Goal: Transaction & Acquisition: Book appointment/travel/reservation

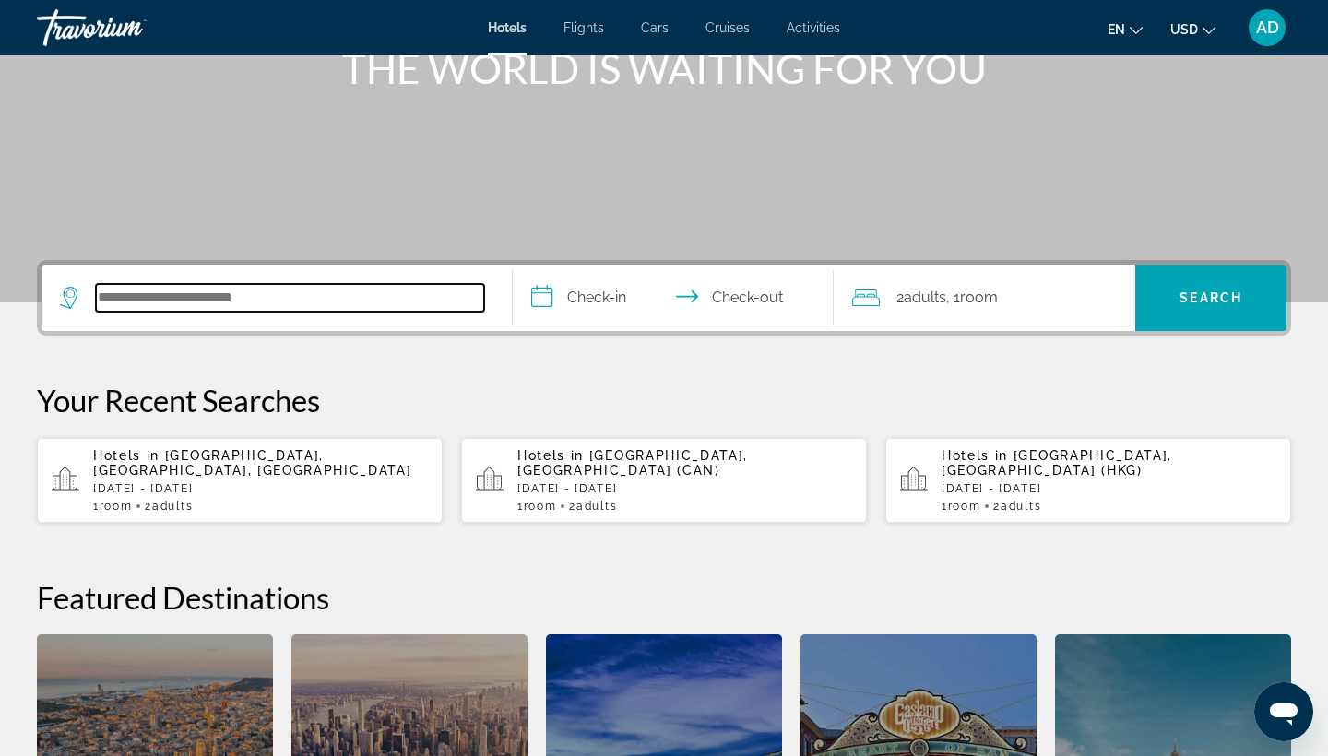
click at [175, 294] on input "Search hotel destination" at bounding box center [290, 298] width 388 height 28
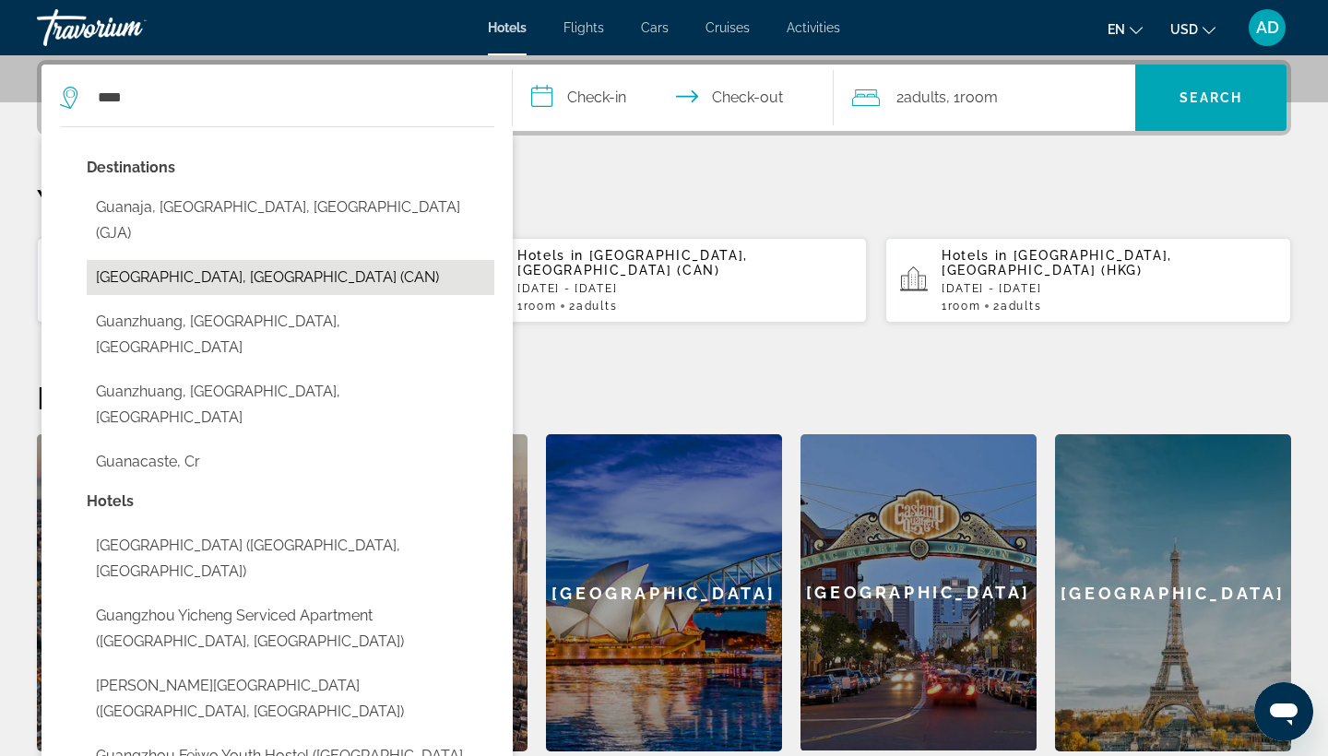
click at [194, 260] on button "[GEOGRAPHIC_DATA], [GEOGRAPHIC_DATA] (CAN)" at bounding box center [291, 277] width 408 height 35
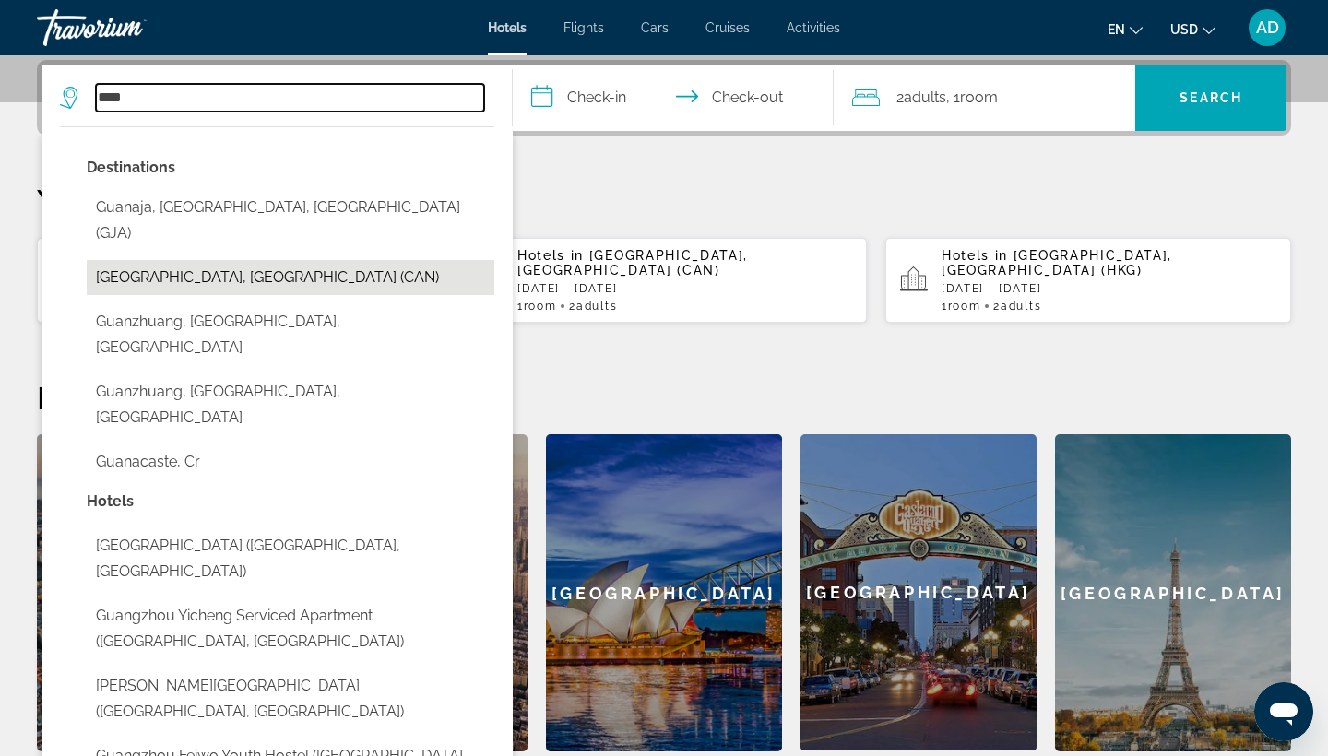
type input "**********"
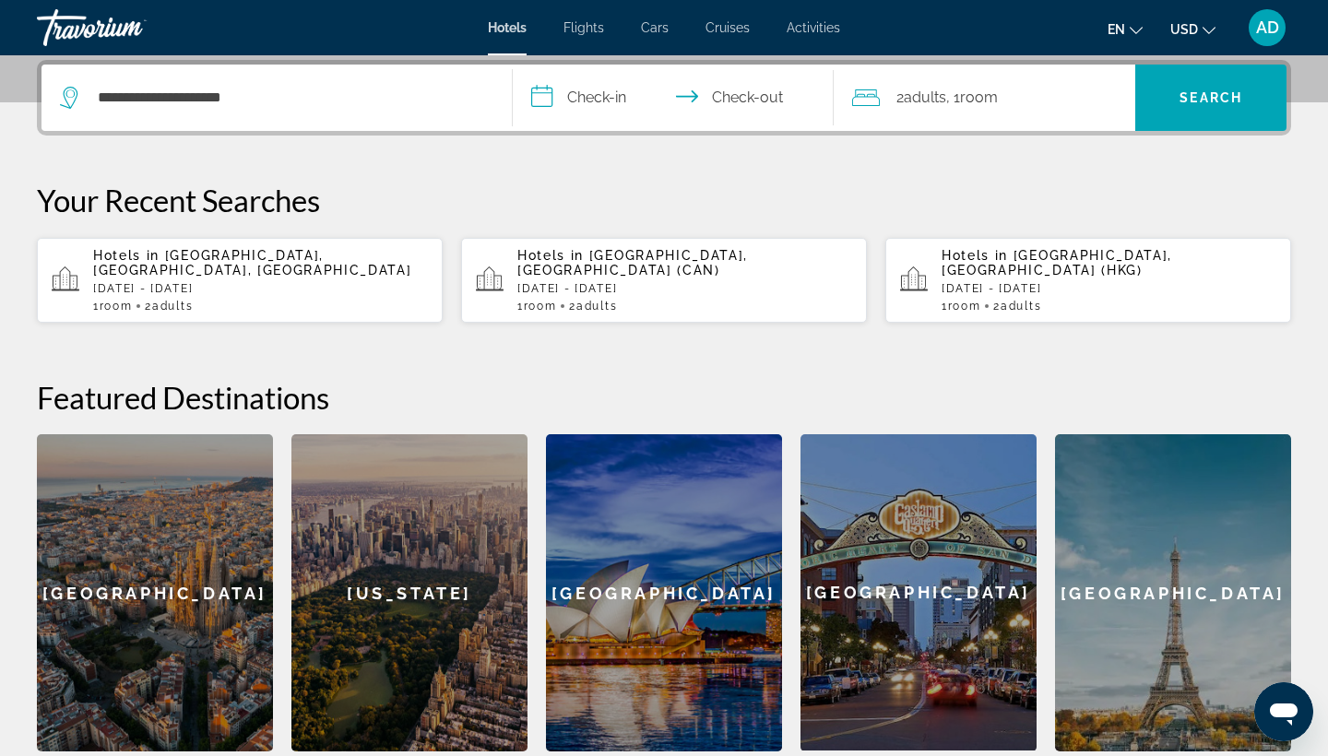
click at [612, 92] on input "**********" at bounding box center [677, 101] width 328 height 72
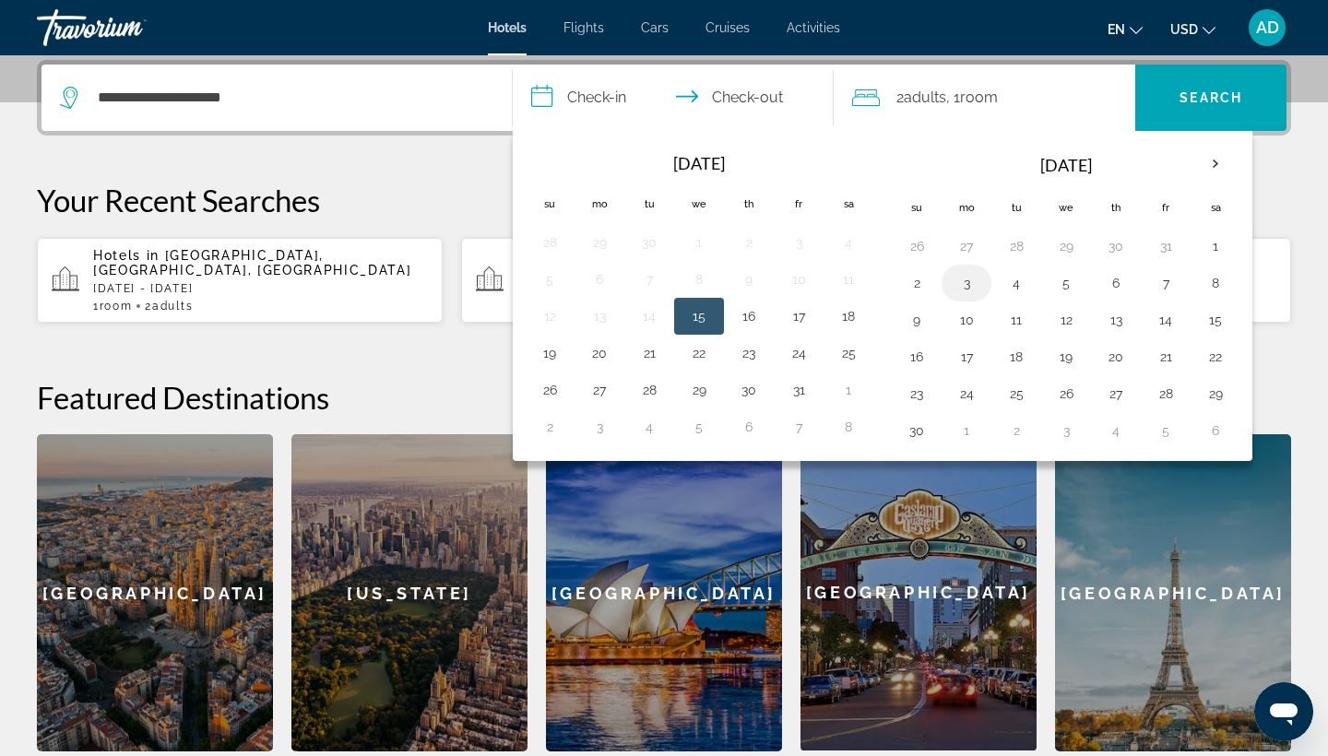
click at [962, 288] on button "3" at bounding box center [967, 283] width 30 height 26
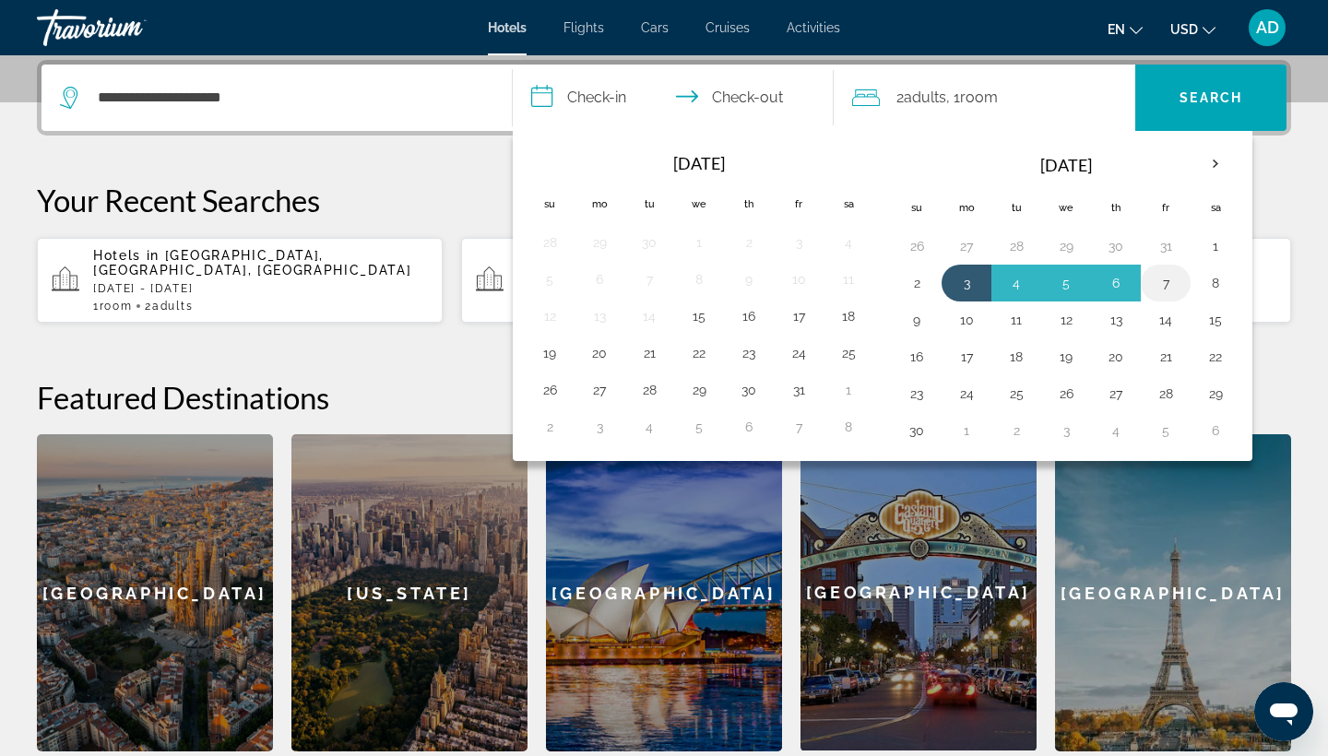
click at [1164, 284] on button "7" at bounding box center [1166, 283] width 30 height 26
type input "**********"
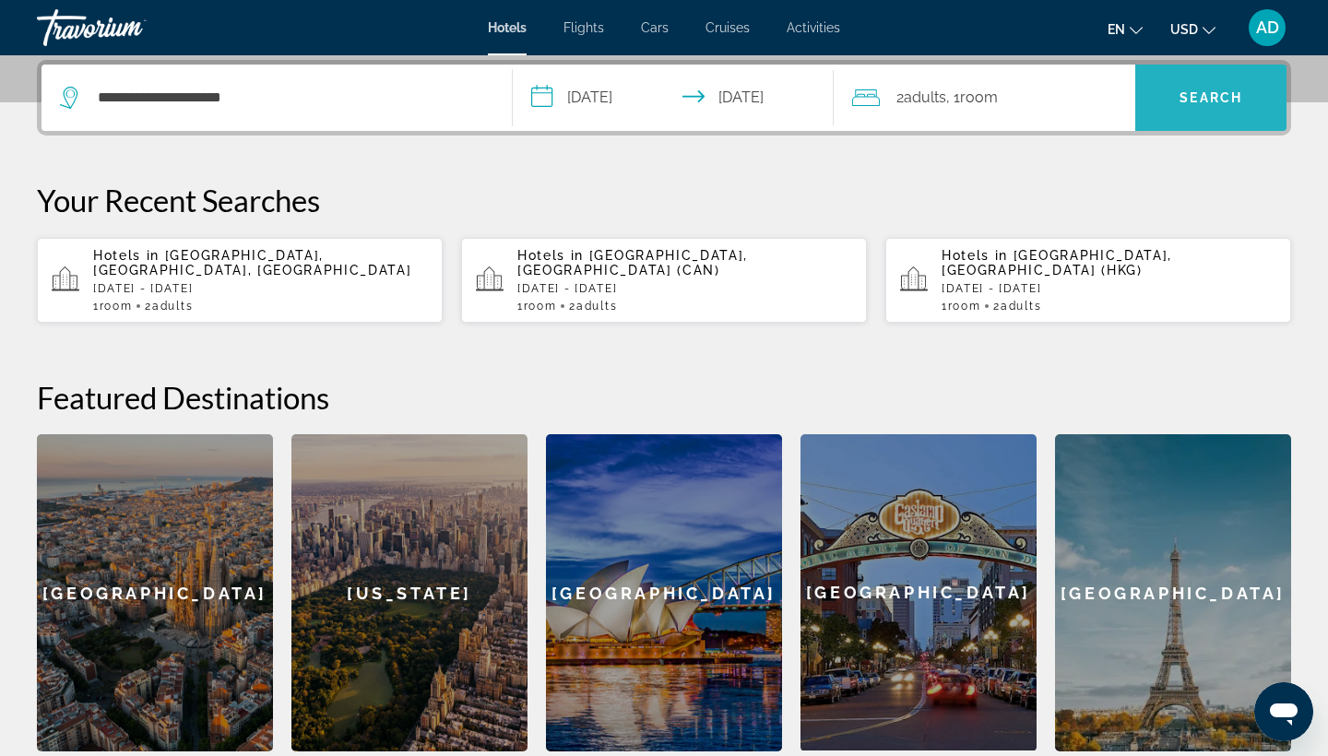
click at [1216, 101] on span "Search" at bounding box center [1211, 97] width 63 height 15
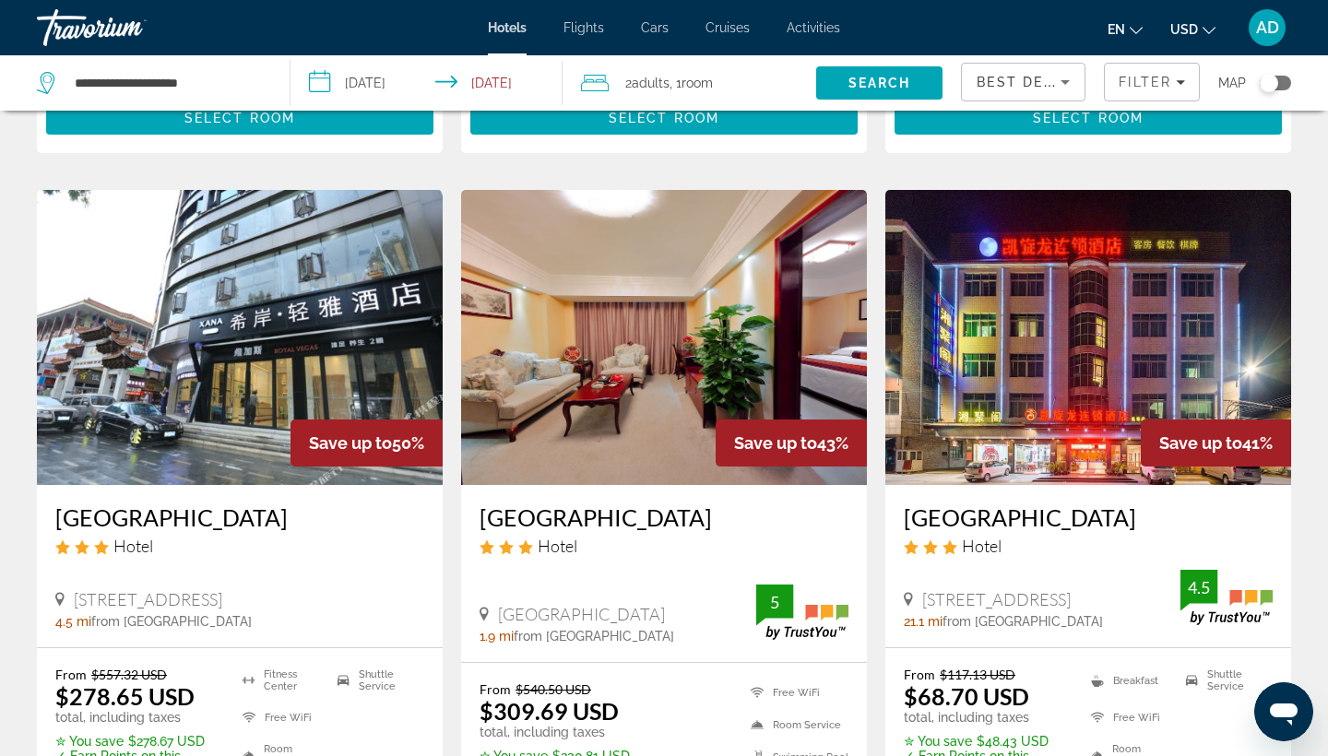
scroll to position [709, 0]
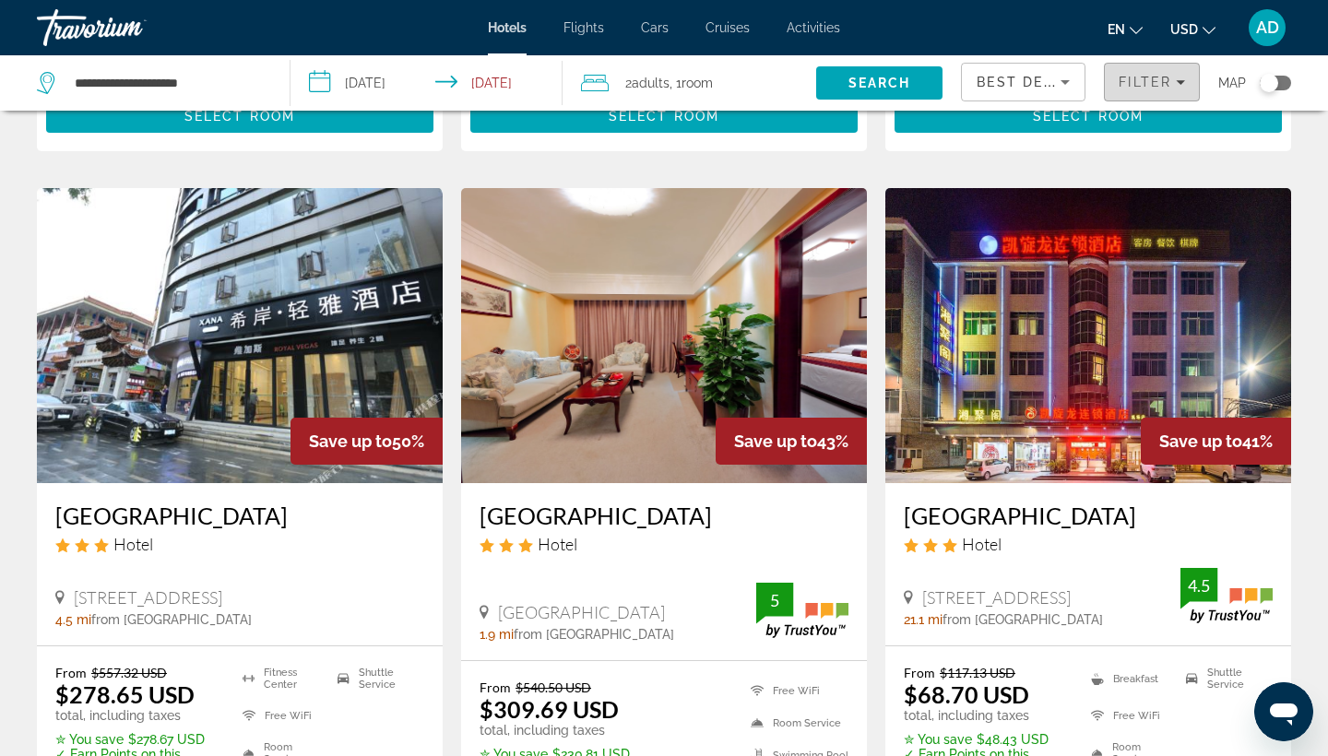
click at [1171, 78] on span "Filter" at bounding box center [1145, 82] width 53 height 15
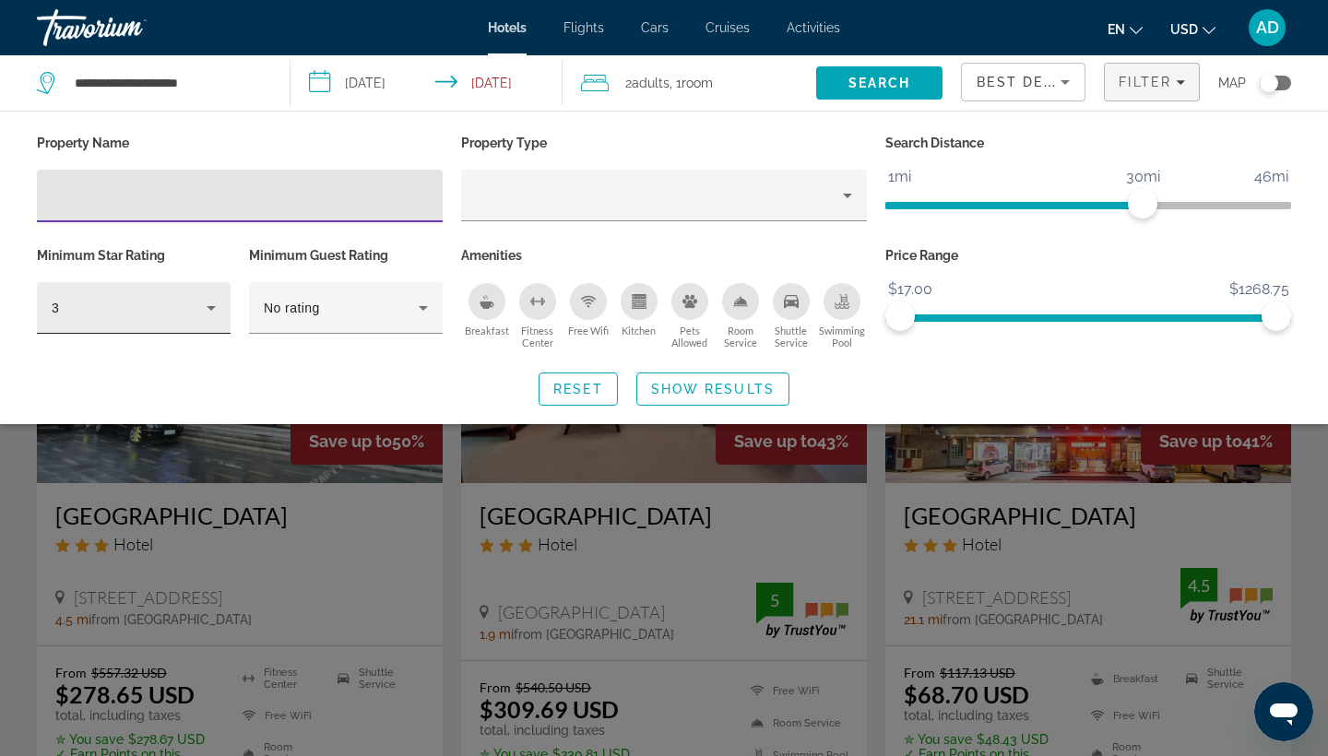
click at [176, 313] on div "3" at bounding box center [129, 308] width 155 height 22
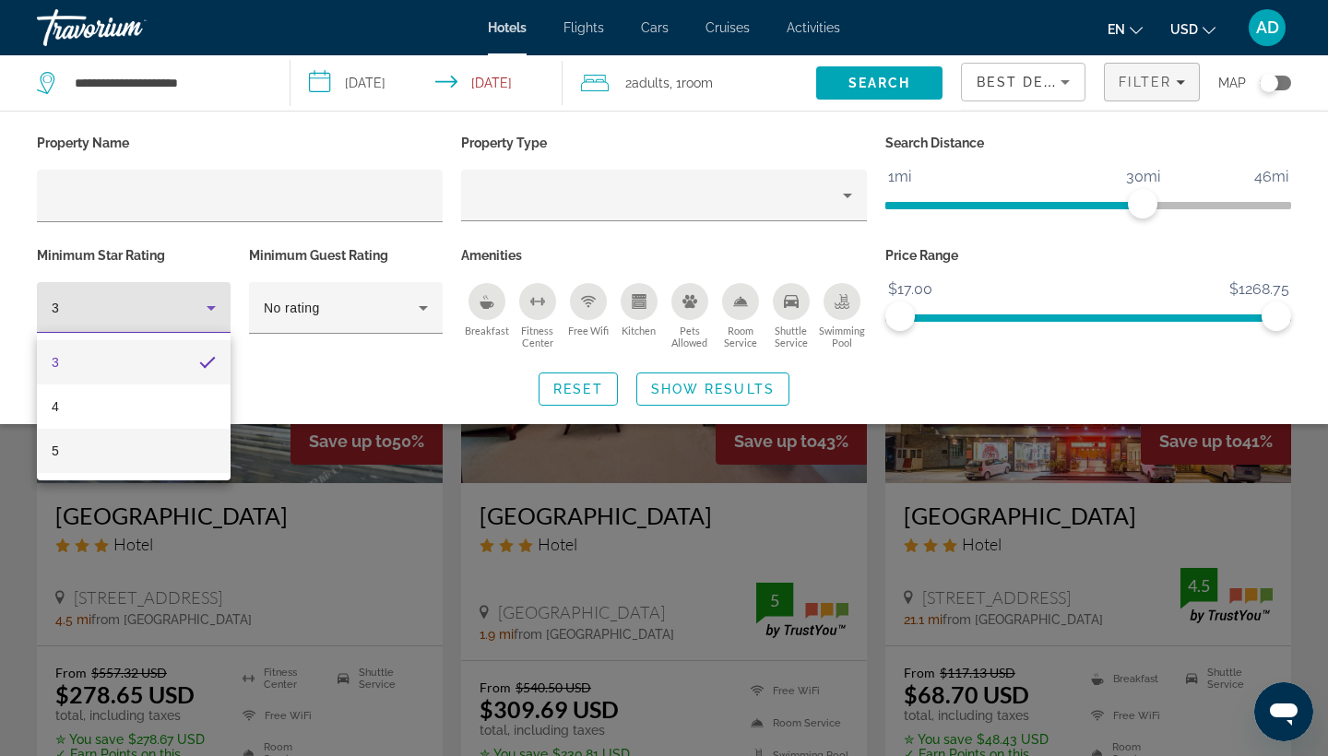
click at [123, 441] on mat-option "5" at bounding box center [134, 451] width 194 height 44
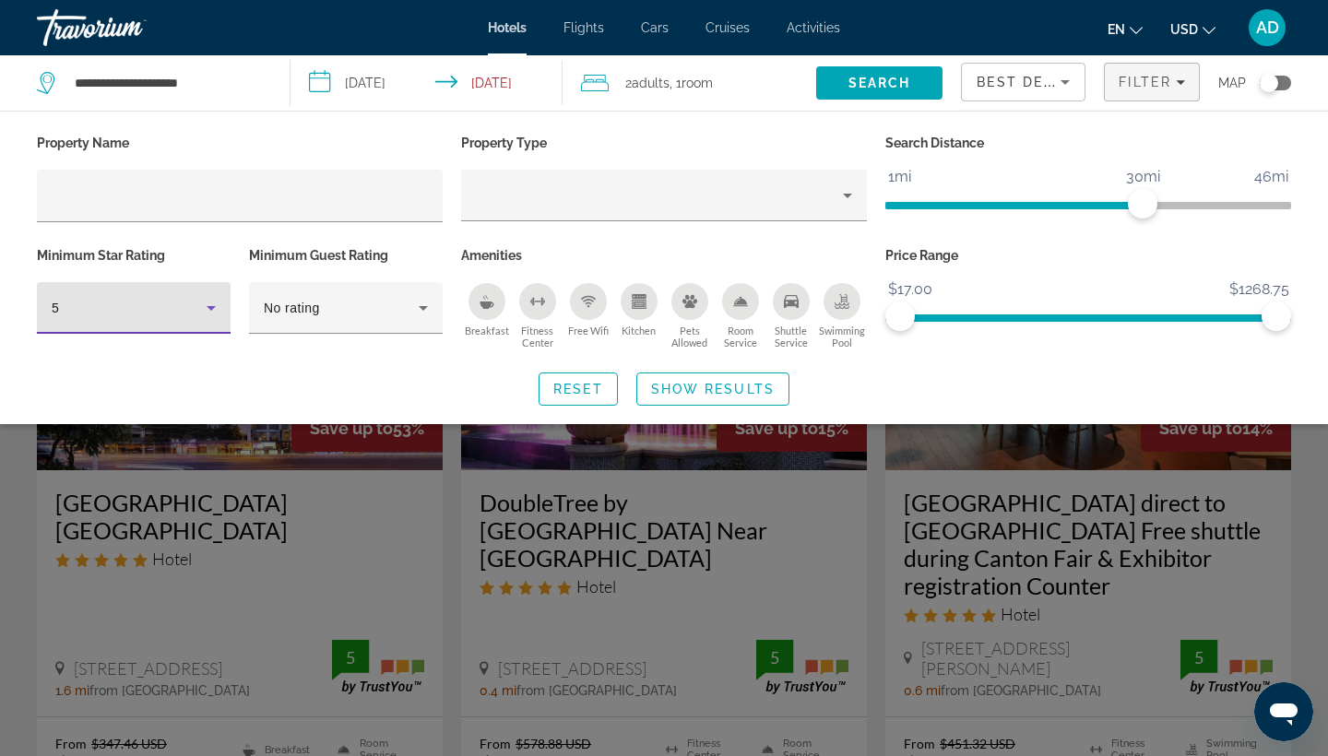
click at [482, 303] on icon "Breakfast" at bounding box center [487, 305] width 14 height 7
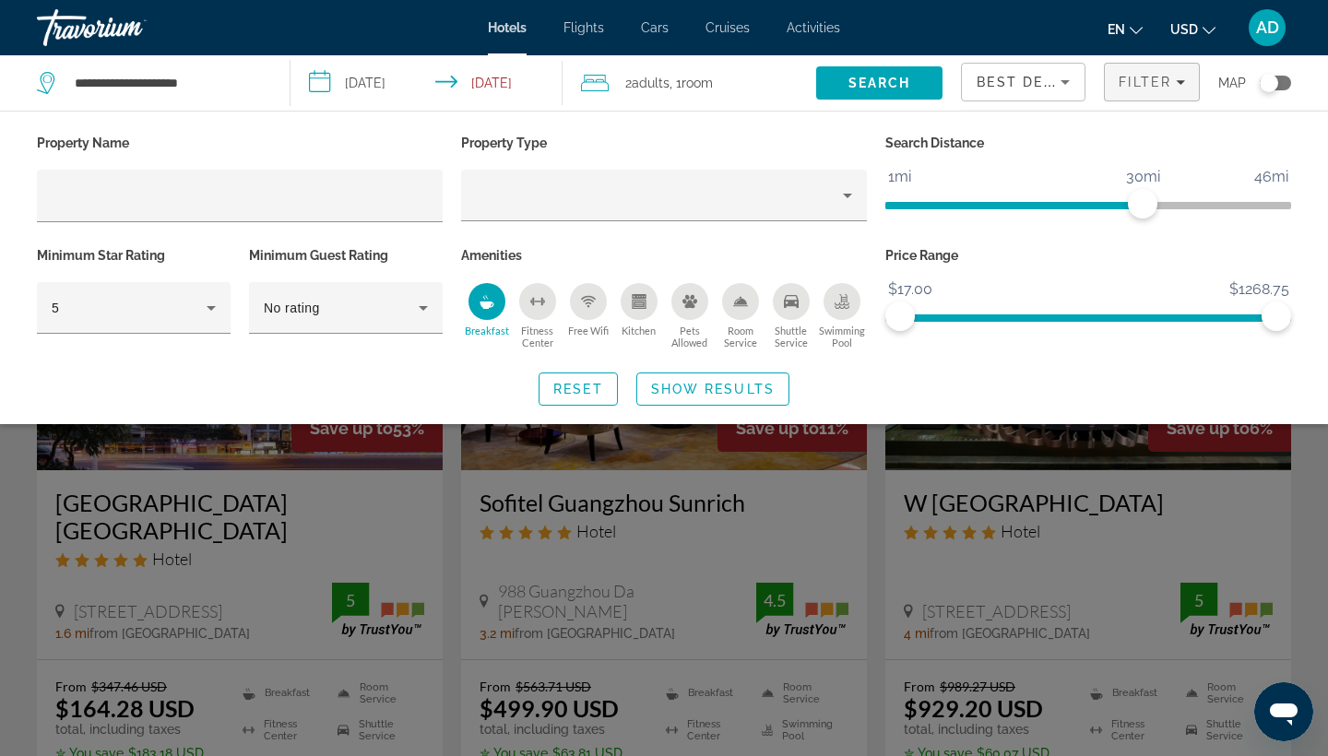
click at [848, 291] on div "Swimming Pool" at bounding box center [842, 301] width 37 height 37
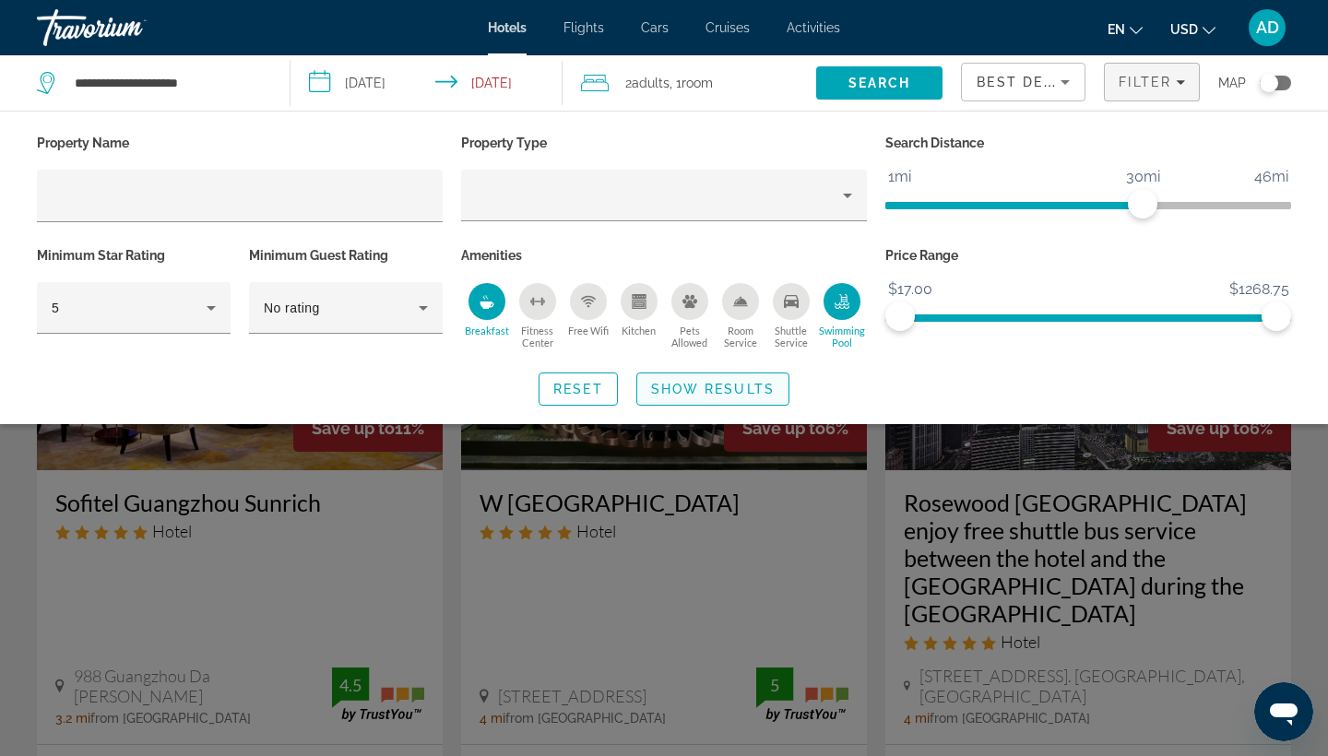
click at [720, 394] on span "Show Results" at bounding box center [713, 389] width 124 height 15
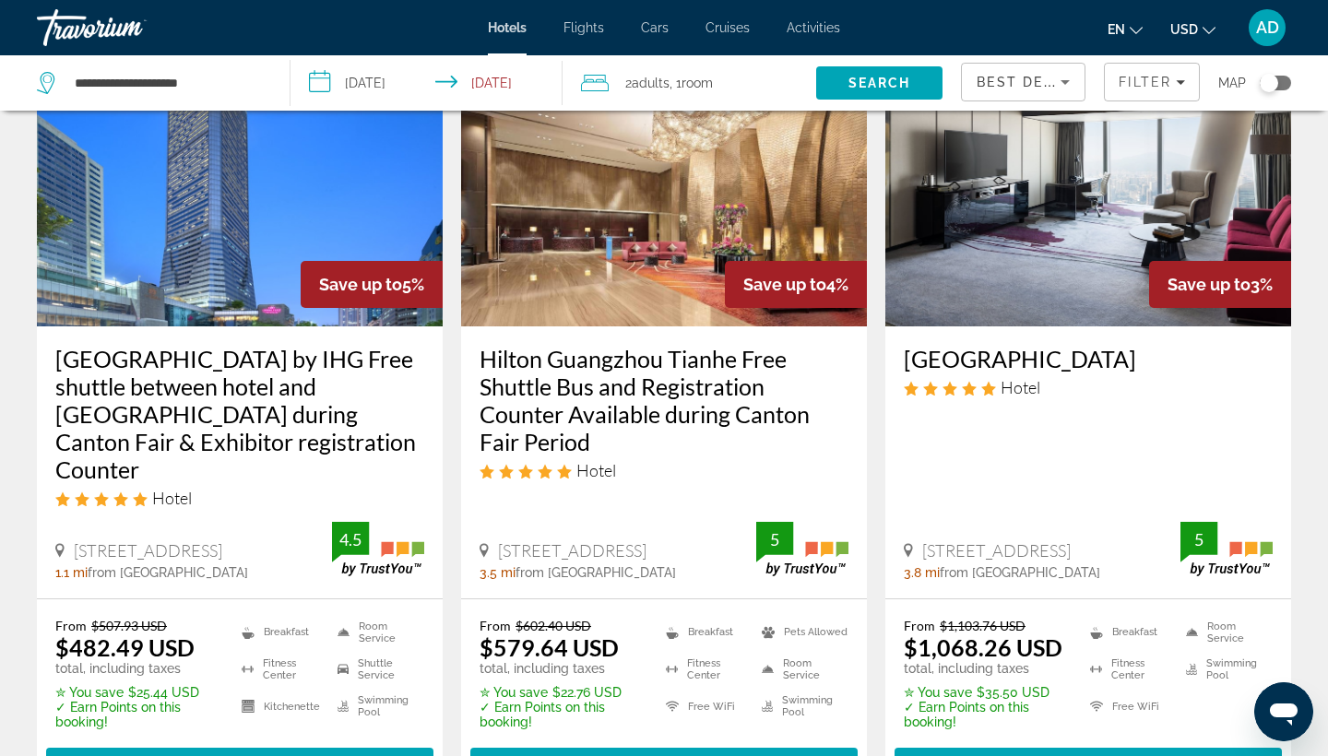
scroll to position [953, 0]
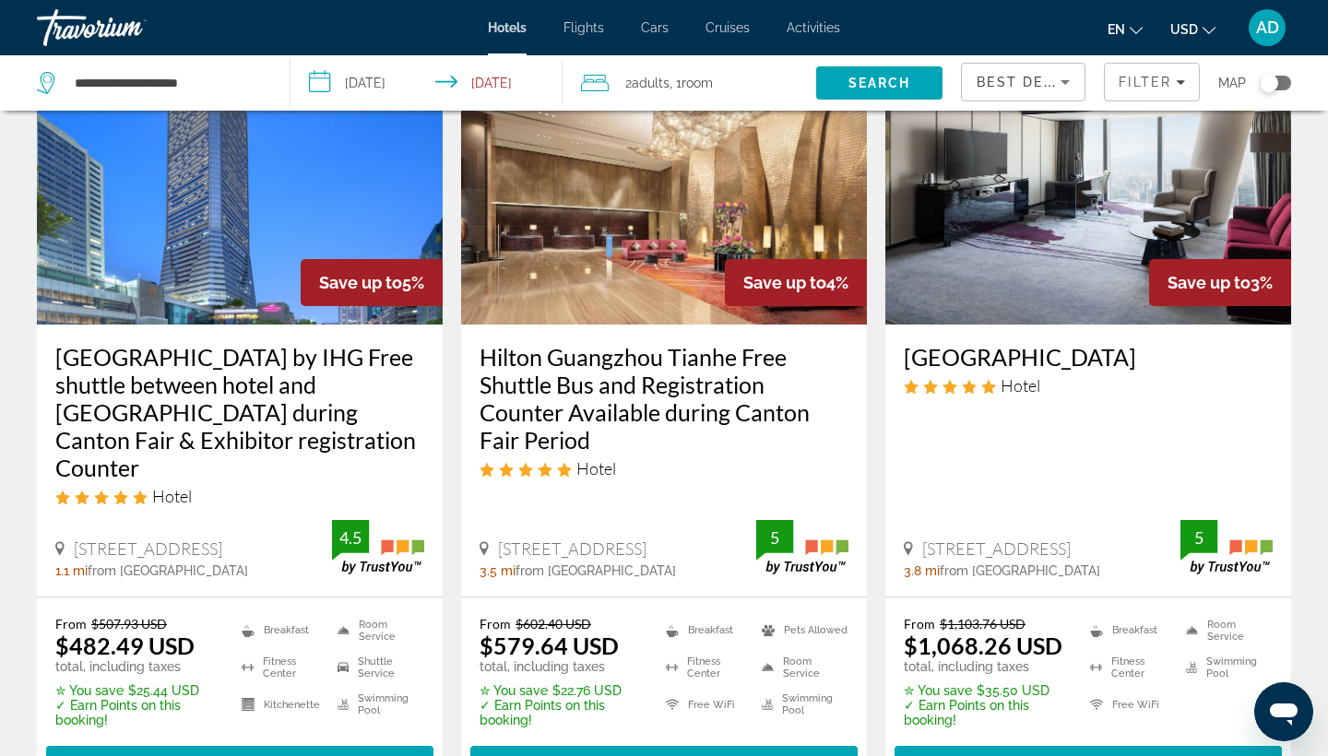
click at [142, 343] on h3 "[GEOGRAPHIC_DATA] by IHG Free shuttle between hotel and [GEOGRAPHIC_DATA] durin…" at bounding box center [239, 412] width 369 height 138
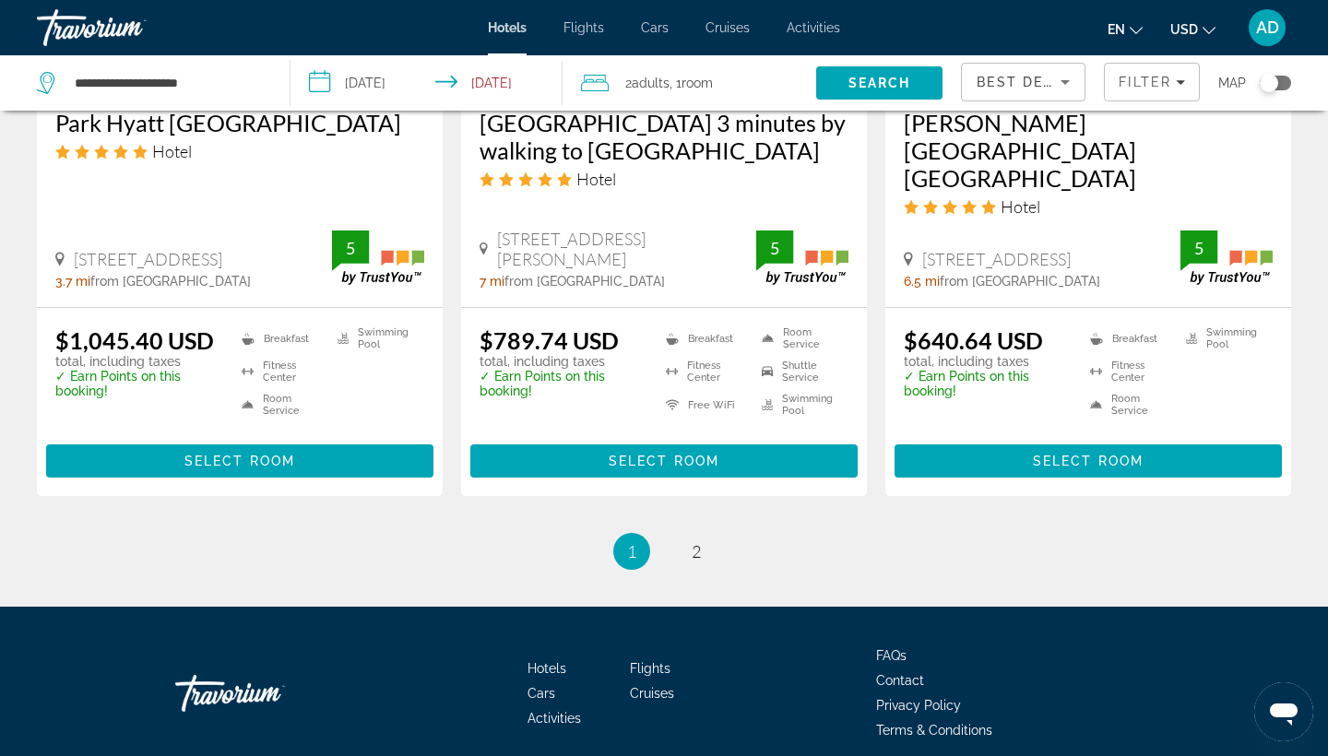
scroll to position [2826, 0]
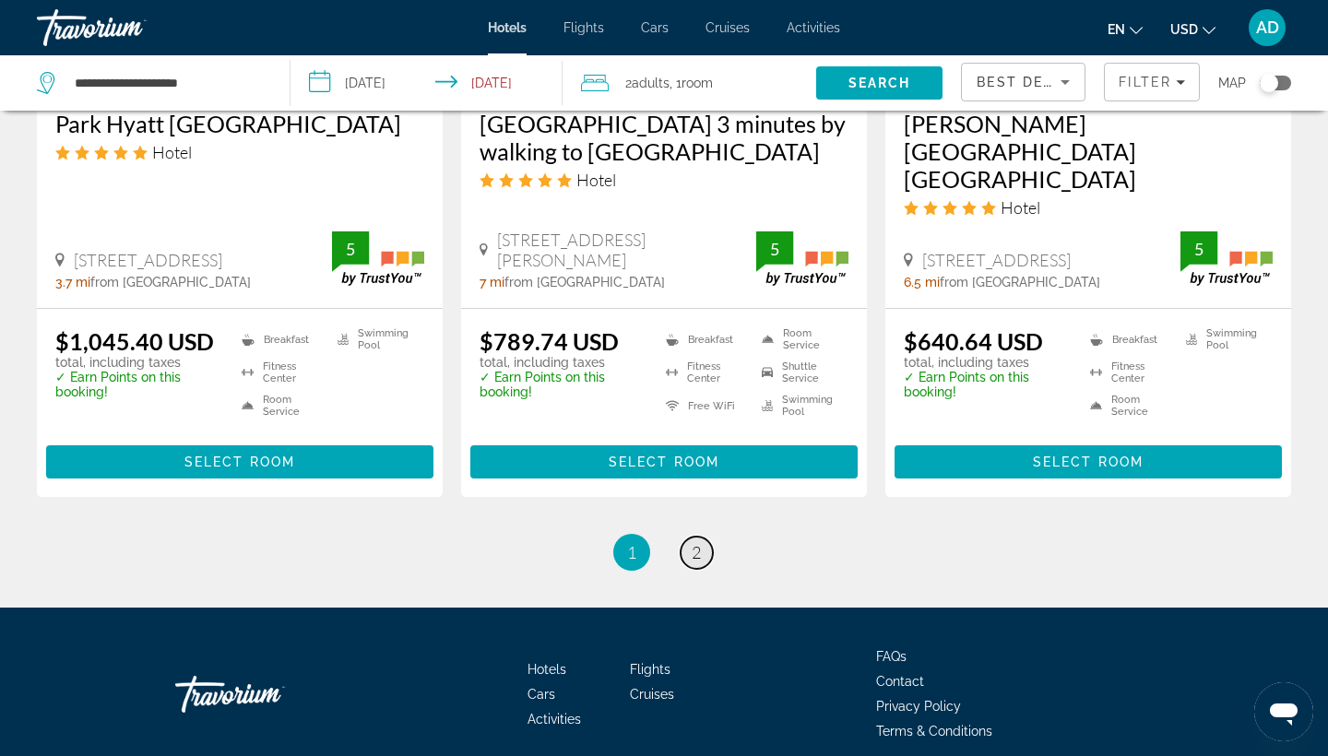
click at [689, 537] on link "page 2" at bounding box center [697, 553] width 32 height 32
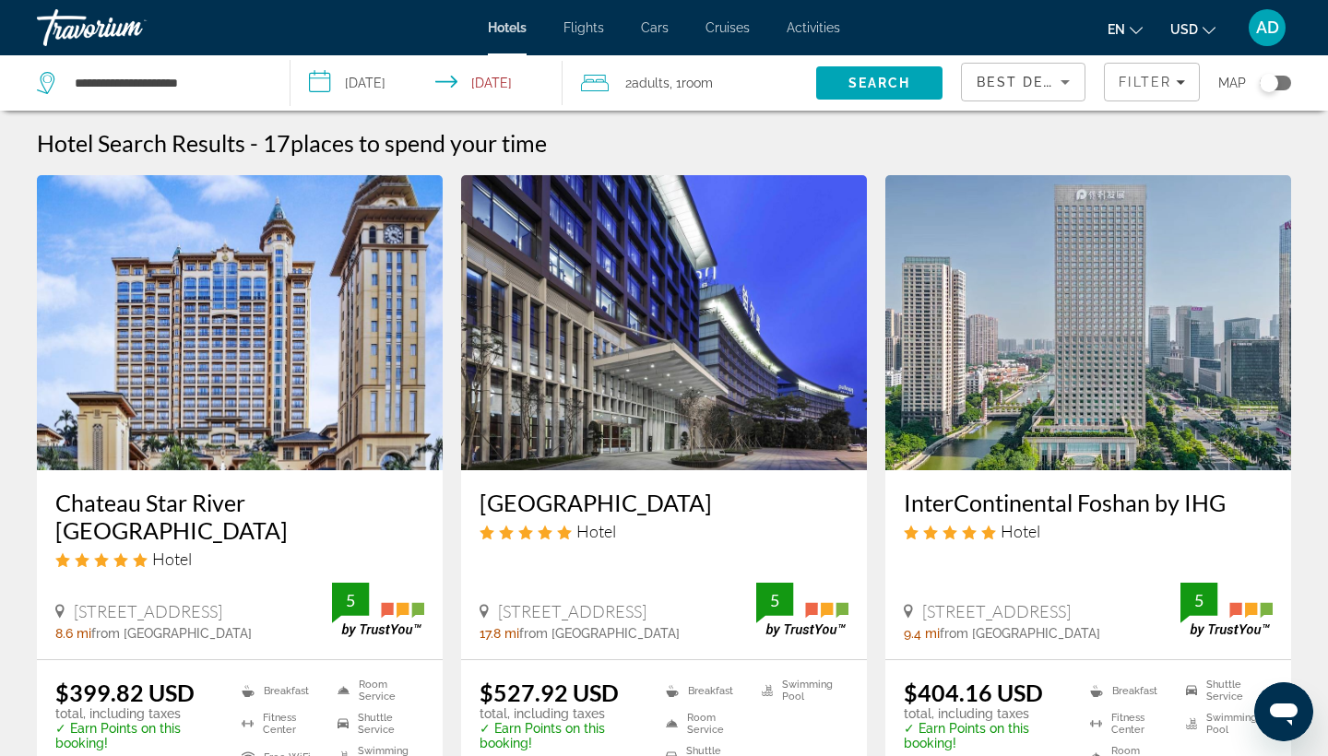
click at [1092, 338] on img "Main content" at bounding box center [1089, 322] width 406 height 295
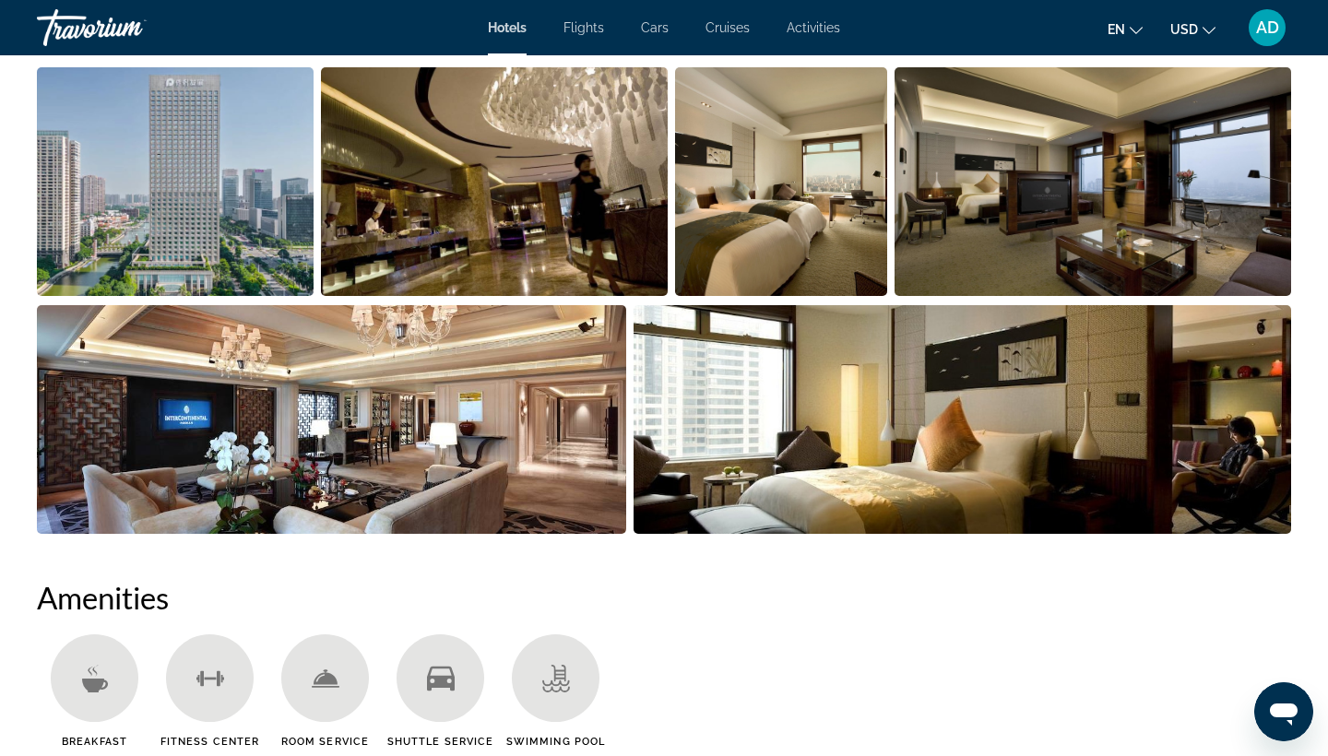
scroll to position [992, 0]
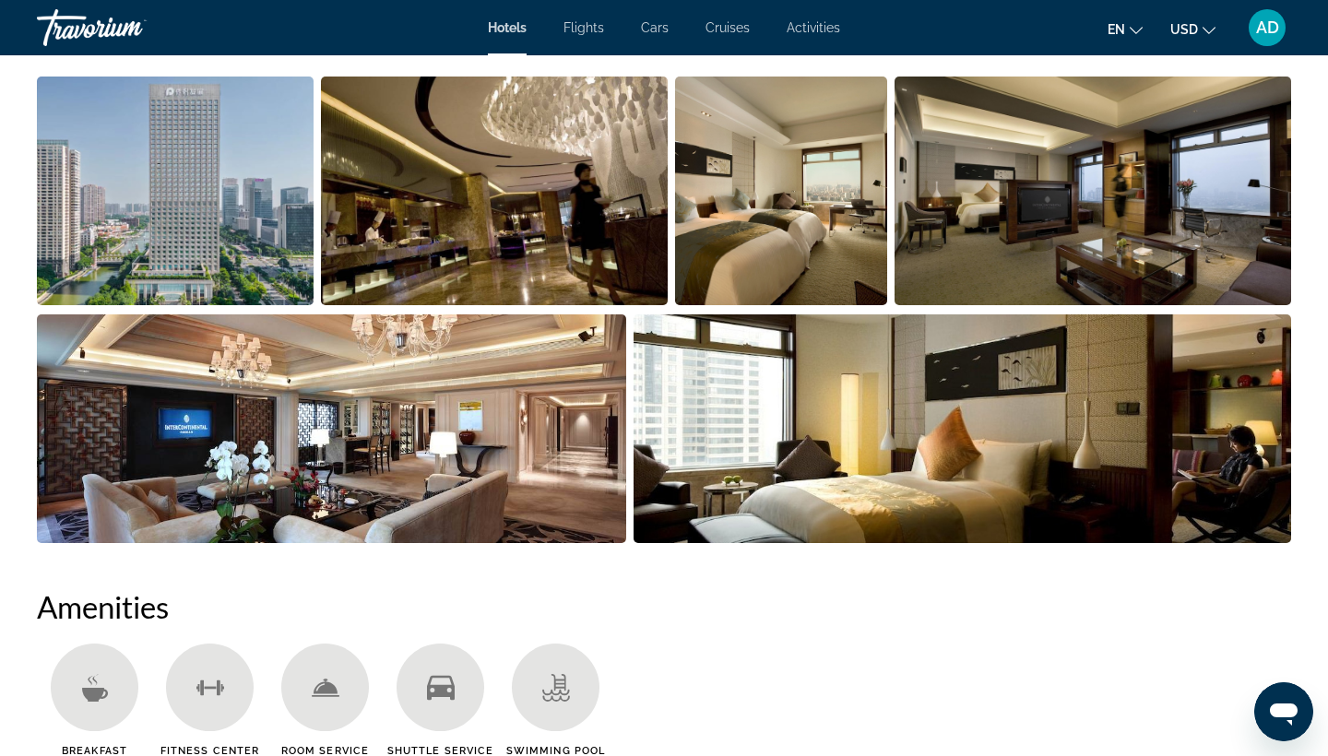
click at [820, 245] on img "Open full-screen image slider" at bounding box center [781, 191] width 212 height 229
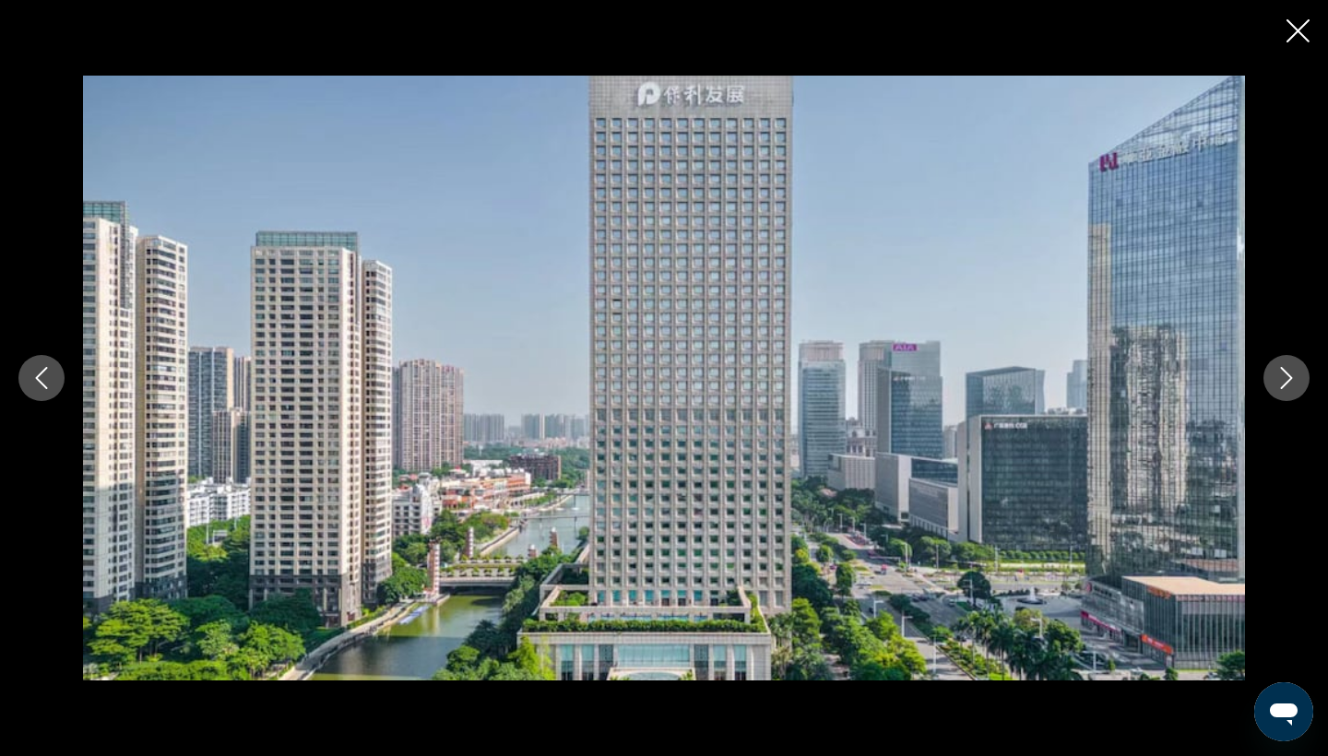
click at [1289, 387] on icon "Next image" at bounding box center [1287, 378] width 22 height 22
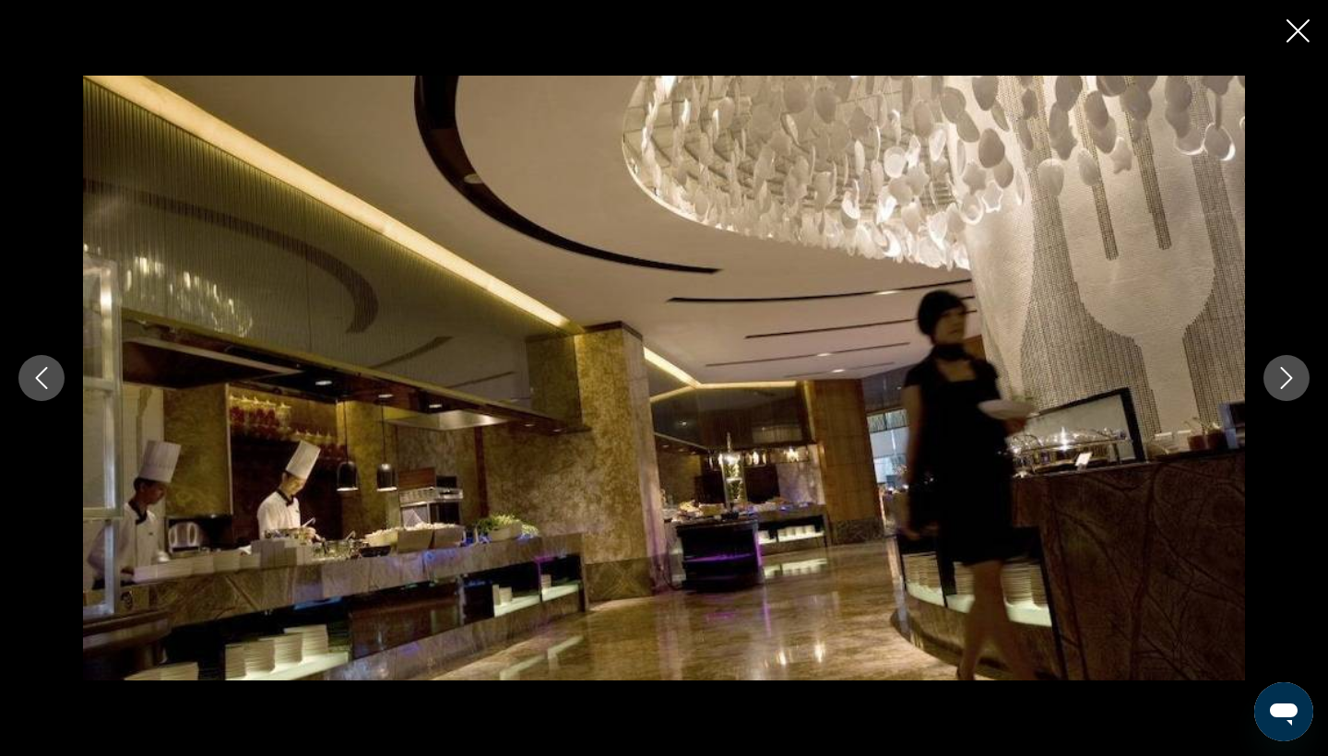
click at [1289, 388] on icon "Next image" at bounding box center [1287, 378] width 22 height 22
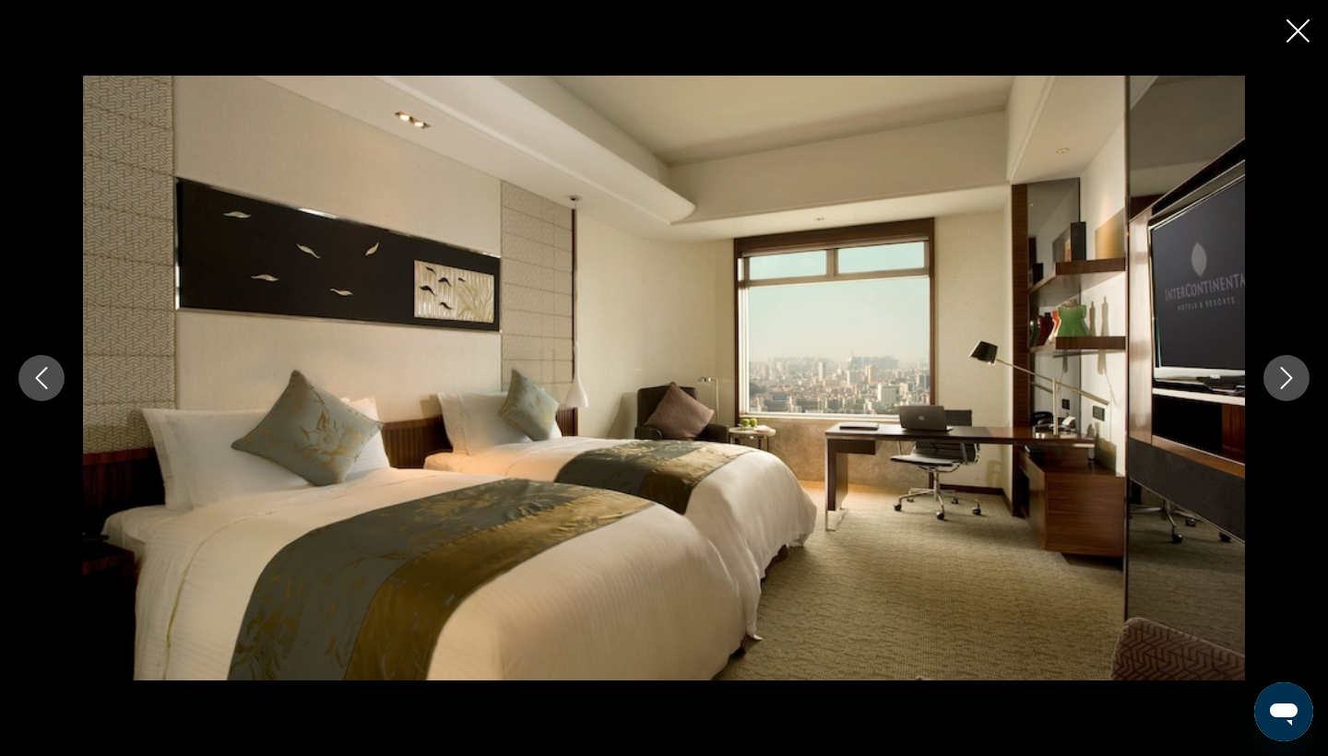
click at [1289, 388] on icon "Next image" at bounding box center [1287, 378] width 22 height 22
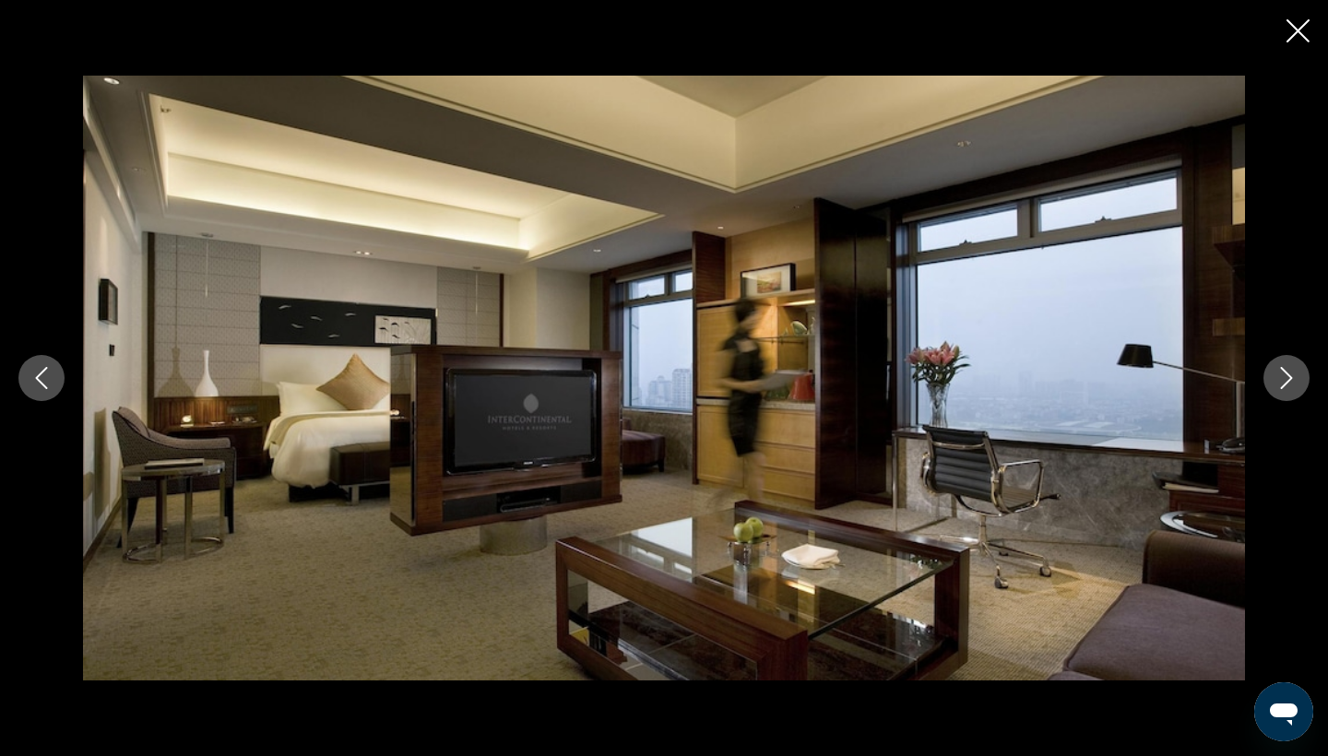
click at [1289, 388] on icon "Next image" at bounding box center [1287, 378] width 22 height 22
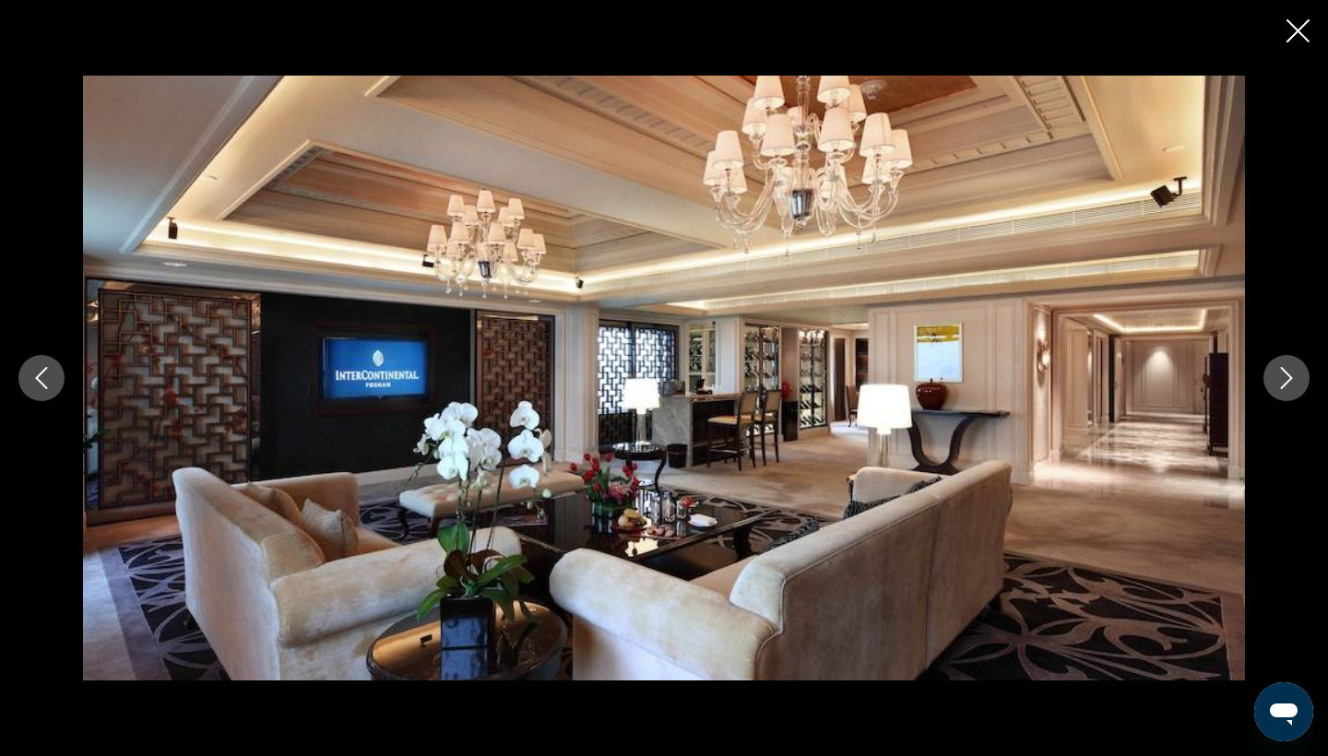
click at [1289, 388] on icon "Next image" at bounding box center [1287, 378] width 22 height 22
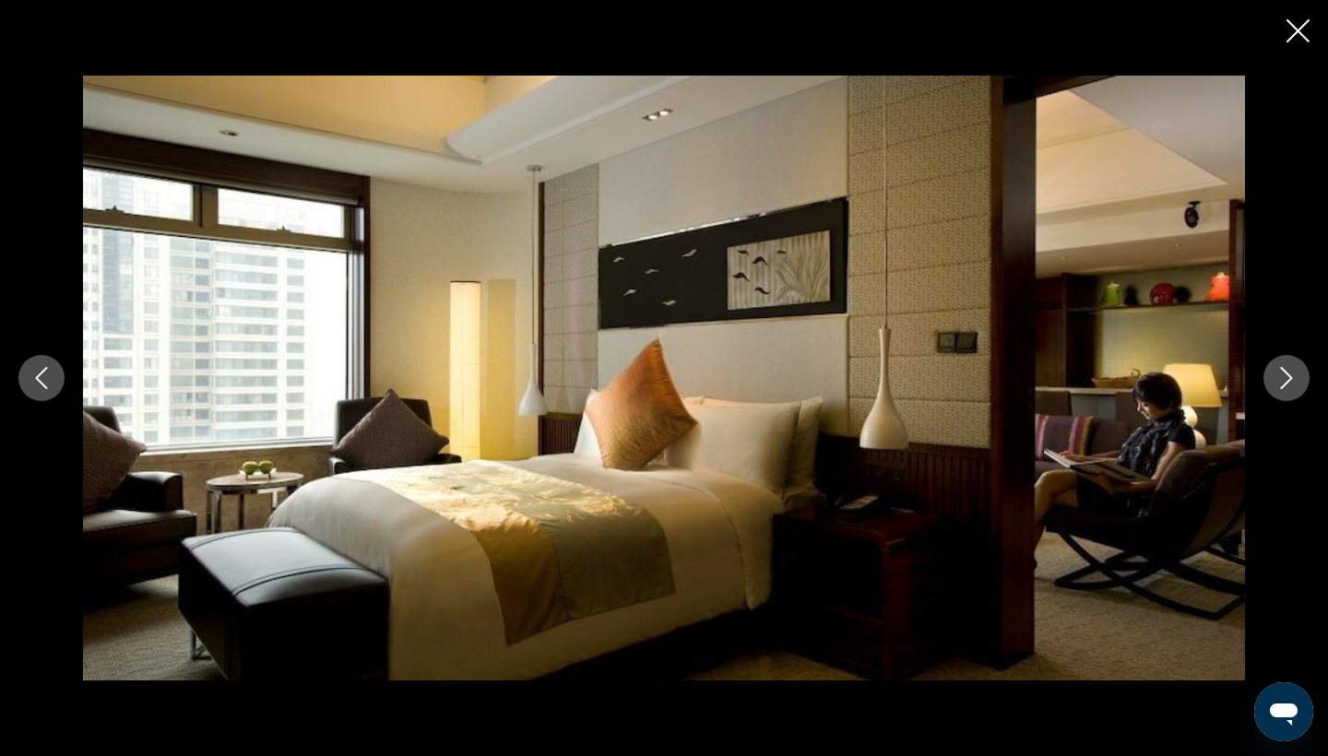
click at [1289, 388] on icon "Next image" at bounding box center [1287, 378] width 22 height 22
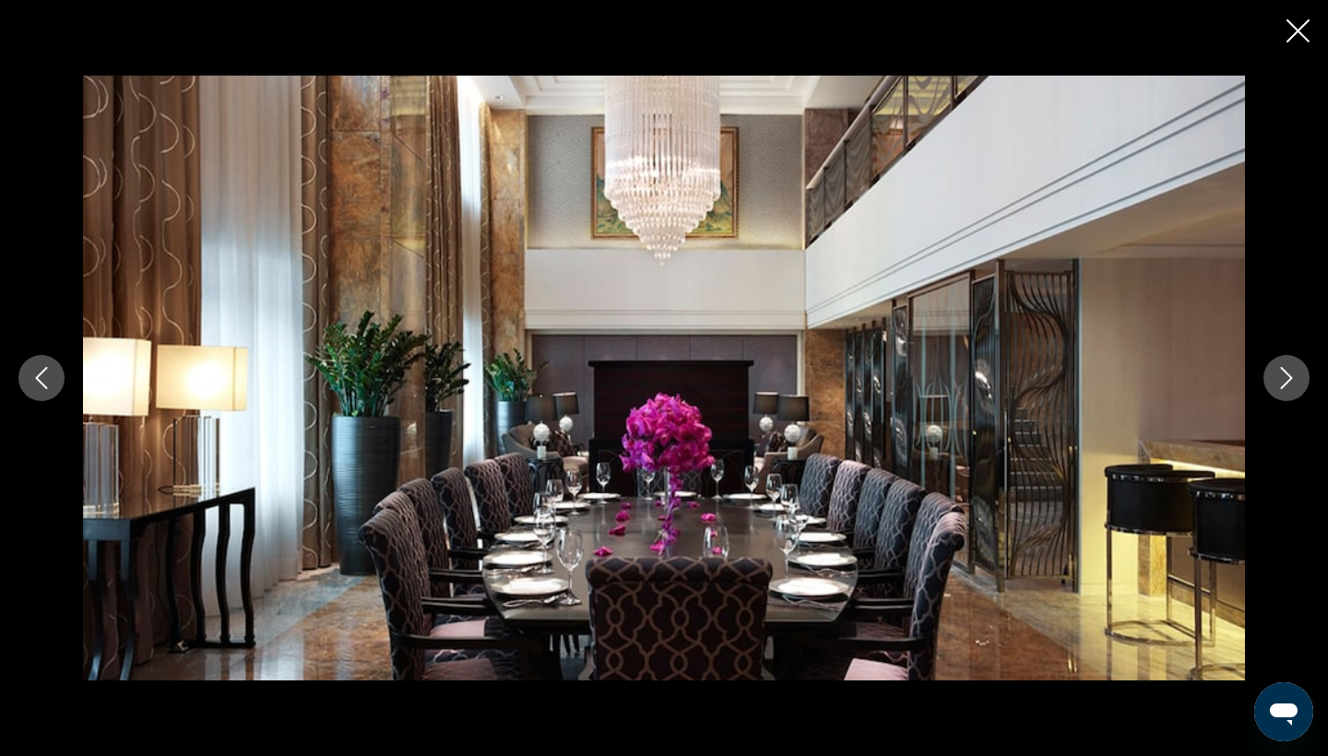
click at [1289, 388] on icon "Next image" at bounding box center [1287, 378] width 22 height 22
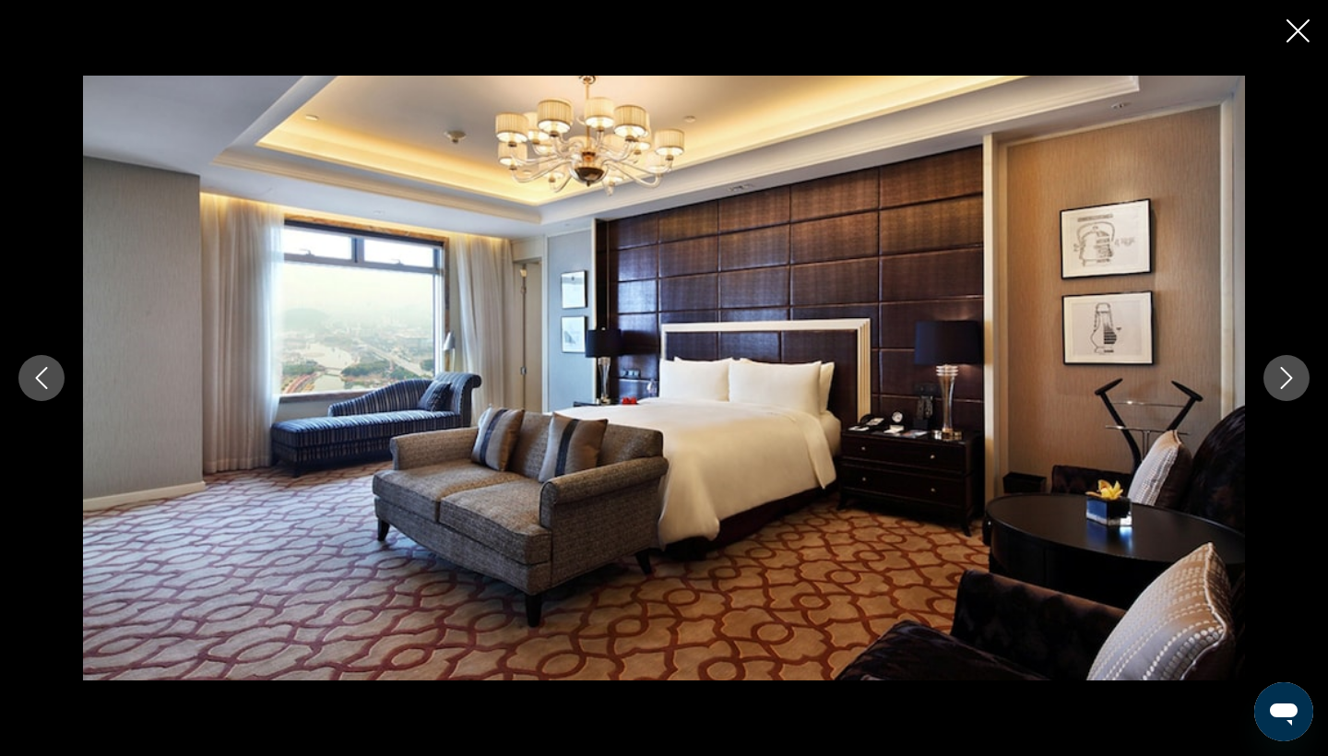
click at [1289, 388] on icon "Next image" at bounding box center [1287, 378] width 22 height 22
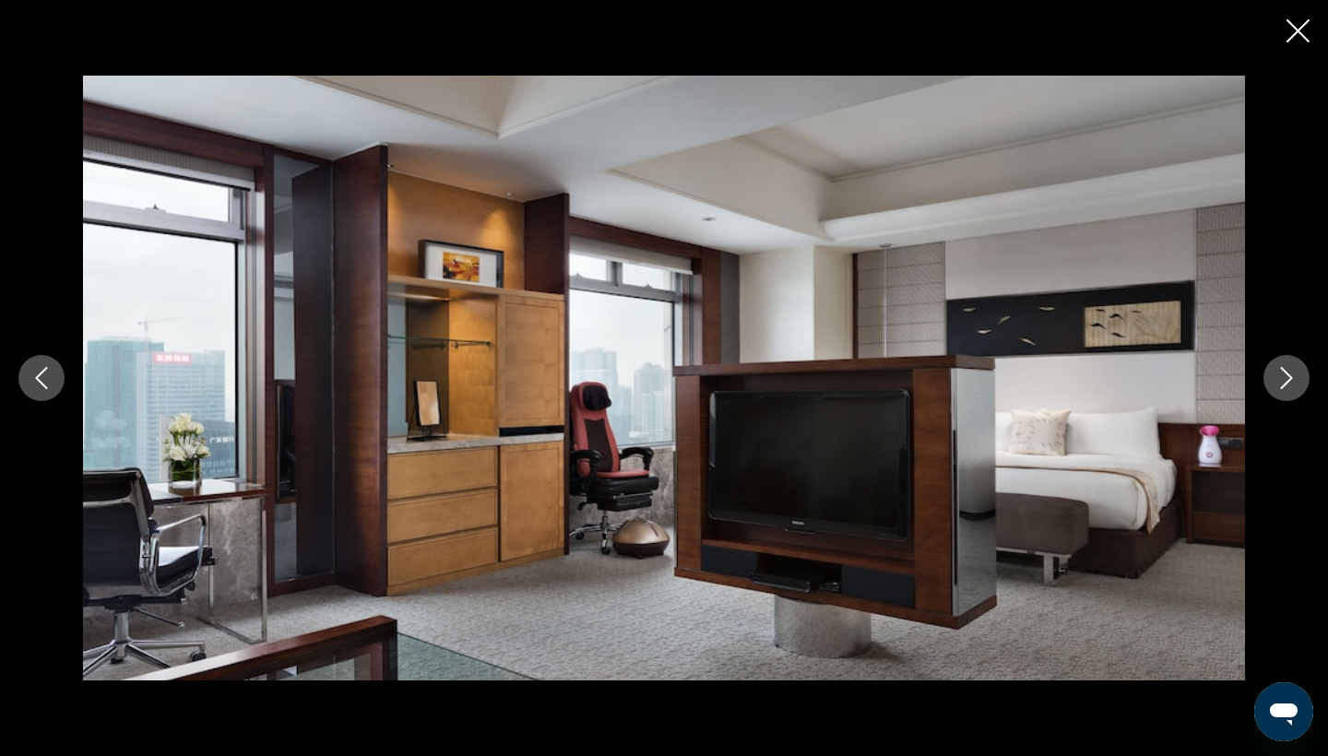
click at [1289, 388] on icon "Next image" at bounding box center [1287, 378] width 22 height 22
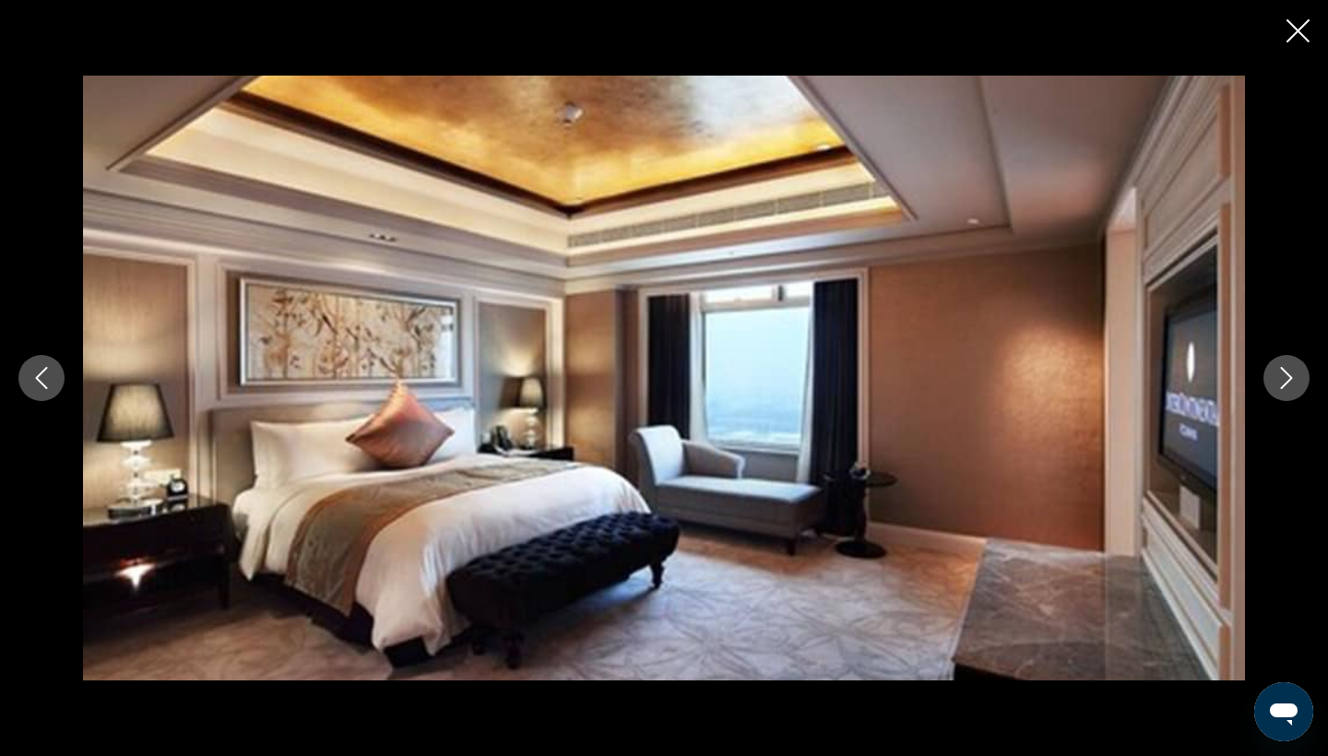
click at [1289, 388] on icon "Next image" at bounding box center [1287, 378] width 22 height 22
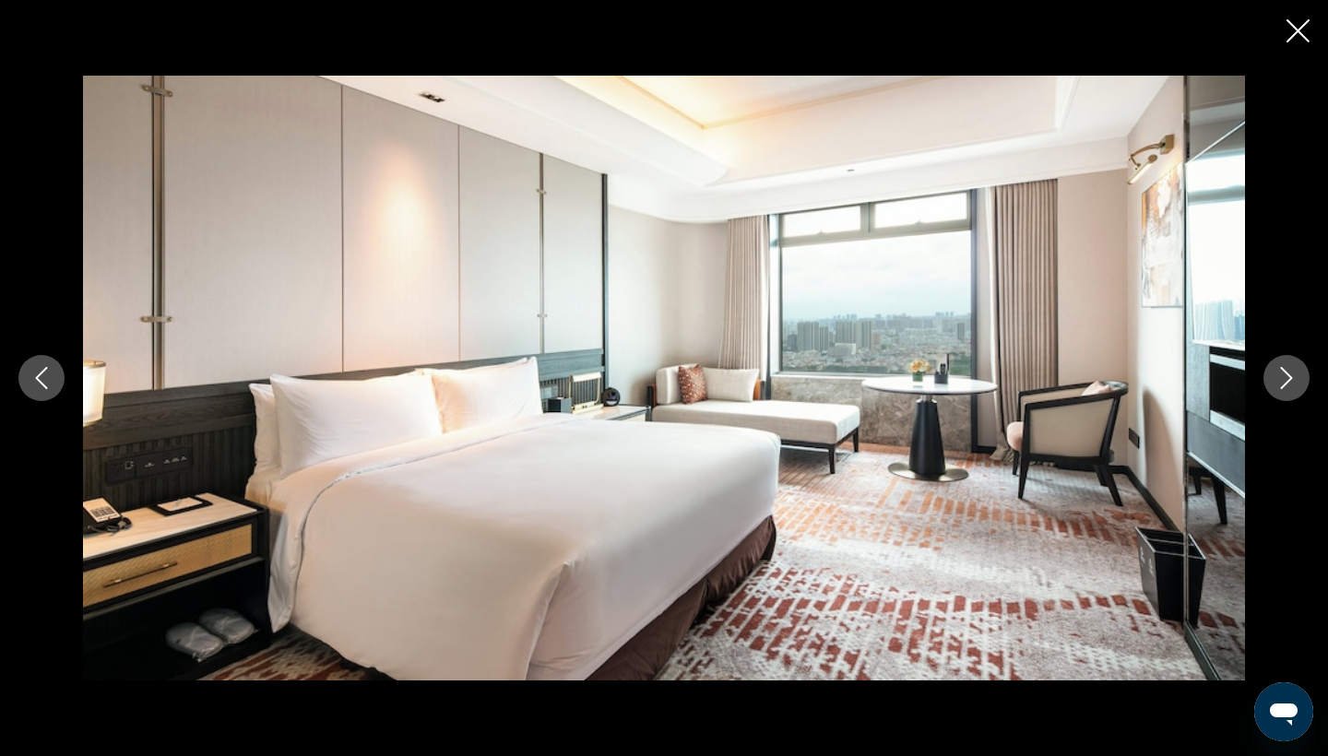
click at [1289, 388] on icon "Next image" at bounding box center [1287, 378] width 22 height 22
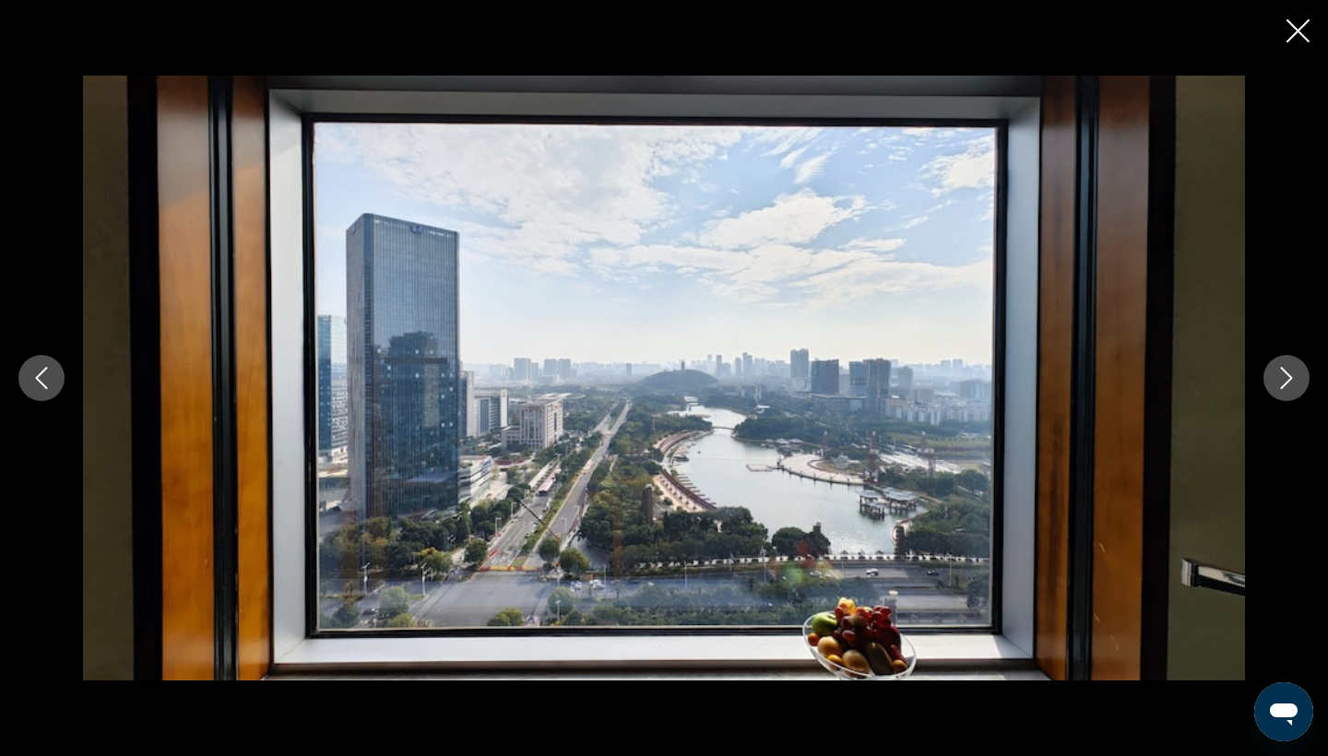
click at [1289, 388] on icon "Next image" at bounding box center [1287, 378] width 22 height 22
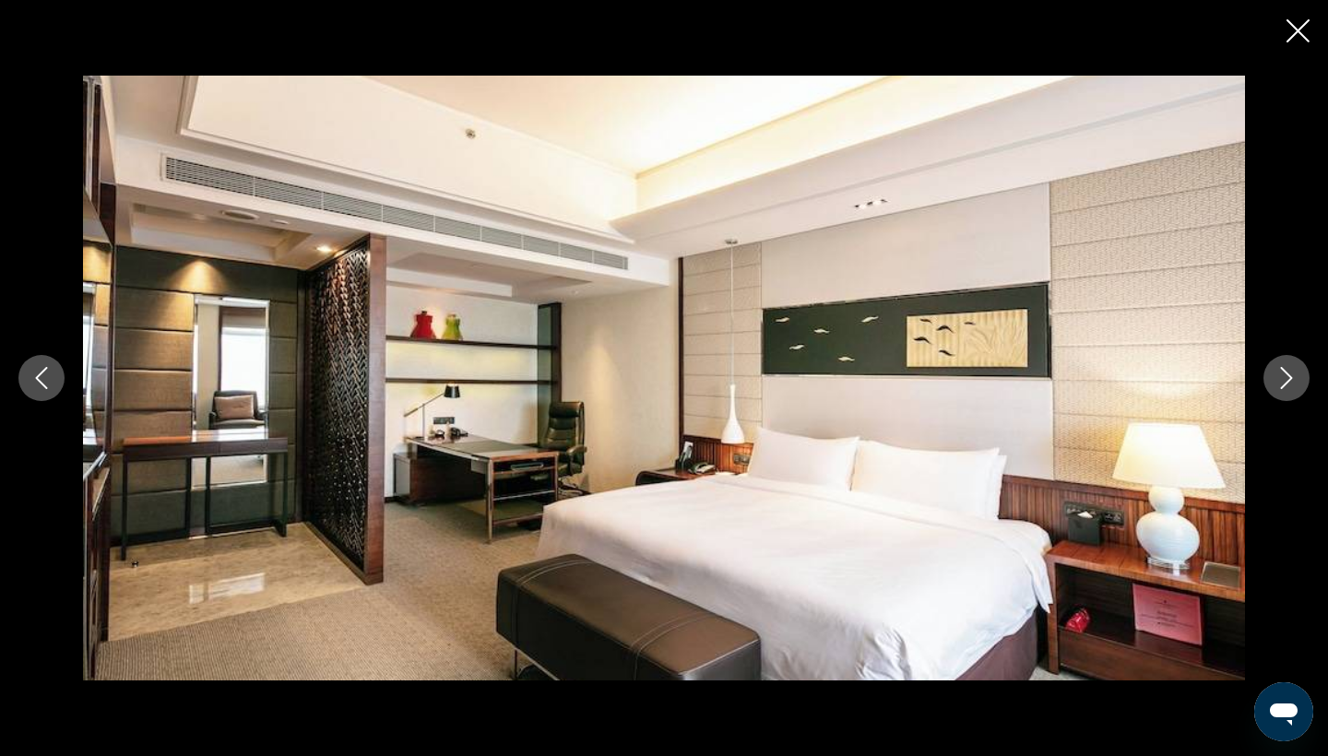
click at [1289, 388] on icon "Next image" at bounding box center [1287, 378] width 22 height 22
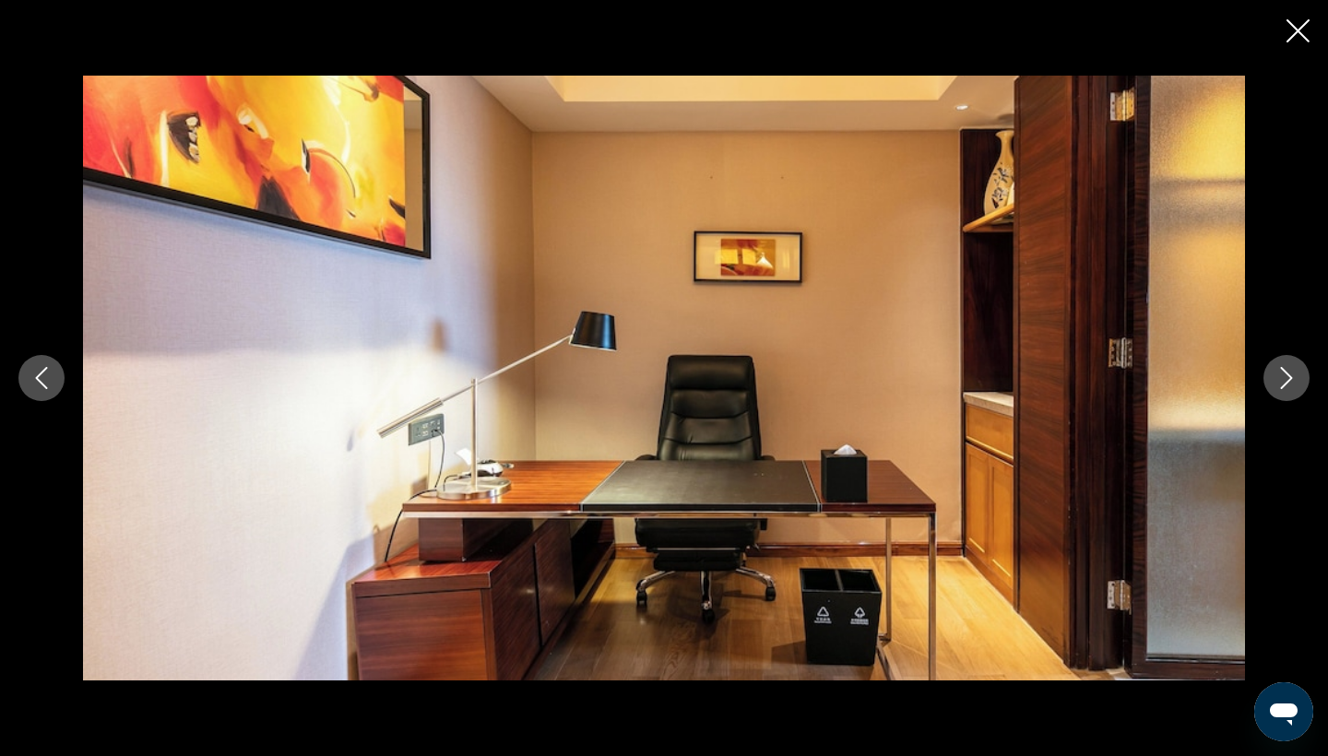
click at [1289, 388] on icon "Next image" at bounding box center [1287, 378] width 22 height 22
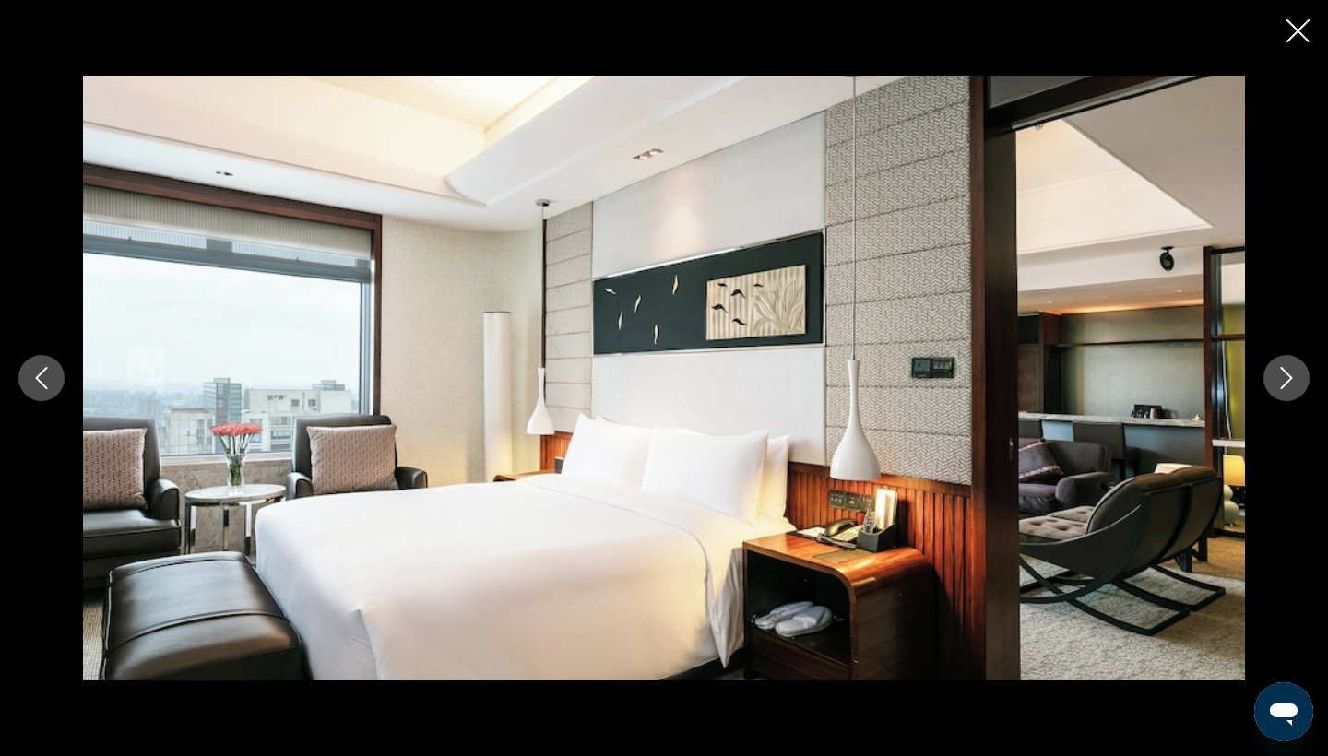
click at [1289, 388] on icon "Next image" at bounding box center [1287, 378] width 22 height 22
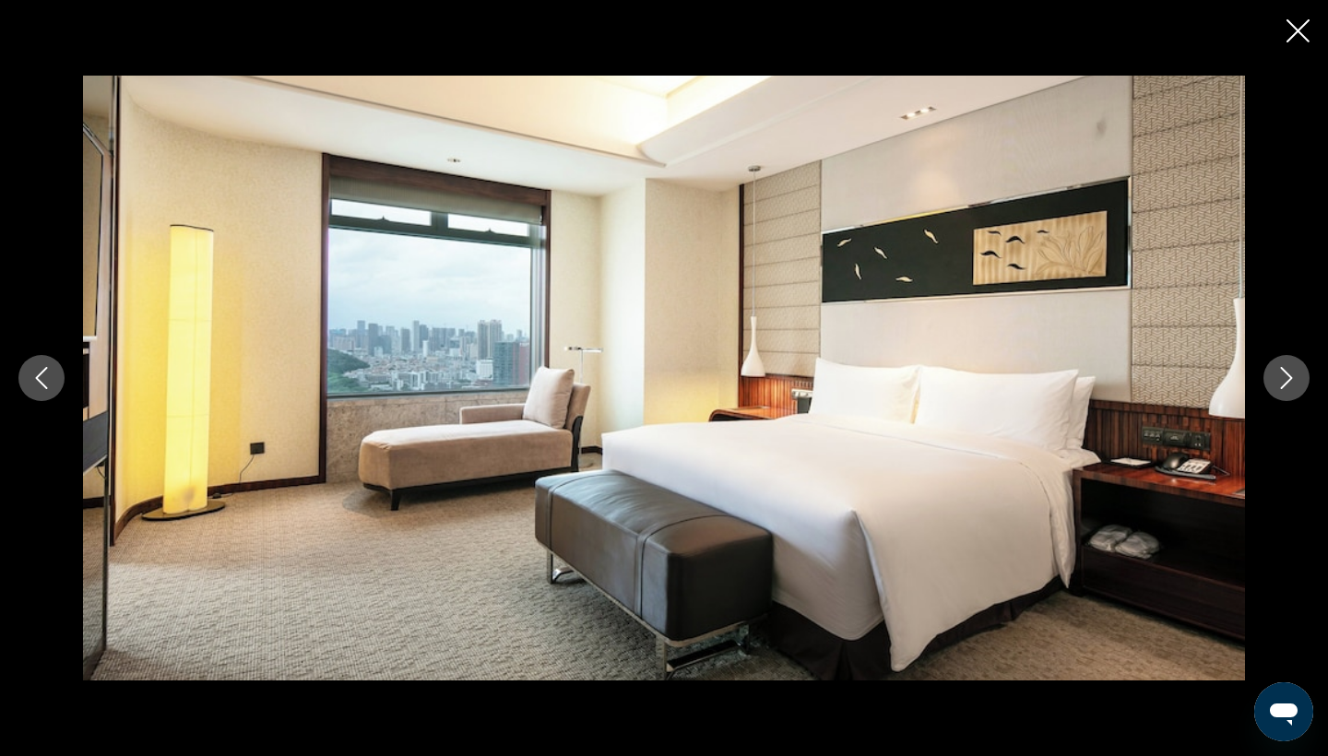
click at [1289, 388] on icon "Next image" at bounding box center [1287, 378] width 22 height 22
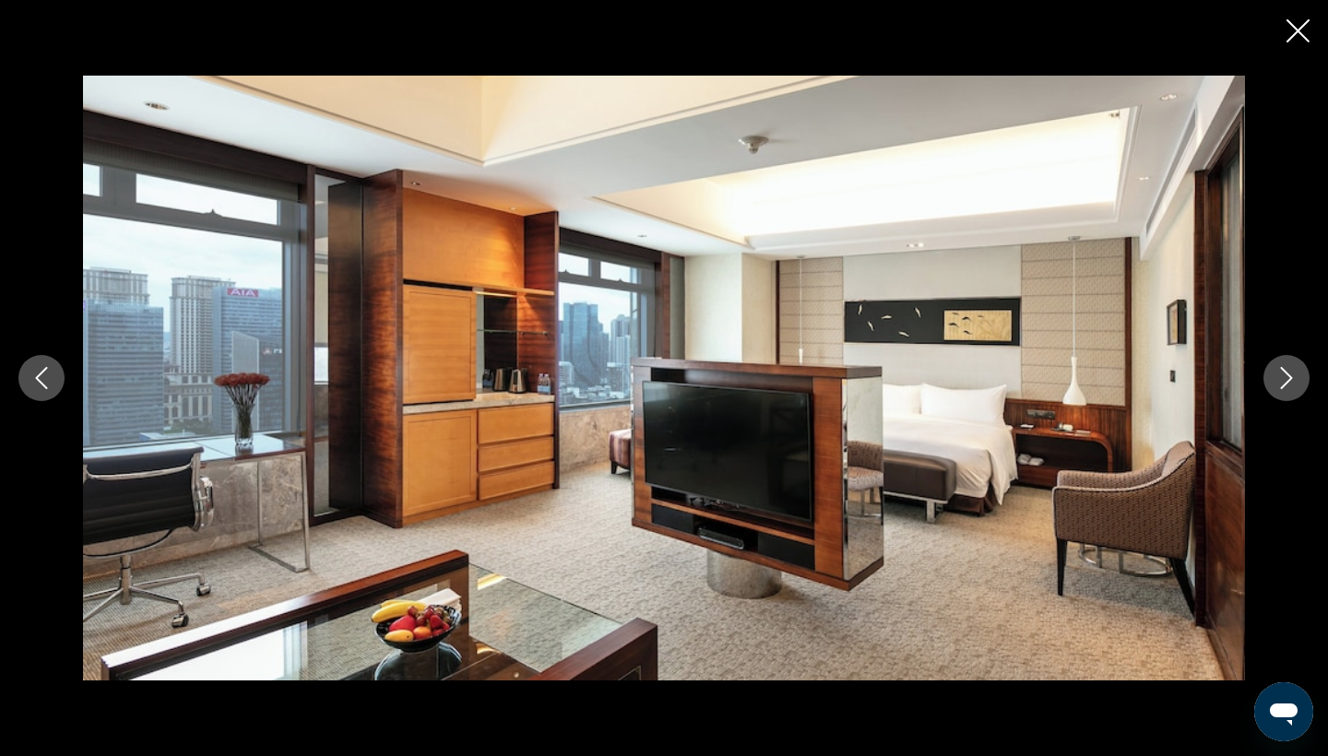
click at [1289, 388] on icon "Next image" at bounding box center [1287, 378] width 22 height 22
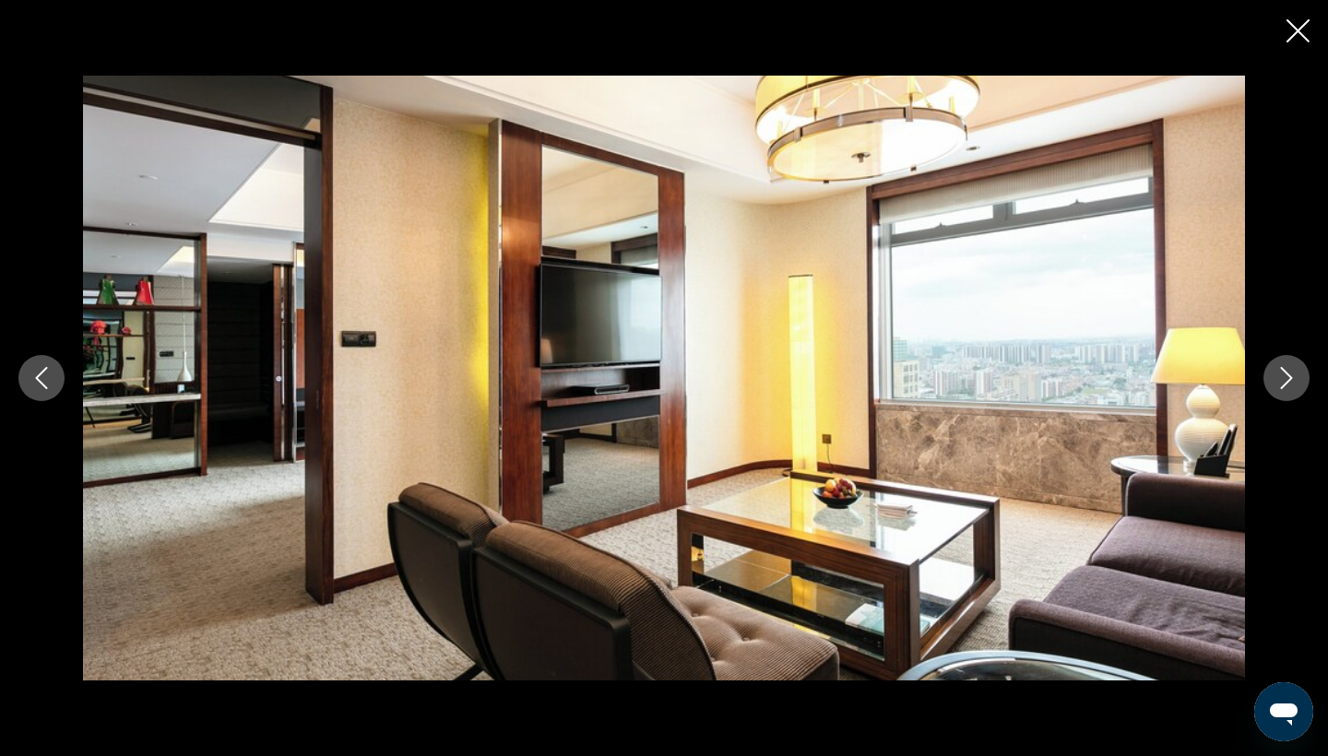
click at [1289, 388] on icon "Next image" at bounding box center [1287, 378] width 22 height 22
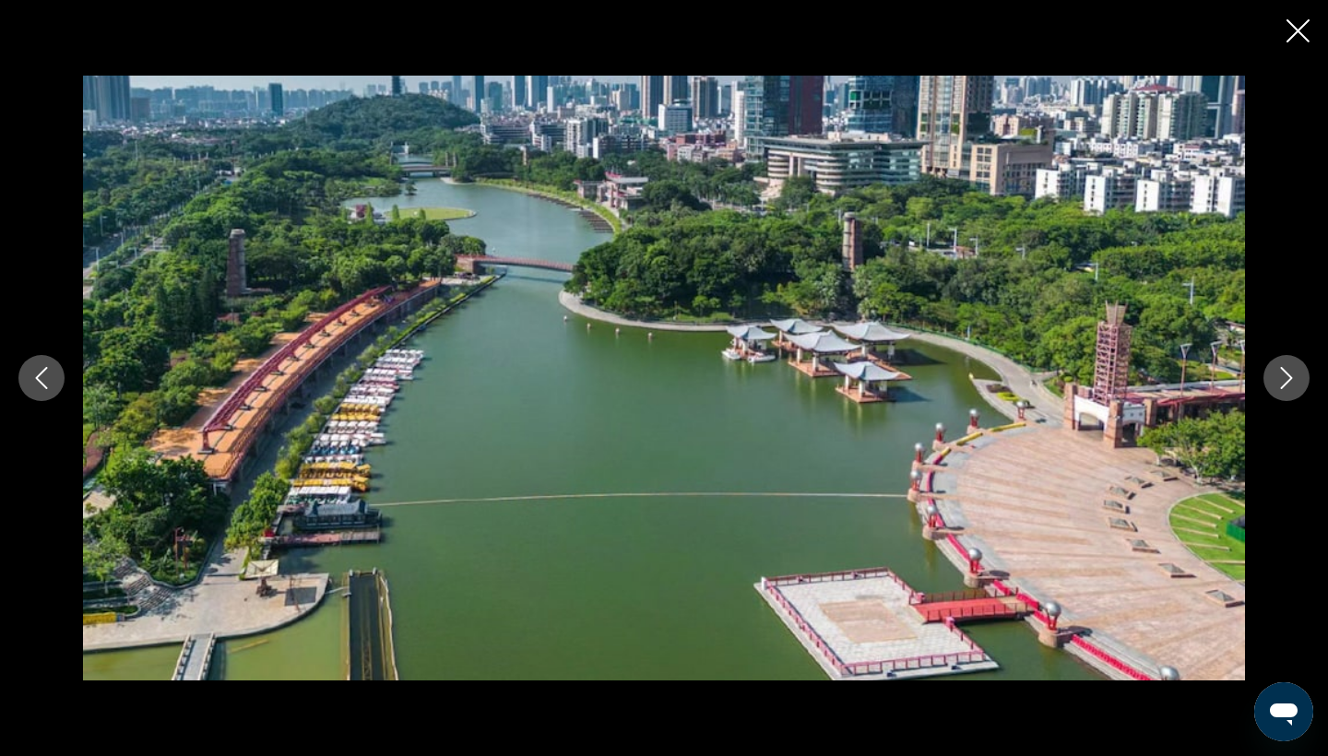
click at [1289, 388] on icon "Next image" at bounding box center [1287, 378] width 22 height 22
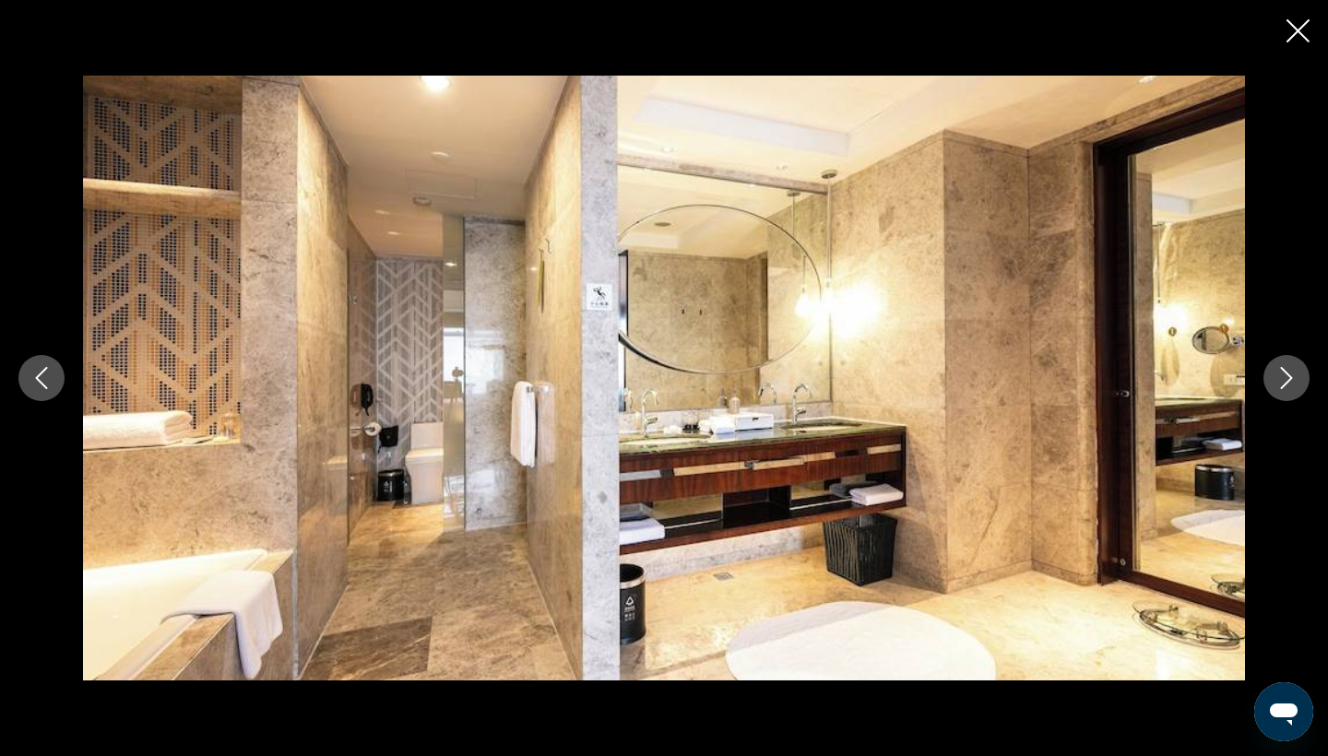
click at [1289, 388] on icon "Next image" at bounding box center [1287, 378] width 22 height 22
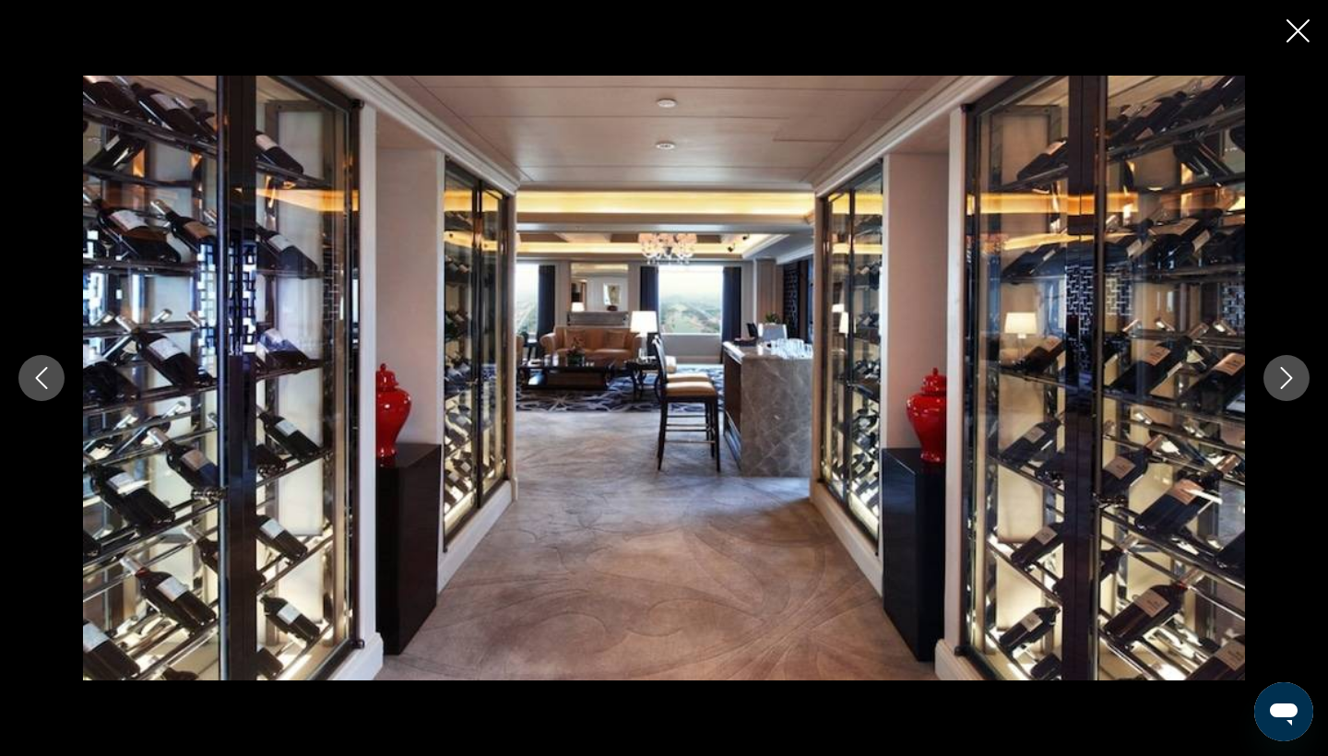
click at [1289, 388] on icon "Next image" at bounding box center [1287, 378] width 22 height 22
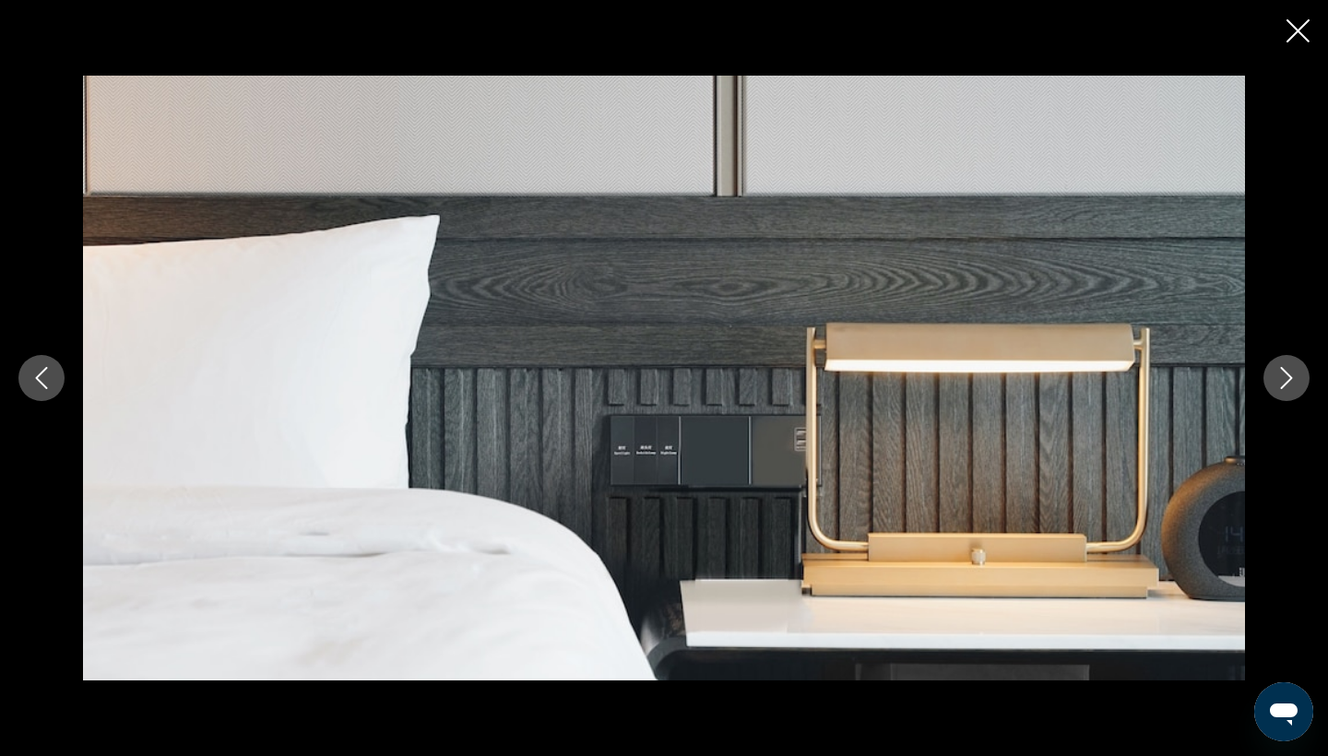
click at [1289, 388] on icon "Next image" at bounding box center [1287, 378] width 22 height 22
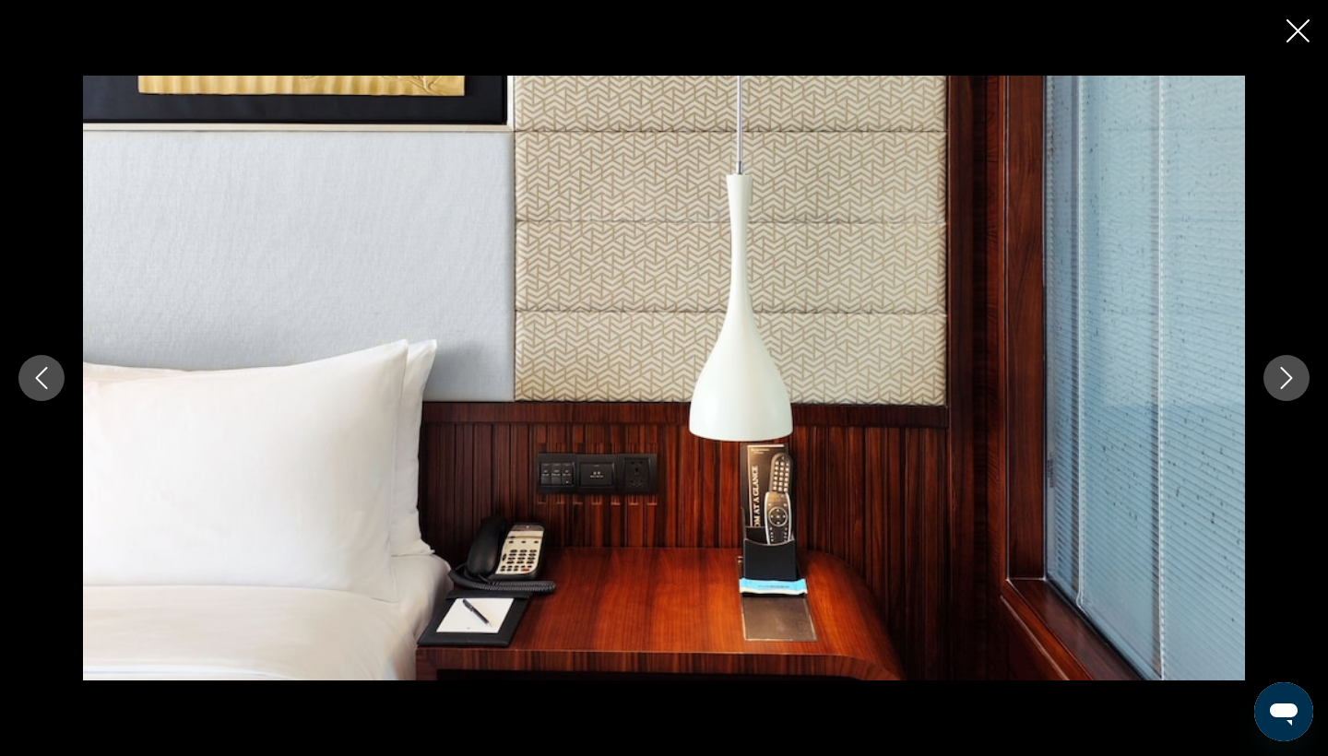
click at [1289, 388] on icon "Next image" at bounding box center [1287, 378] width 22 height 22
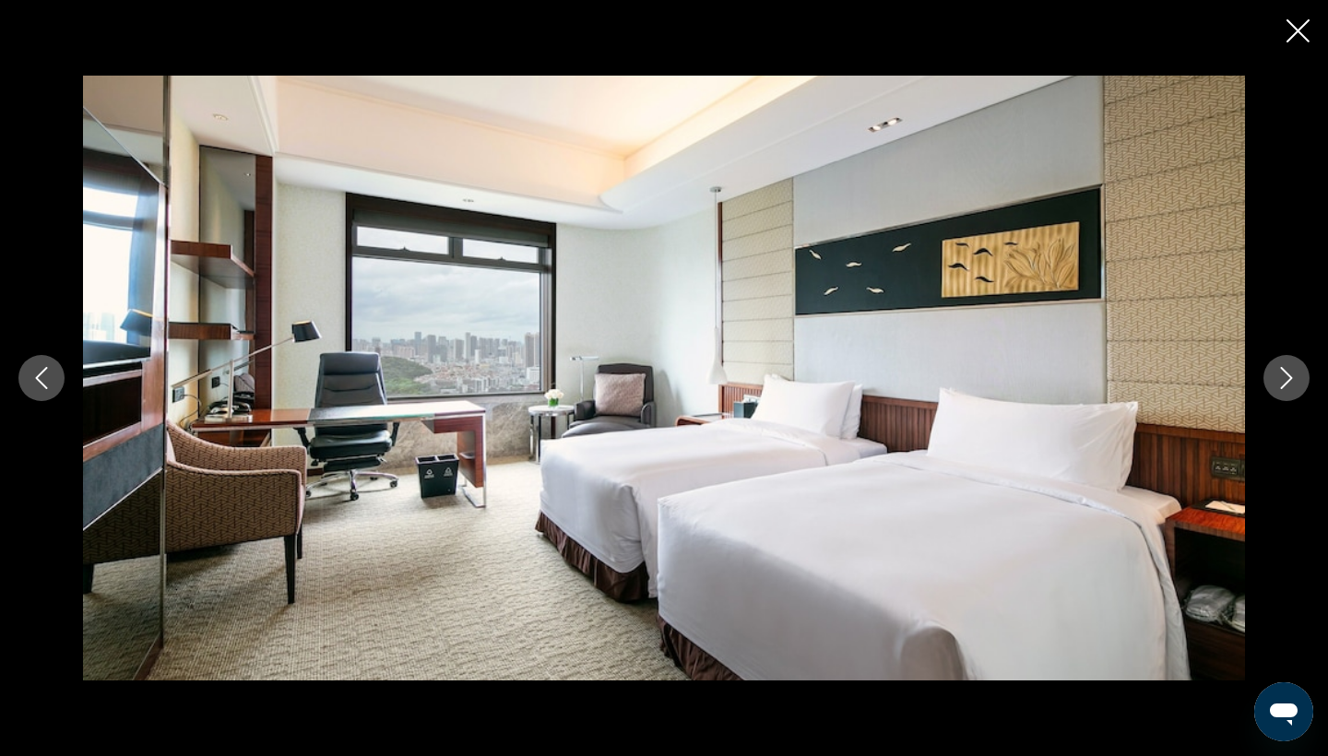
click at [1289, 388] on icon "Next image" at bounding box center [1287, 378] width 22 height 22
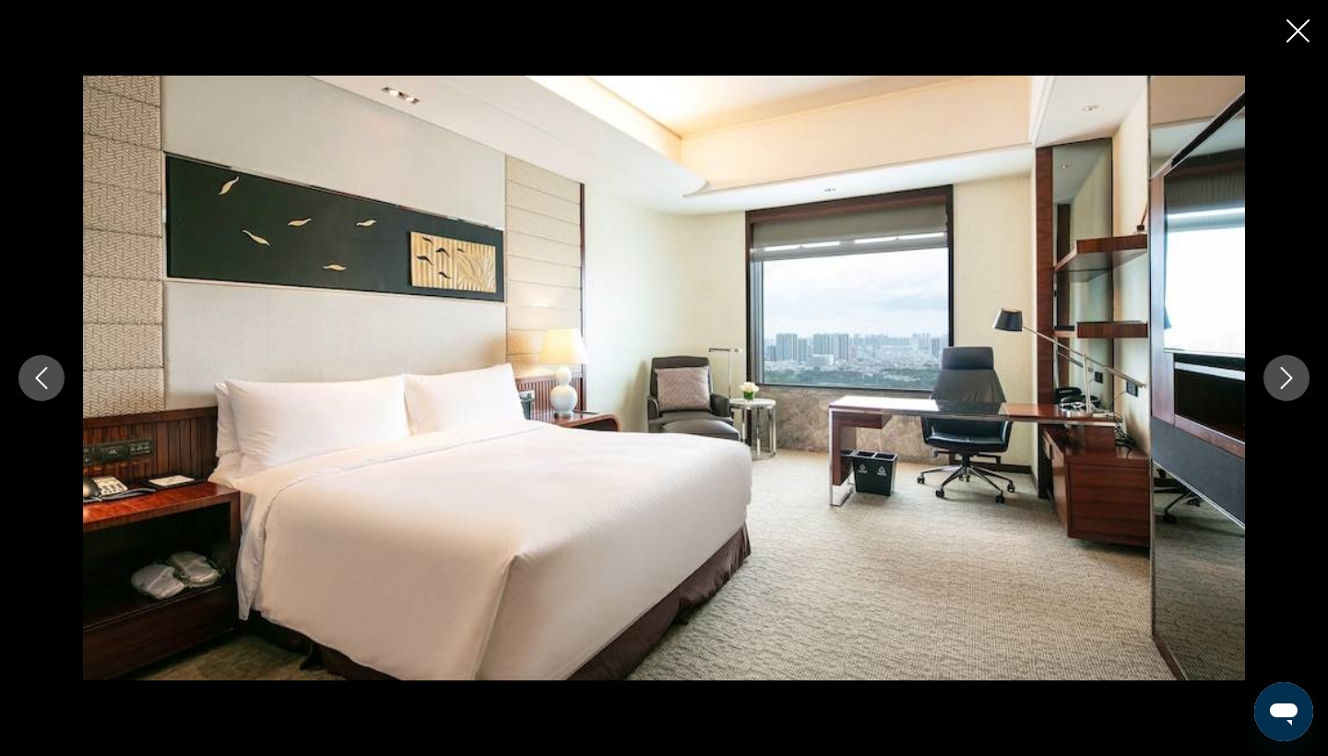
click at [1289, 388] on icon "Next image" at bounding box center [1287, 378] width 22 height 22
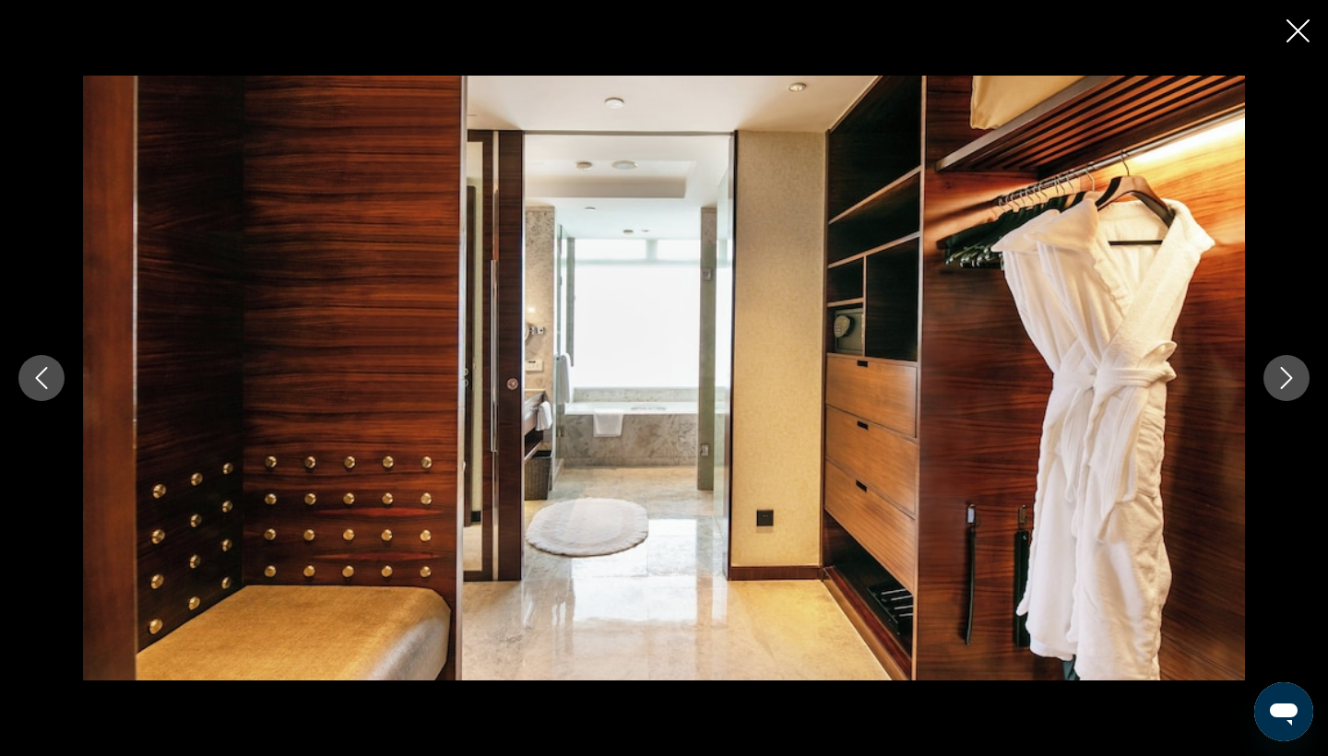
click at [1289, 388] on icon "Next image" at bounding box center [1287, 378] width 22 height 22
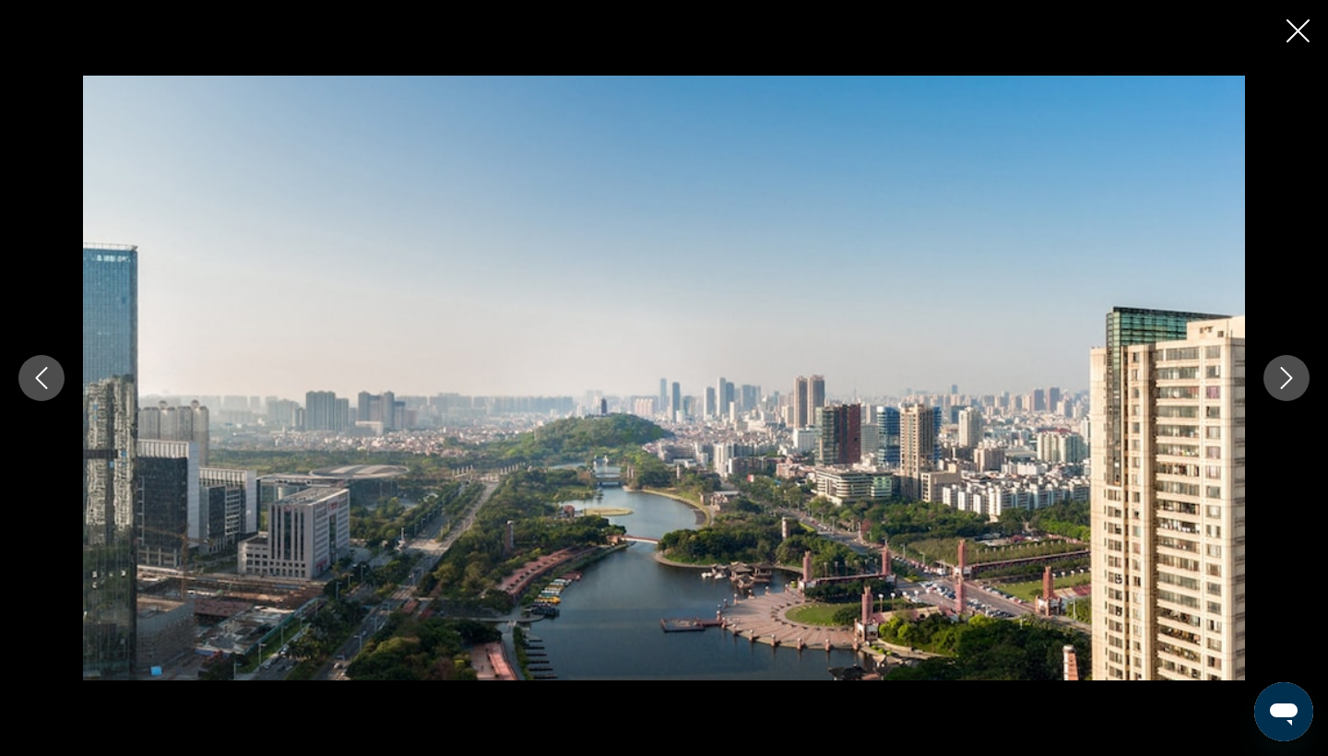
click at [1289, 388] on icon "Next image" at bounding box center [1287, 378] width 22 height 22
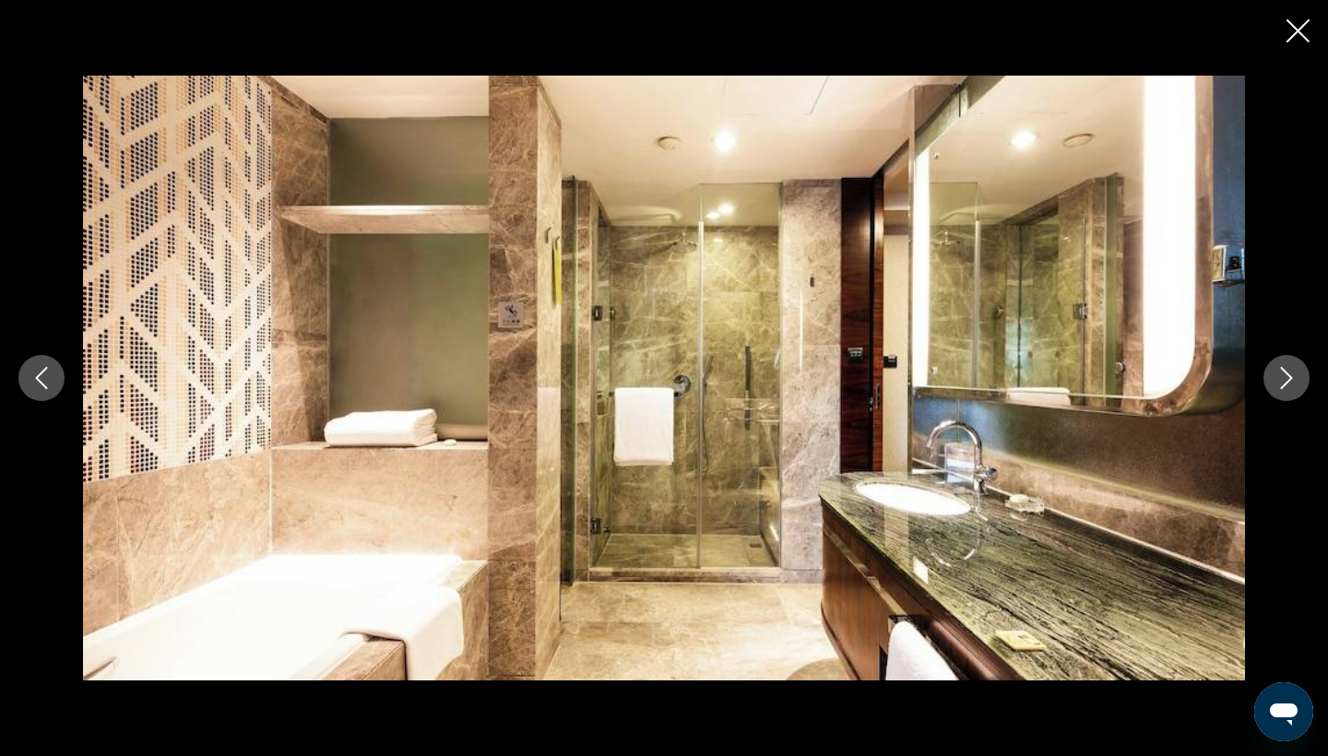
click at [1289, 388] on icon "Next image" at bounding box center [1287, 378] width 22 height 22
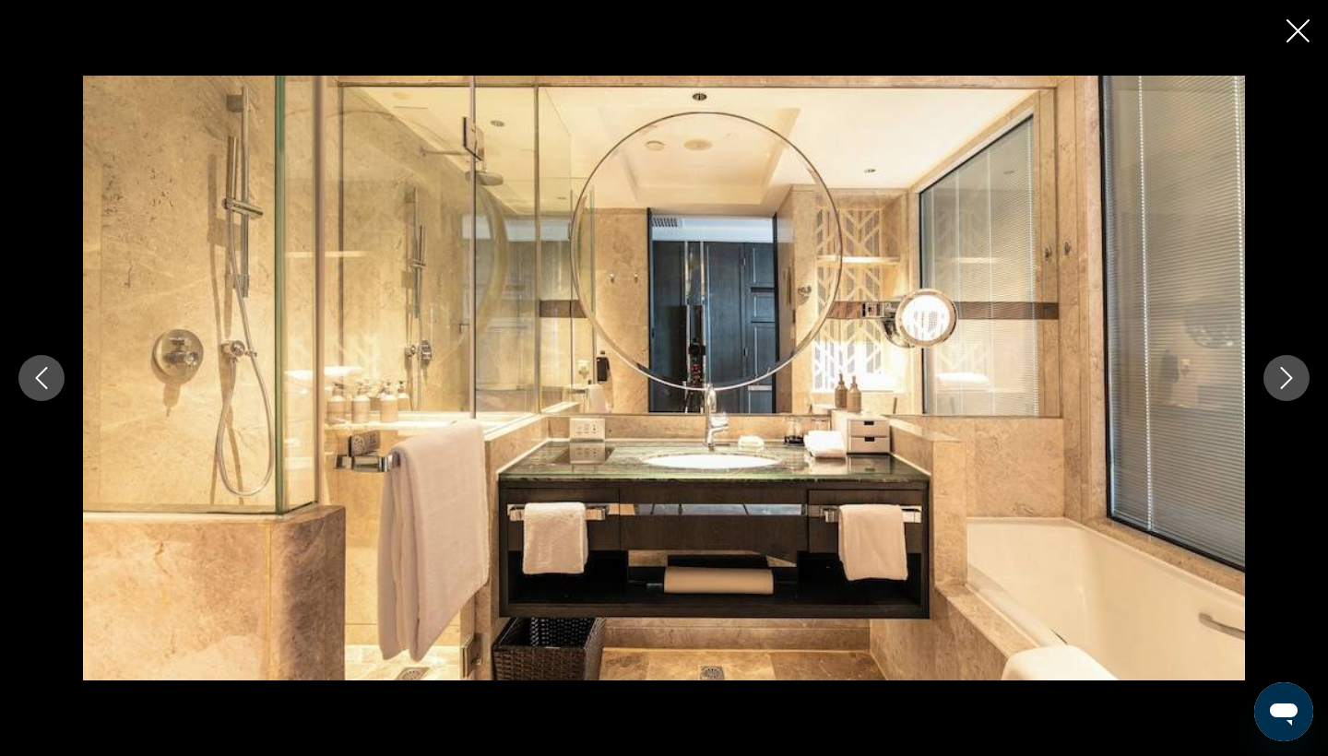
click at [1289, 388] on icon "Next image" at bounding box center [1287, 378] width 22 height 22
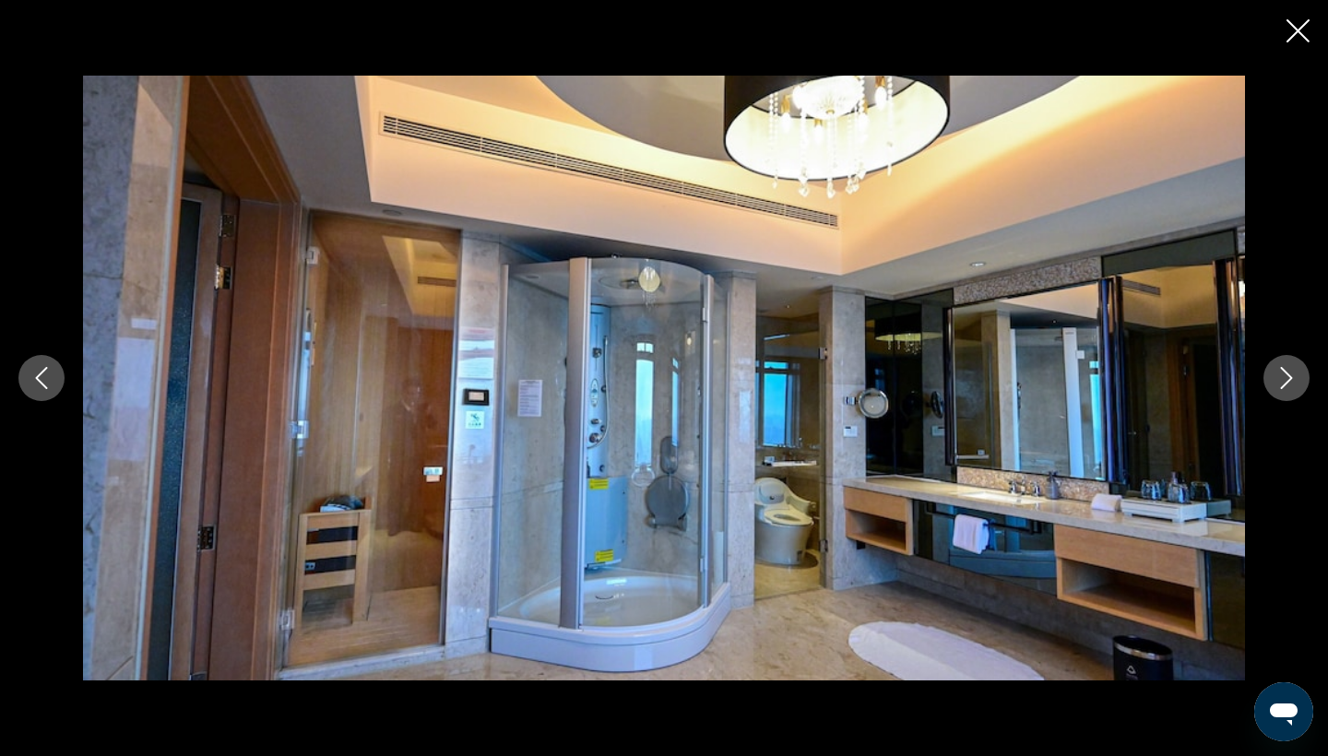
click at [1289, 388] on icon "Next image" at bounding box center [1287, 378] width 22 height 22
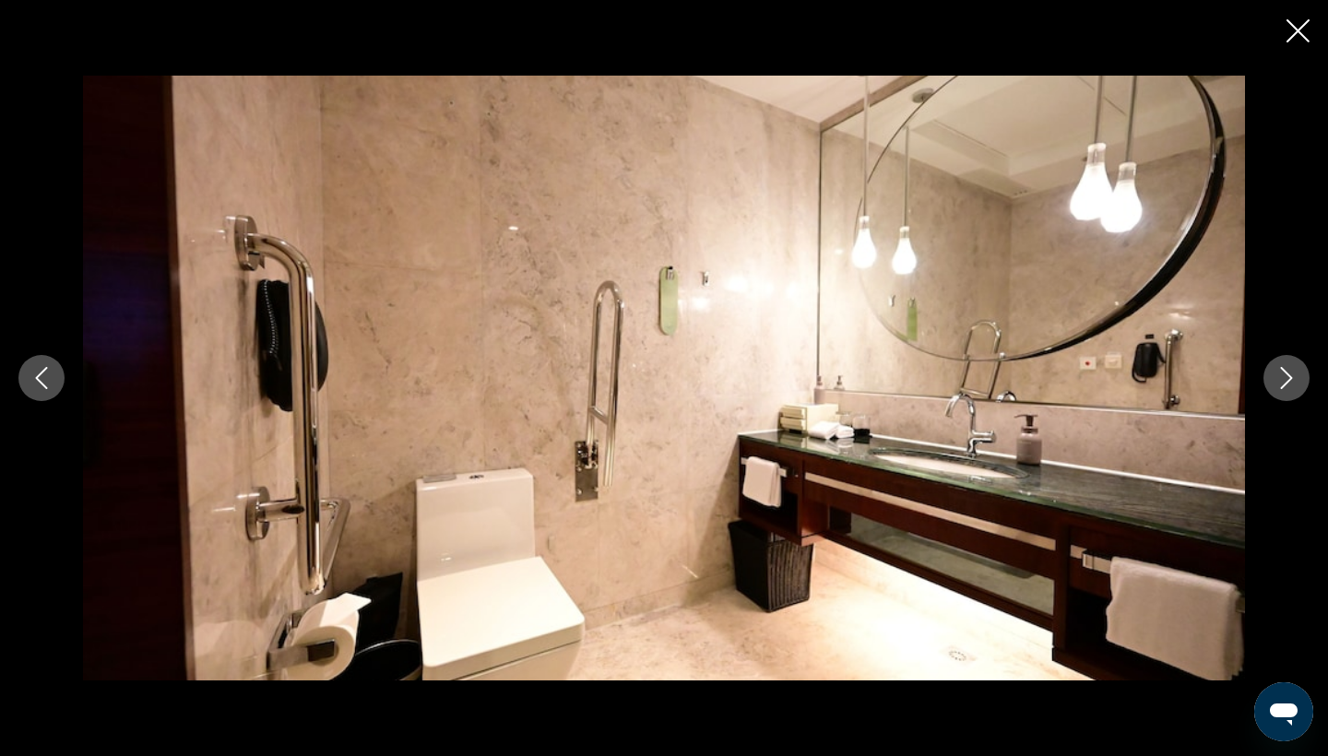
click at [1289, 388] on icon "Next image" at bounding box center [1287, 378] width 22 height 22
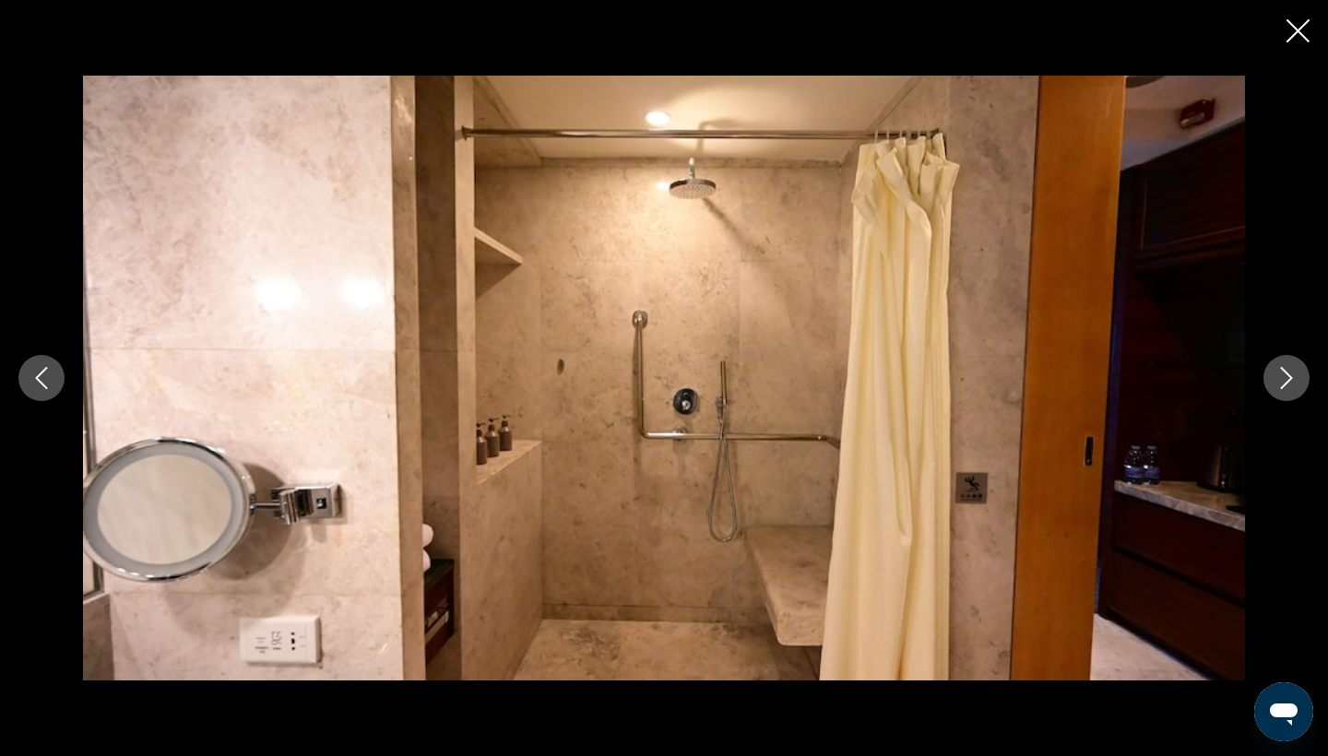
click at [1301, 39] on icon "Close slideshow" at bounding box center [1298, 30] width 23 height 23
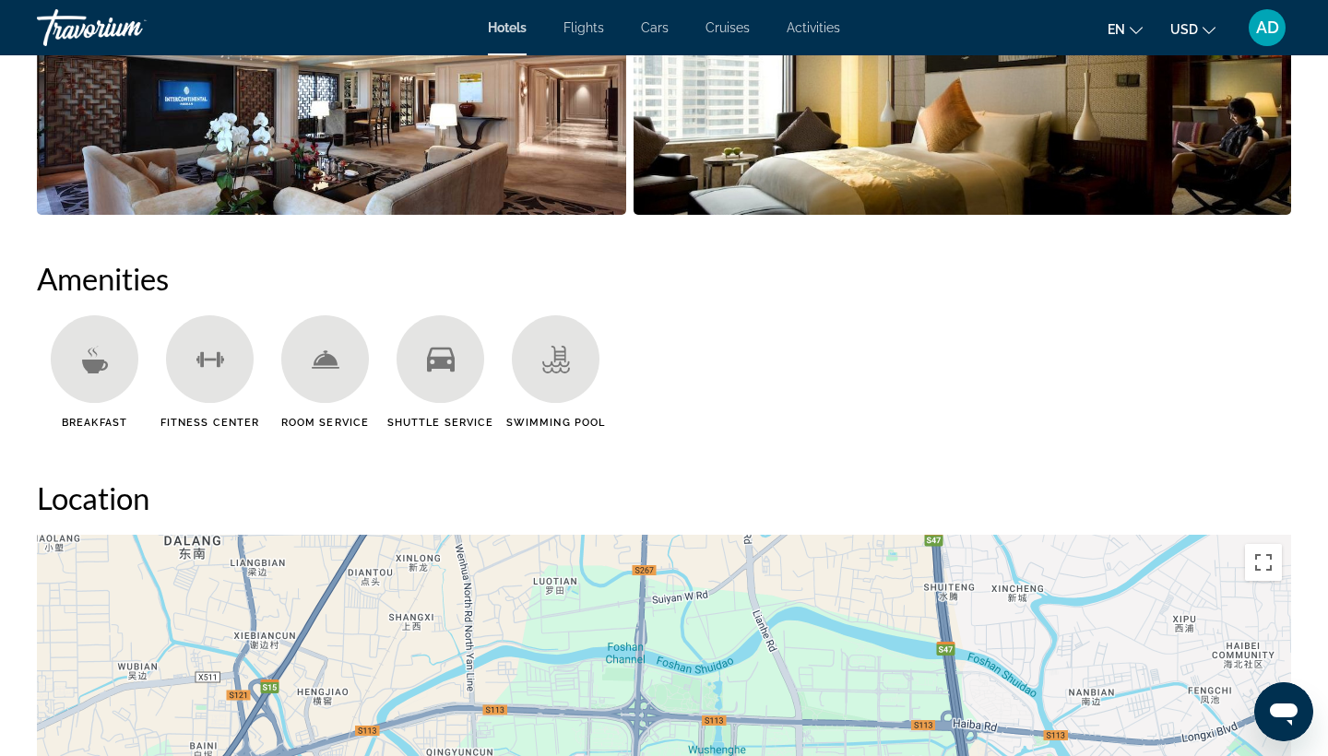
scroll to position [1296, 0]
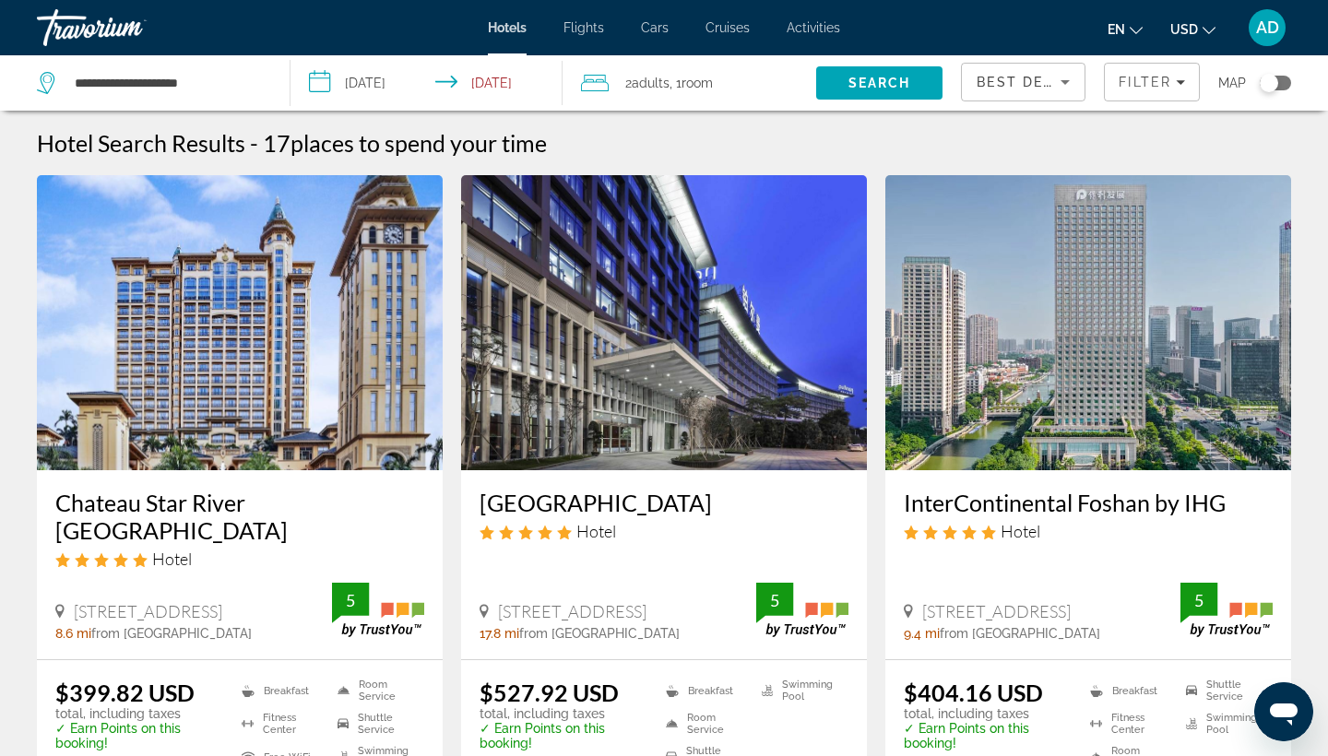
click at [288, 359] on img "Main content" at bounding box center [240, 322] width 406 height 295
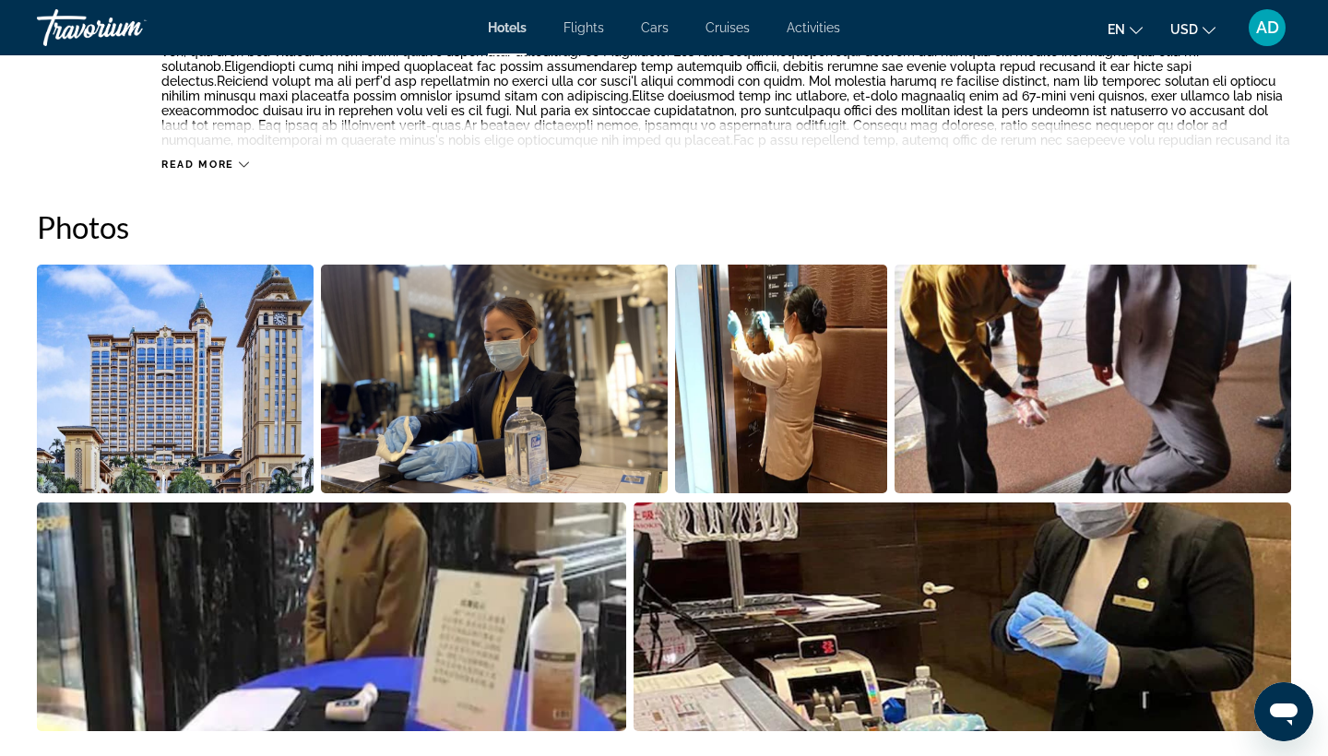
scroll to position [806, 0]
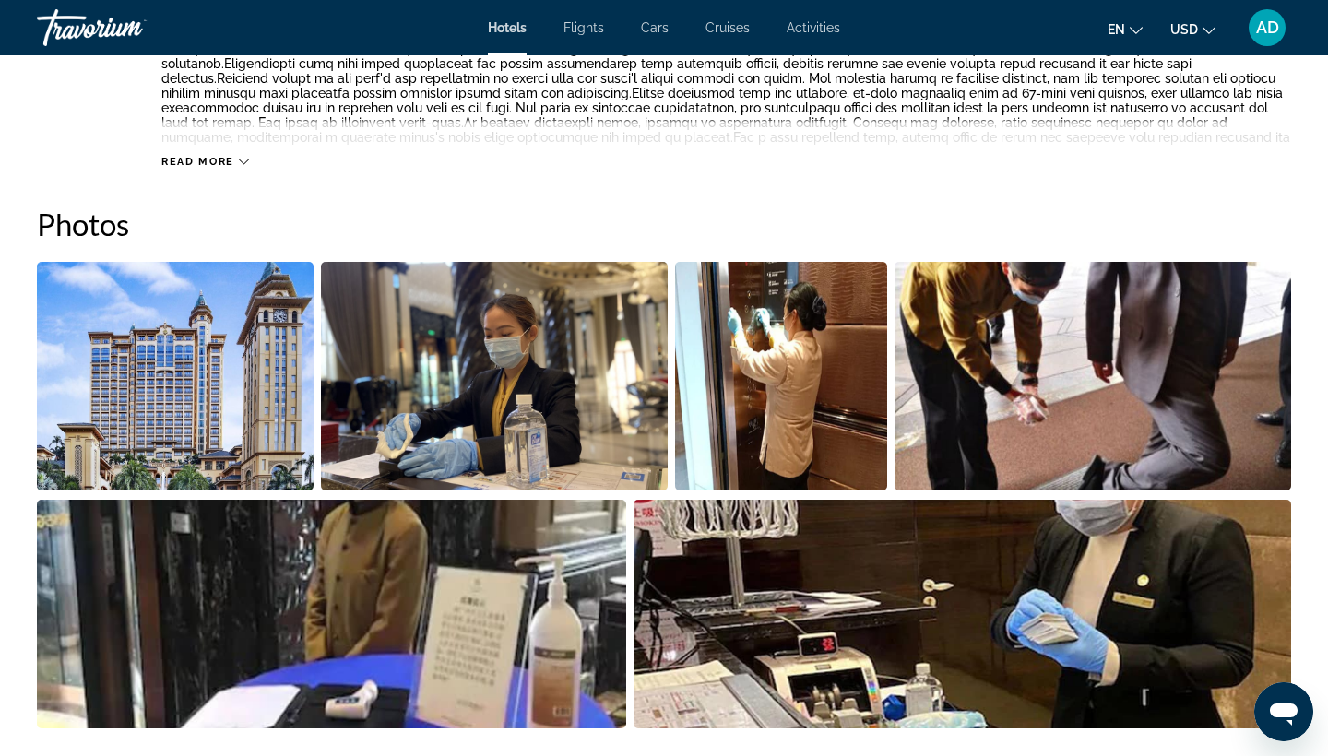
click at [466, 420] on img "Open full-screen image slider" at bounding box center [494, 376] width 346 height 229
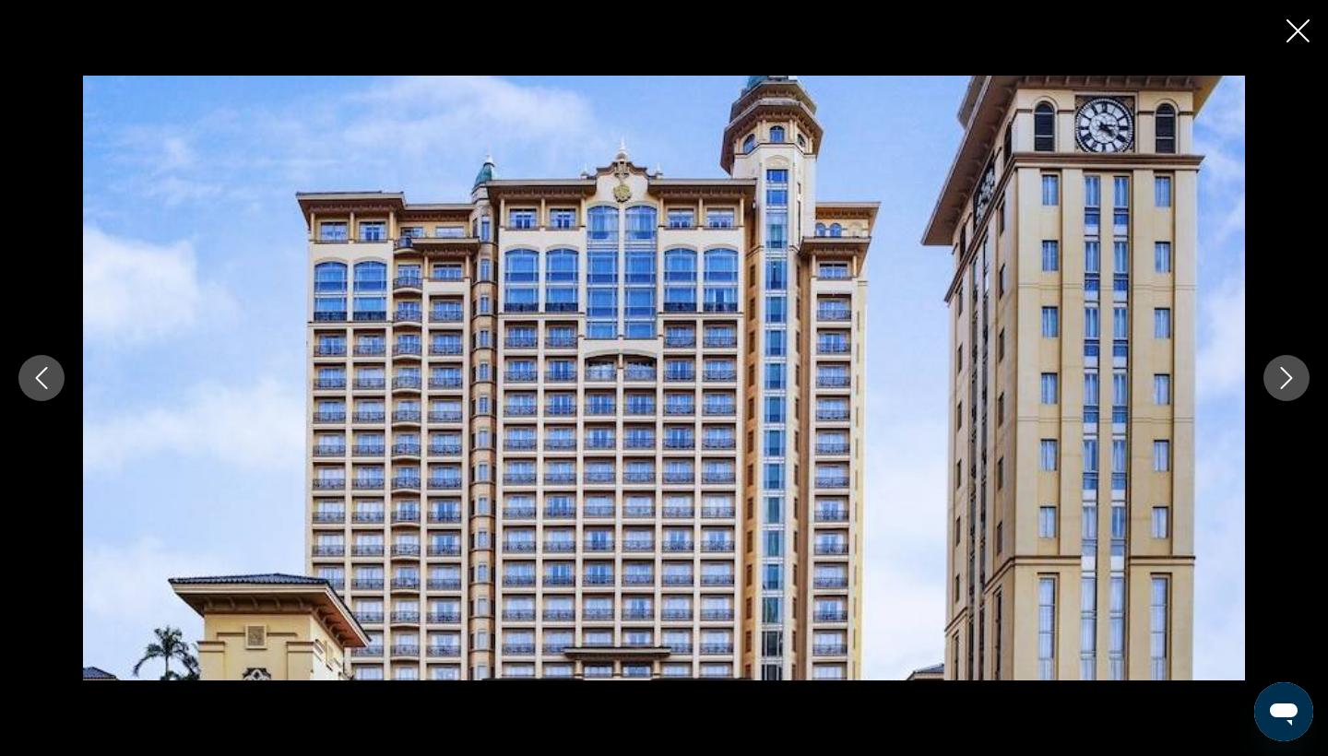
click at [1267, 382] on button "Next image" at bounding box center [1287, 378] width 46 height 46
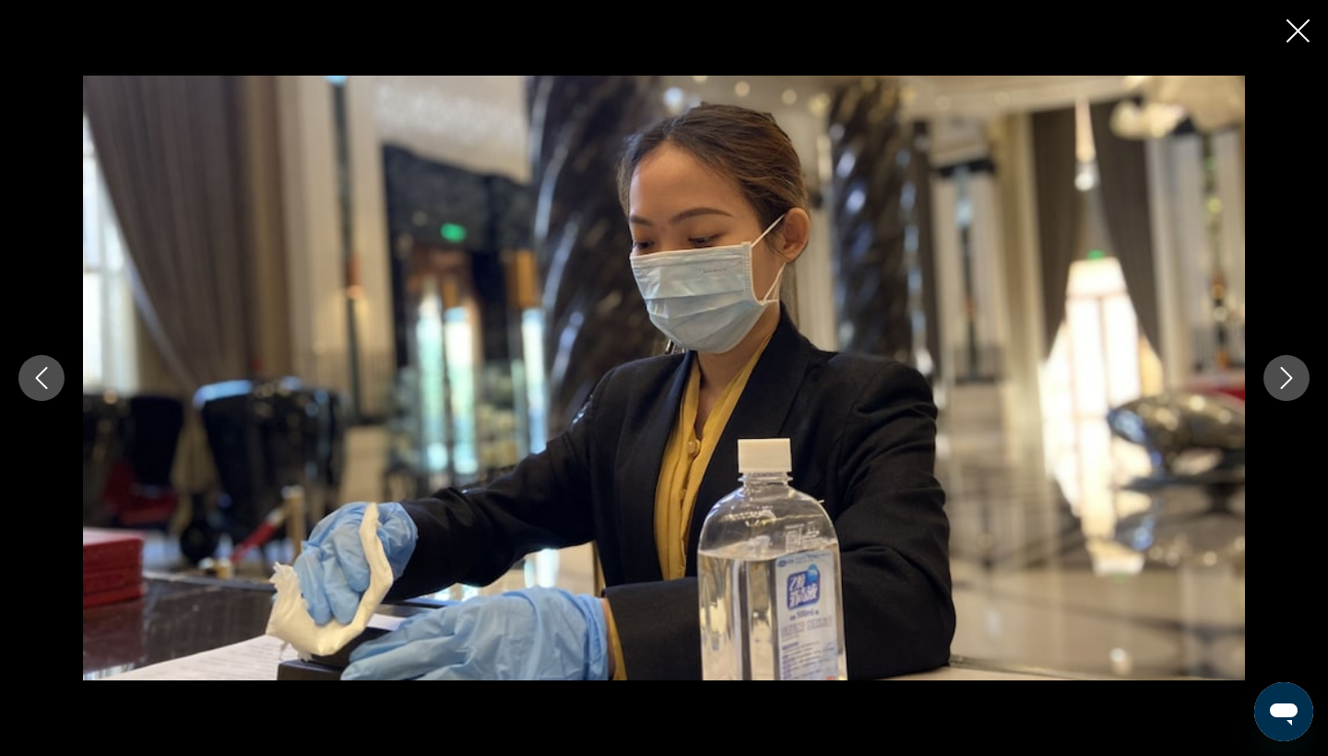
click at [1266, 387] on button "Next image" at bounding box center [1287, 378] width 46 height 46
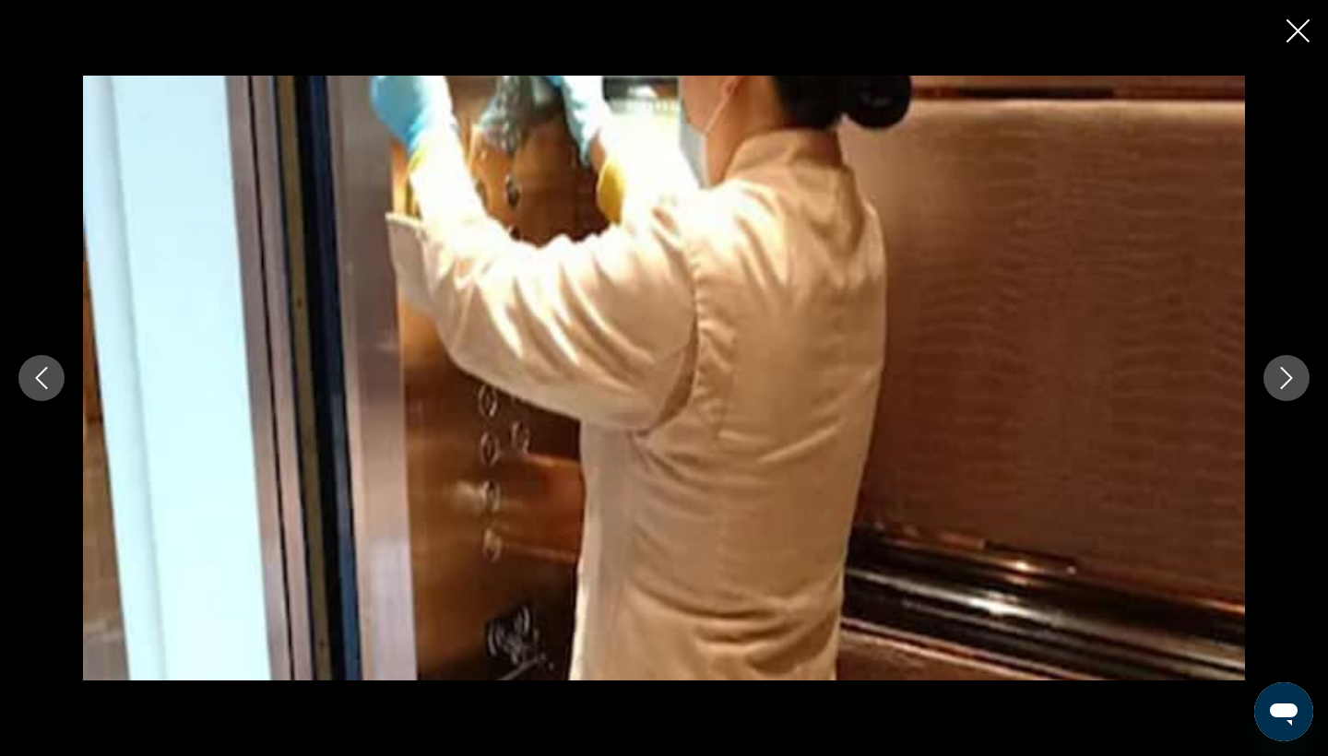
click at [1266, 387] on button "Next image" at bounding box center [1287, 378] width 46 height 46
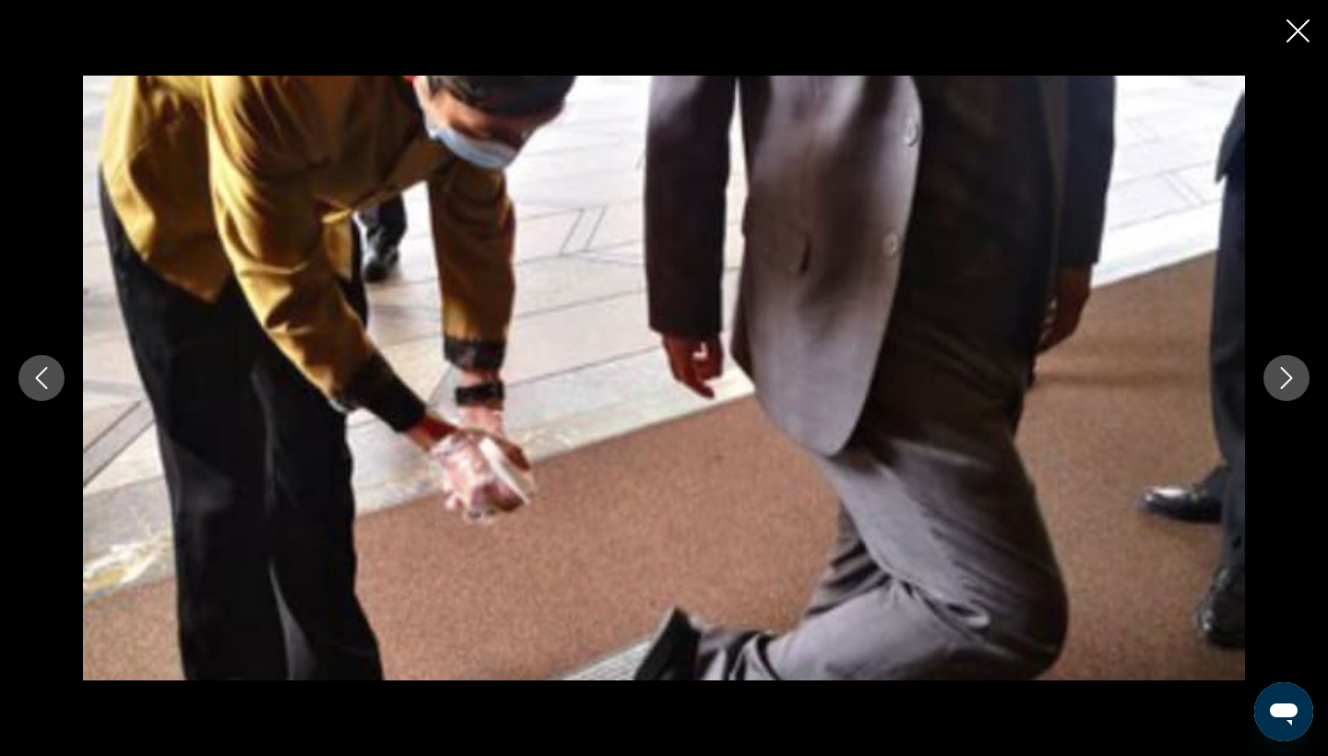
click at [1266, 388] on button "Next image" at bounding box center [1287, 378] width 46 height 46
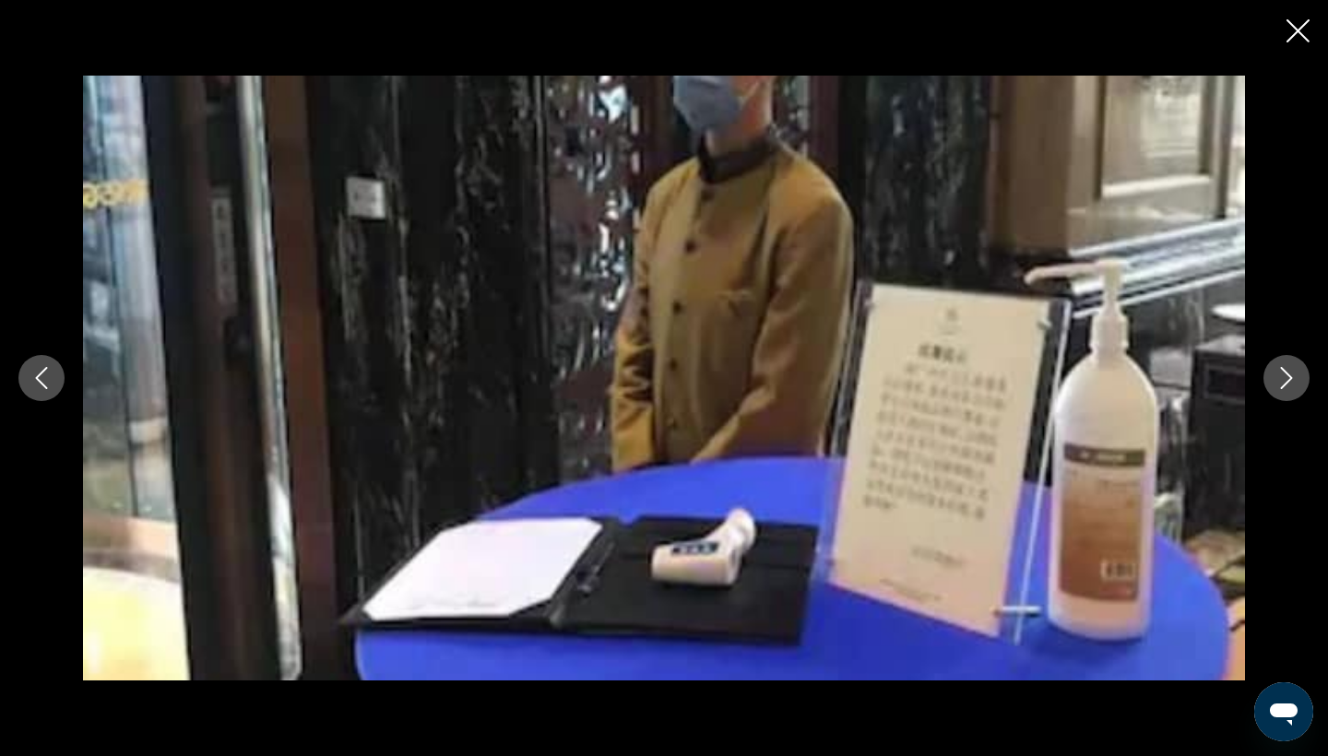
click at [1266, 388] on button "Next image" at bounding box center [1287, 378] width 46 height 46
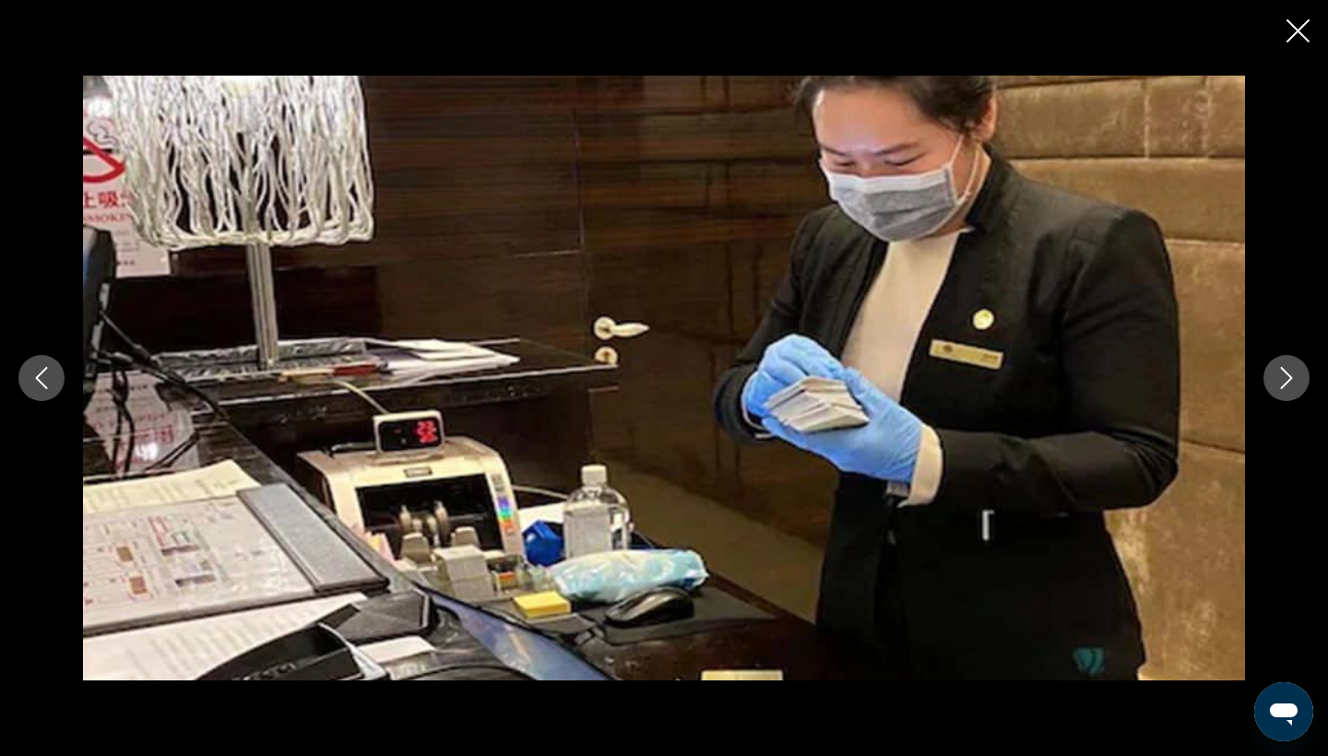
click at [1266, 389] on div "prev next" at bounding box center [664, 378] width 1328 height 605
click at [1285, 383] on icon "Next image" at bounding box center [1287, 378] width 22 height 22
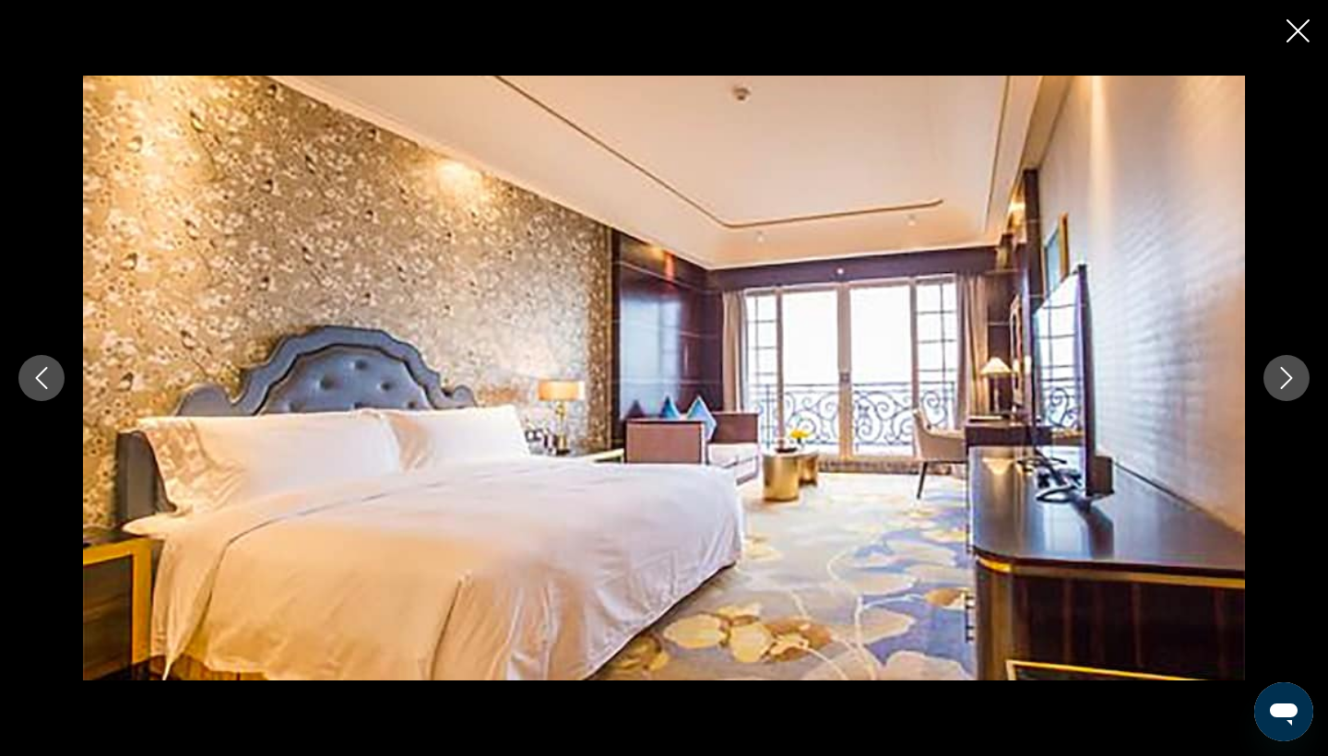
click at [1285, 387] on icon "Next image" at bounding box center [1287, 378] width 22 height 22
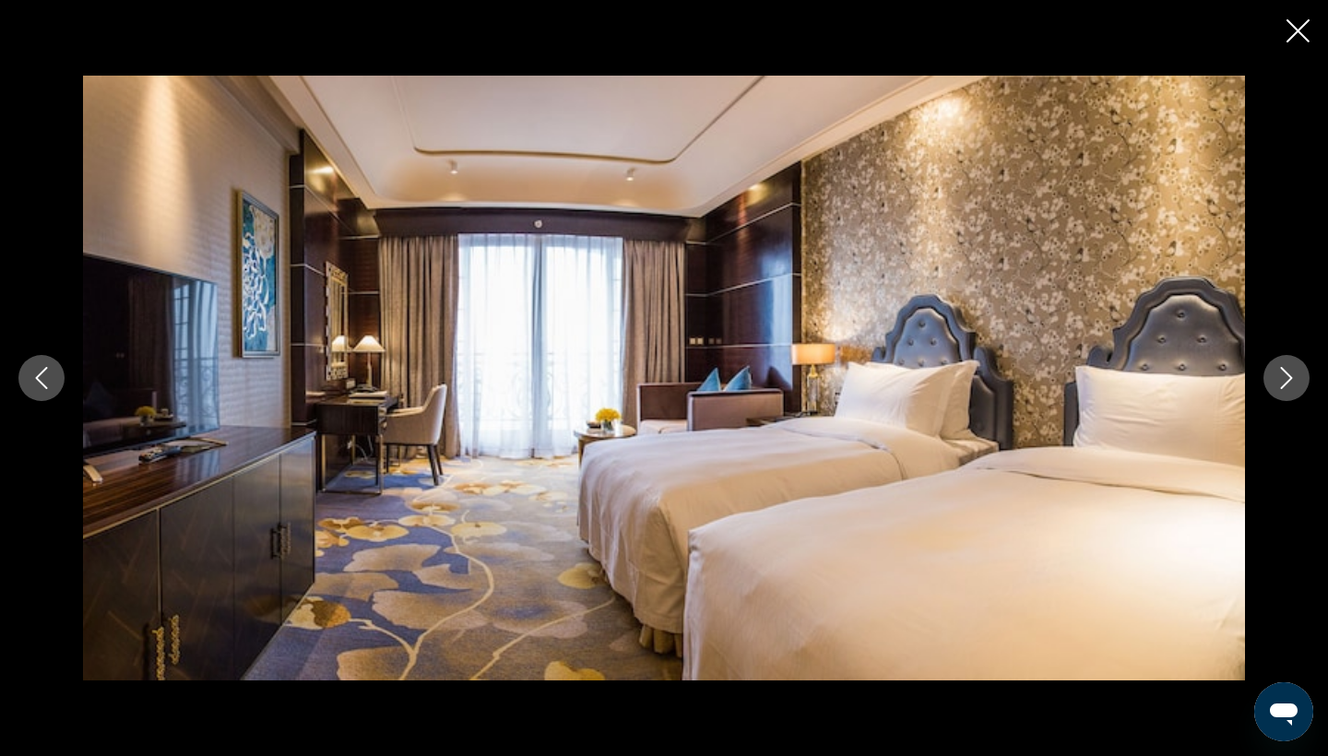
click at [1285, 387] on icon "Next image" at bounding box center [1287, 378] width 22 height 22
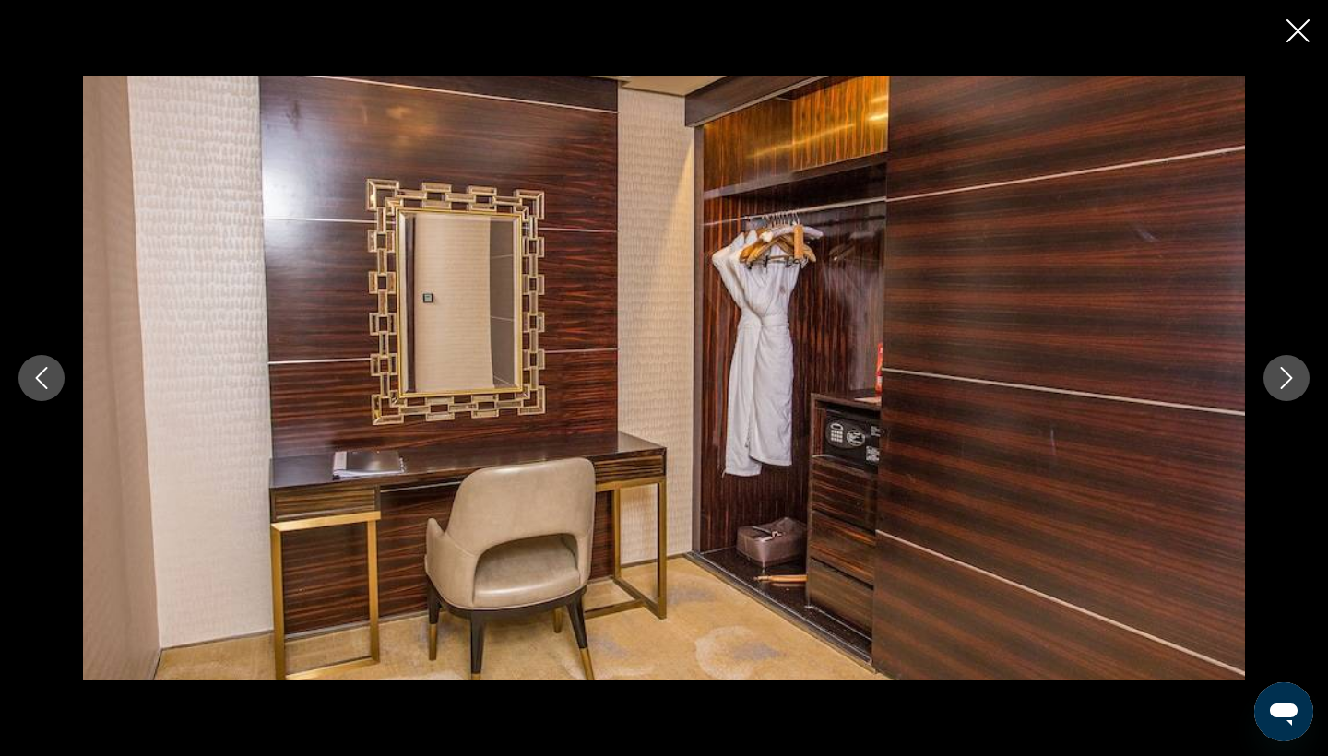
click at [1285, 388] on icon "Next image" at bounding box center [1287, 378] width 22 height 22
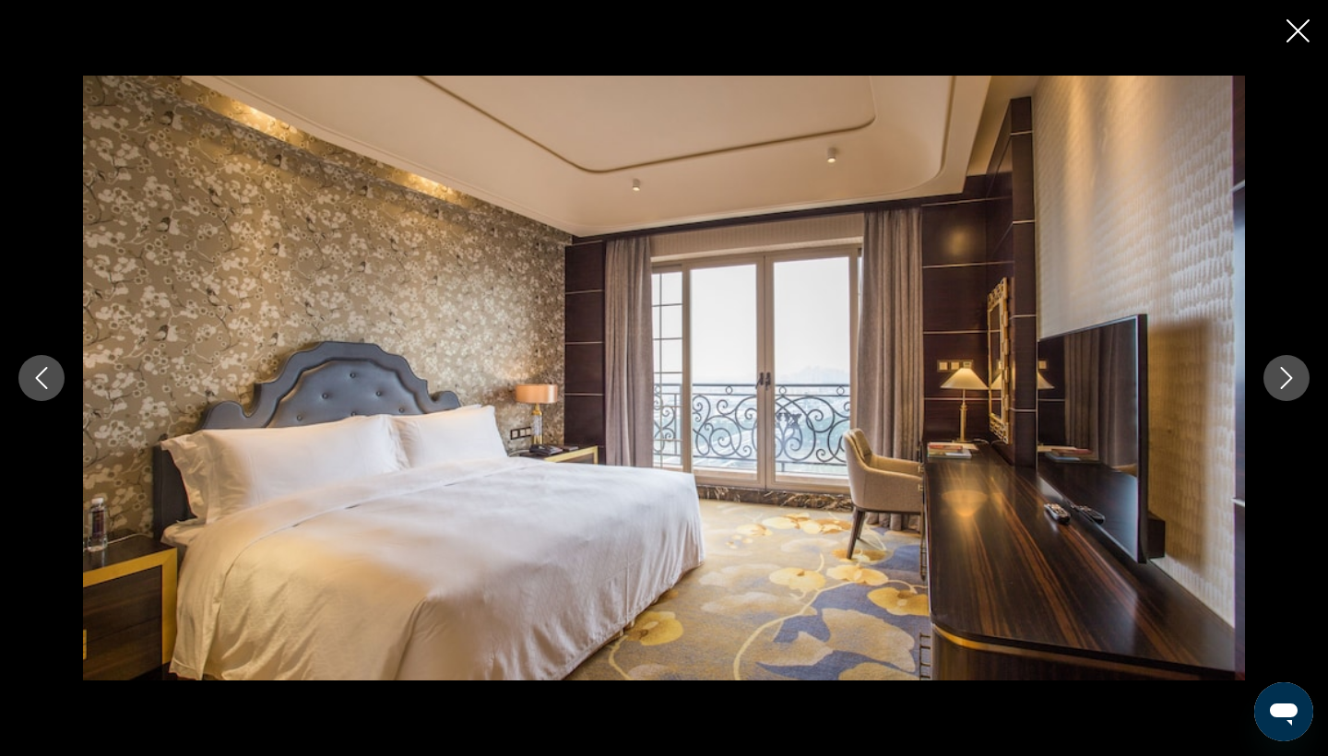
click at [1285, 388] on icon "Next image" at bounding box center [1287, 378] width 22 height 22
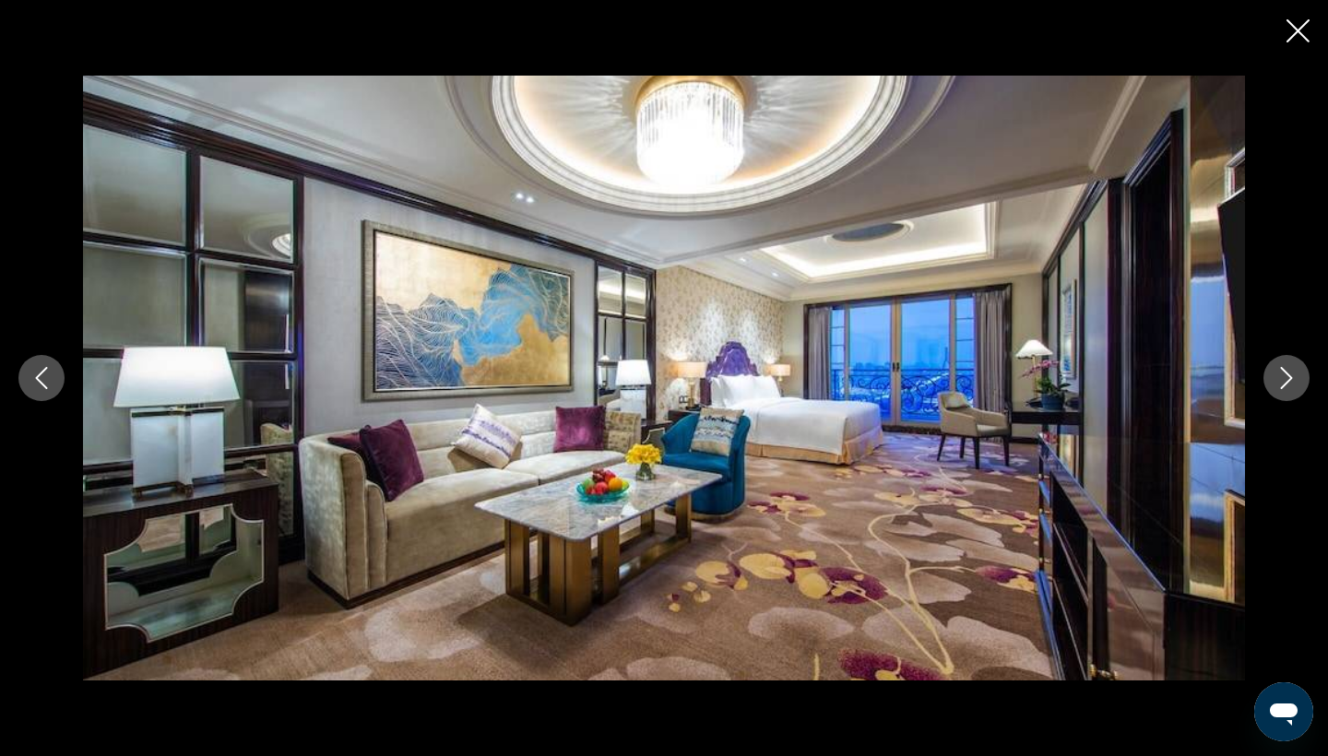
click at [1285, 388] on icon "Next image" at bounding box center [1287, 378] width 22 height 22
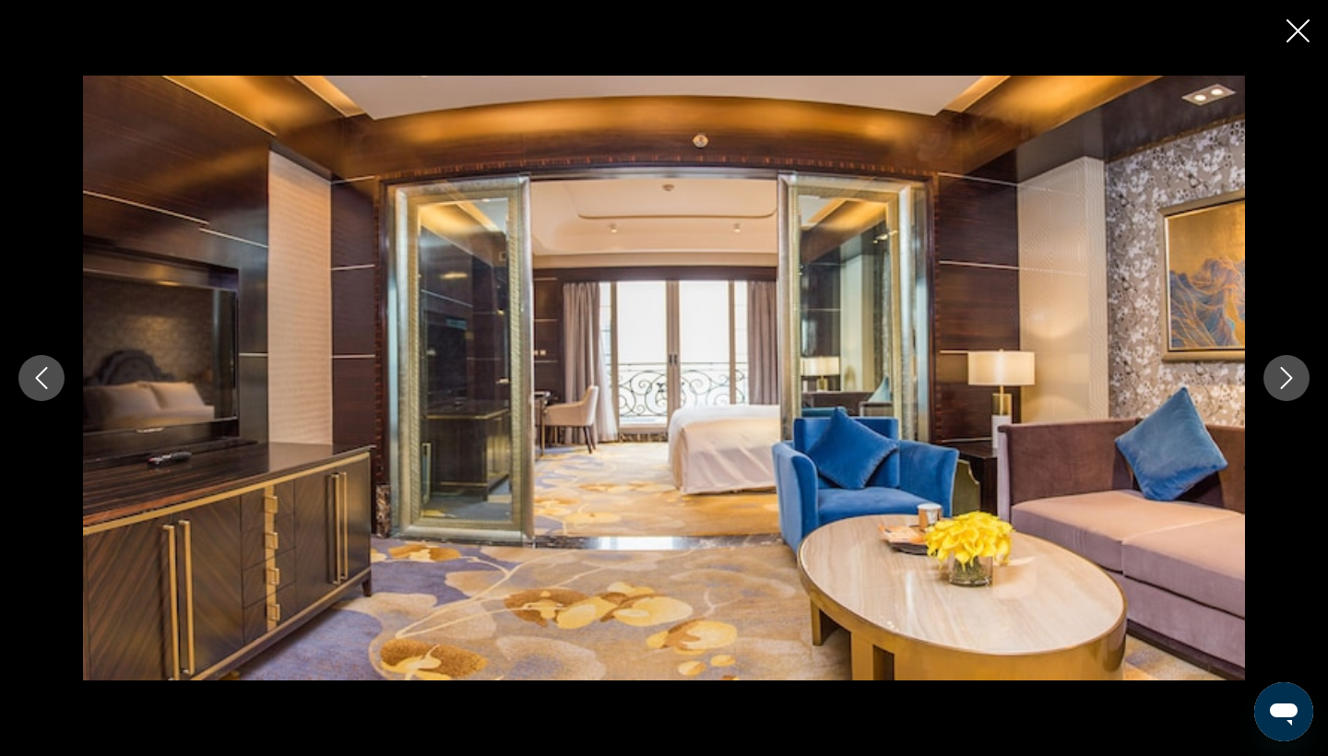
click at [1285, 388] on icon "Next image" at bounding box center [1287, 378] width 22 height 22
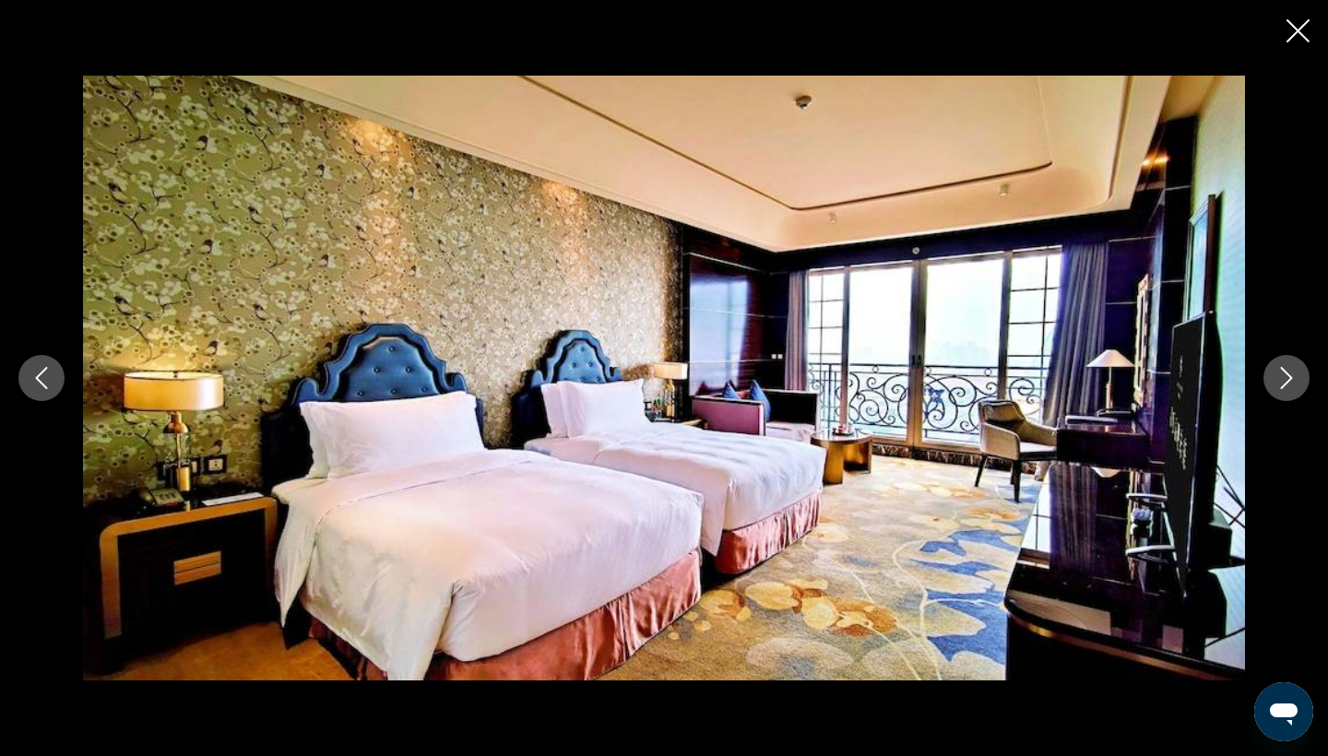
click at [1285, 388] on icon "Next image" at bounding box center [1287, 378] width 22 height 22
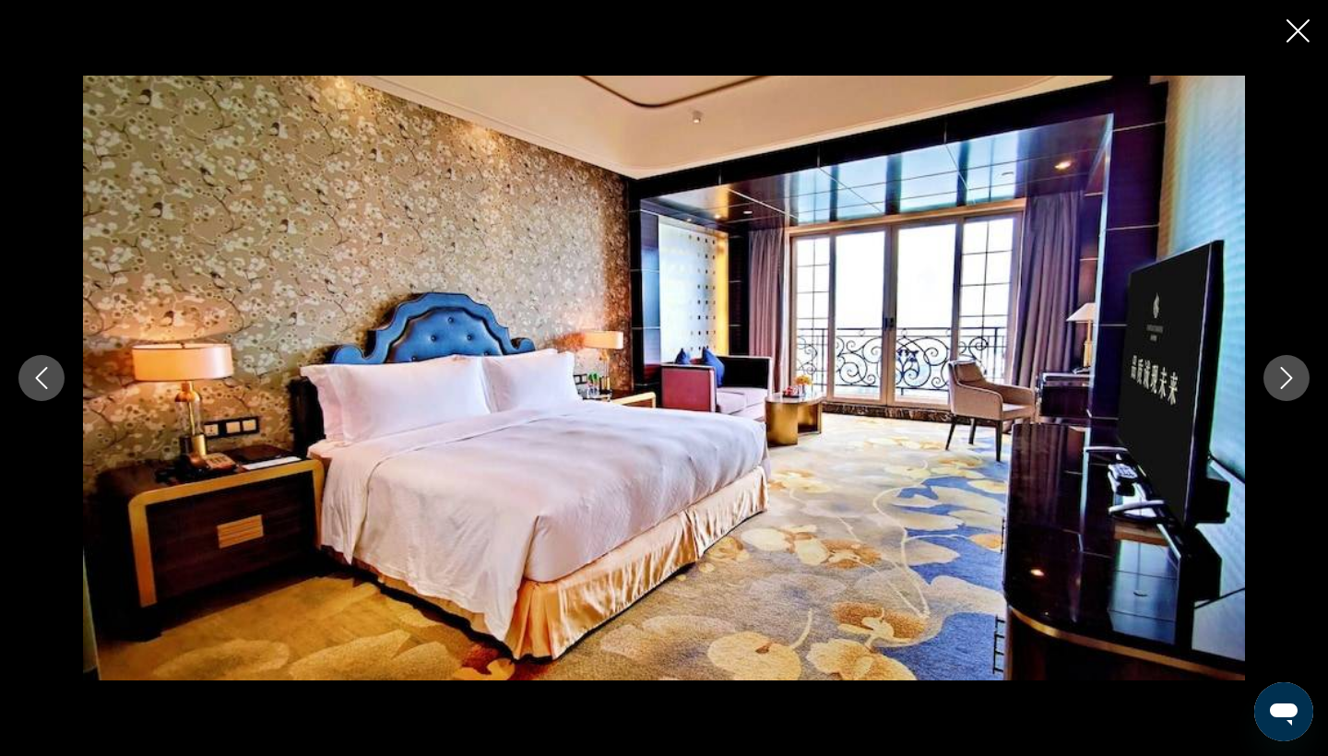
click at [1285, 388] on icon "Next image" at bounding box center [1287, 378] width 22 height 22
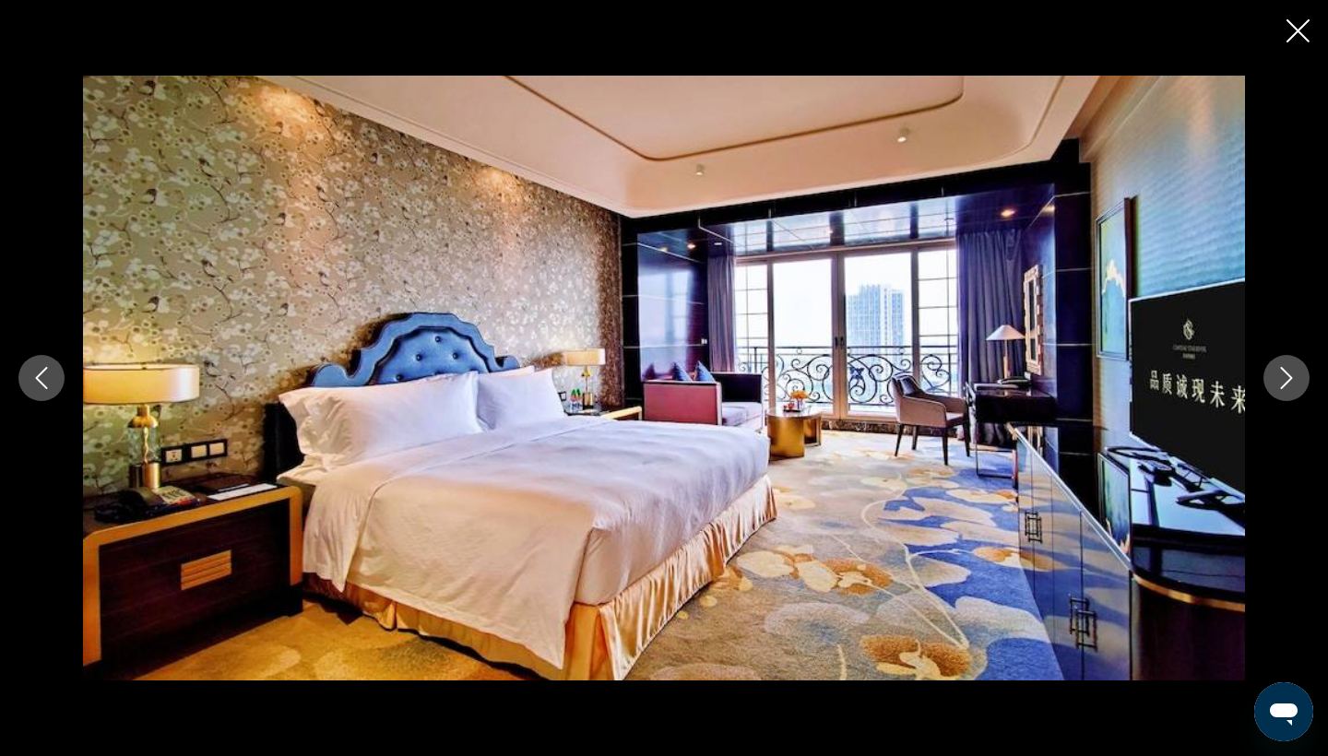
click at [1285, 388] on icon "Next image" at bounding box center [1287, 378] width 22 height 22
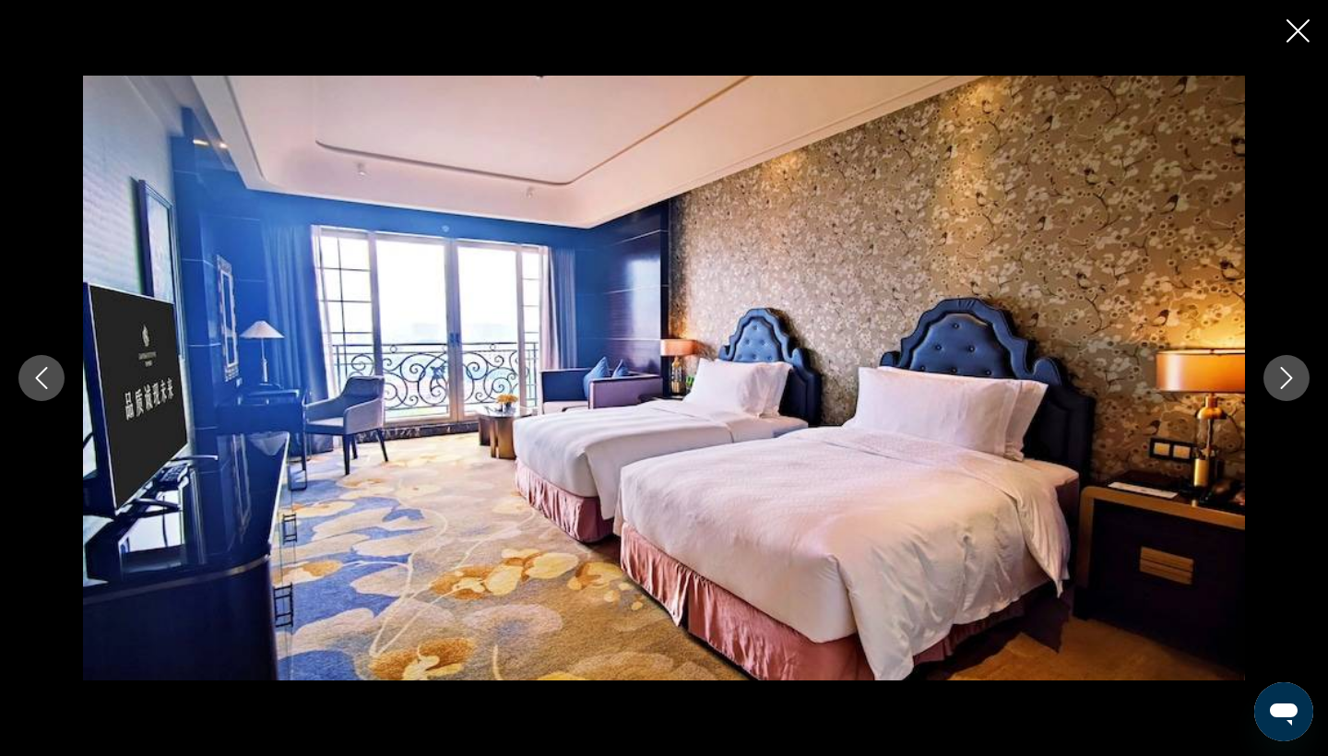
click at [1285, 388] on icon "Next image" at bounding box center [1287, 378] width 22 height 22
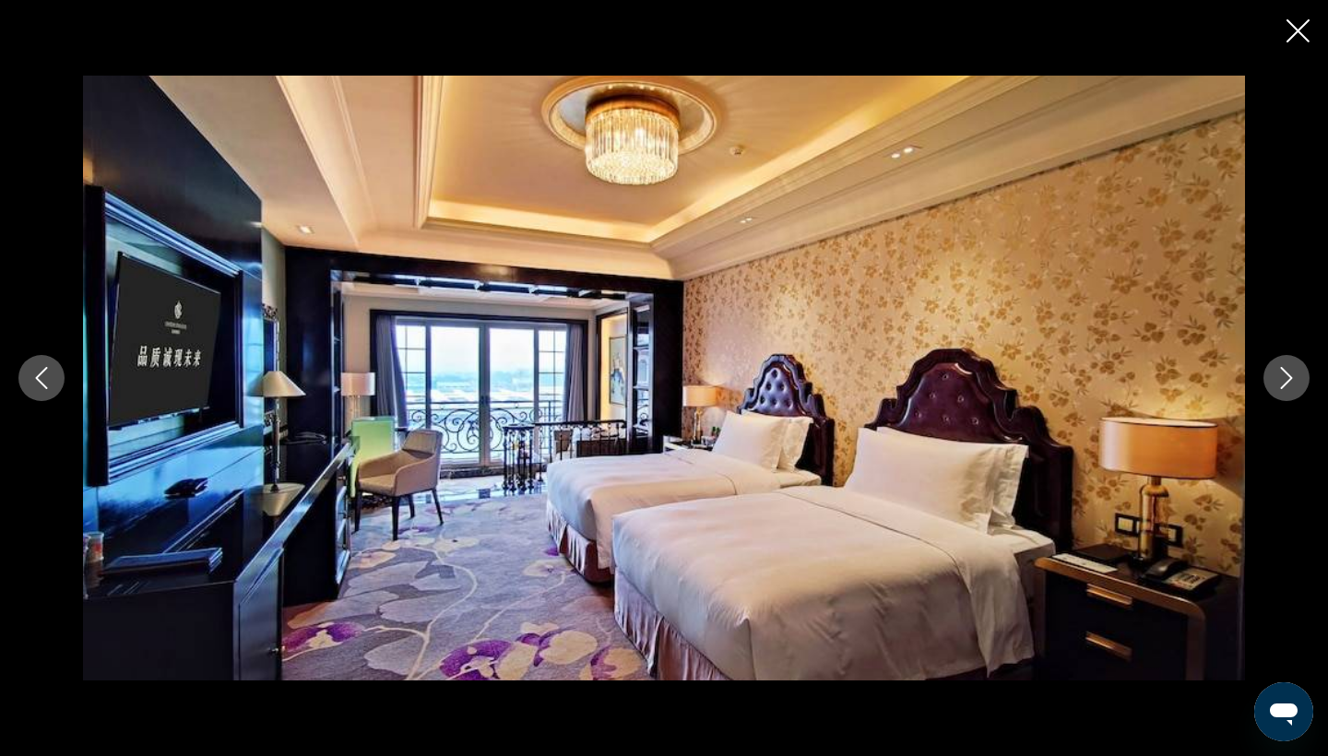
click at [1291, 31] on icon "Close slideshow" at bounding box center [1298, 30] width 23 height 23
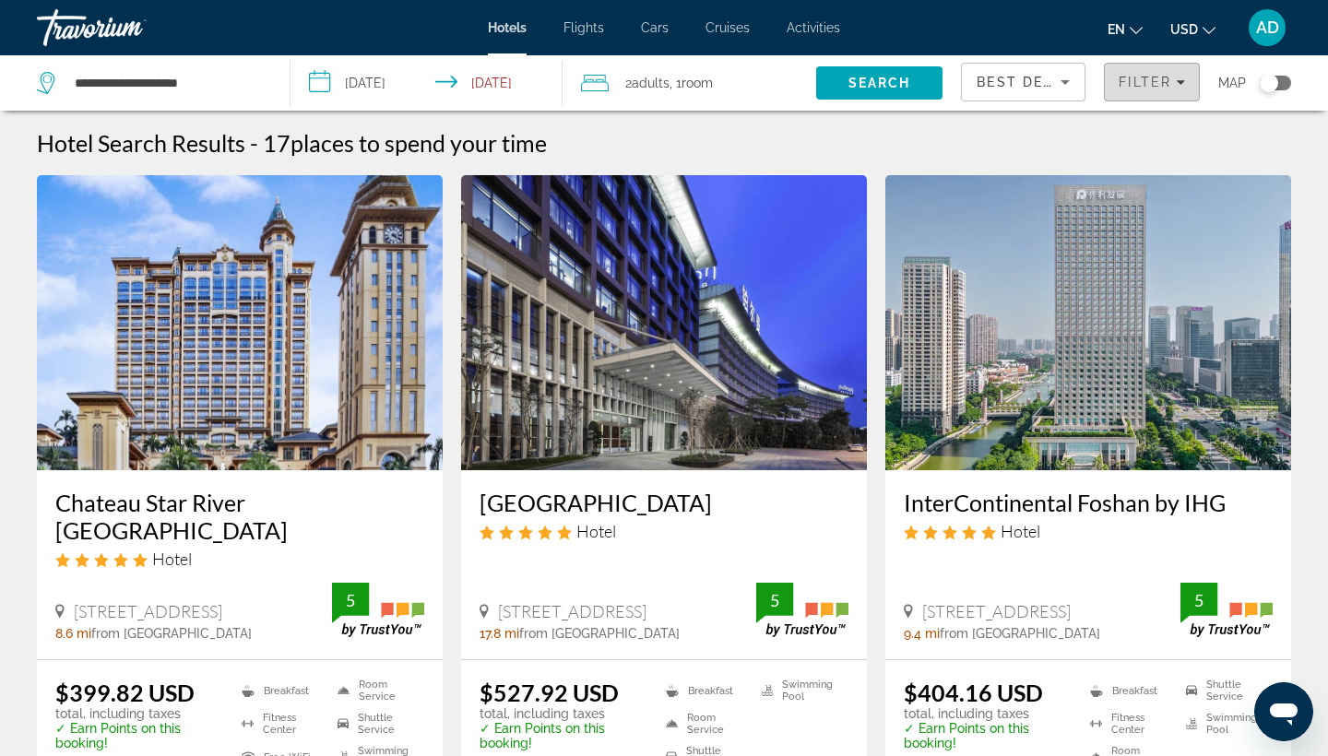
click at [1152, 82] on span "Filter" at bounding box center [1145, 82] width 53 height 15
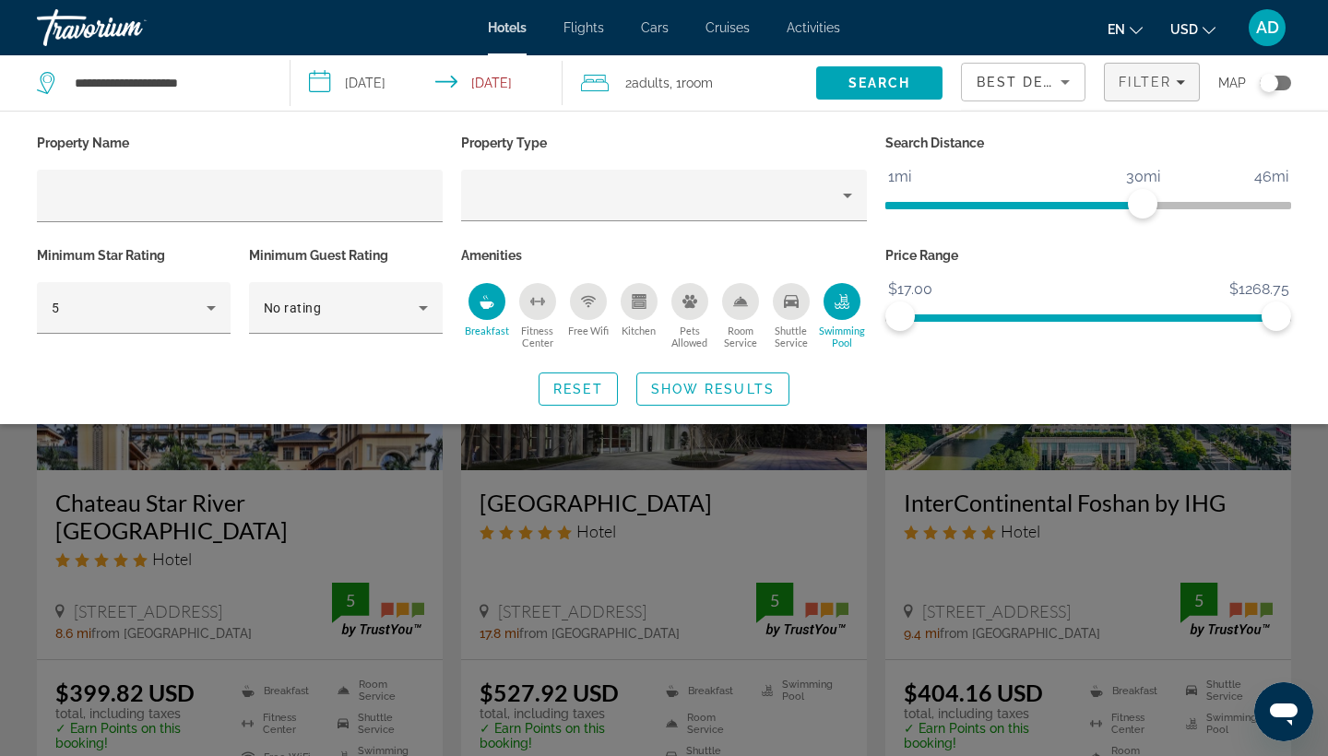
click at [850, 300] on div "Swimming Pool" at bounding box center [842, 301] width 37 height 37
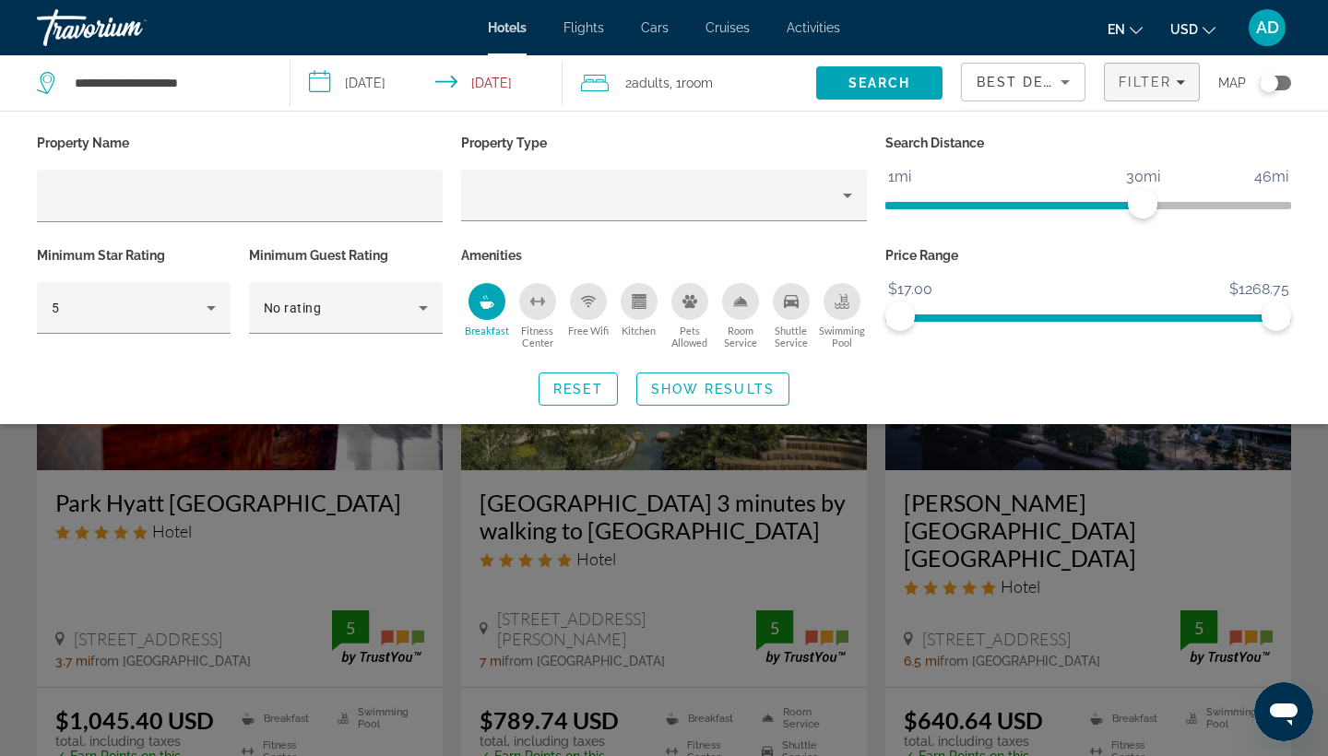
click at [490, 305] on icon "Breakfast" at bounding box center [487, 305] width 14 height 7
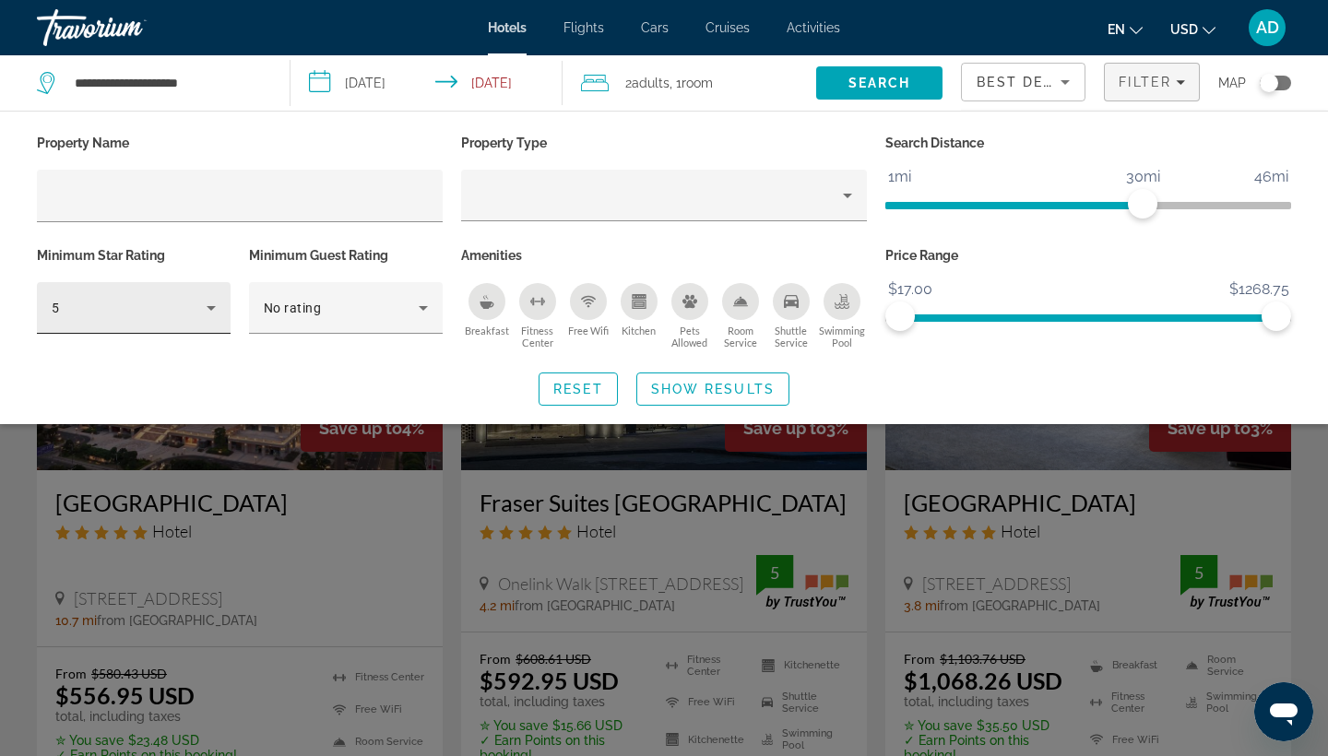
click at [222, 301] on div "5" at bounding box center [134, 308] width 194 height 52
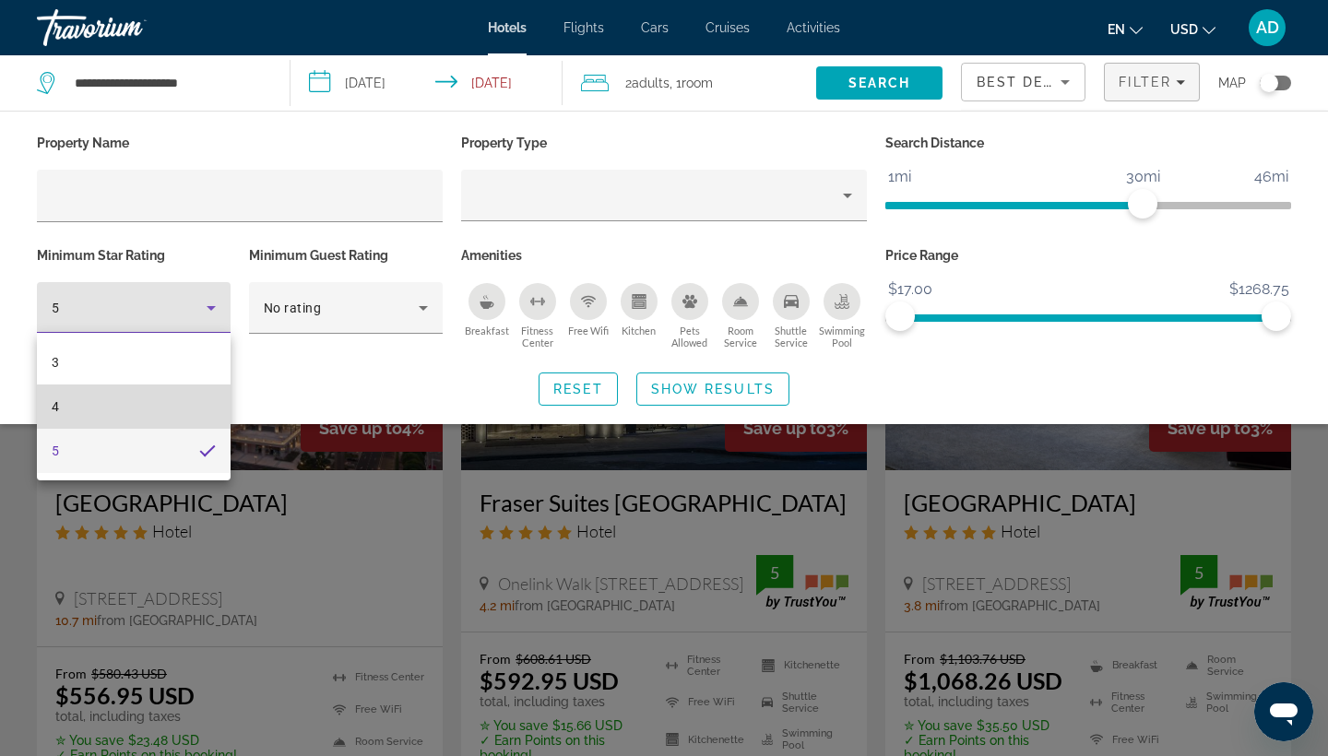
click at [162, 410] on mat-option "4" at bounding box center [134, 407] width 194 height 44
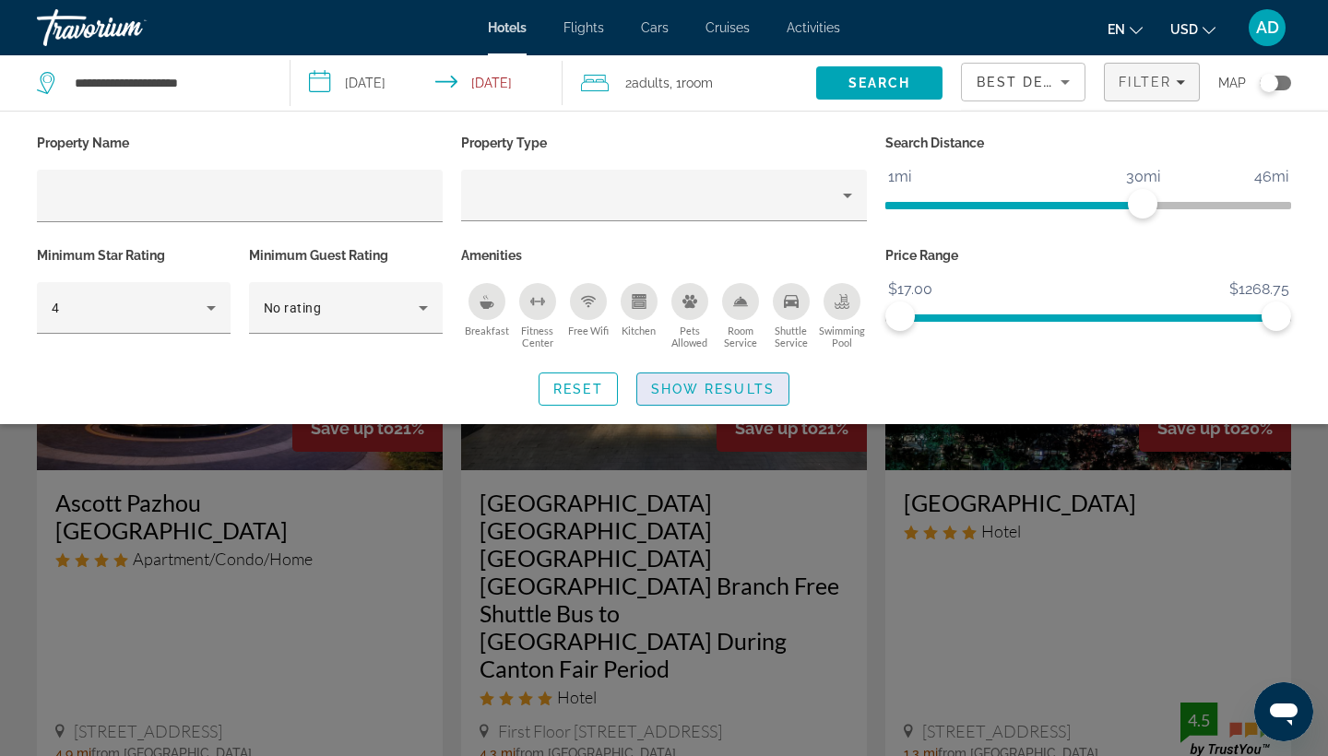
click at [693, 386] on span "Show Results" at bounding box center [713, 389] width 124 height 15
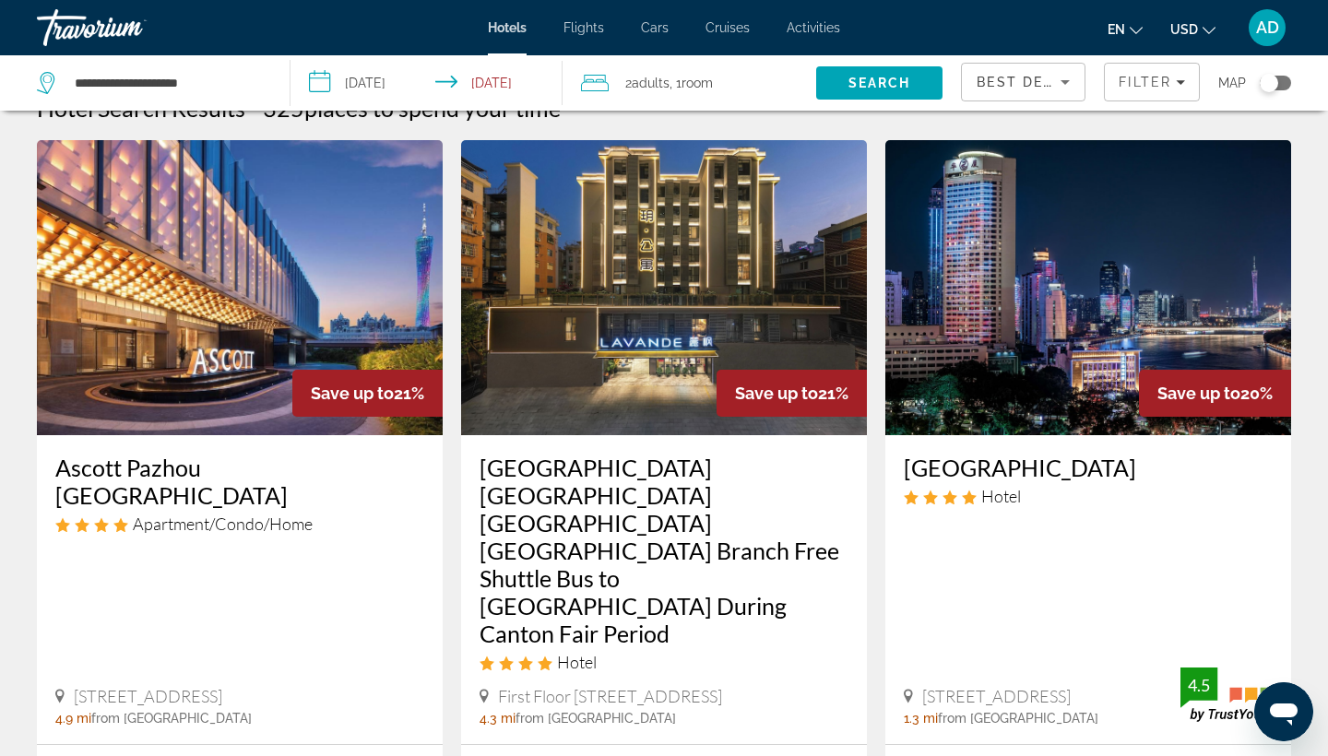
scroll to position [33, 0]
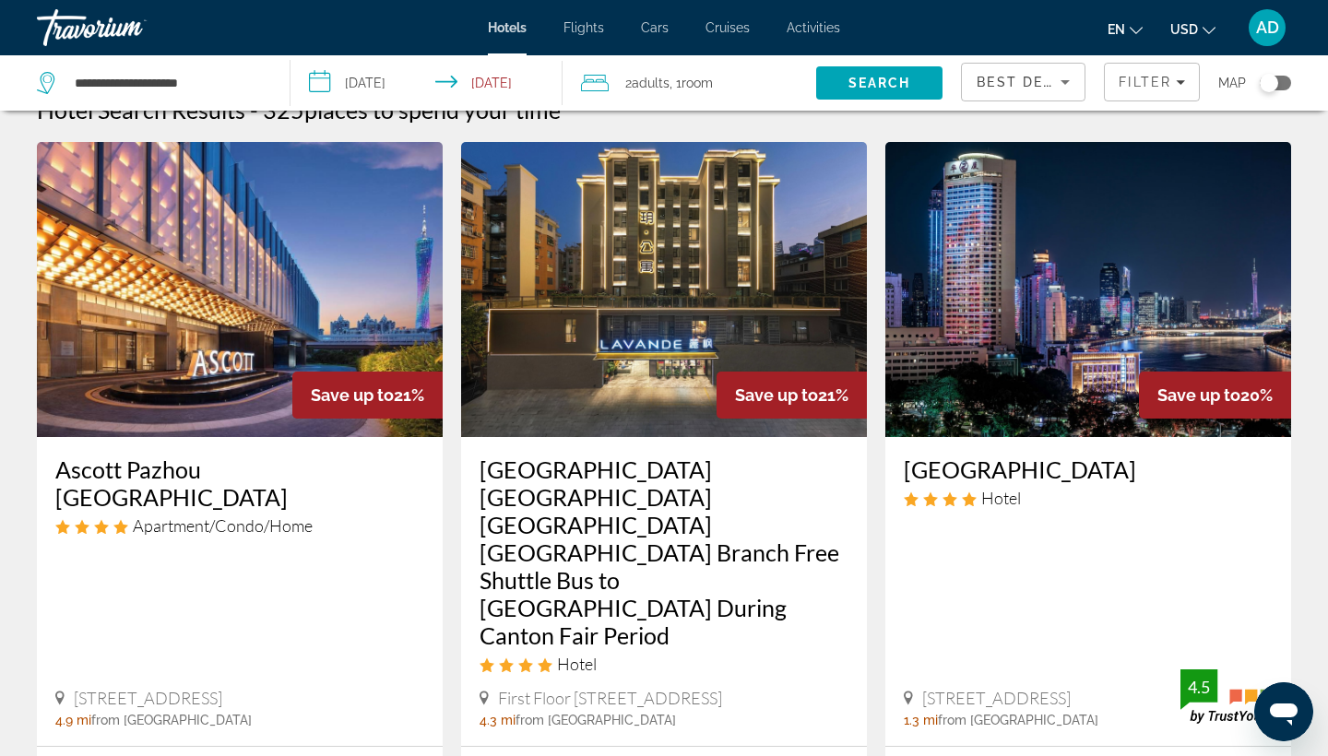
click at [193, 308] on img "Main content" at bounding box center [240, 289] width 406 height 295
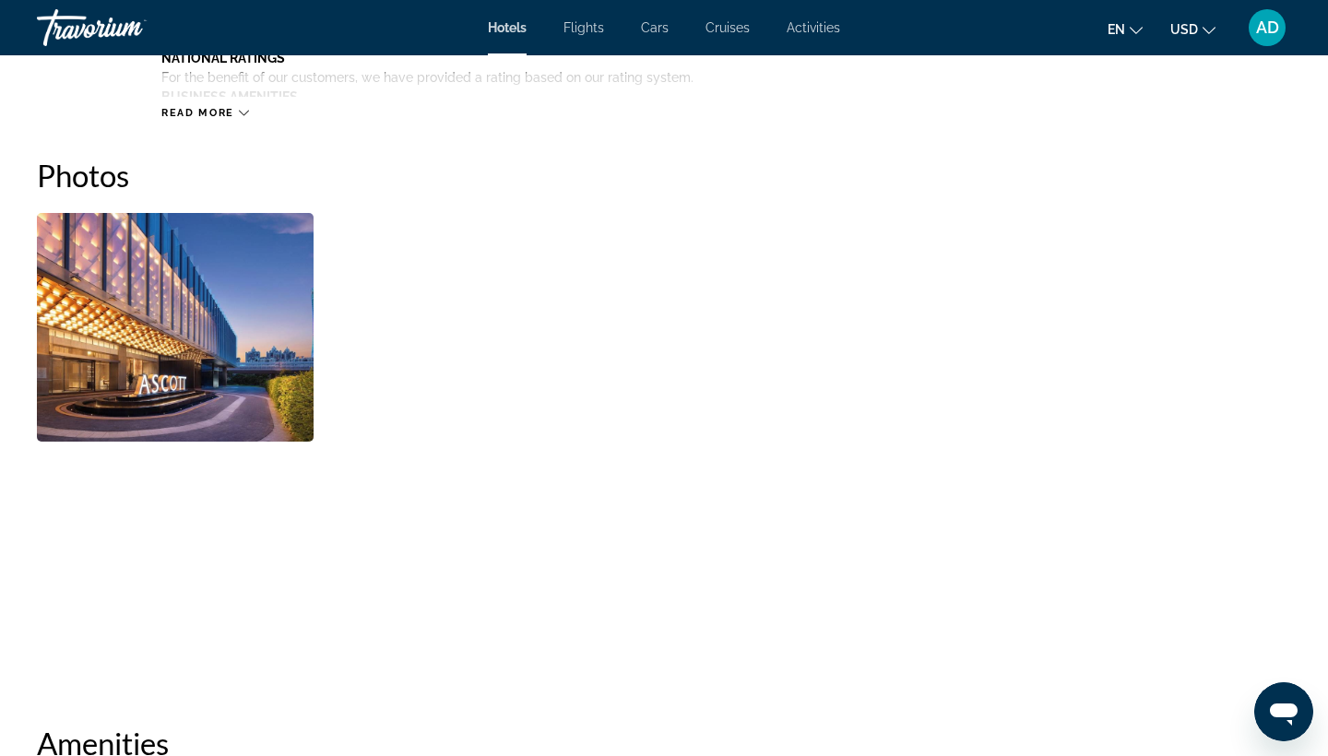
scroll to position [852, 0]
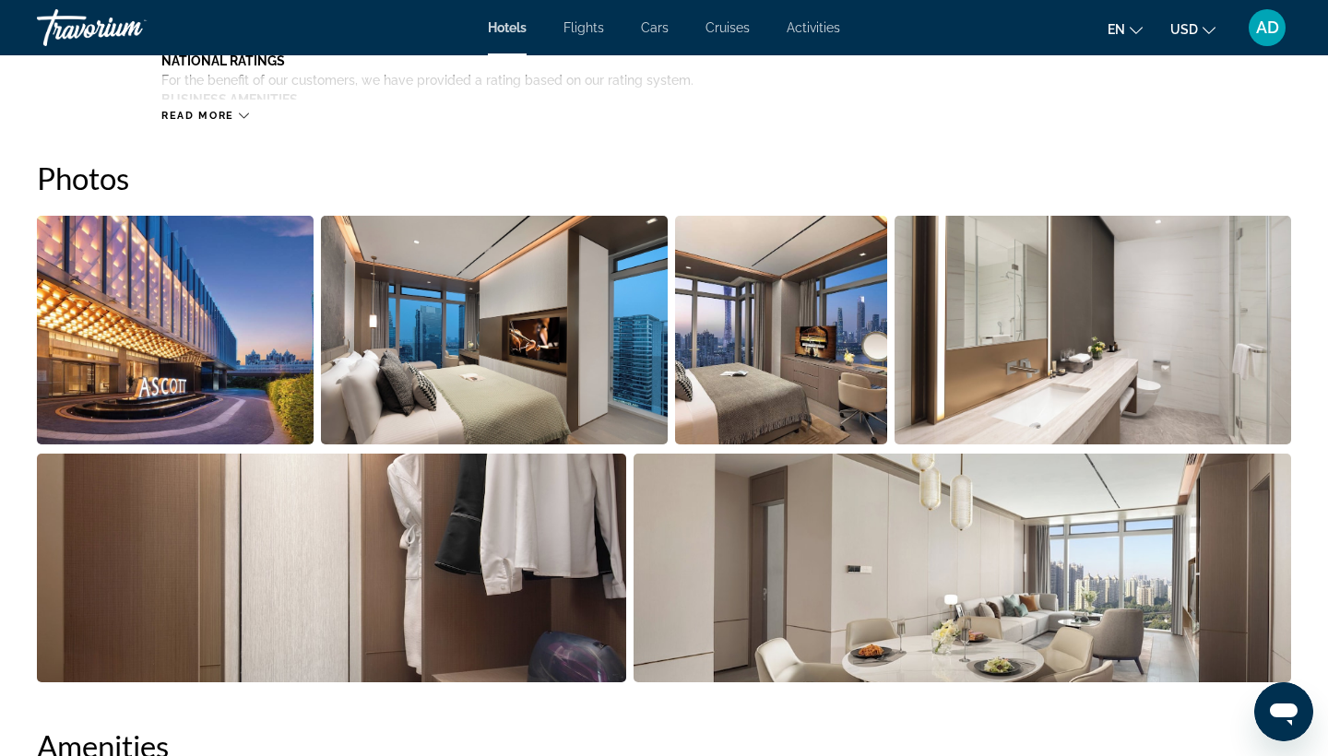
click at [523, 351] on img "Open full-screen image slider" at bounding box center [494, 330] width 346 height 229
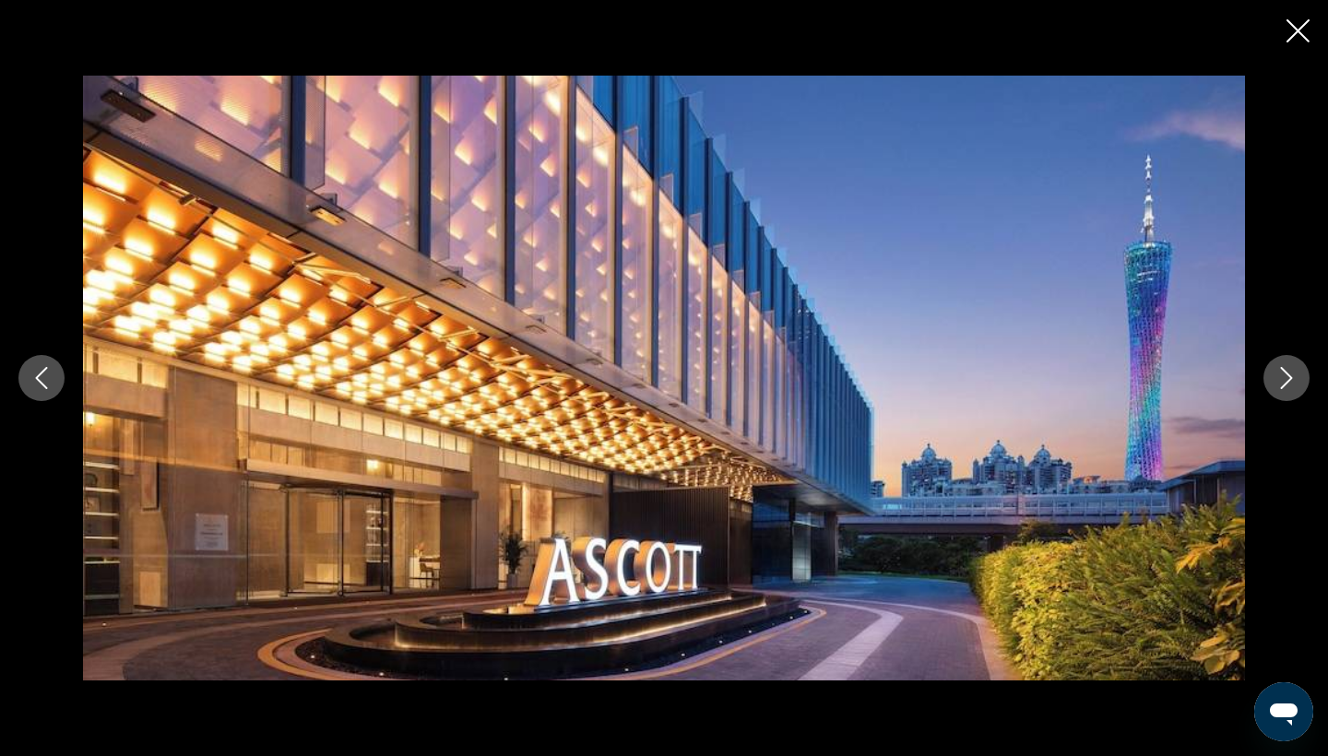
click at [1278, 385] on icon "Next image" at bounding box center [1287, 378] width 22 height 22
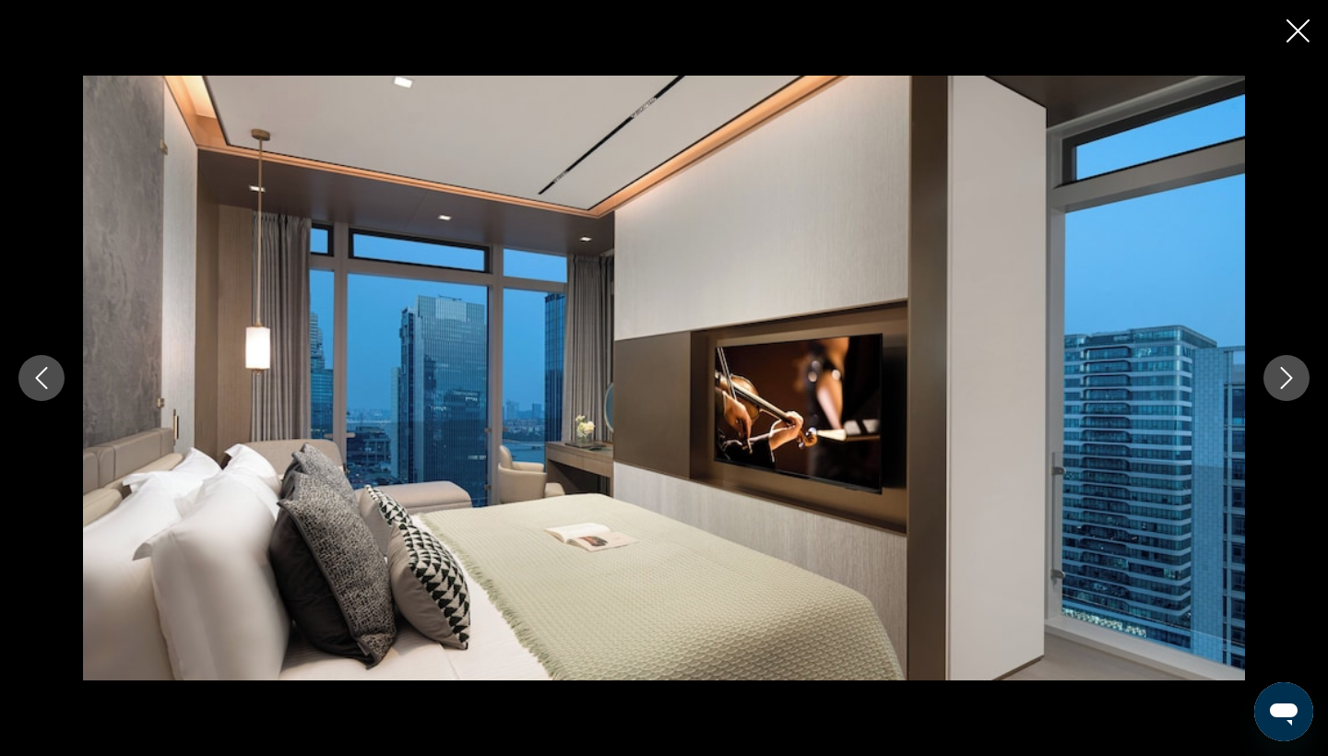
click at [1277, 384] on icon "Next image" at bounding box center [1287, 378] width 22 height 22
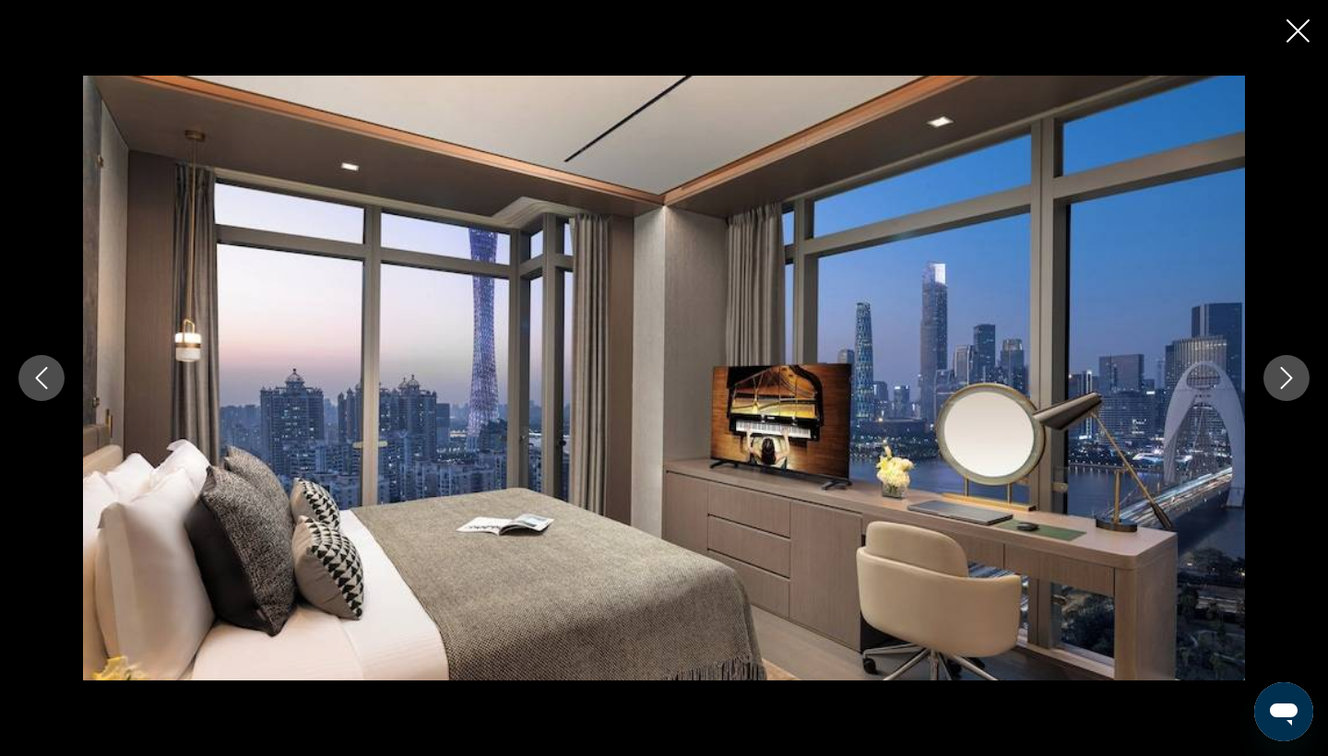
click at [1277, 387] on icon "Next image" at bounding box center [1287, 378] width 22 height 22
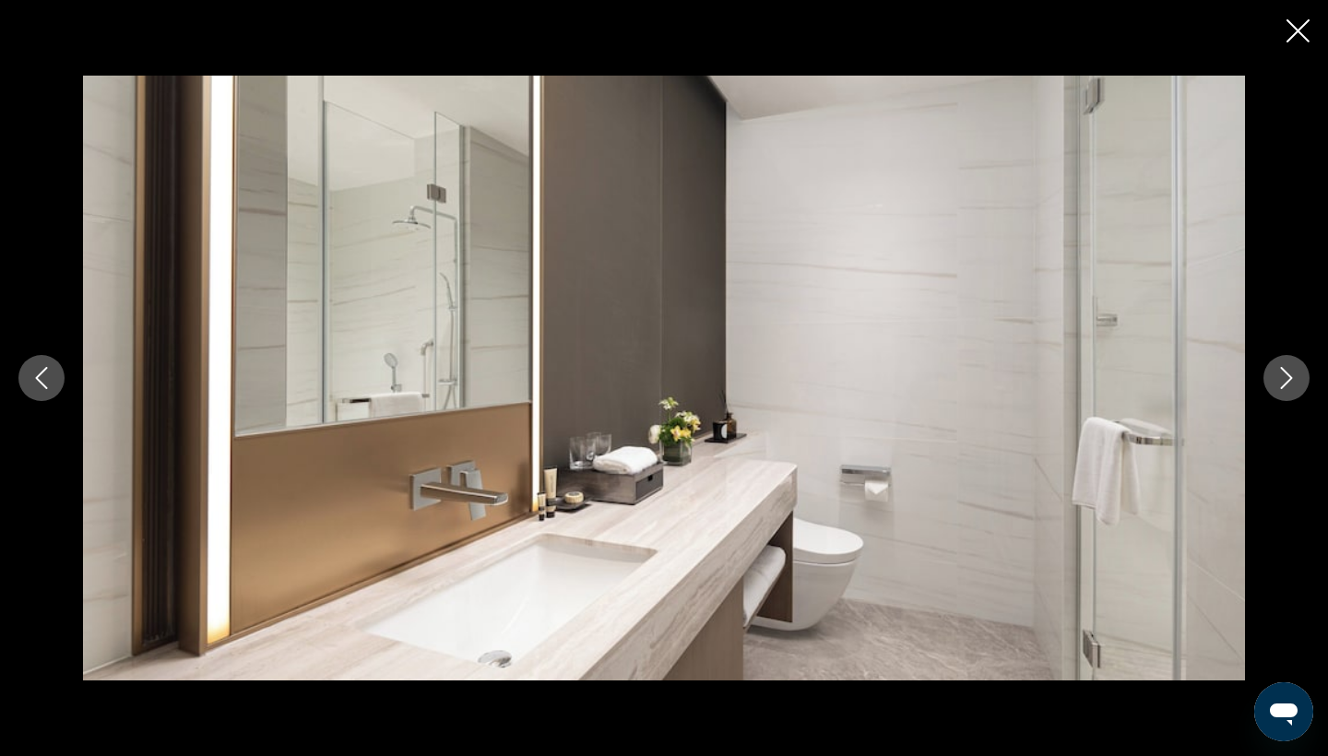
click at [1277, 387] on icon "Next image" at bounding box center [1287, 378] width 22 height 22
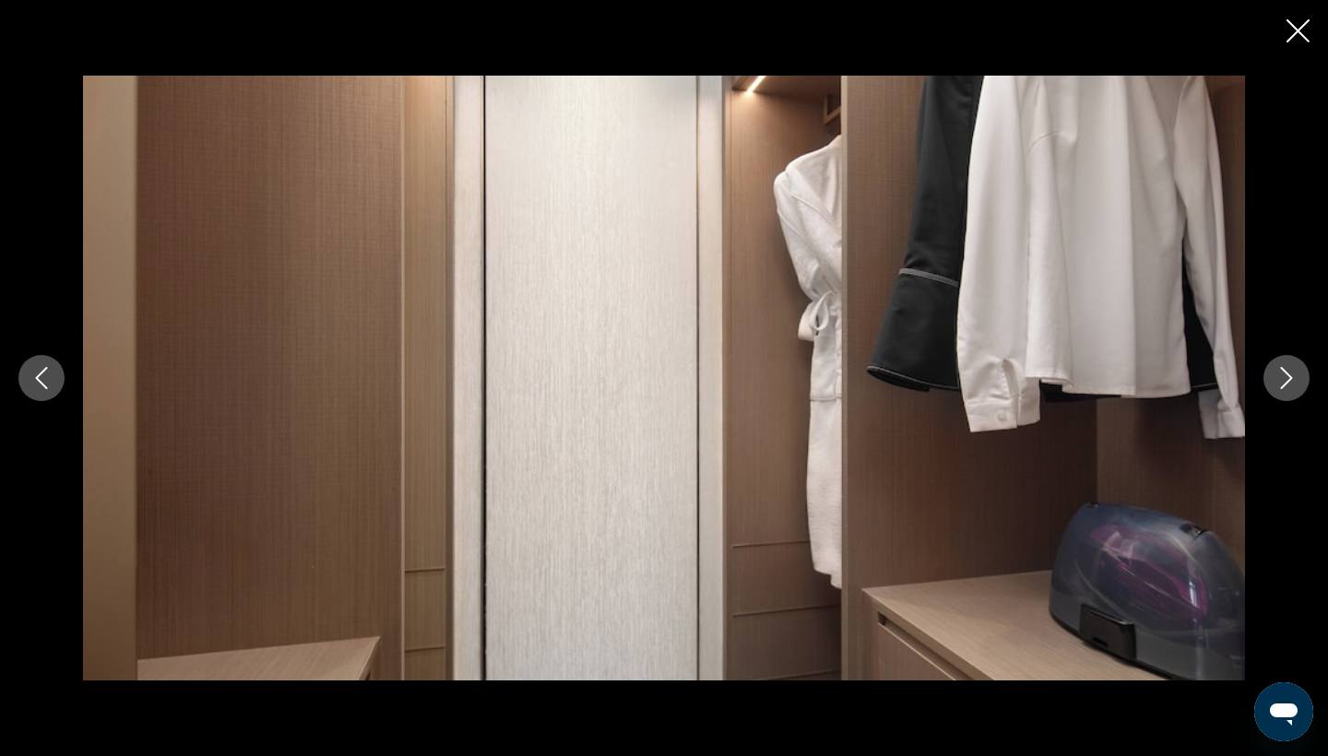
click at [1277, 387] on icon "Next image" at bounding box center [1287, 378] width 22 height 22
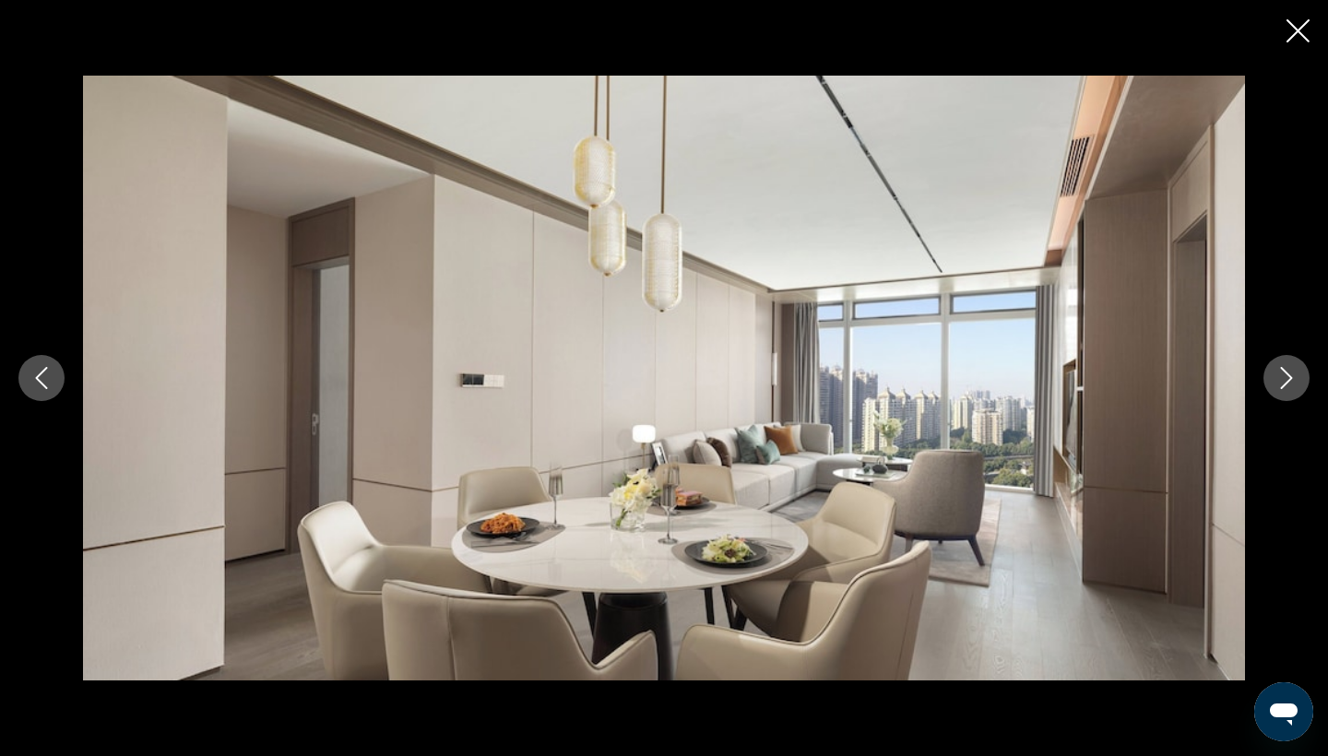
click at [1277, 387] on icon "Next image" at bounding box center [1287, 378] width 22 height 22
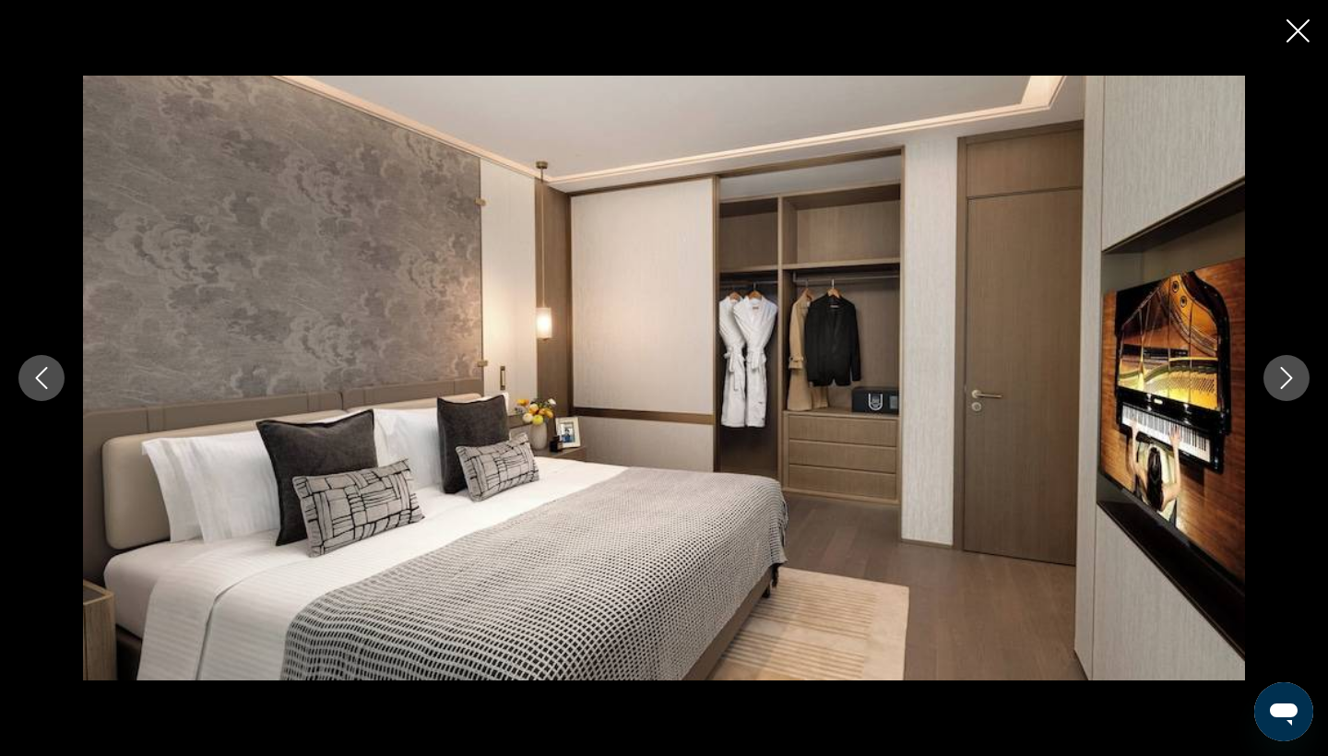
click at [1277, 387] on icon "Next image" at bounding box center [1287, 378] width 22 height 22
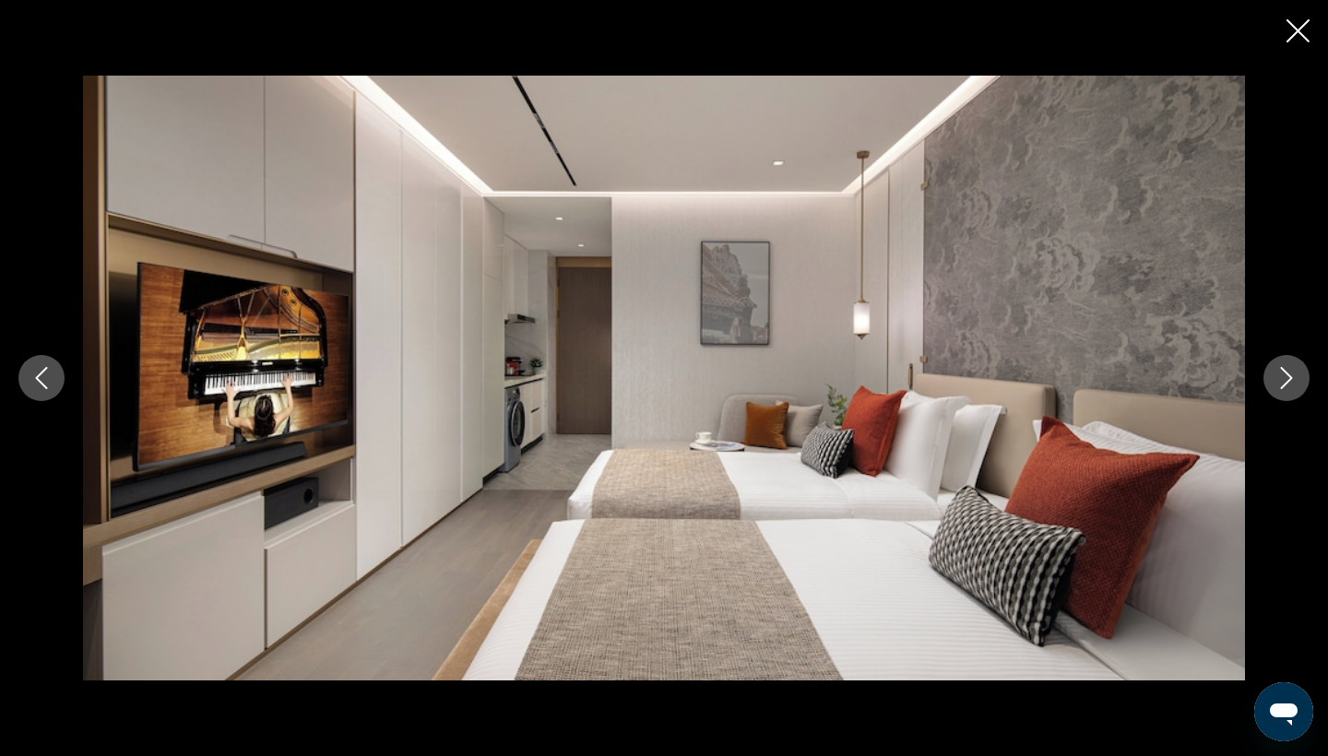
click at [1277, 387] on icon "Next image" at bounding box center [1287, 378] width 22 height 22
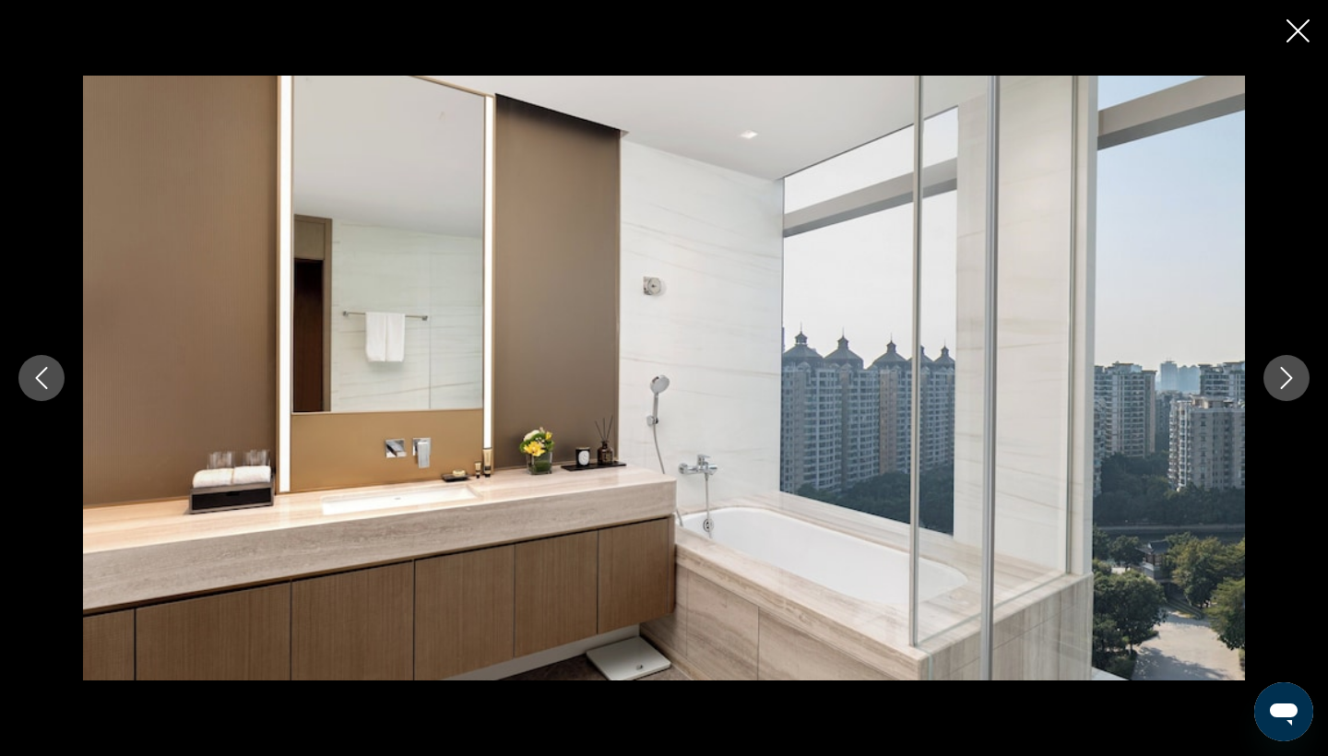
click at [1277, 387] on icon "Next image" at bounding box center [1287, 378] width 22 height 22
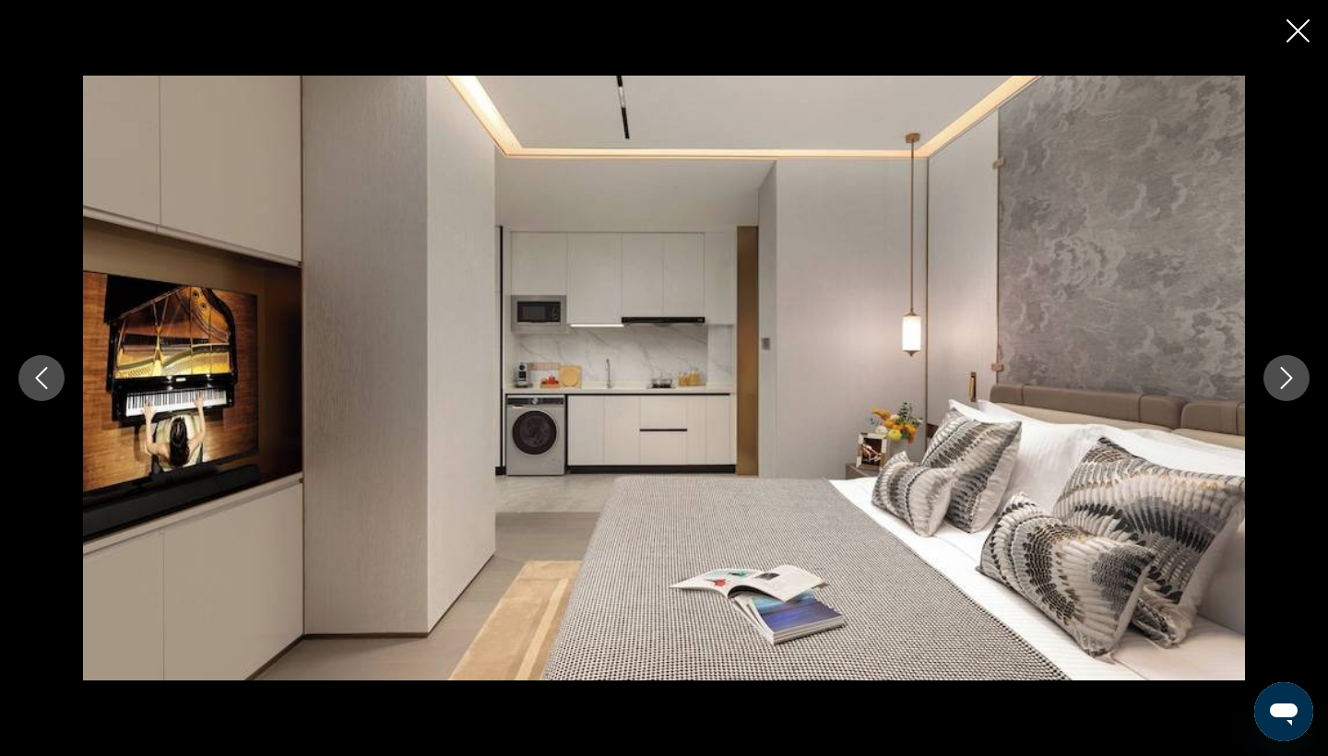
click at [1277, 387] on icon "Next image" at bounding box center [1287, 378] width 22 height 22
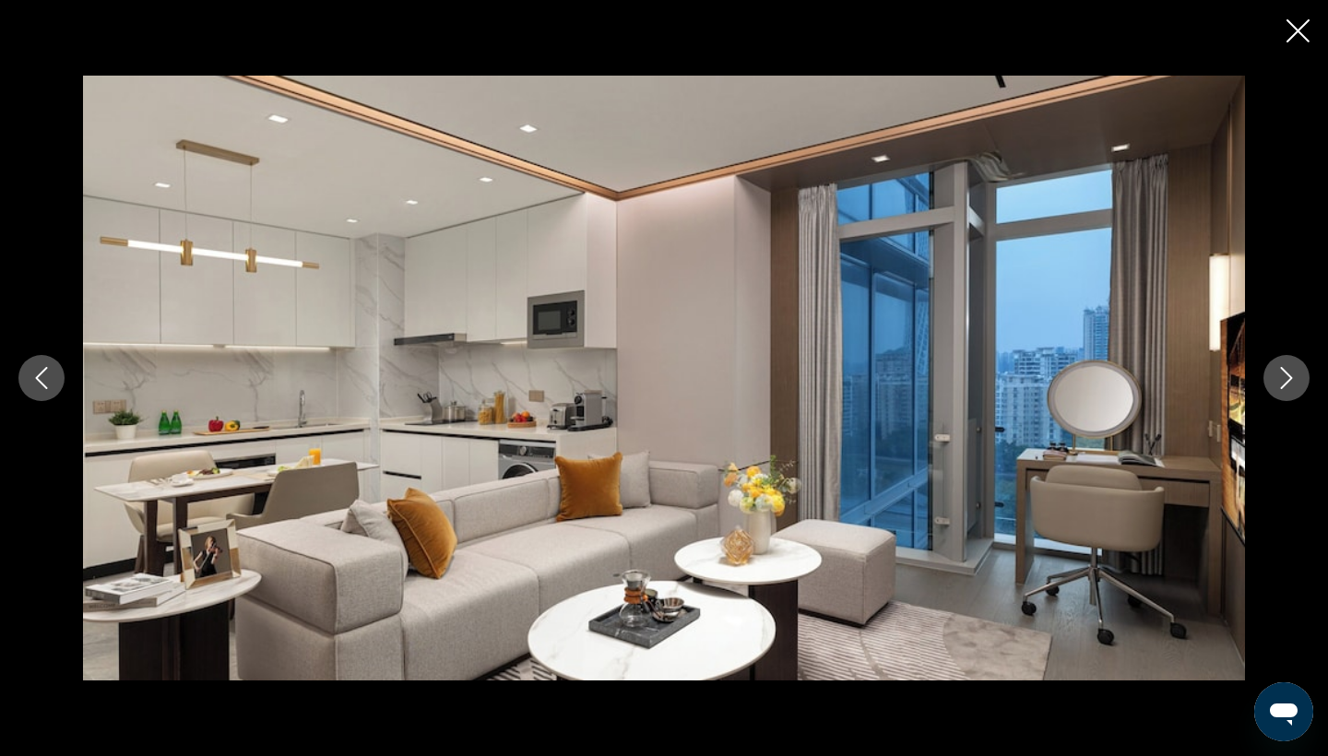
click at [1277, 387] on icon "Next image" at bounding box center [1287, 378] width 22 height 22
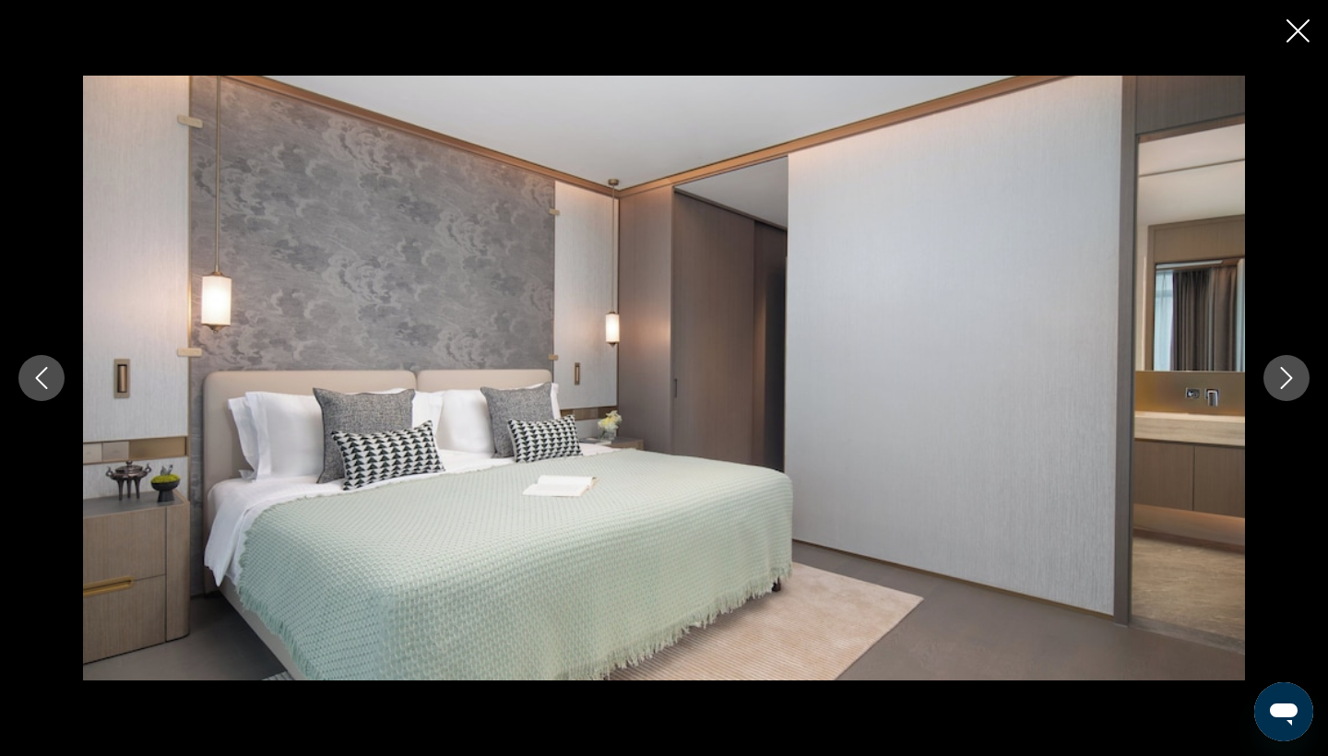
click at [1277, 387] on icon "Next image" at bounding box center [1287, 378] width 22 height 22
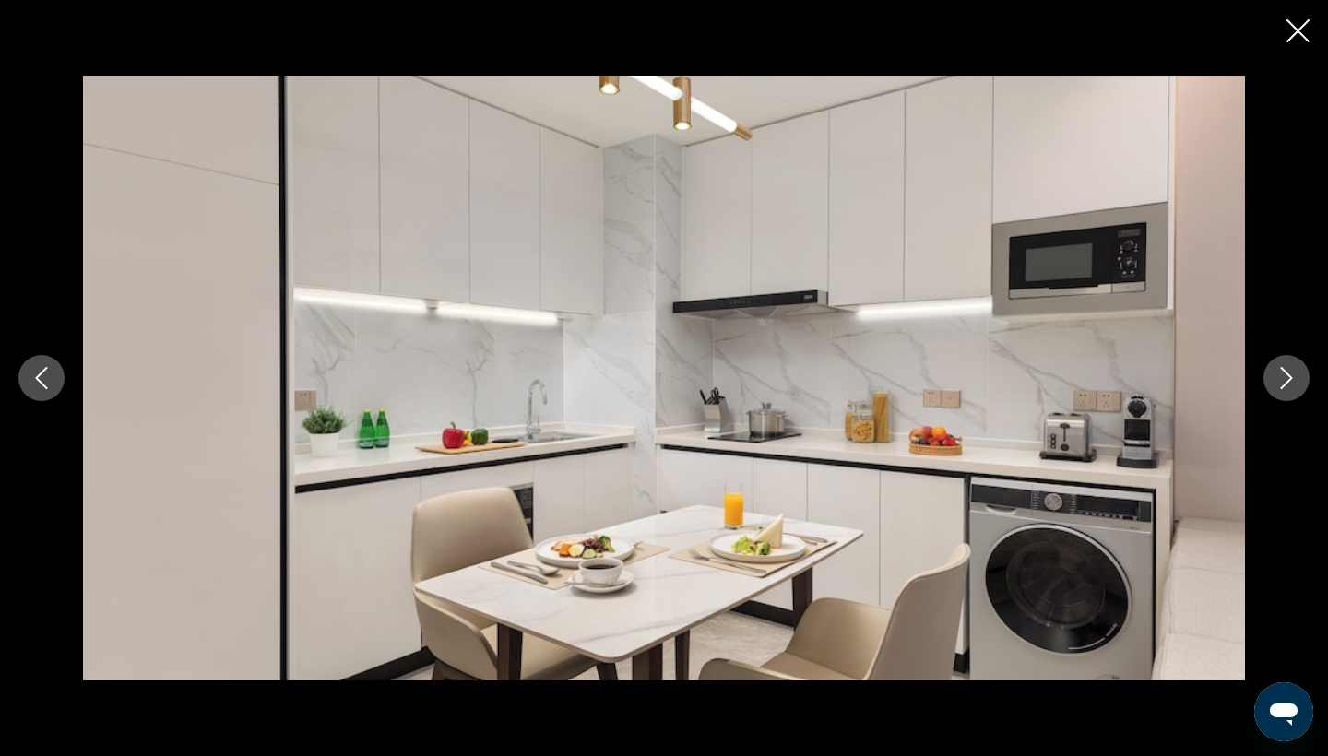
click at [1288, 35] on icon "Close slideshow" at bounding box center [1298, 30] width 23 height 23
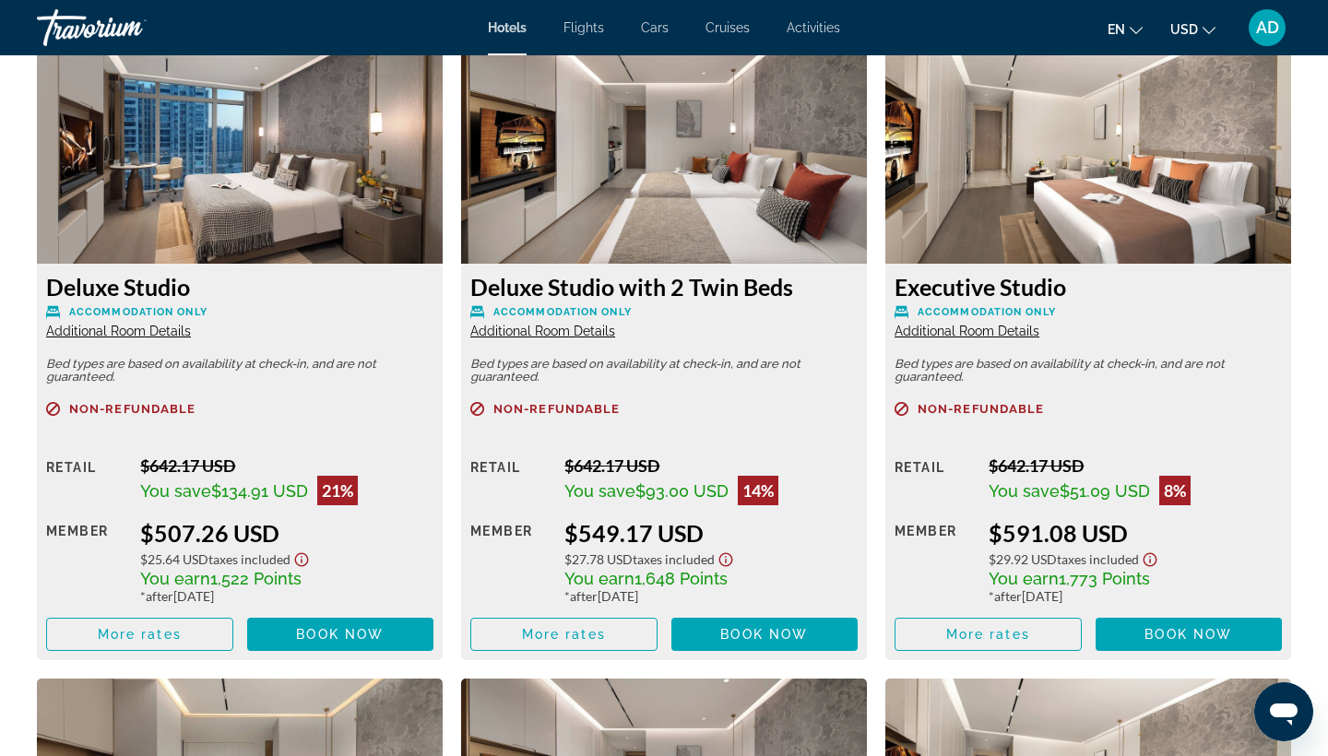
scroll to position [2588, 0]
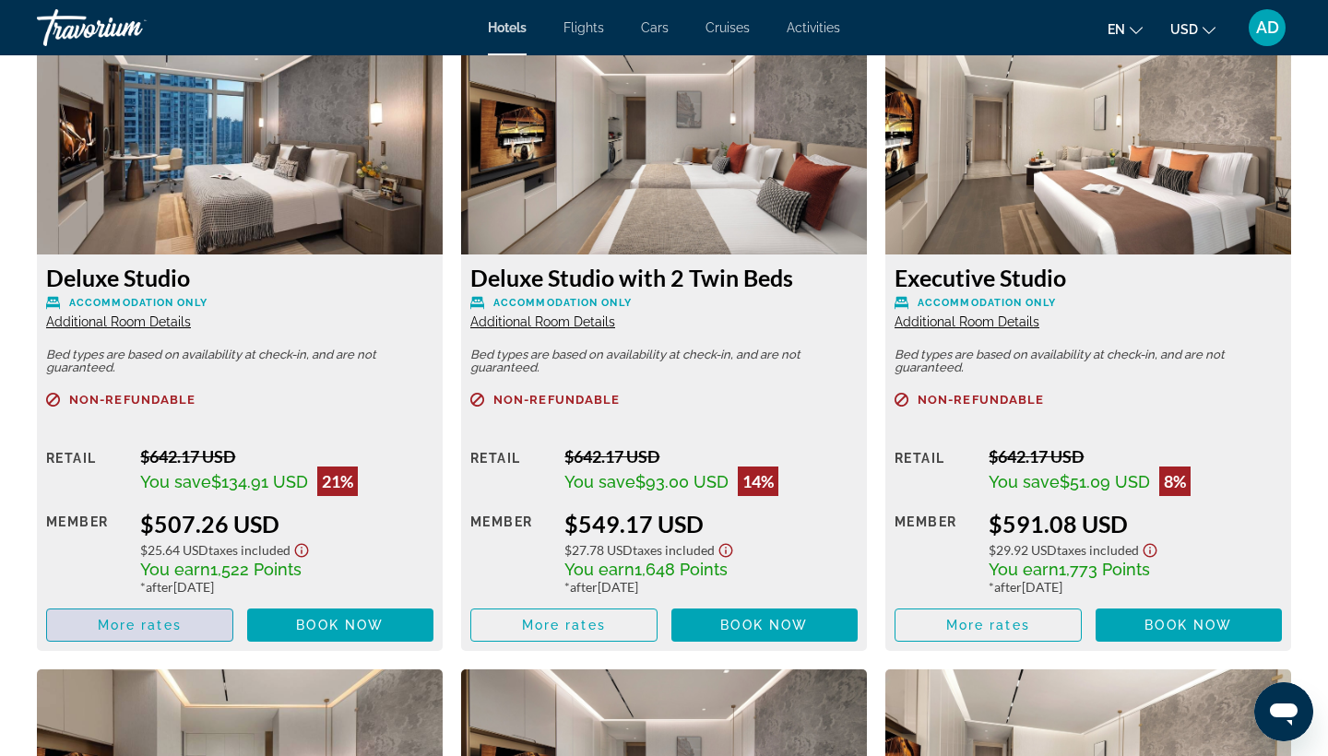
click at [184, 624] on span "Main content" at bounding box center [139, 625] width 185 height 44
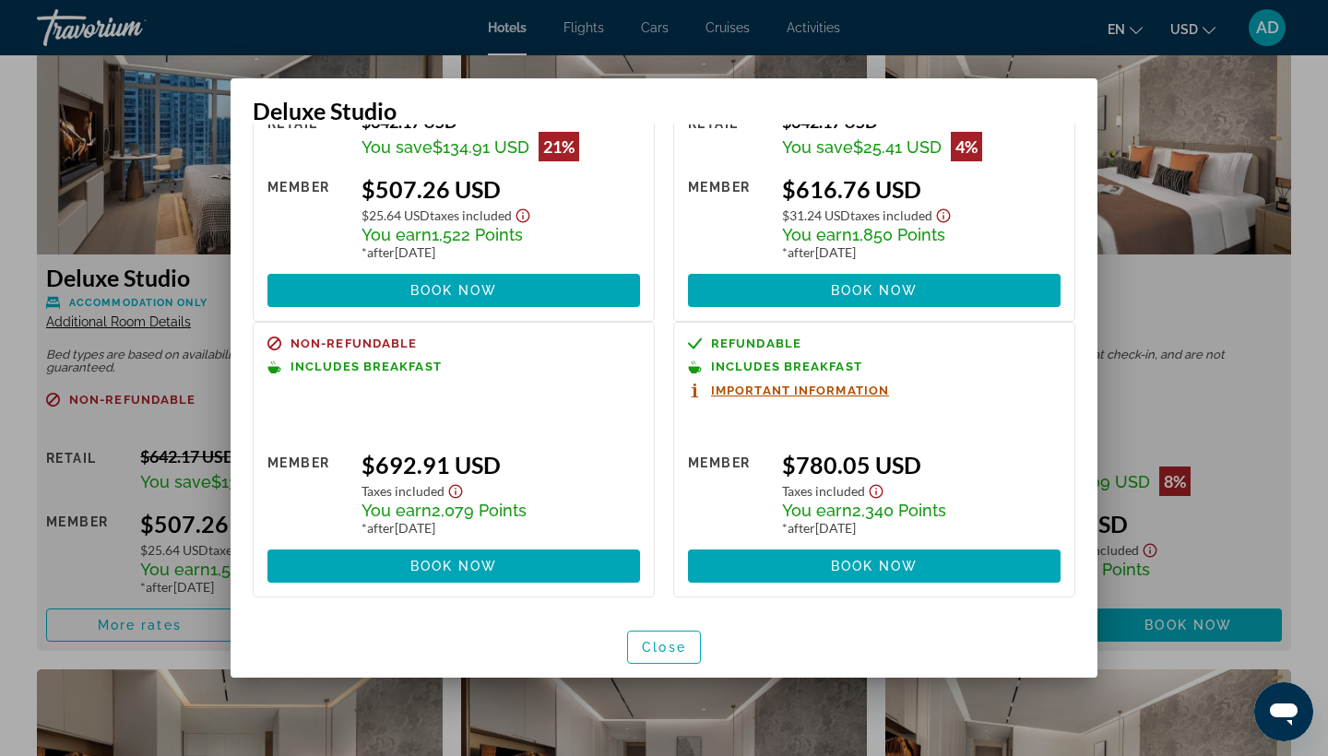
scroll to position [156, 0]
click at [670, 640] on span "Close" at bounding box center [664, 647] width 44 height 15
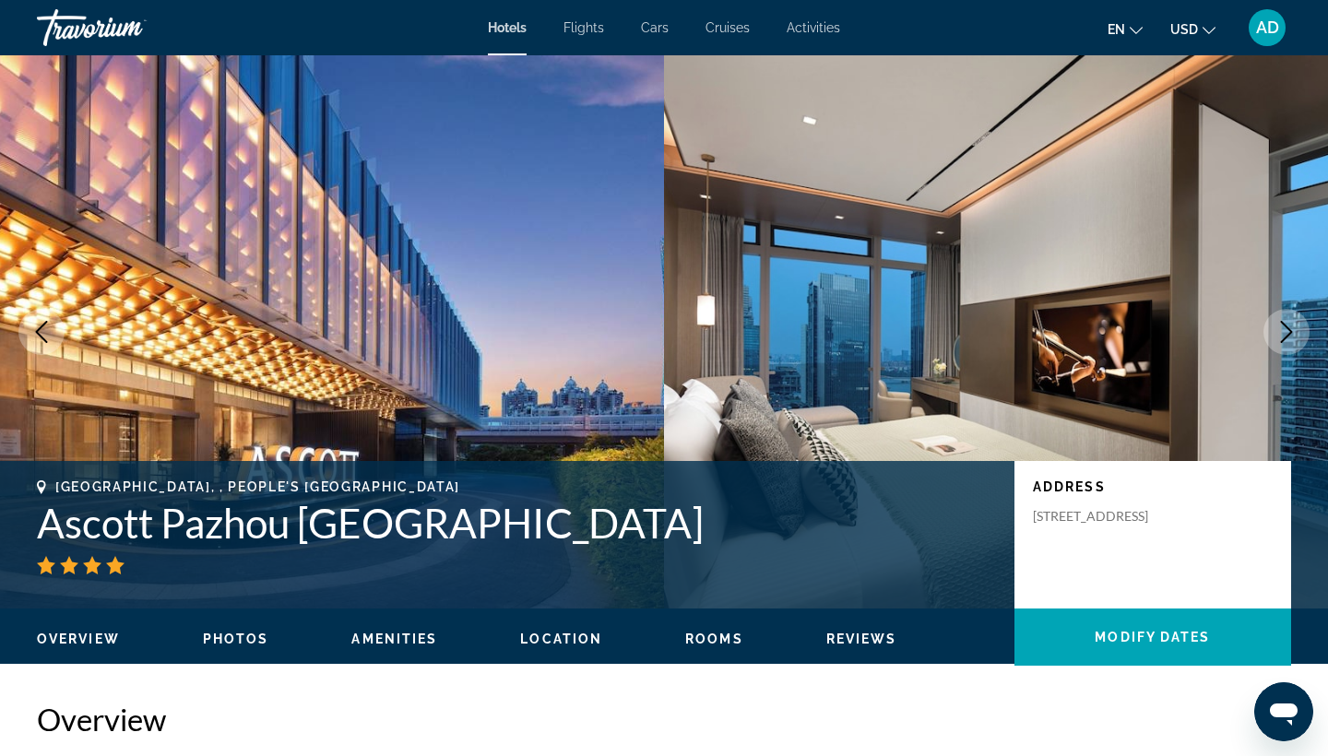
scroll to position [2588, 0]
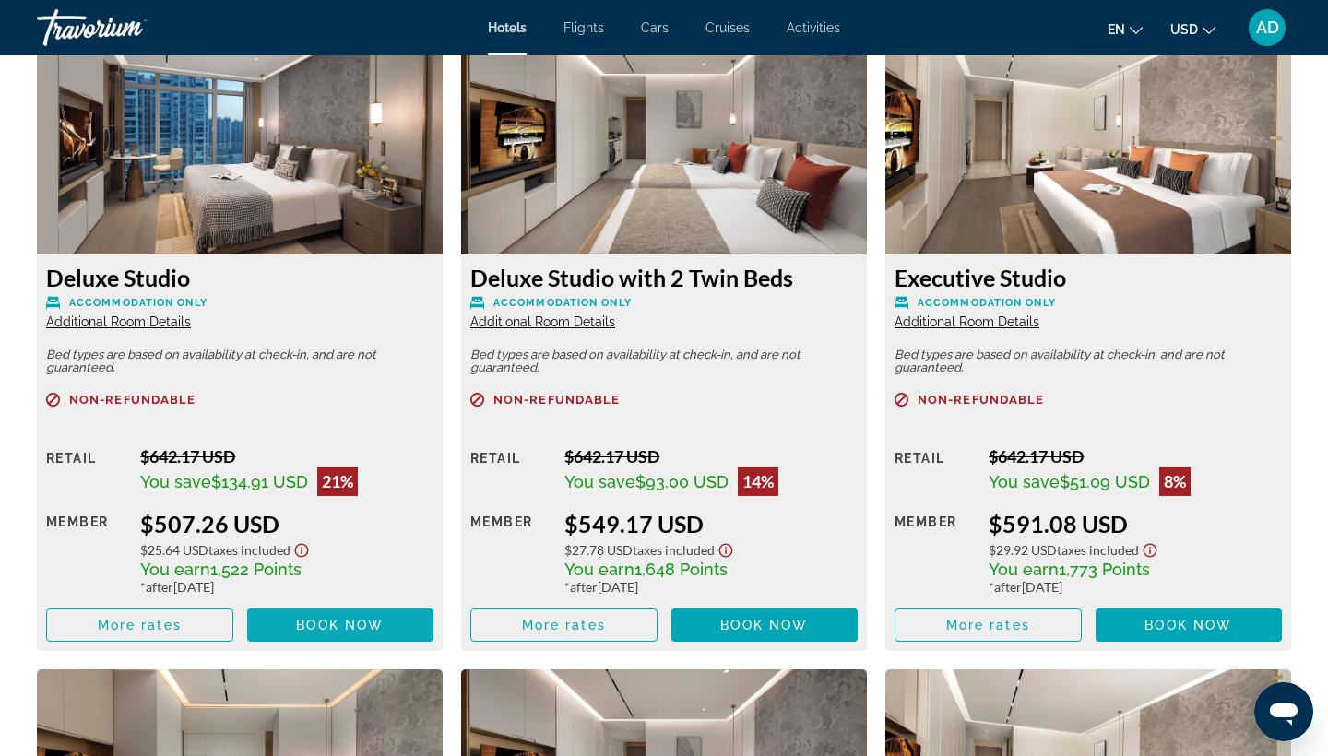
click at [346, 628] on span "Book now" at bounding box center [340, 625] width 88 height 15
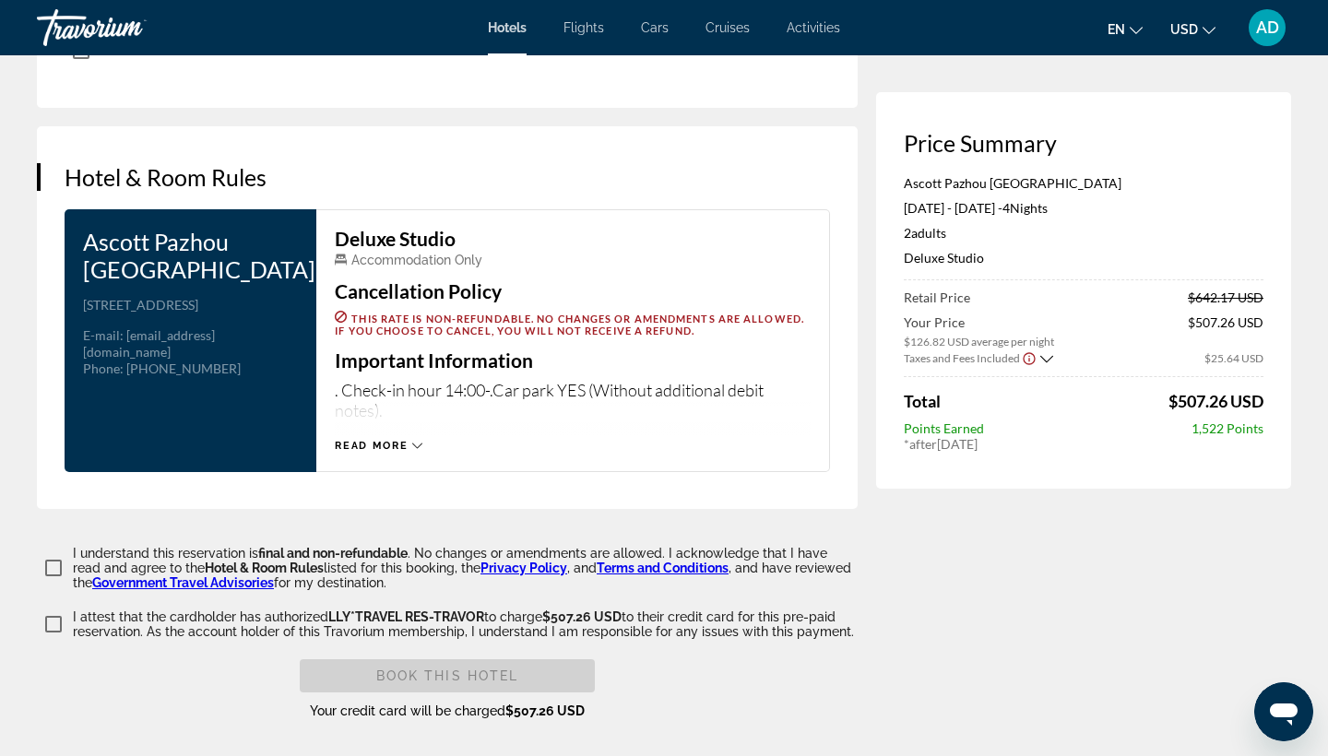
scroll to position [2271, 0]
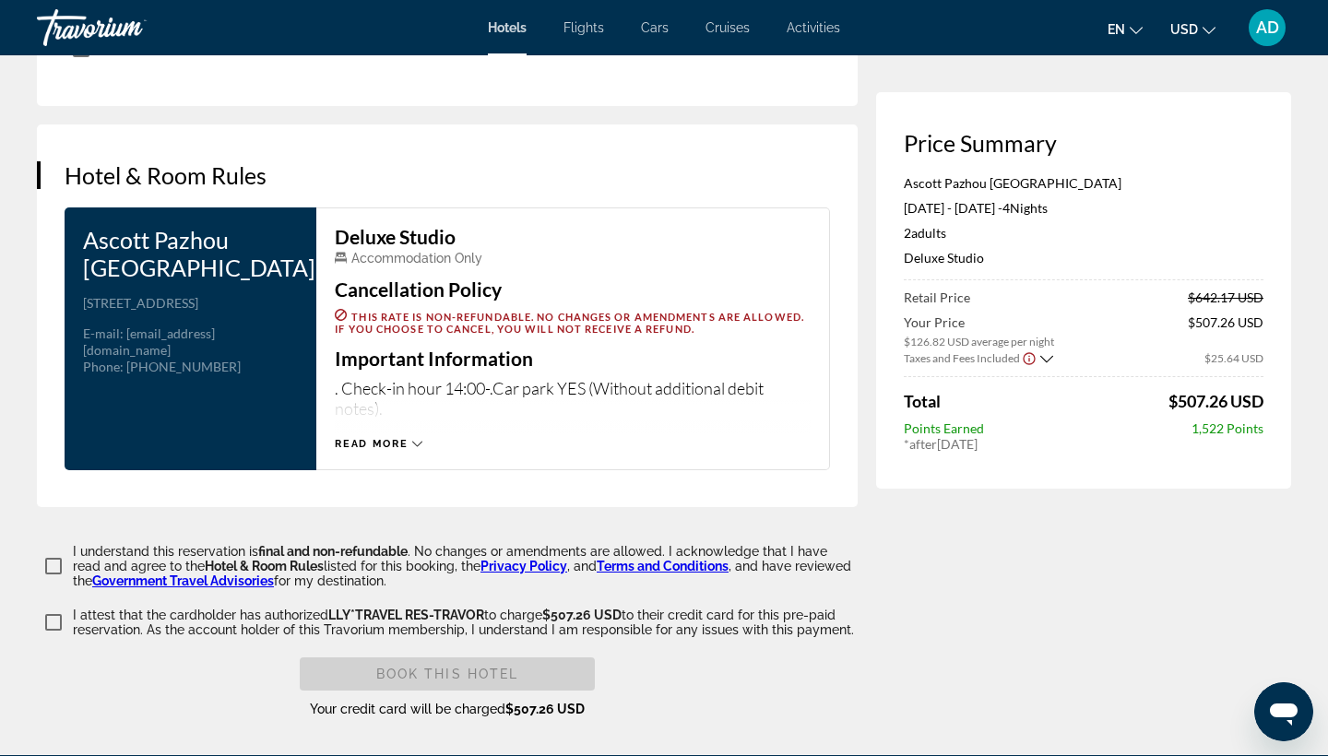
click at [390, 438] on span "Read more" at bounding box center [371, 444] width 73 height 12
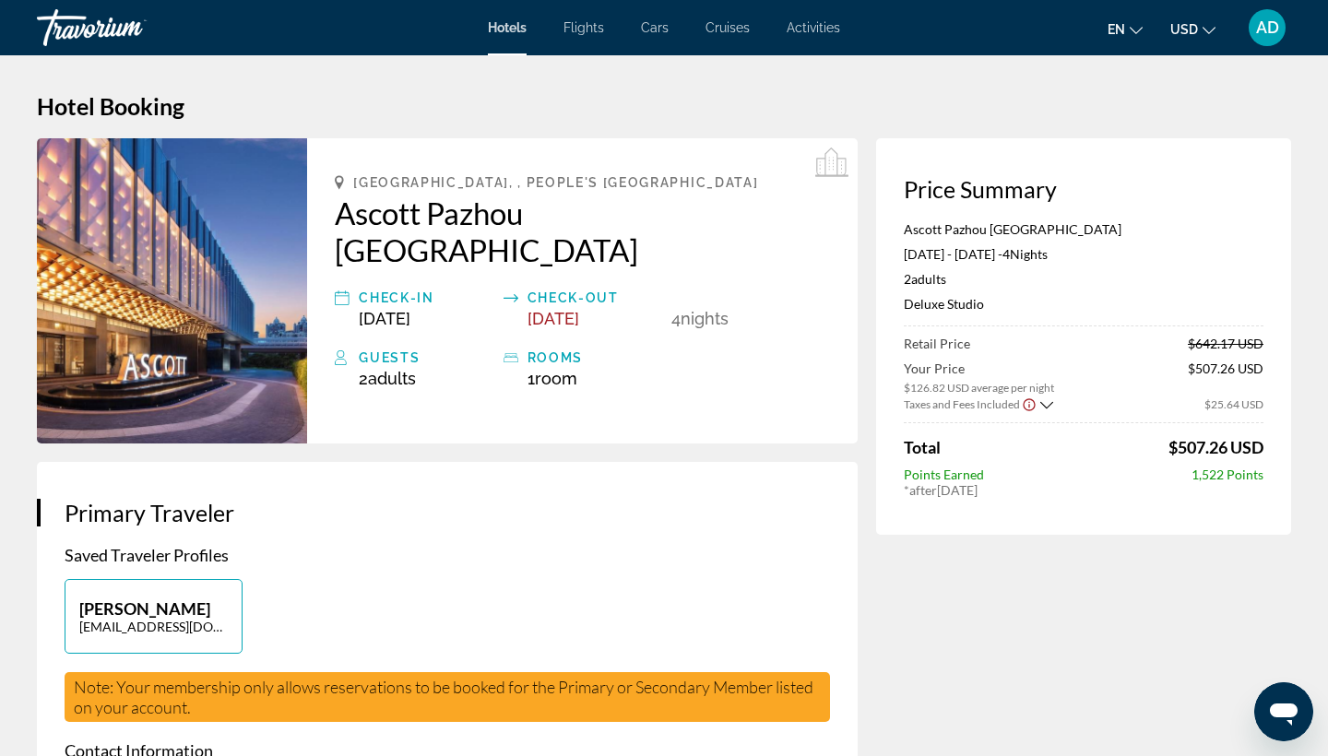
scroll to position [0, 0]
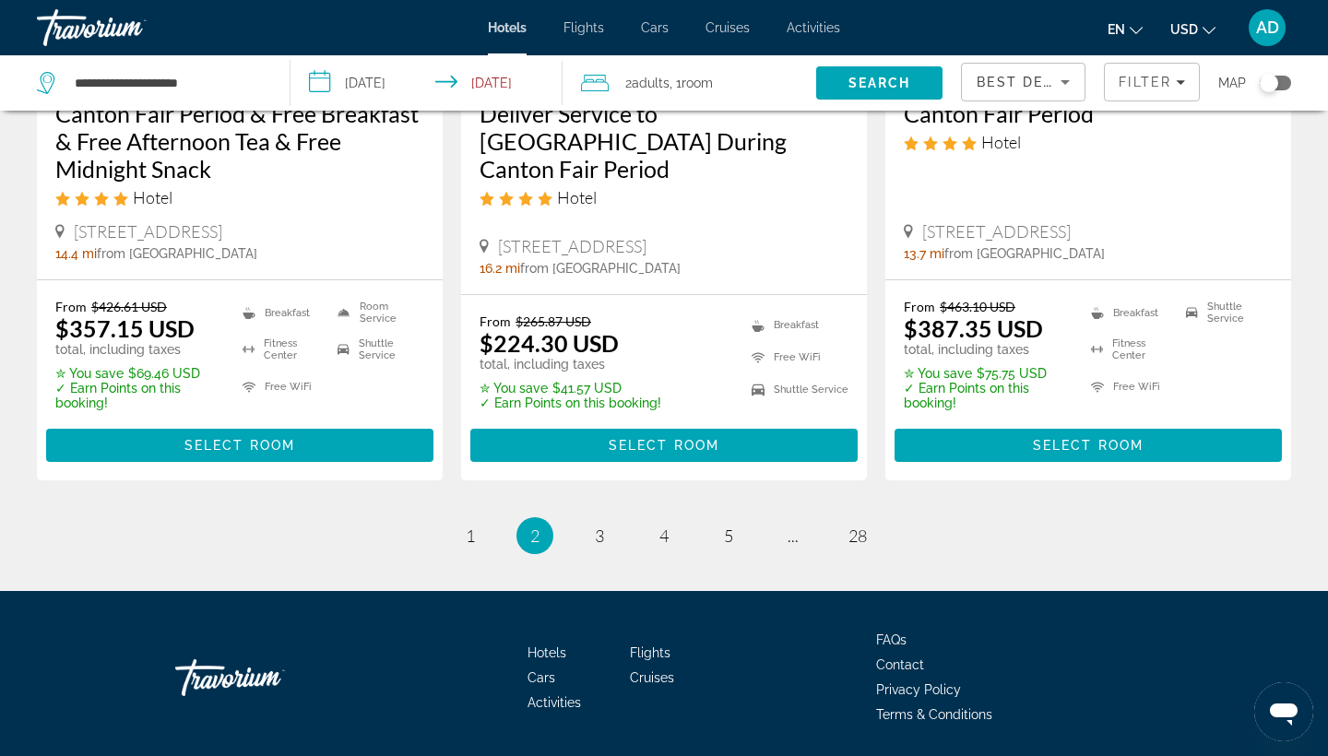
scroll to position [2970, 0]
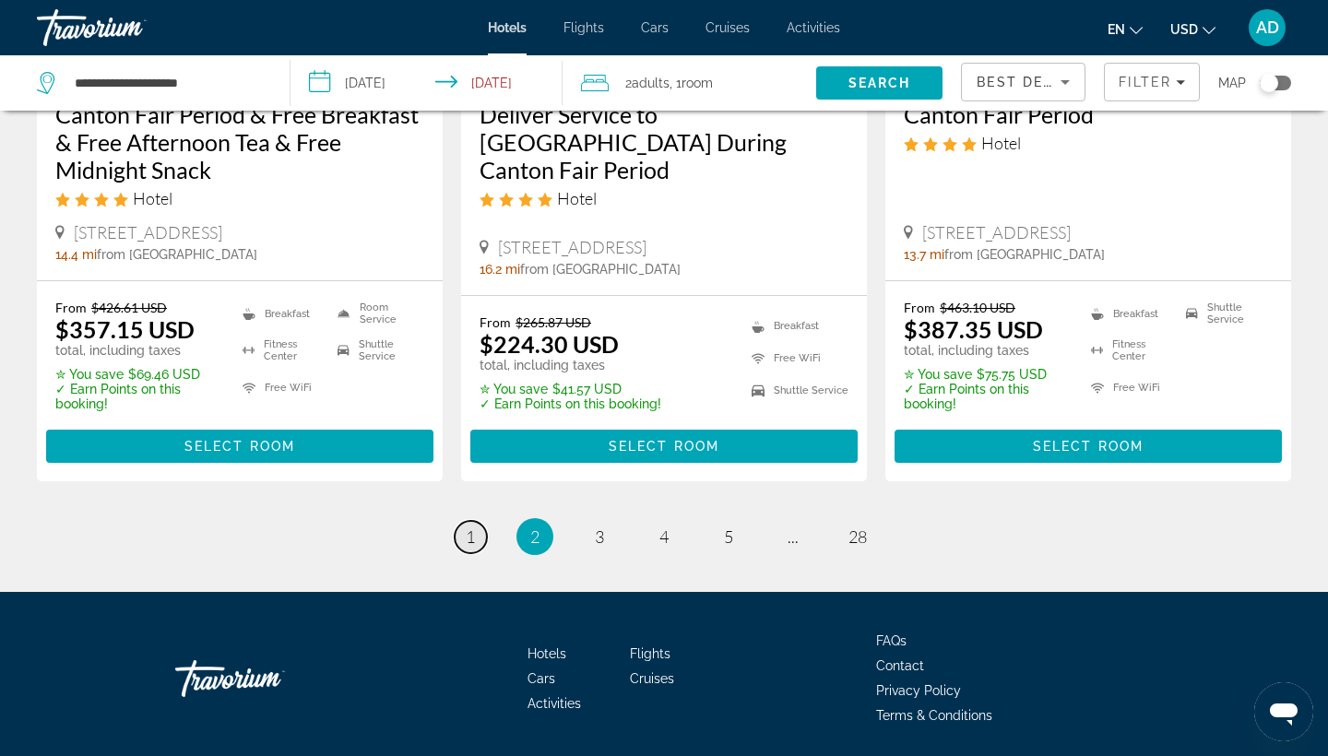
click at [461, 521] on link "page 1" at bounding box center [471, 537] width 32 height 32
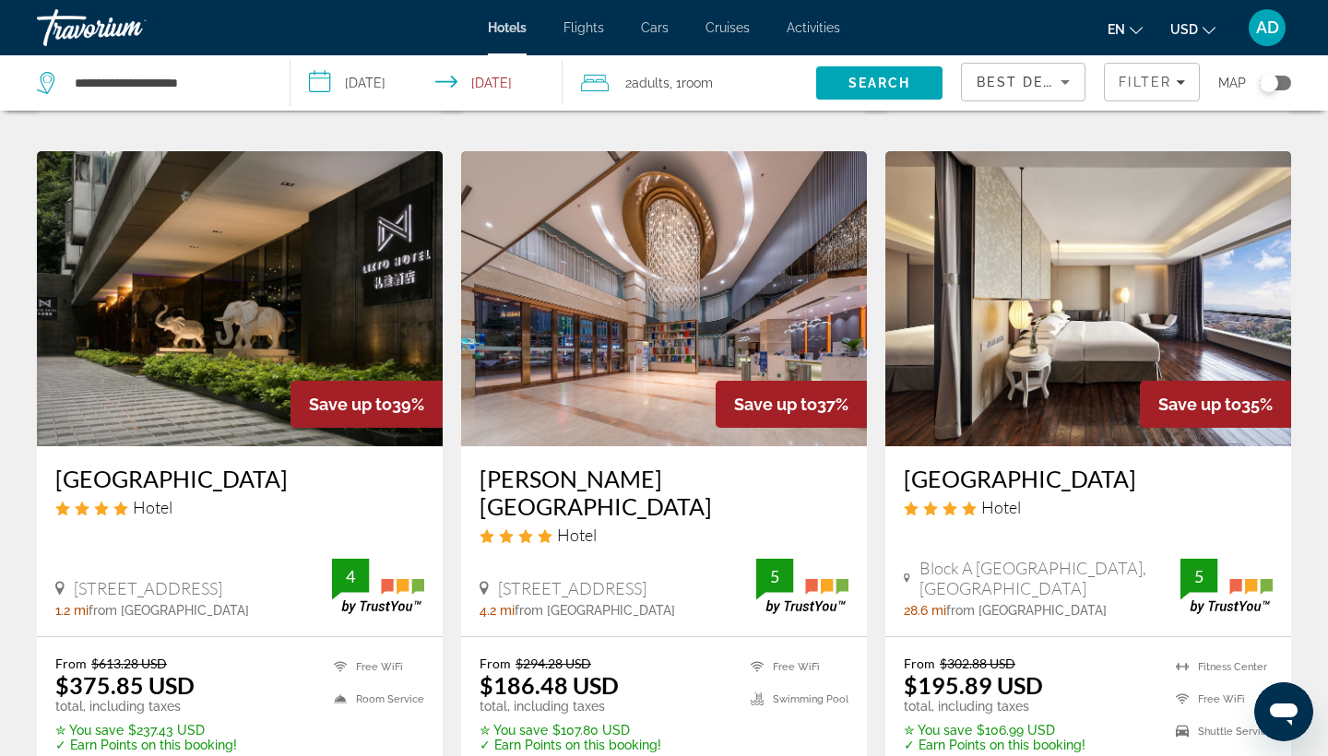
scroll to position [747, 0]
click at [647, 380] on img "Main content" at bounding box center [664, 297] width 406 height 295
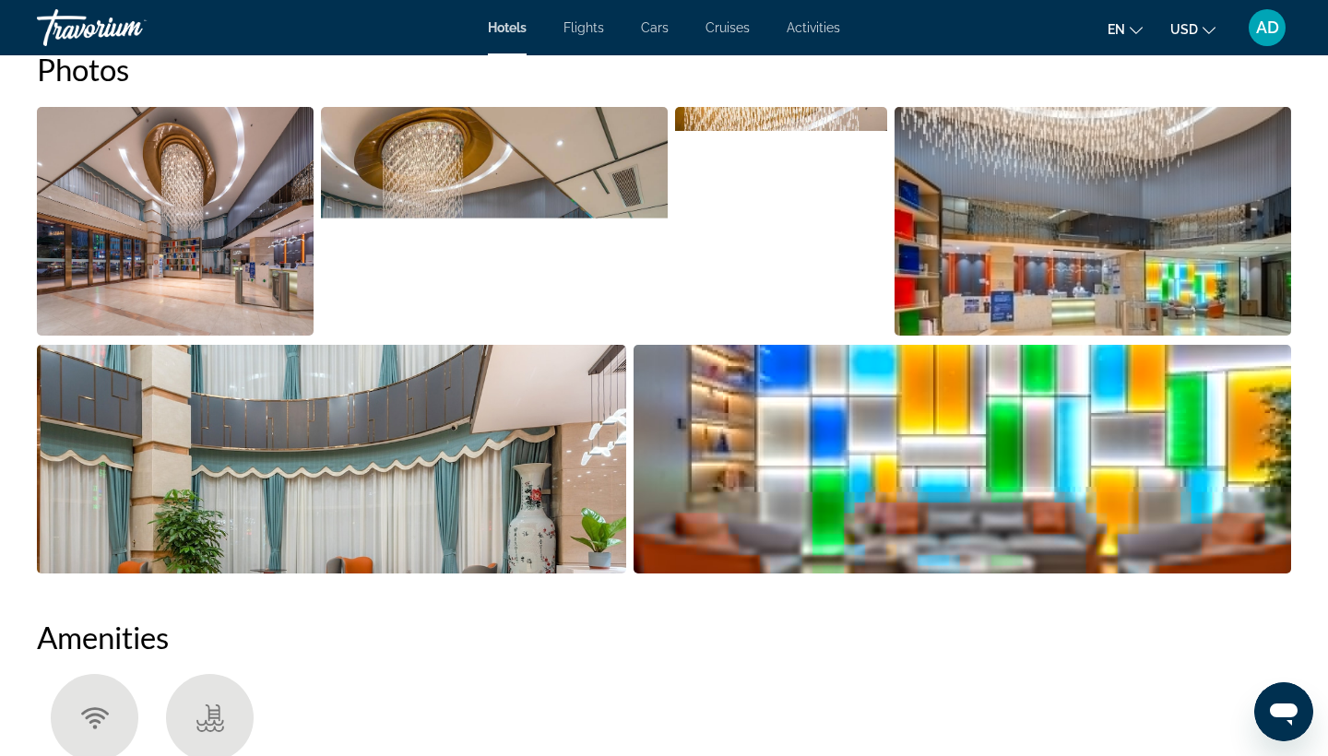
scroll to position [962, 0]
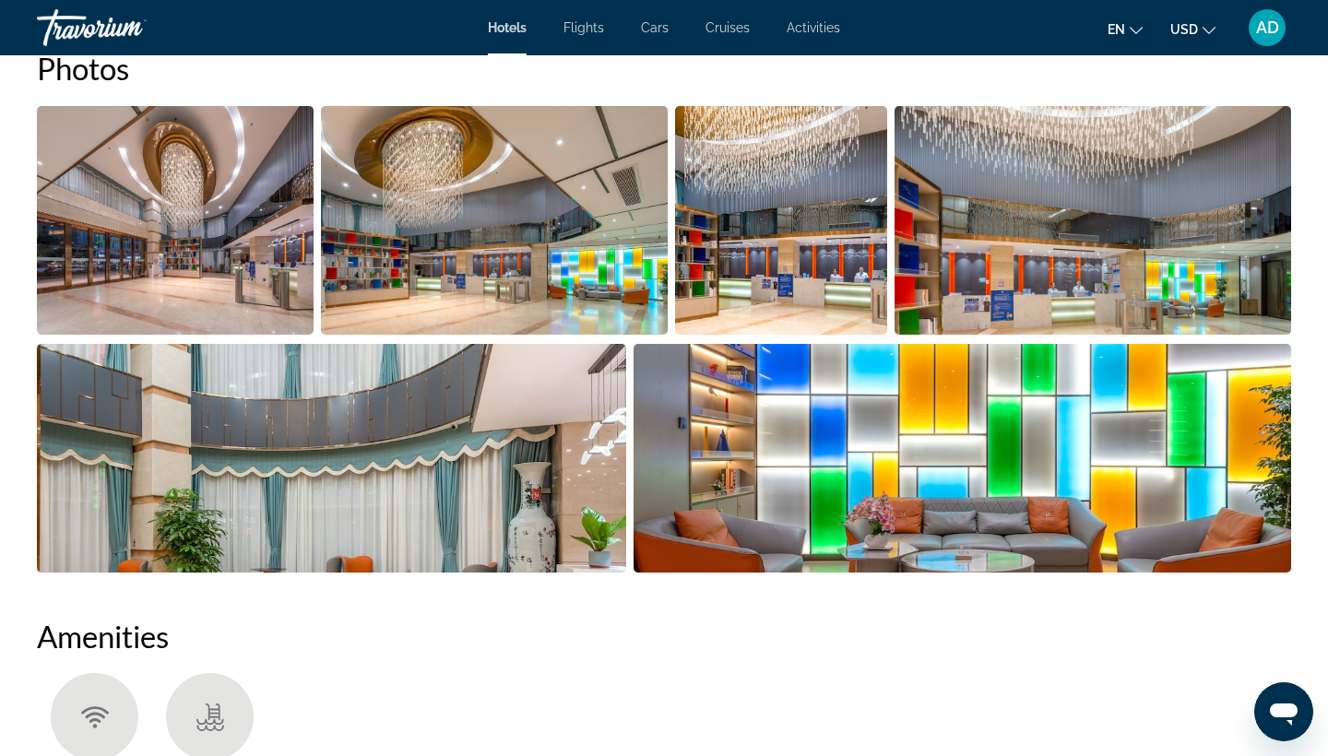
click at [450, 449] on img "Open full-screen image slider" at bounding box center [331, 458] width 589 height 229
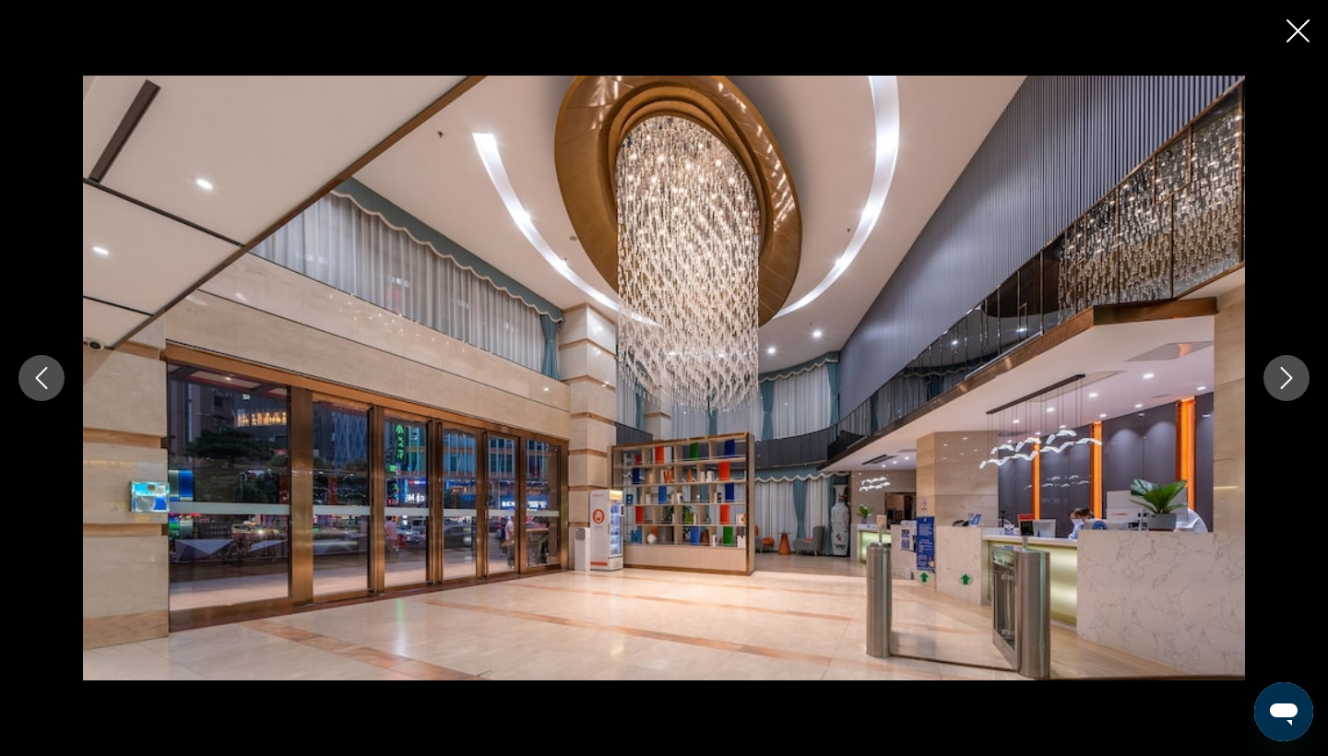
click at [1291, 369] on icon "Next image" at bounding box center [1287, 378] width 22 height 22
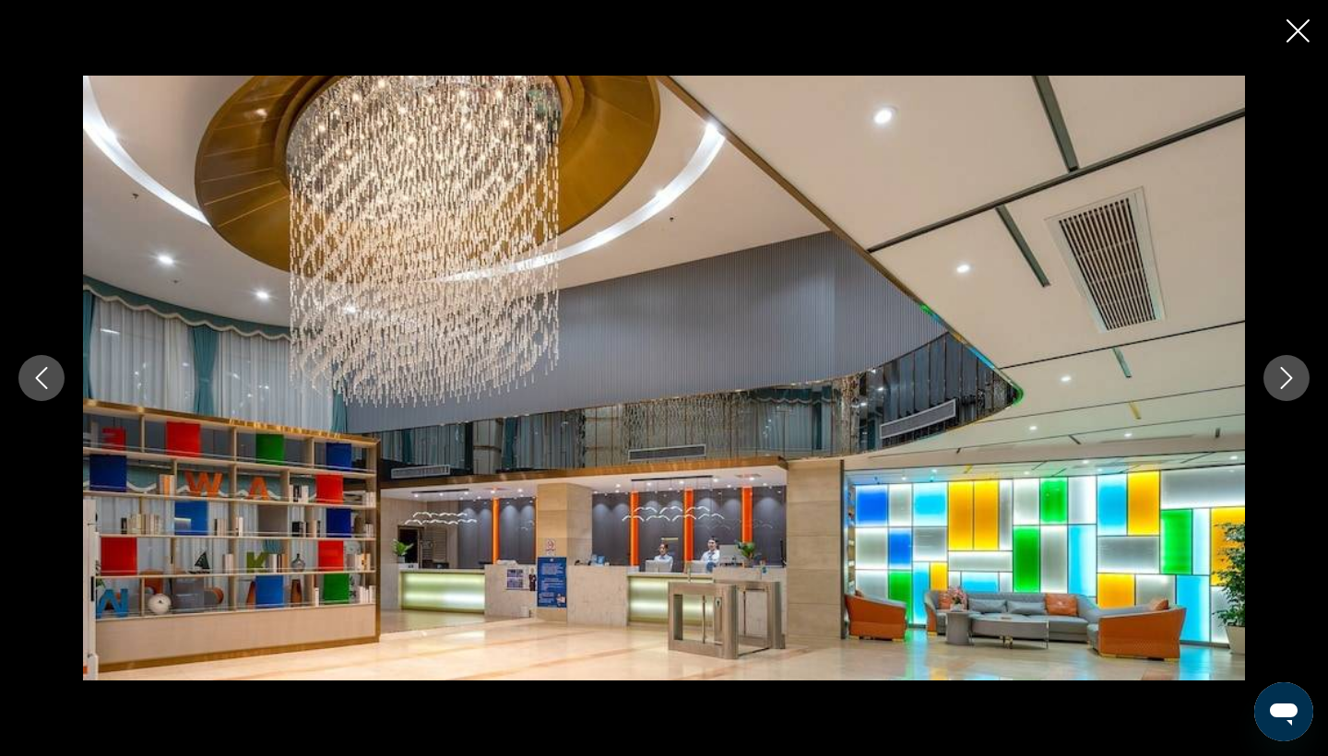
click at [1291, 373] on icon "Next image" at bounding box center [1287, 378] width 22 height 22
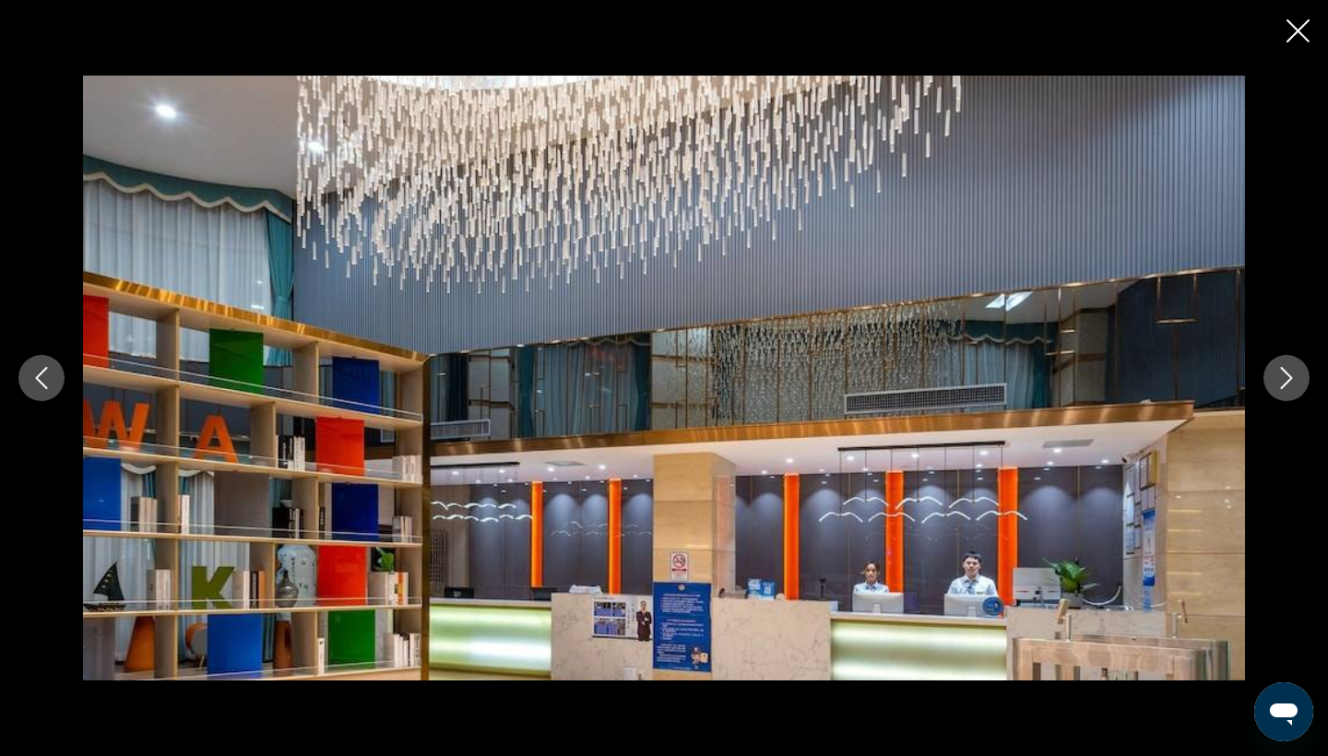
click at [1291, 373] on icon "Next image" at bounding box center [1287, 378] width 22 height 22
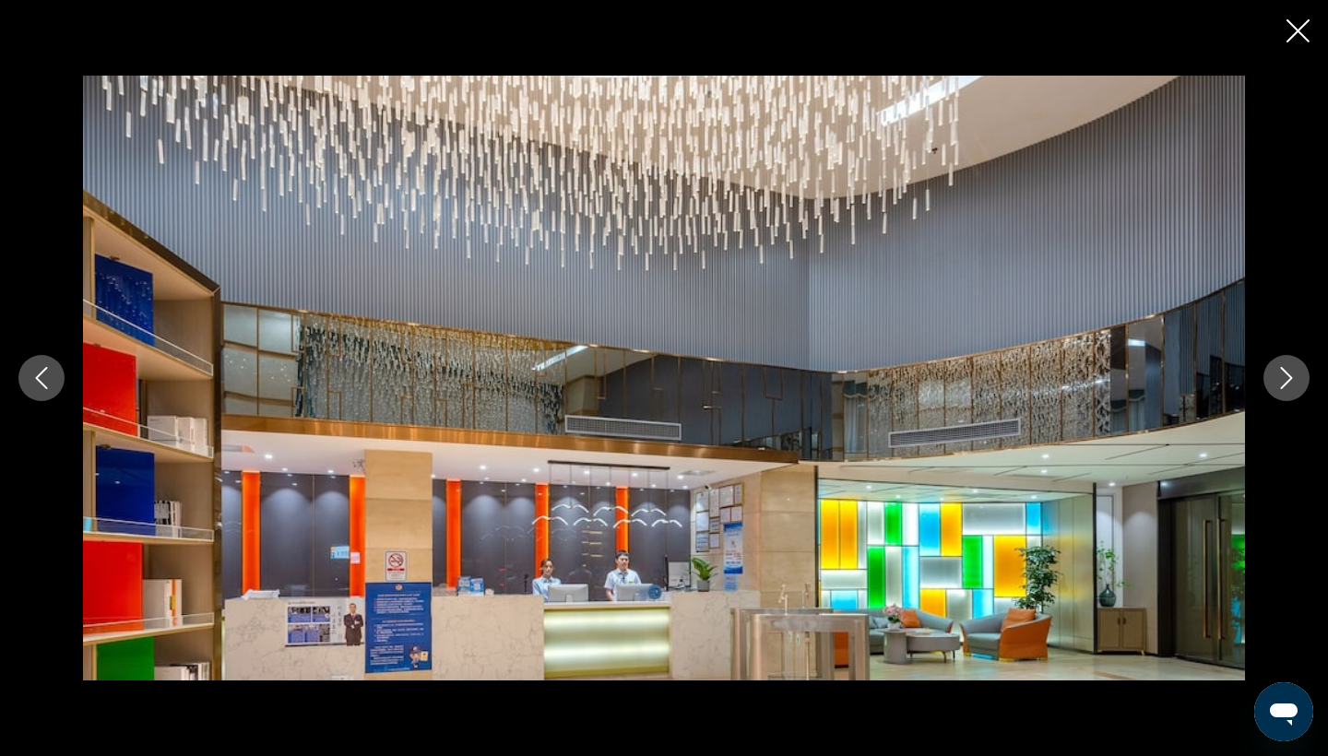
click at [1291, 374] on icon "Next image" at bounding box center [1287, 378] width 22 height 22
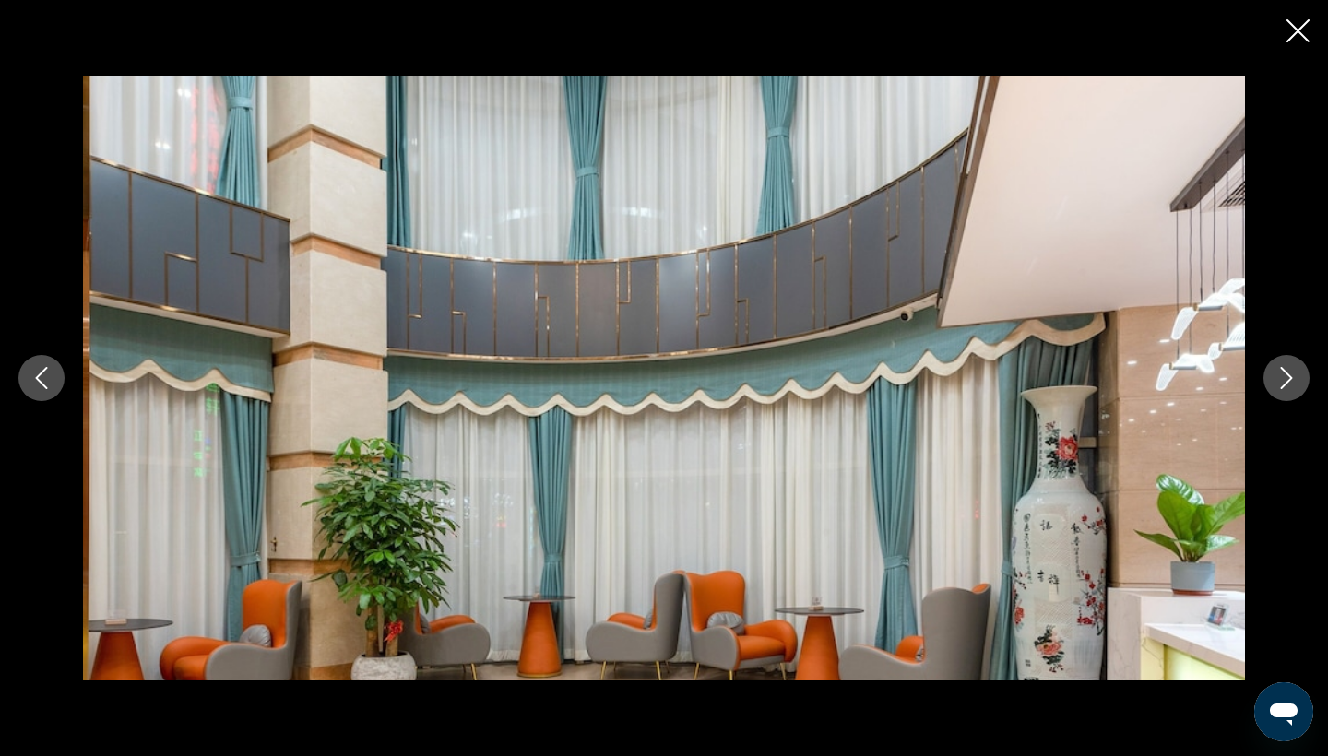
click at [1291, 374] on icon "Next image" at bounding box center [1287, 378] width 22 height 22
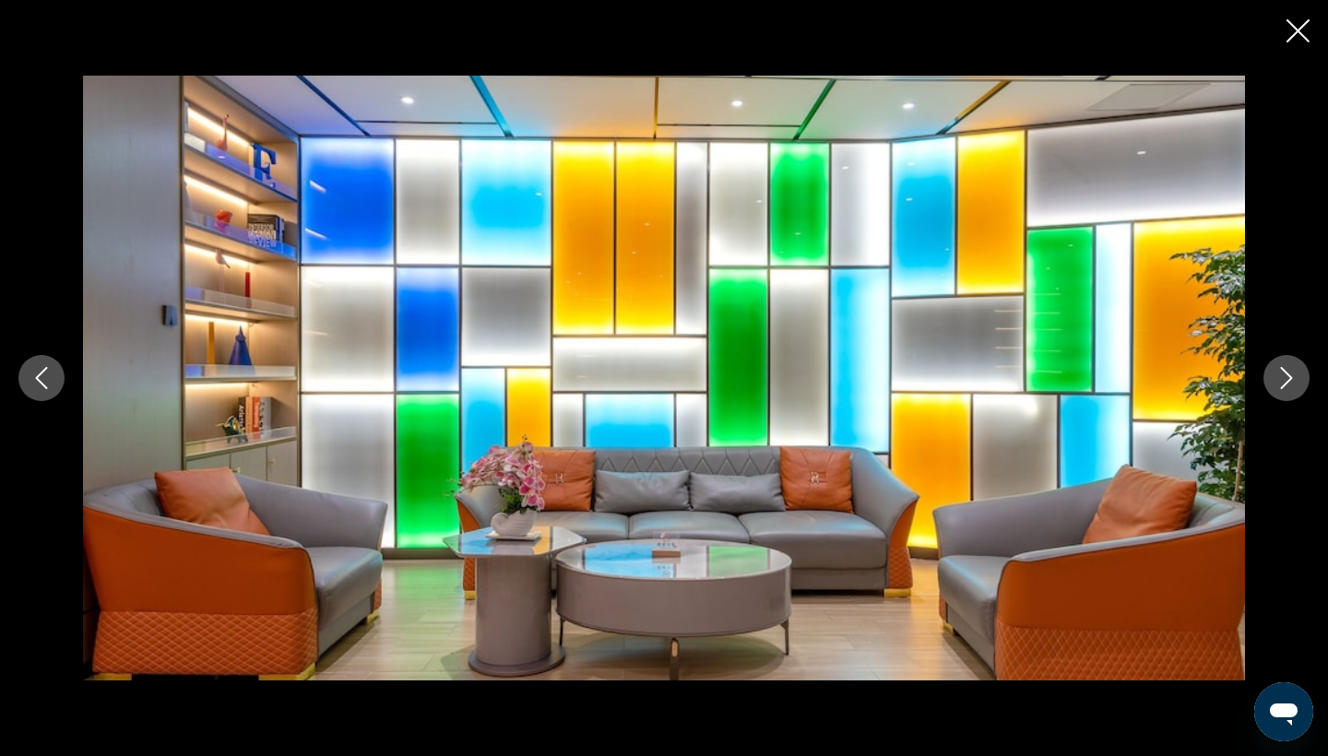
click at [1291, 374] on icon "Next image" at bounding box center [1287, 378] width 22 height 22
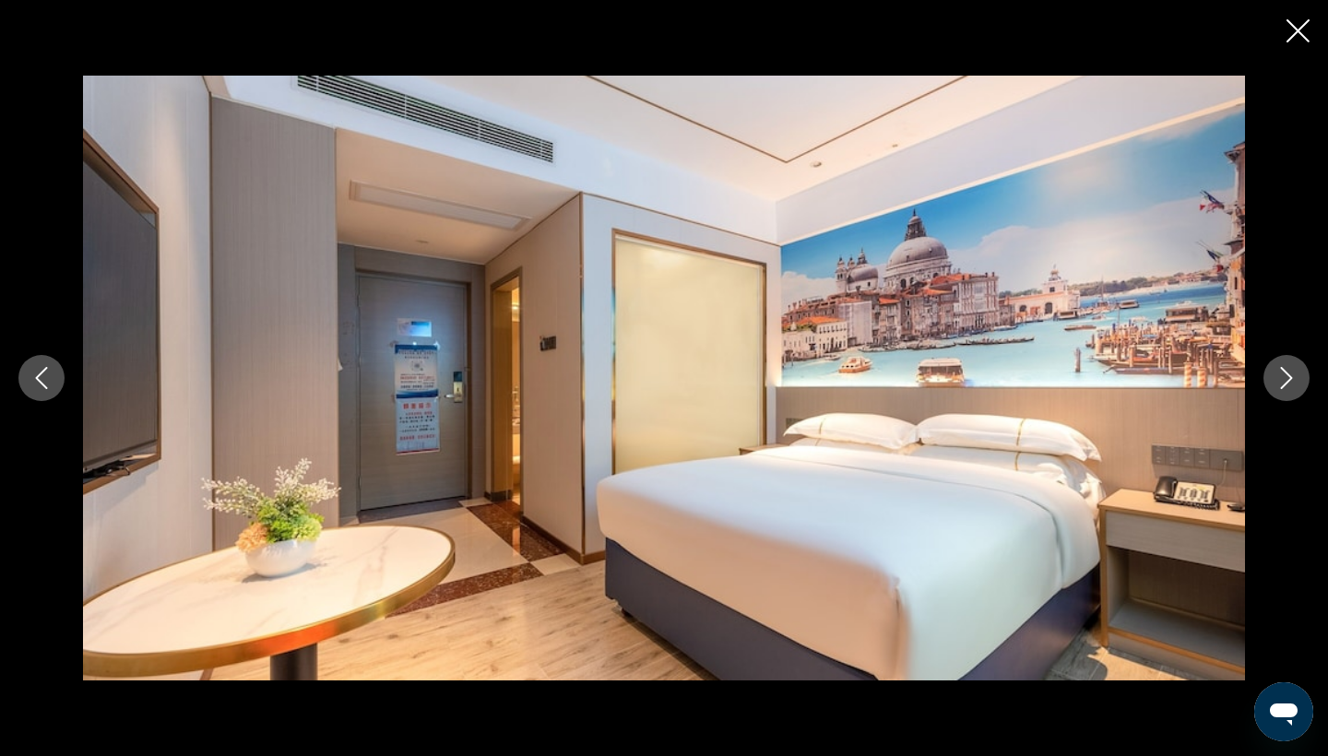
click at [1291, 375] on icon "Next image" at bounding box center [1287, 378] width 22 height 22
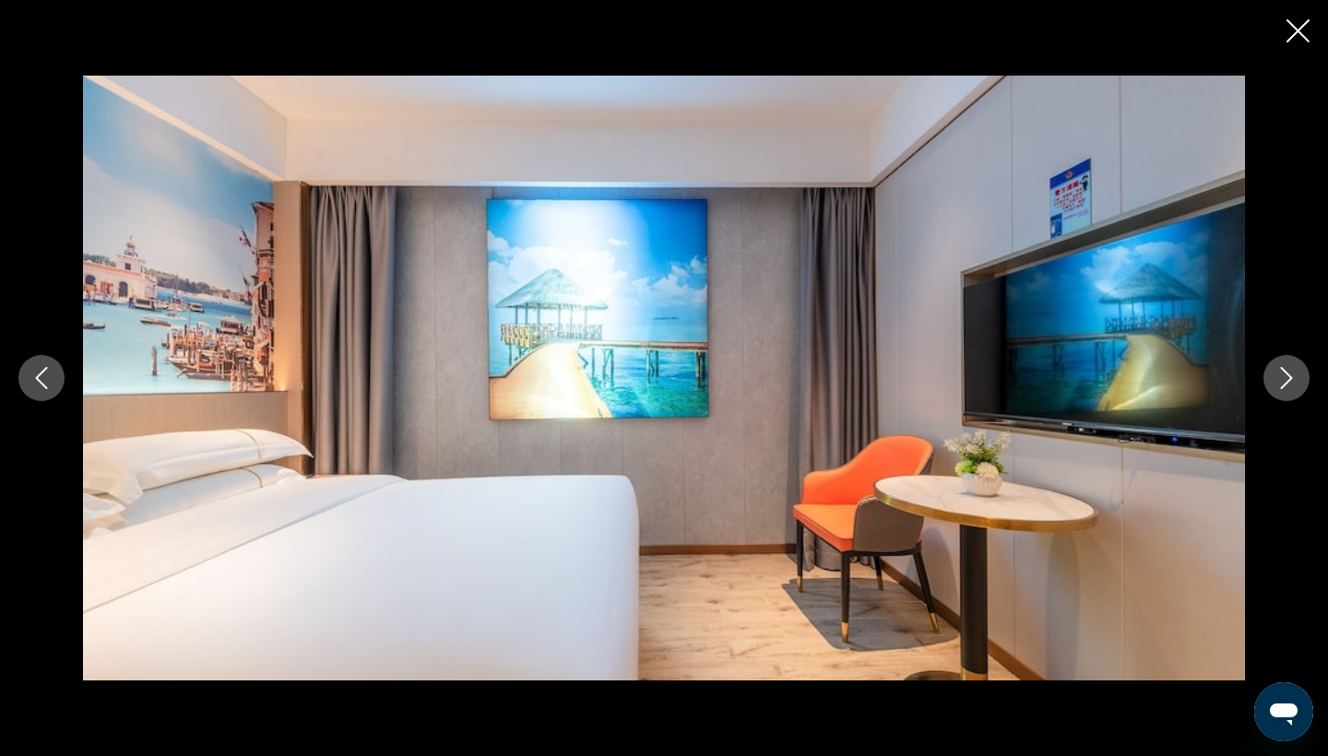
click at [1291, 375] on icon "Next image" at bounding box center [1287, 378] width 22 height 22
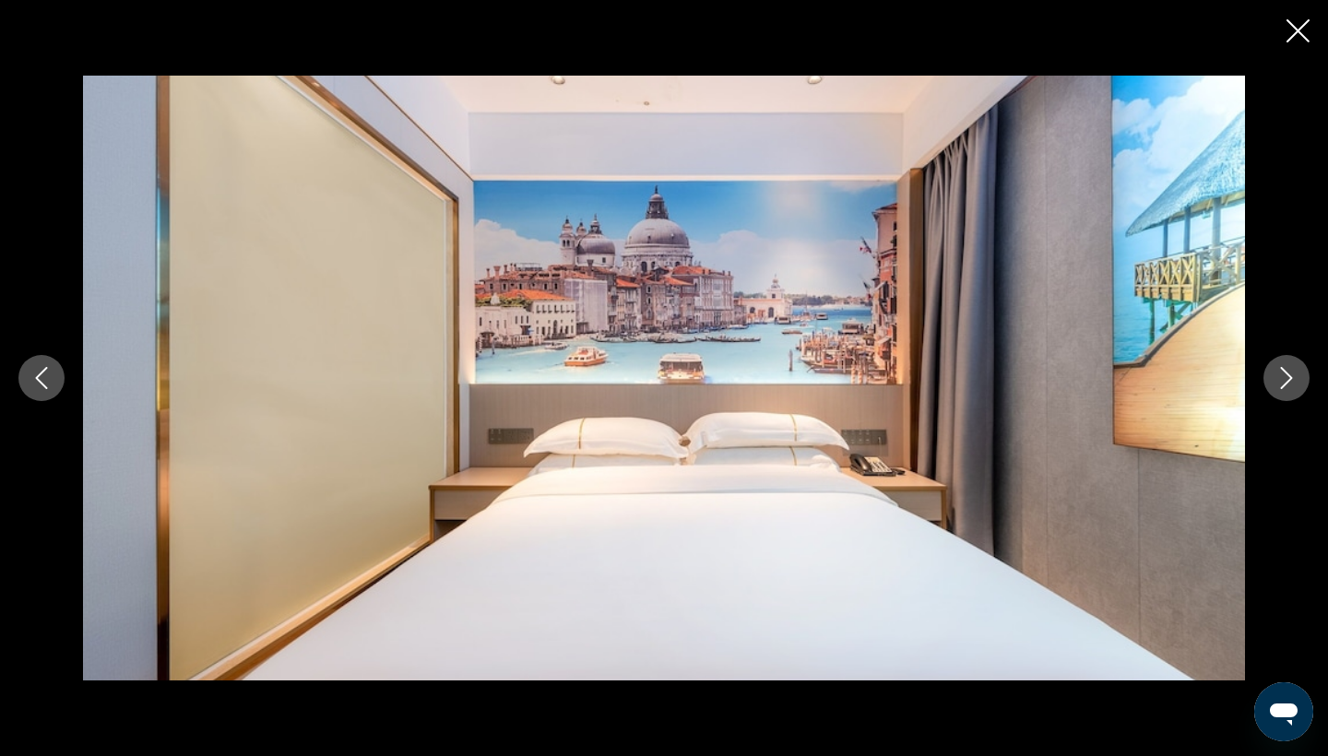
click at [1291, 375] on icon "Next image" at bounding box center [1287, 378] width 22 height 22
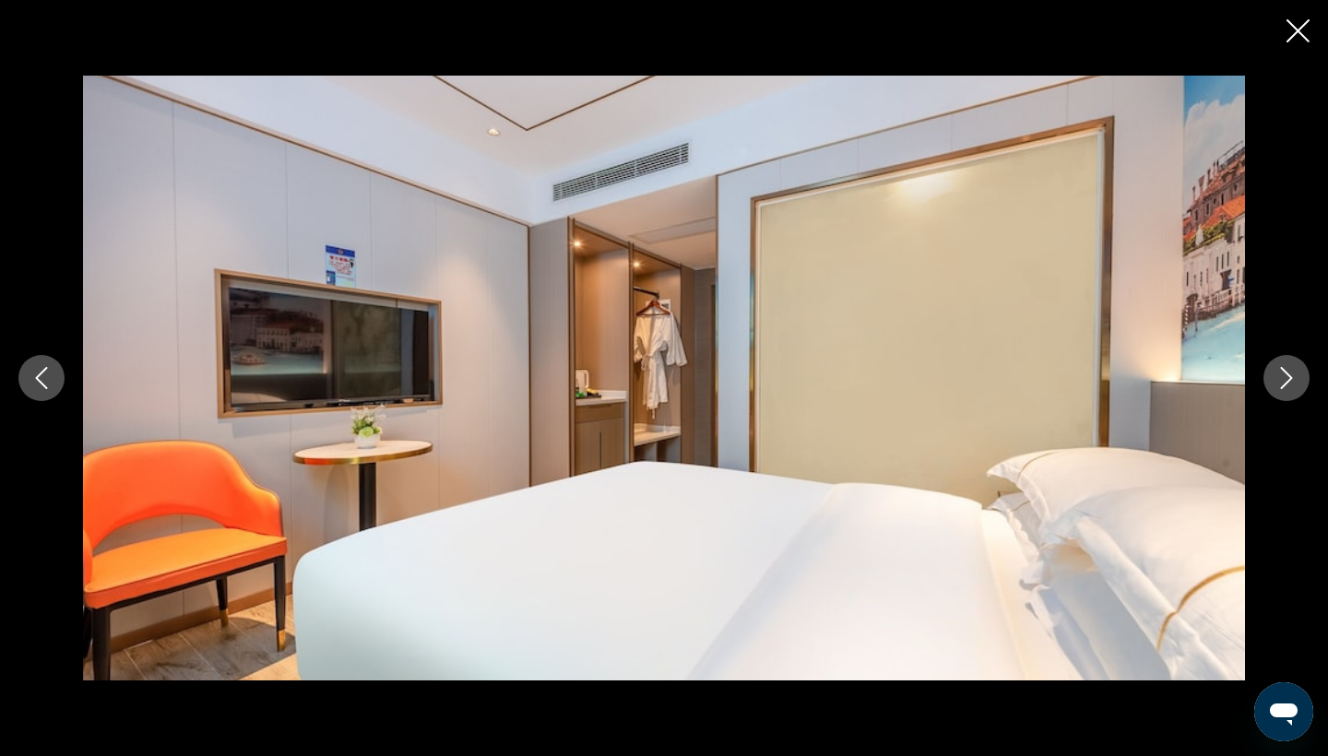
click at [1291, 375] on icon "Next image" at bounding box center [1287, 378] width 22 height 22
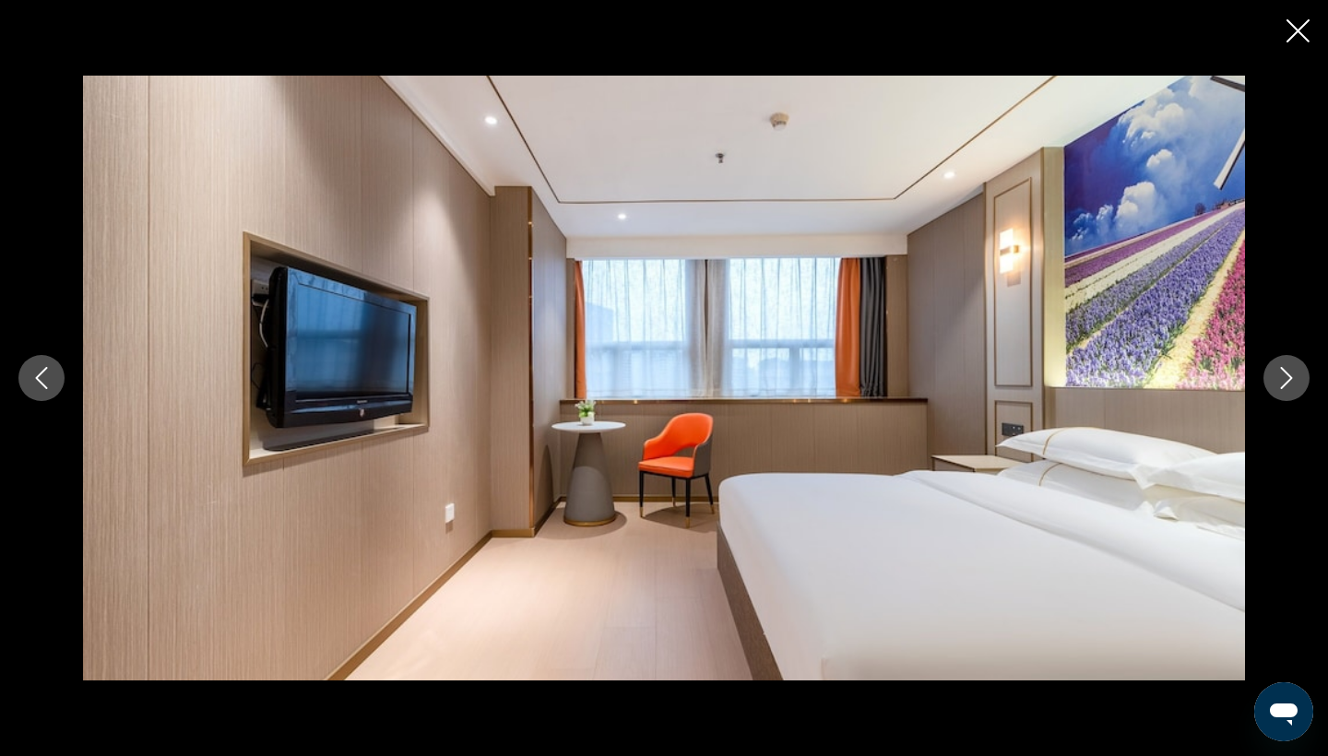
click at [1291, 375] on icon "Next image" at bounding box center [1287, 378] width 22 height 22
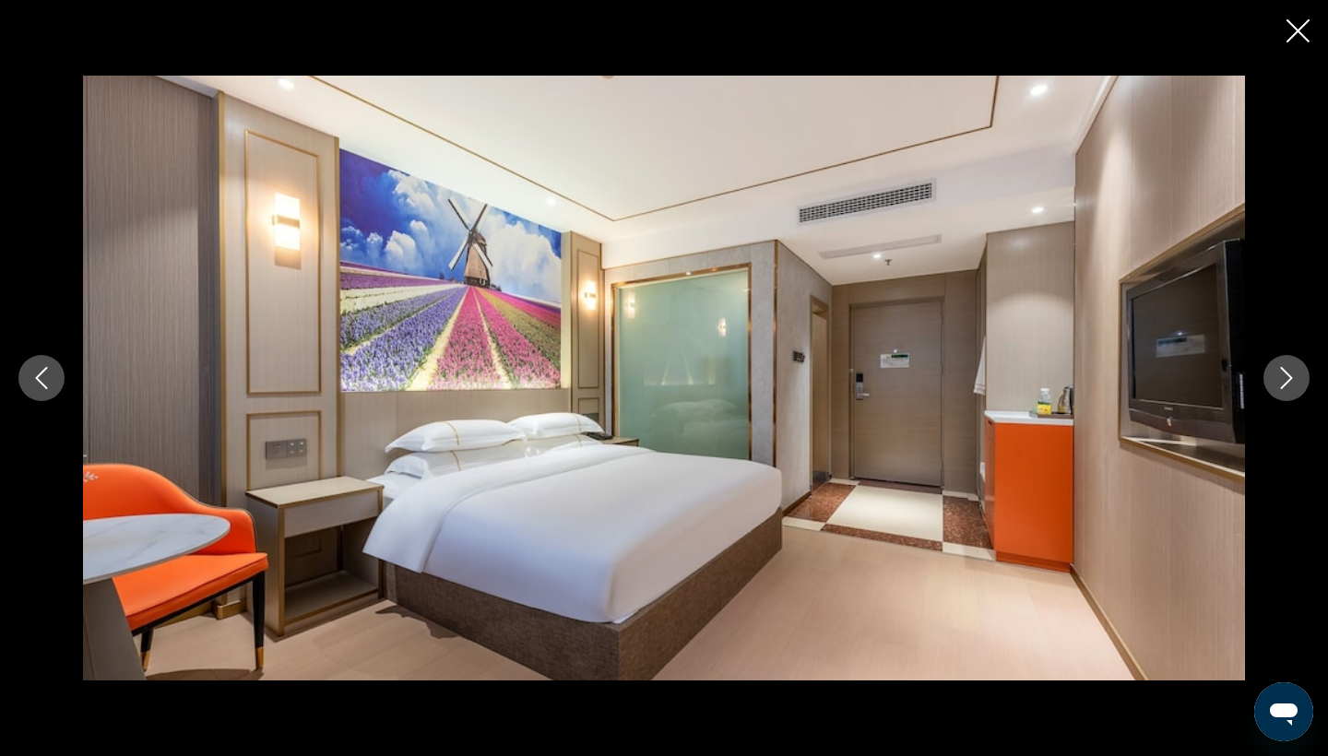
click at [1291, 375] on icon "Next image" at bounding box center [1287, 378] width 22 height 22
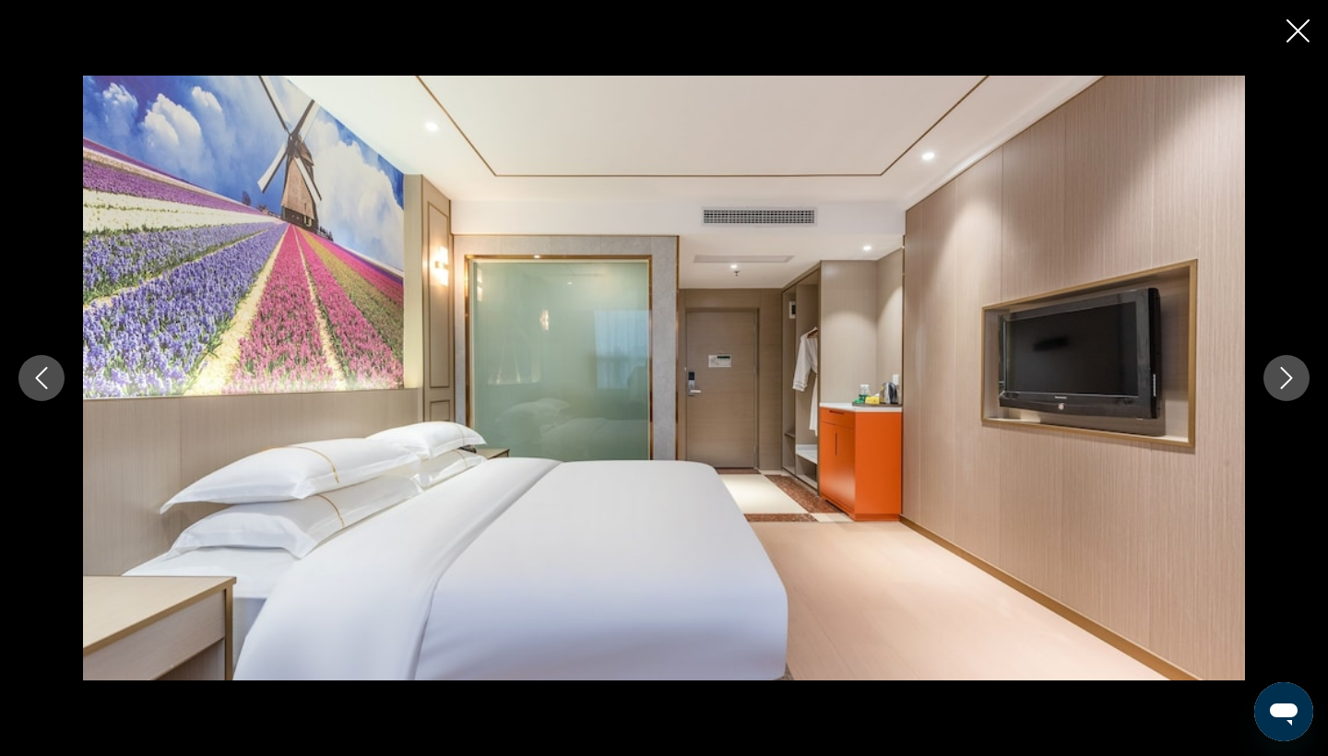
click at [1291, 375] on icon "Next image" at bounding box center [1287, 378] width 22 height 22
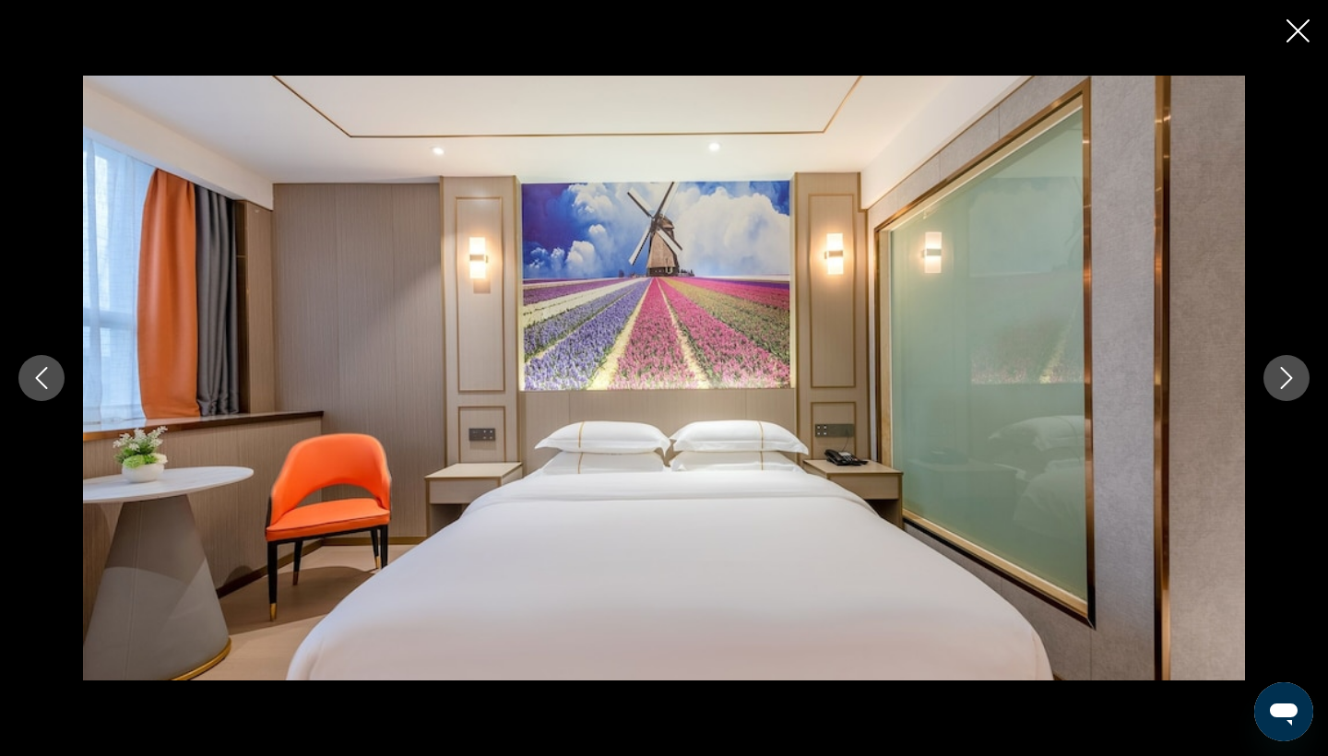
click at [1291, 375] on icon "Next image" at bounding box center [1287, 378] width 22 height 22
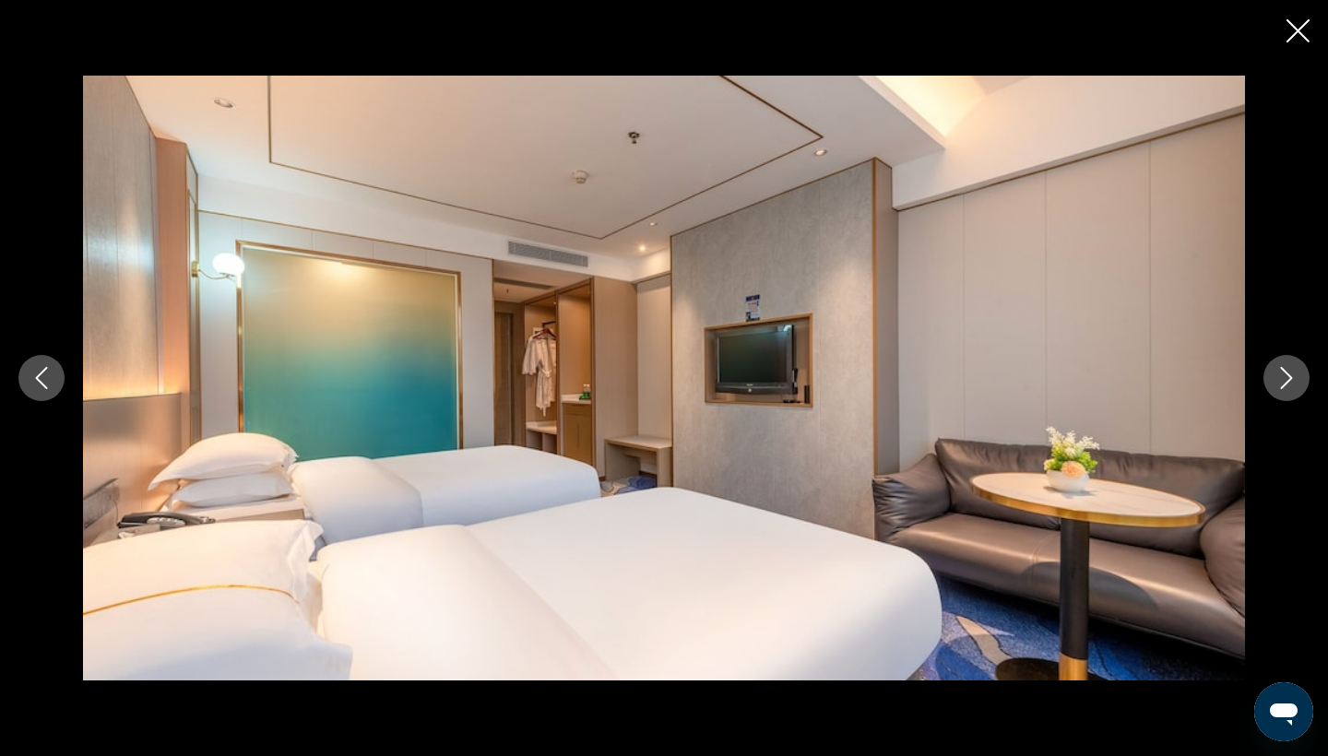
click at [1291, 375] on icon "Next image" at bounding box center [1287, 378] width 22 height 22
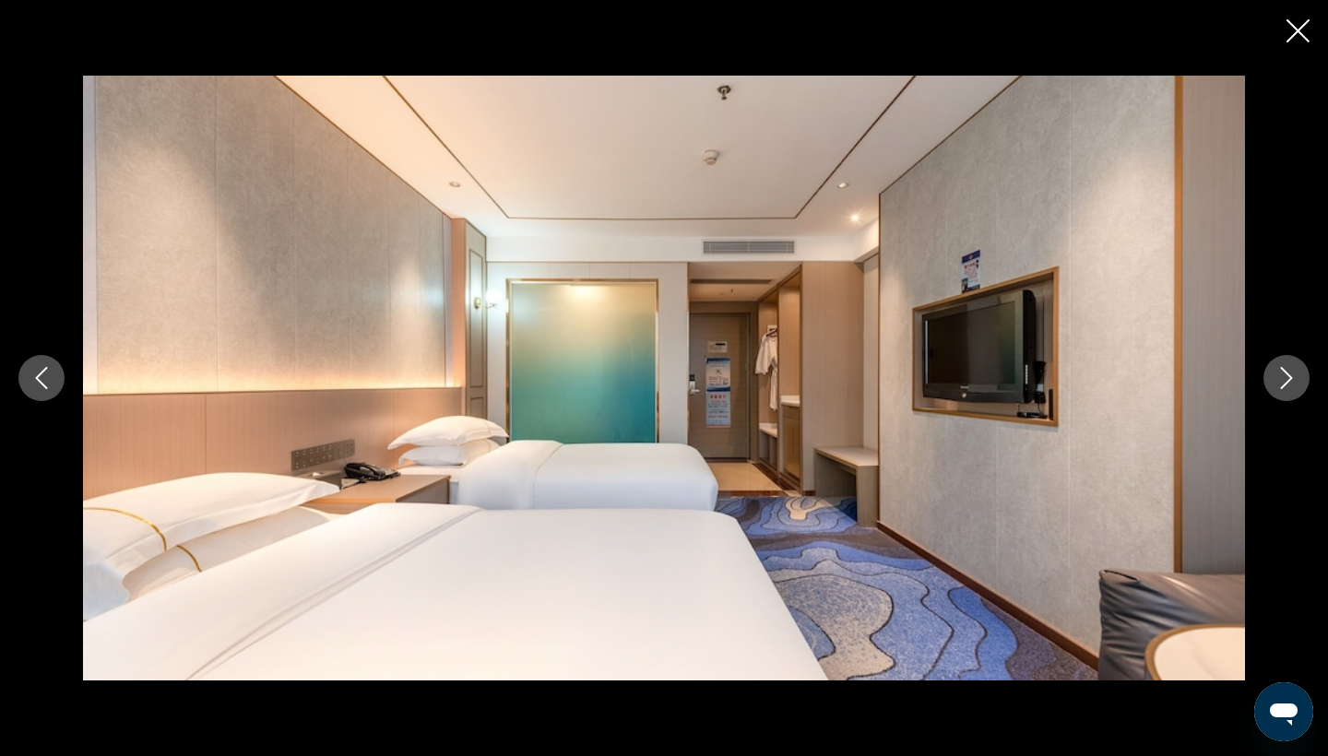
click at [1291, 375] on icon "Next image" at bounding box center [1287, 378] width 22 height 22
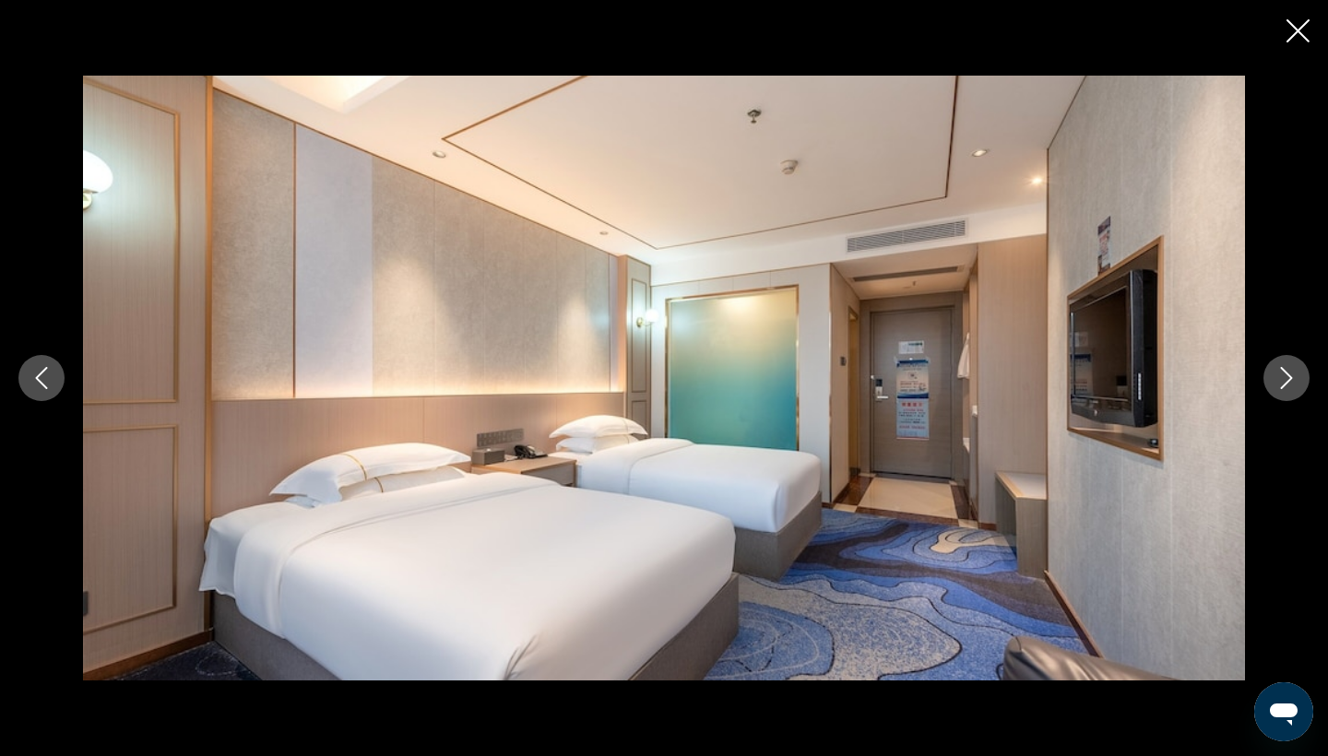
click at [1293, 32] on icon "Close slideshow" at bounding box center [1298, 30] width 23 height 23
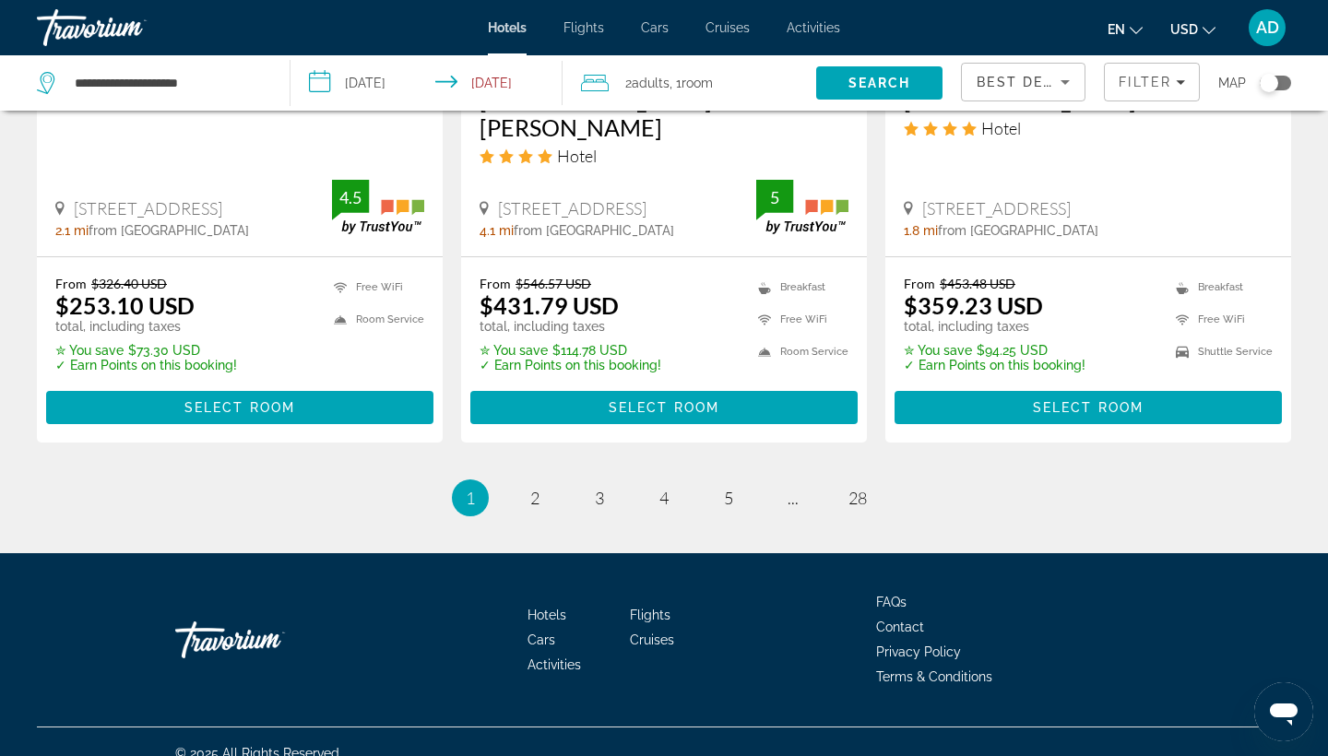
scroll to position [2585, 0]
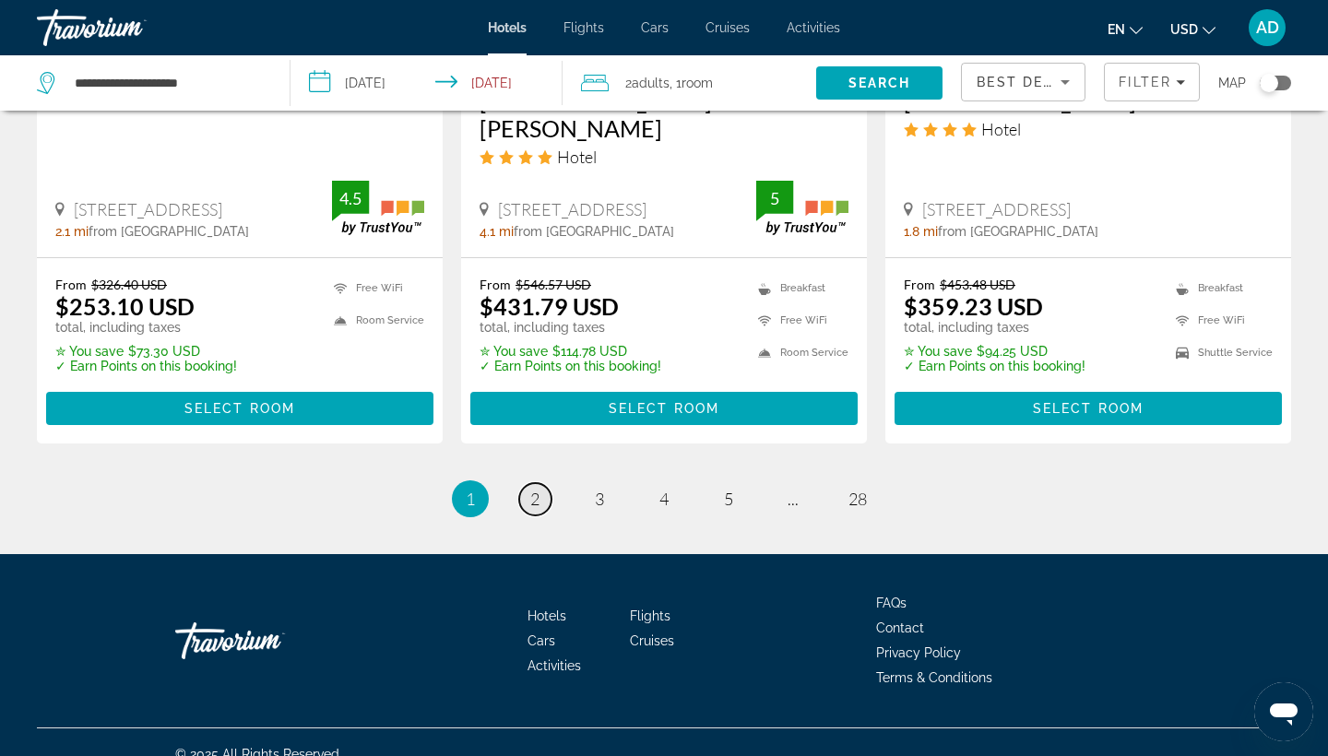
click at [544, 483] on link "page 2" at bounding box center [535, 499] width 32 height 32
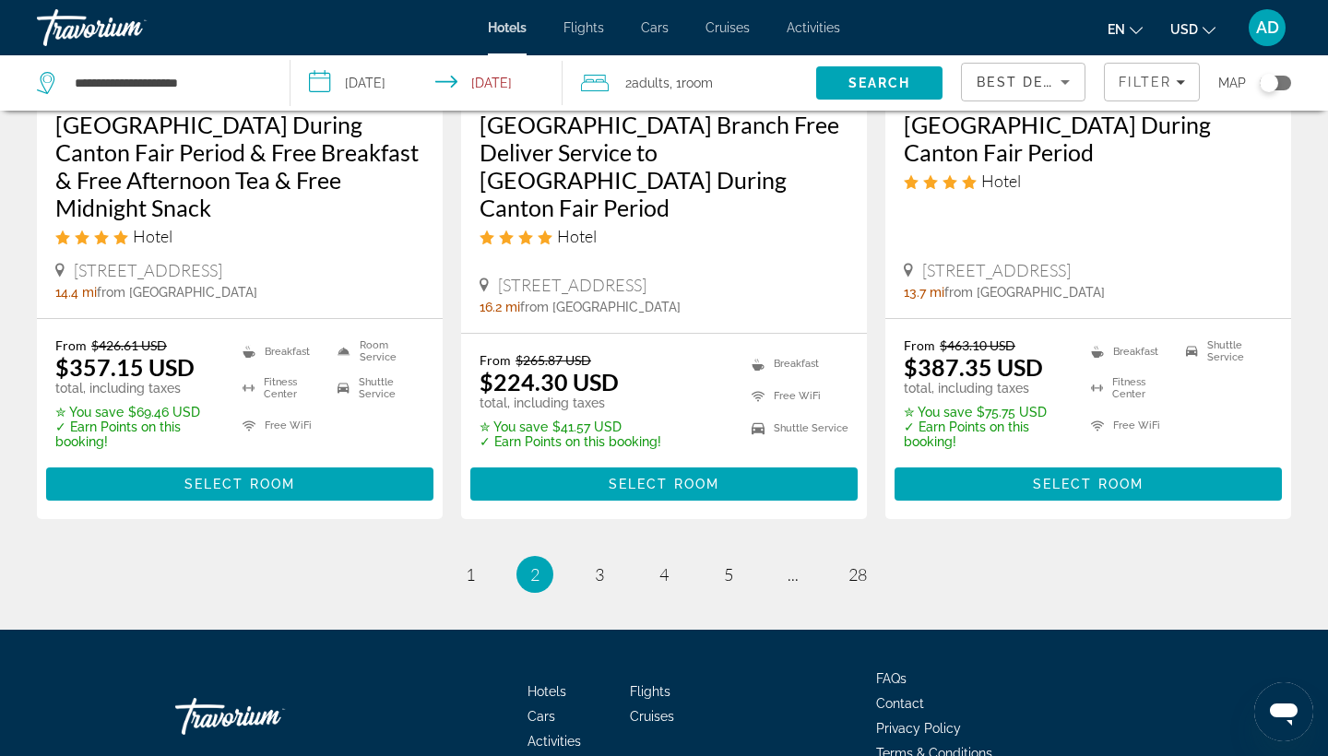
scroll to position [2935, 0]
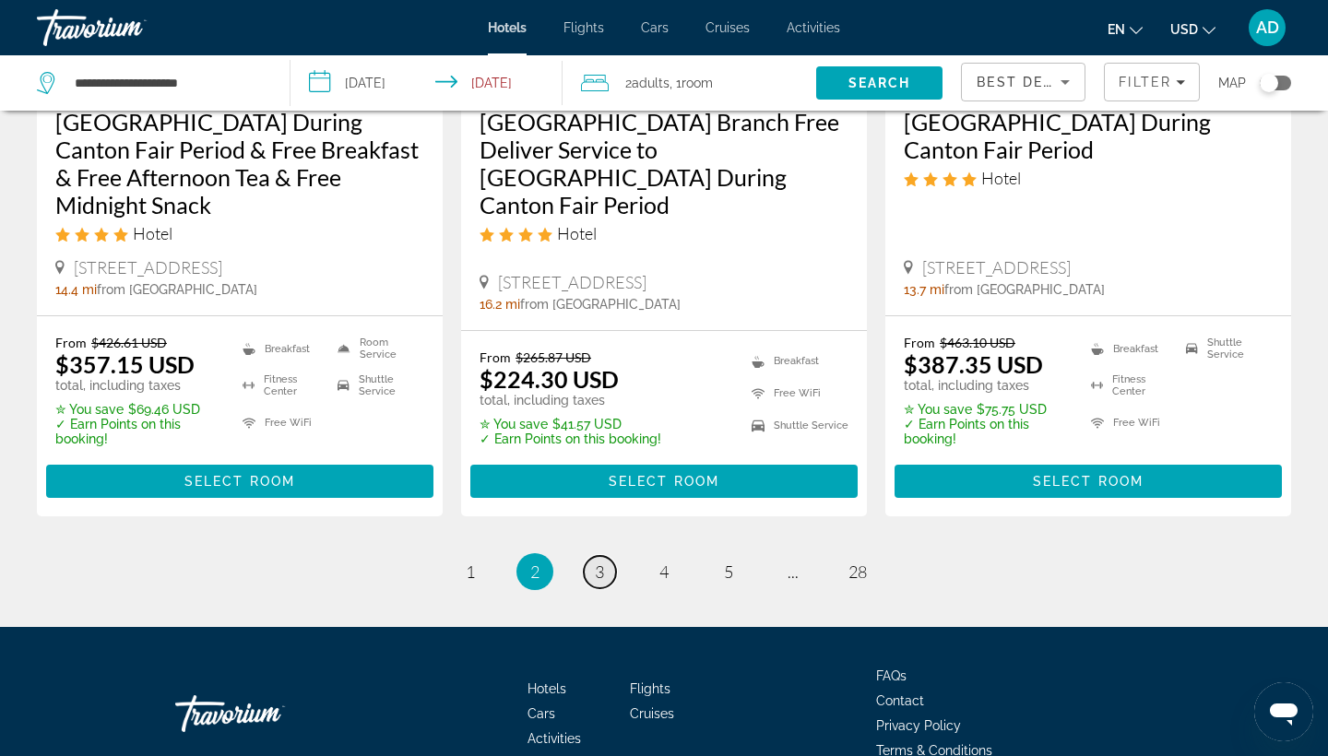
click at [600, 562] on span "3" at bounding box center [599, 572] width 9 height 20
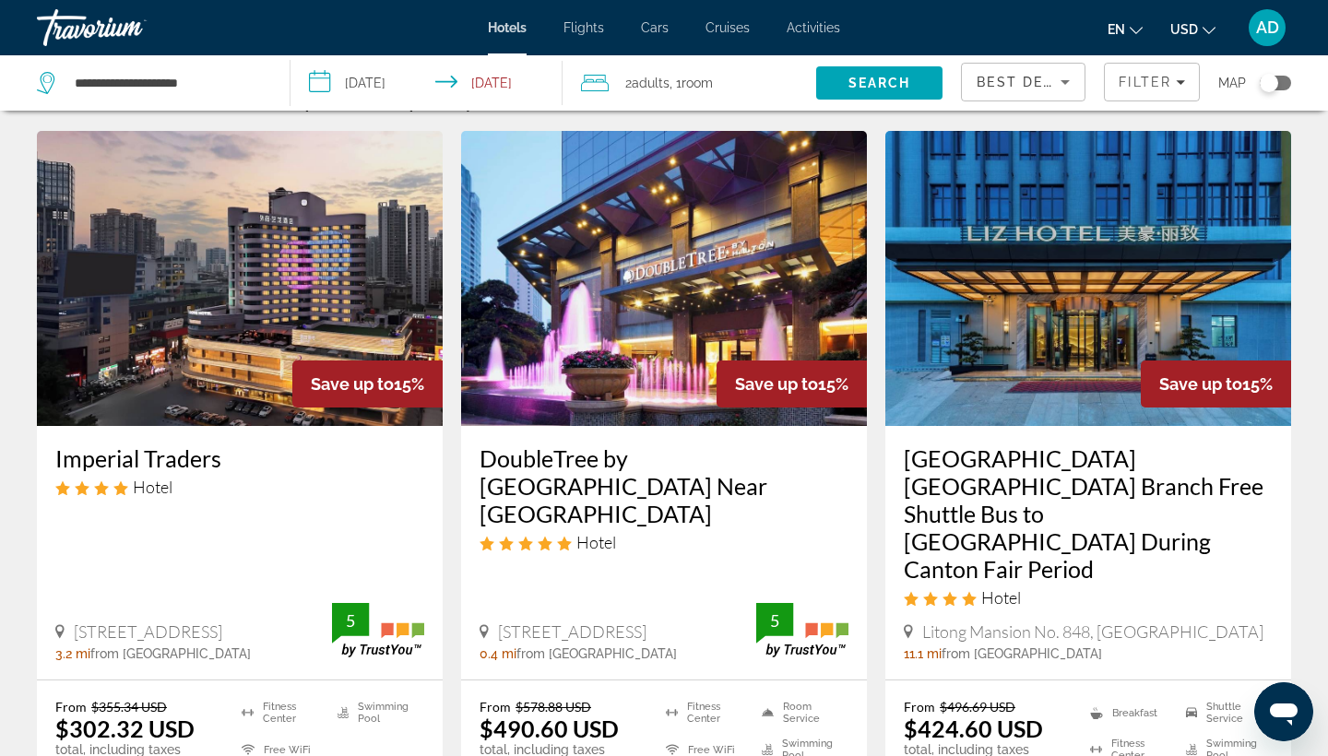
scroll to position [44, 0]
click at [484, 458] on h3 "DoubleTree by [GEOGRAPHIC_DATA] Near [GEOGRAPHIC_DATA]" at bounding box center [664, 486] width 369 height 83
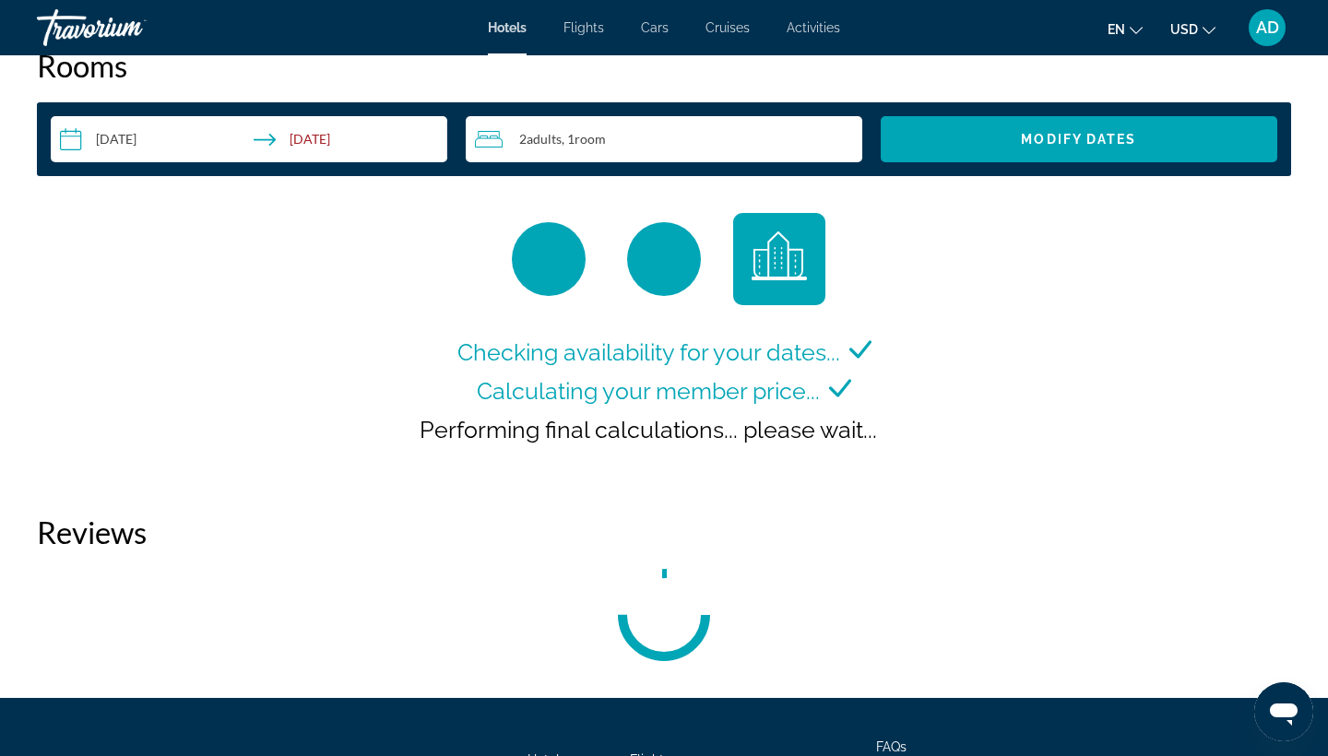
scroll to position [2360, 0]
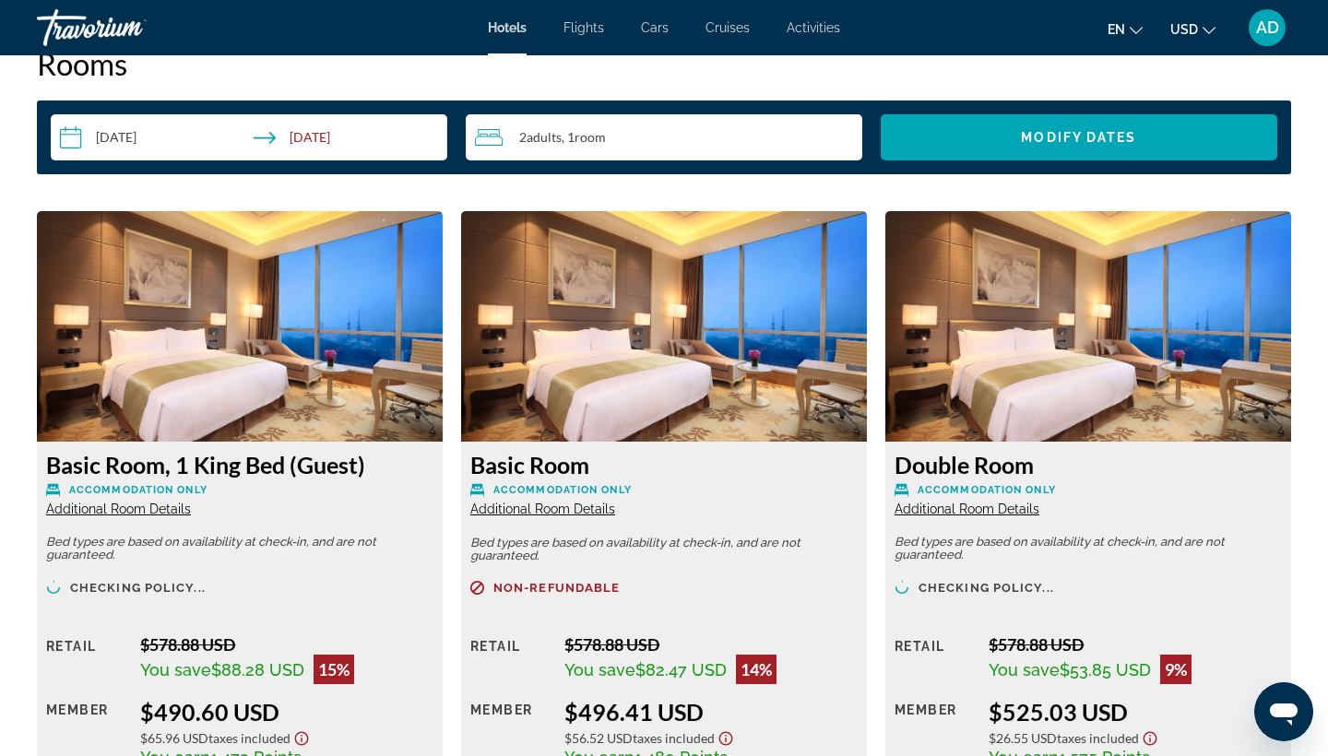
click at [246, 426] on img "Main content" at bounding box center [240, 326] width 406 height 231
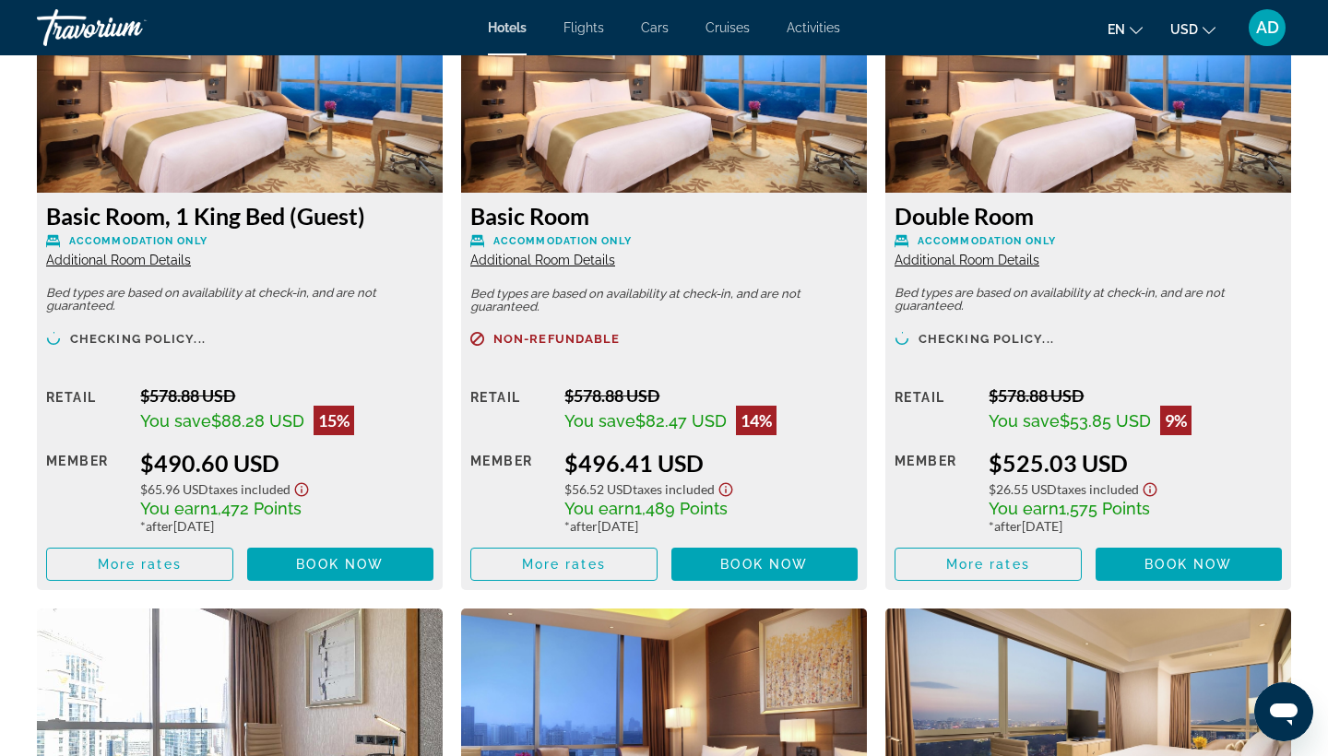
scroll to position [2619, 0]
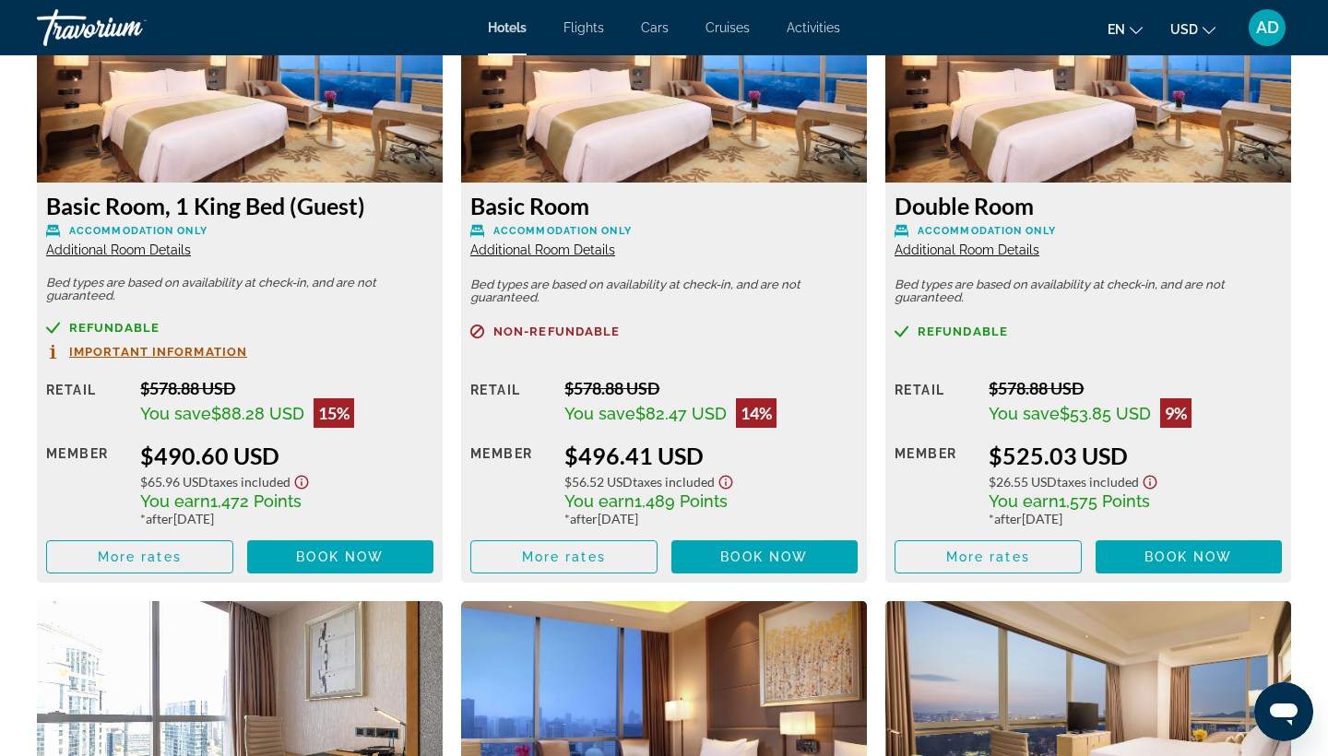
click at [82, 358] on span "Important Information" at bounding box center [158, 352] width 178 height 12
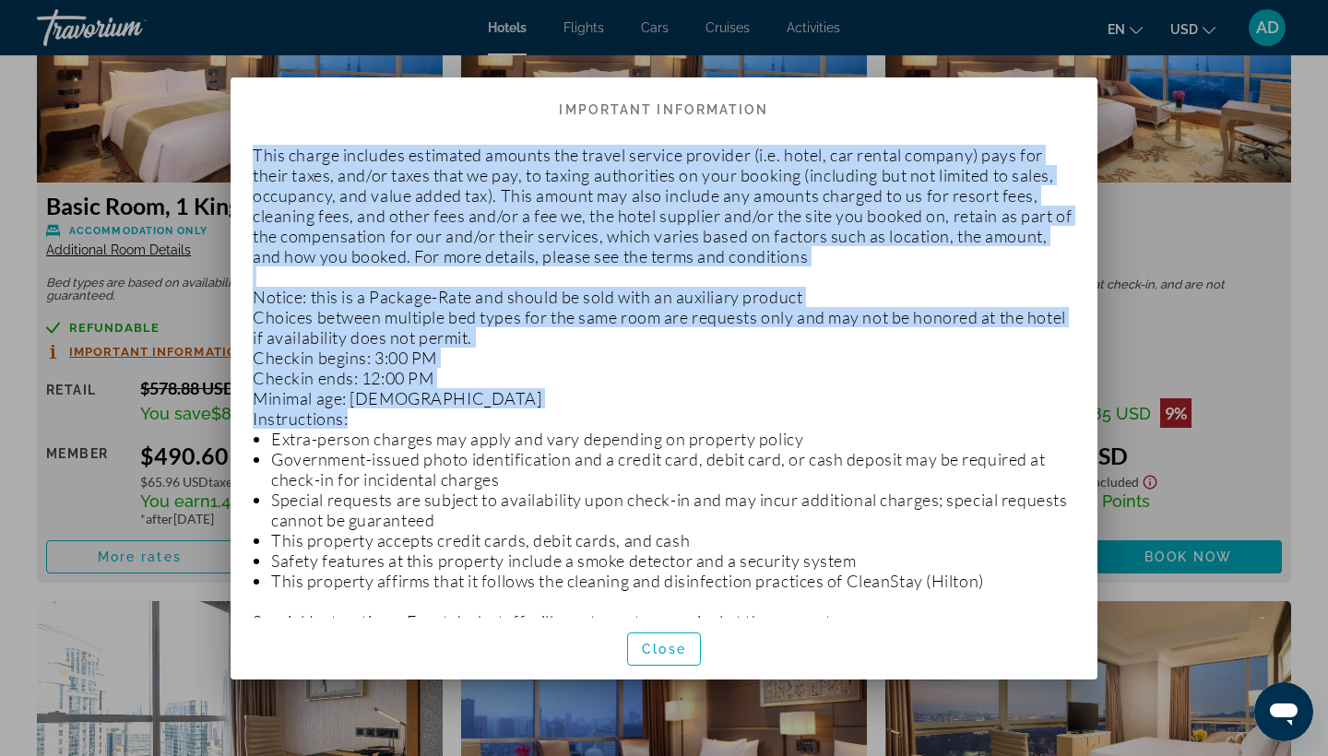
drag, startPoint x: 254, startPoint y: 151, endPoint x: 436, endPoint y: 407, distance: 314.1
click at [436, 410] on p "This charge includes estimated amounts the travel service provider (i.e. hotel,…" at bounding box center [664, 588] width 823 height 886
copy p "This charge includes estimated amounts the travel service provider (i.e. hotel,…"
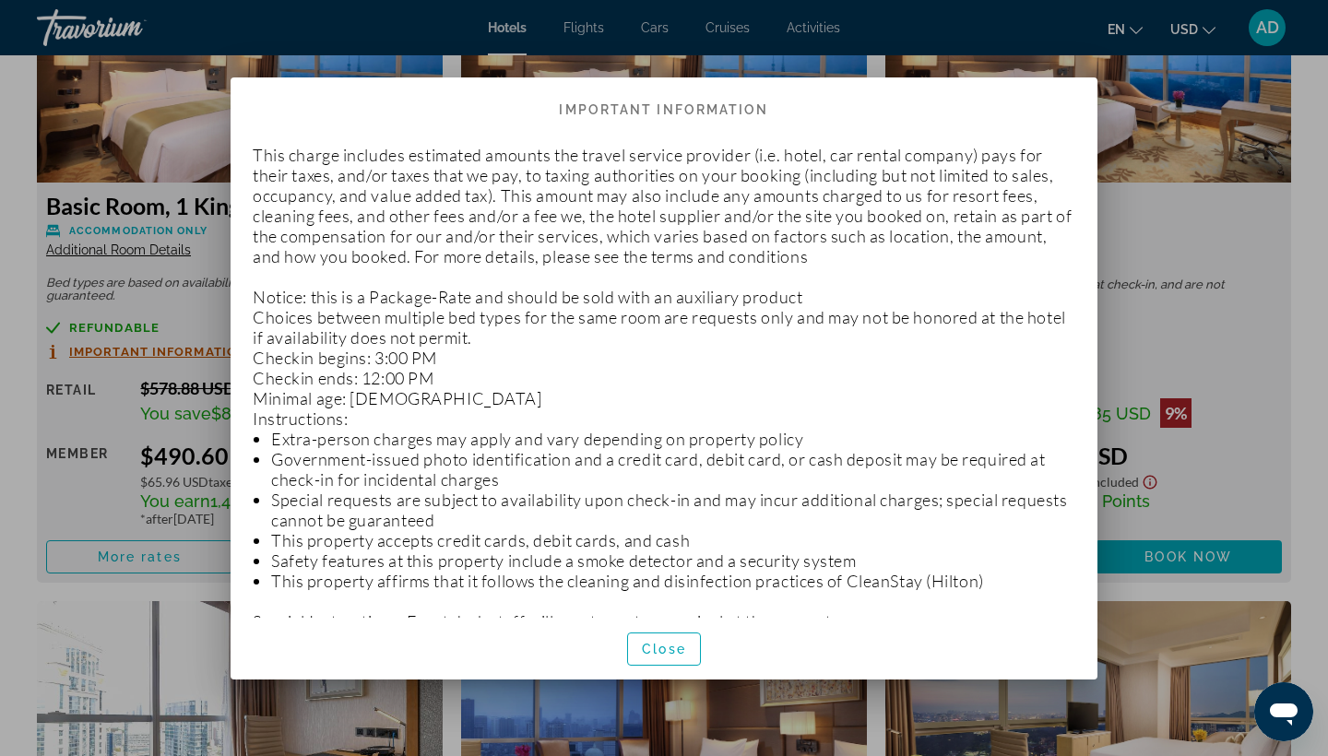
click at [407, 445] on li "Extra-person charges may apply and vary depending on property policy" at bounding box center [673, 439] width 804 height 20
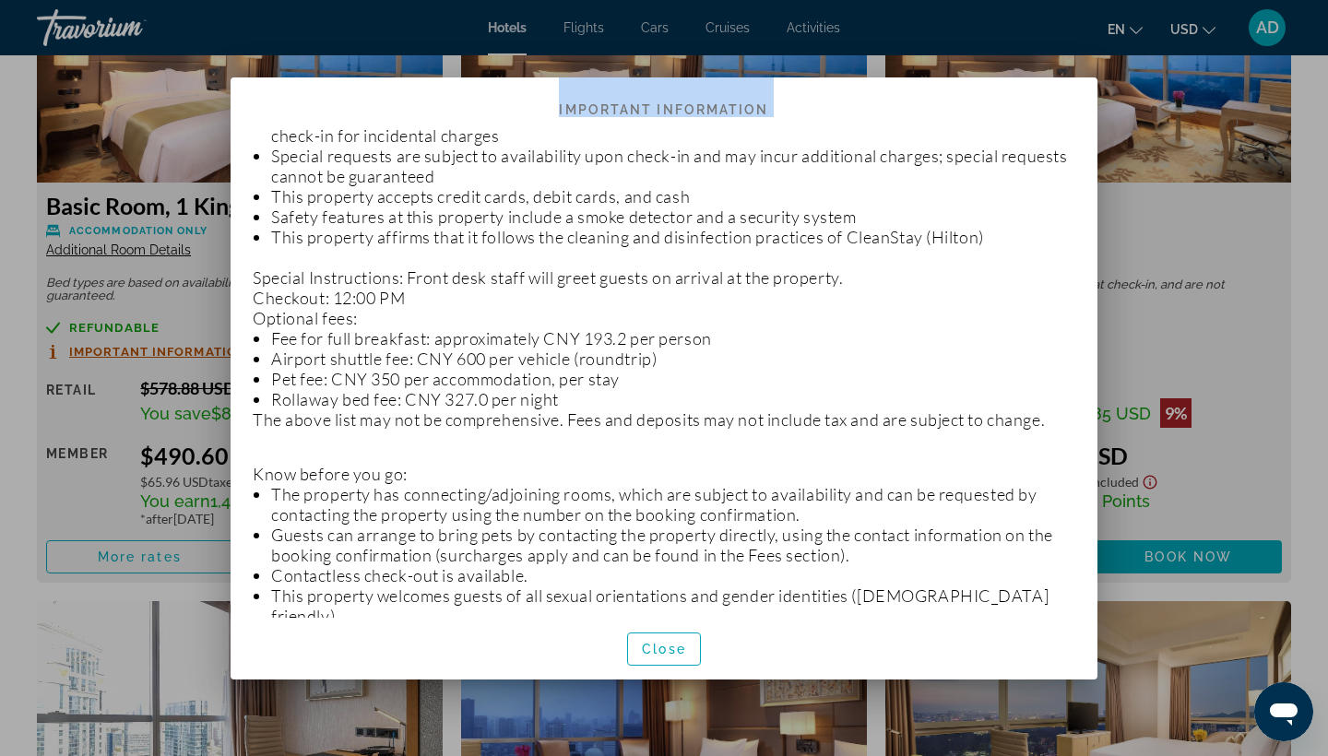
scroll to position [411, 0]
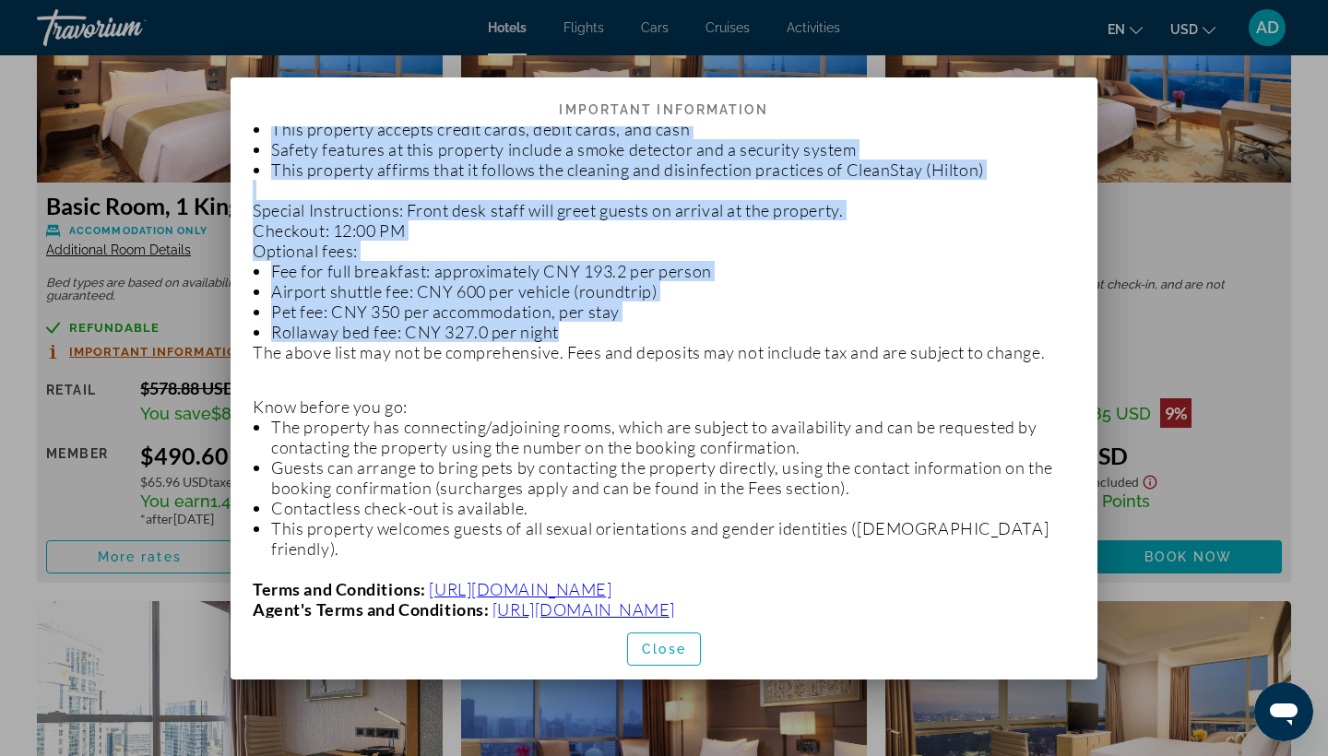
drag, startPoint x: 272, startPoint y: 332, endPoint x: 522, endPoint y: 373, distance: 253.3
click at [522, 375] on p "This charge includes estimated amounts the travel service provider (i.e. hotel,…" at bounding box center [664, 176] width 823 height 886
copy p "Extra-person charges may apply and vary depending on property policy Government…"
click at [671, 639] on span "button" at bounding box center [664, 649] width 72 height 44
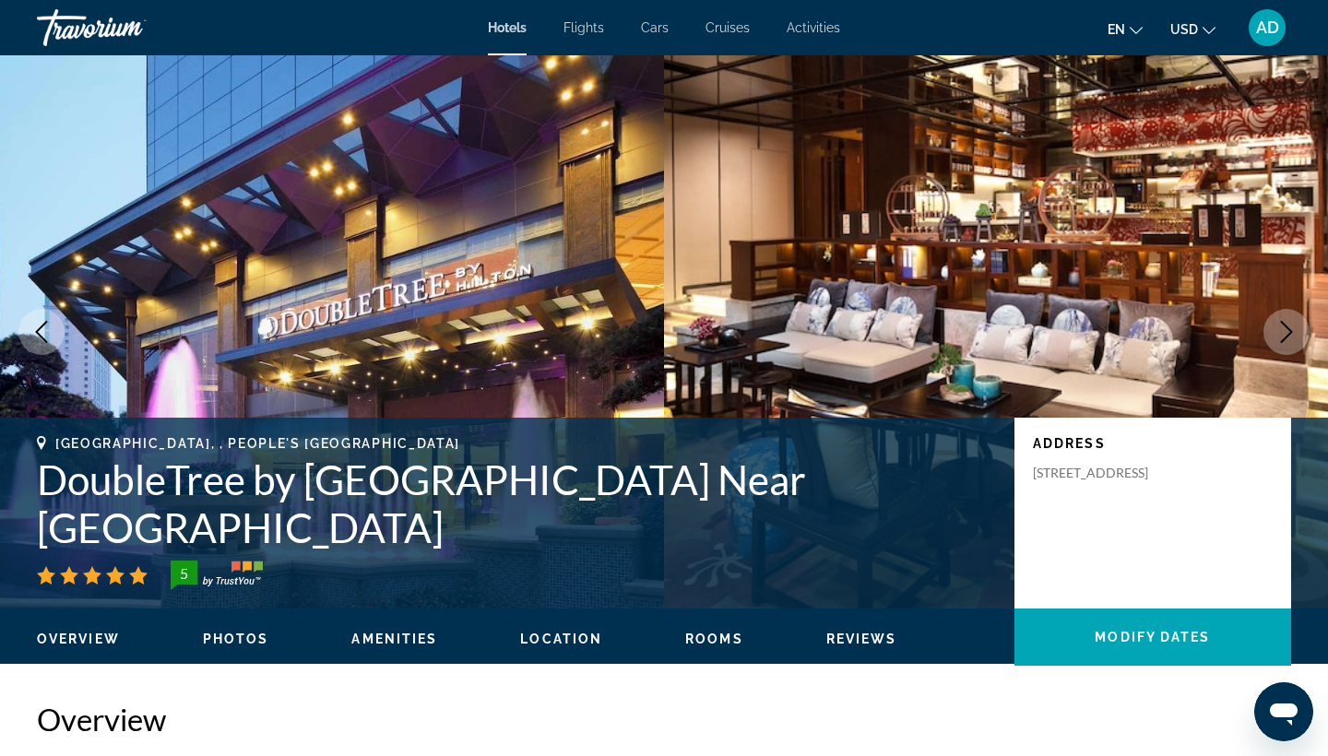
scroll to position [2619, 0]
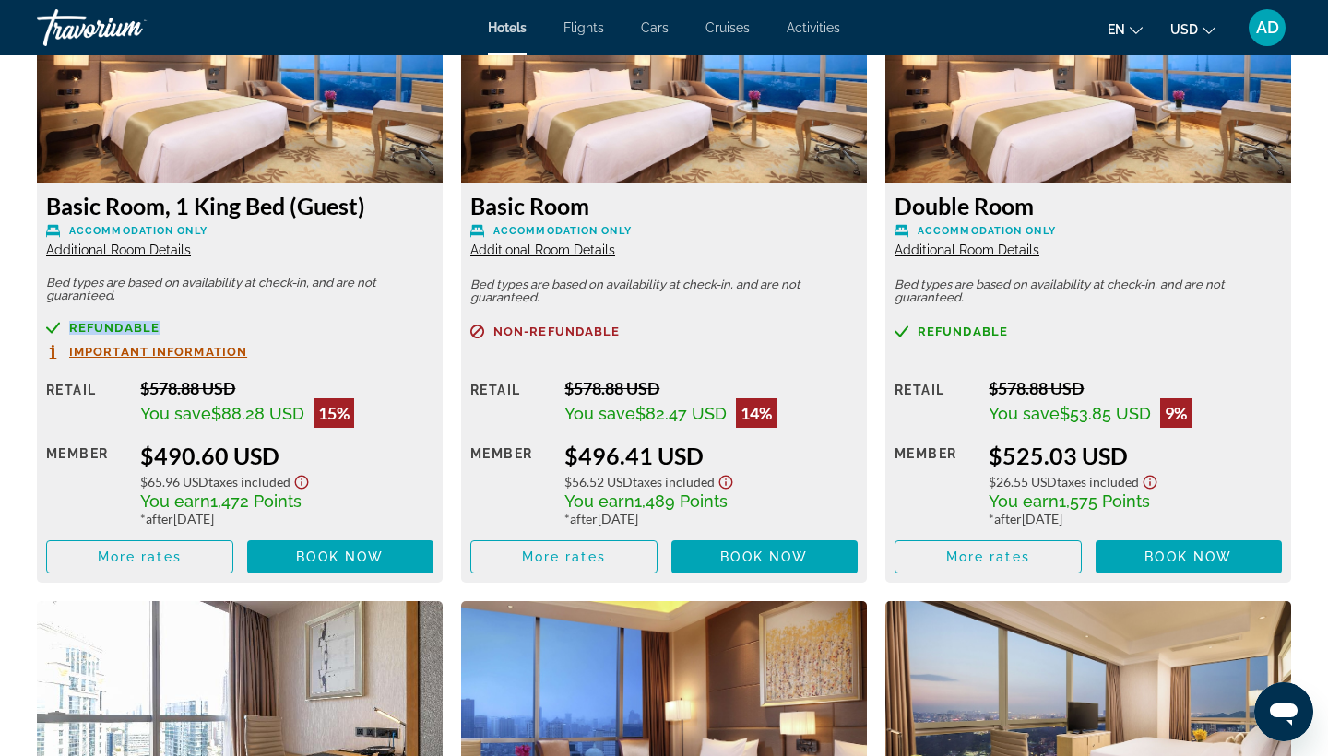
drag, startPoint x: 65, startPoint y: 324, endPoint x: 173, endPoint y: 322, distance: 107.9
click at [173, 322] on div "Refundable" at bounding box center [239, 328] width 387 height 14
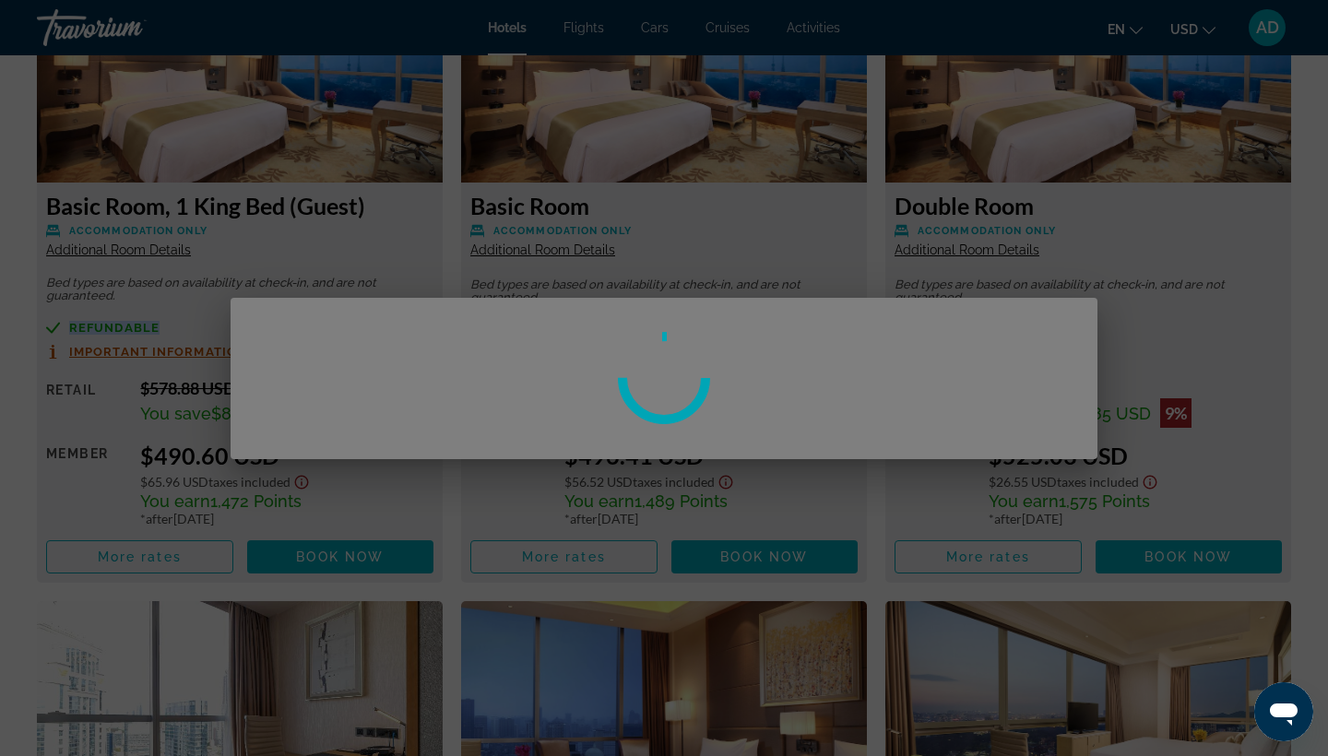
scroll to position [0, 0]
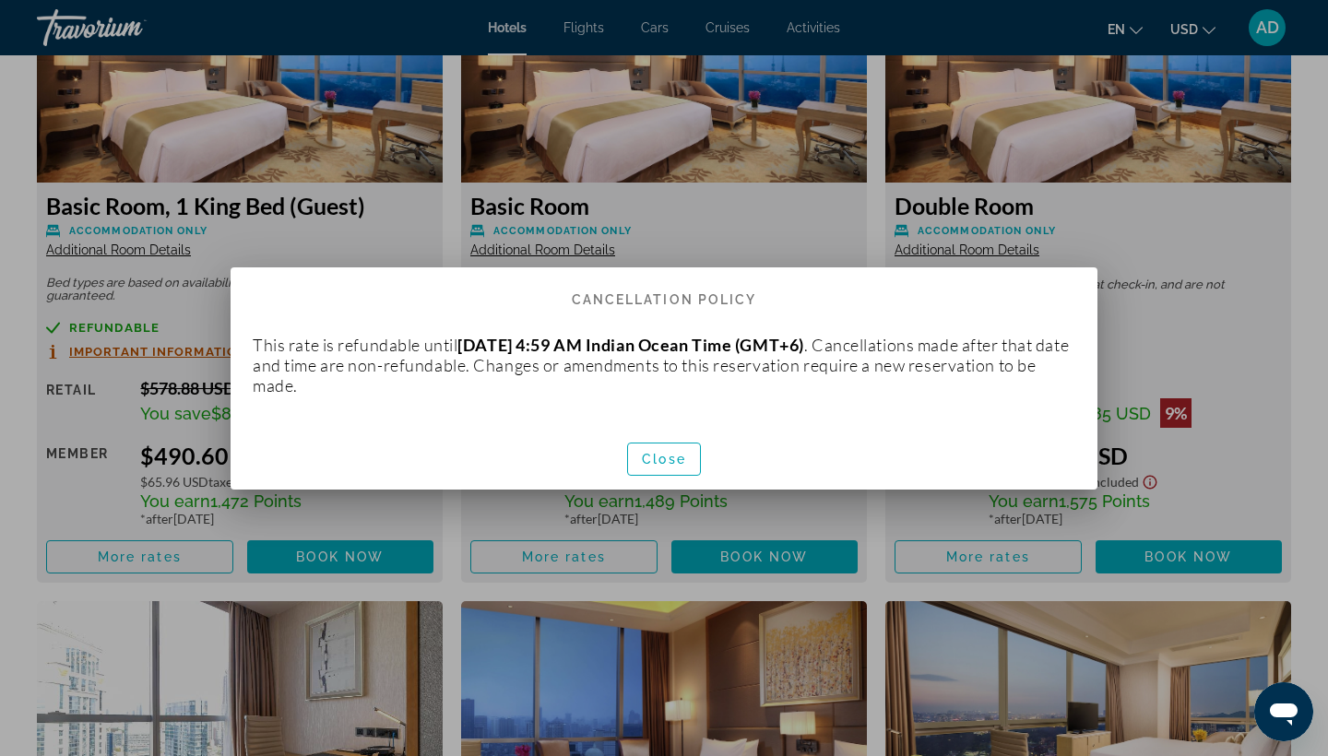
click at [173, 316] on div at bounding box center [664, 378] width 1328 height 756
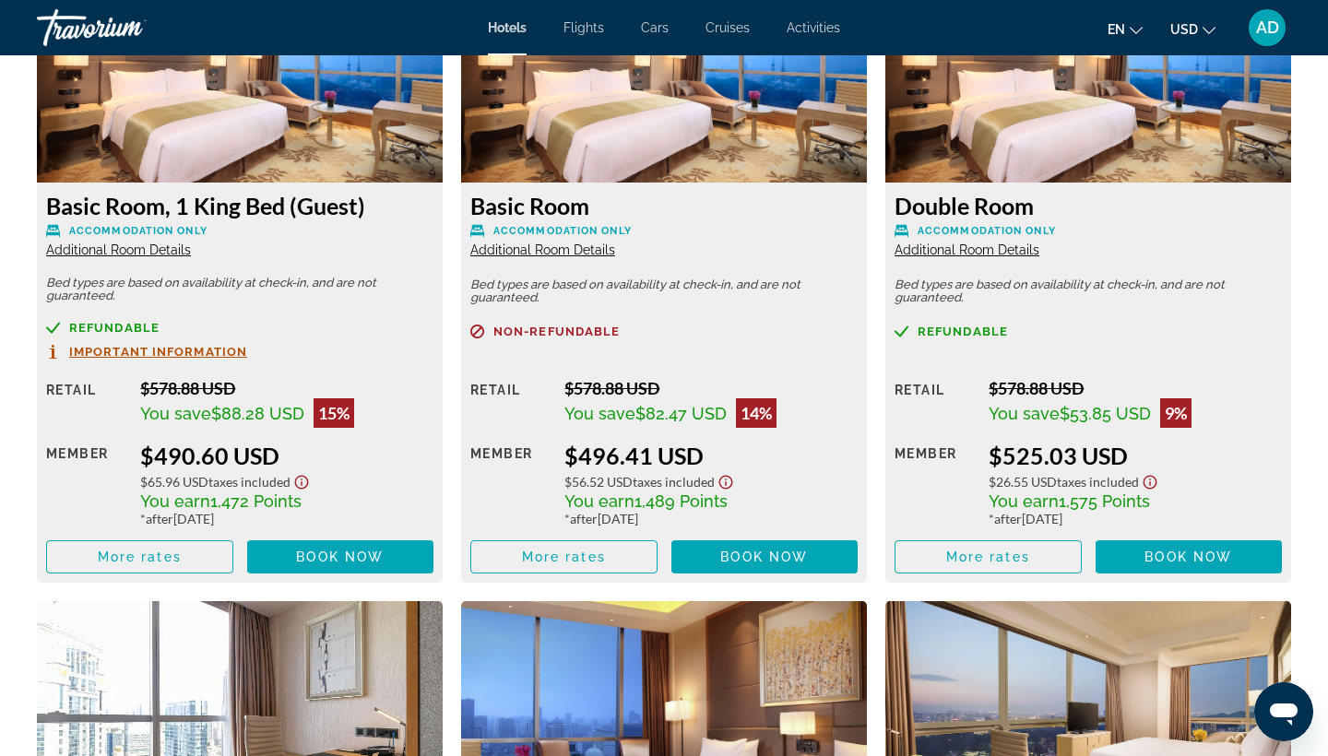
scroll to position [2619, 0]
click at [125, 328] on span "Refundable" at bounding box center [114, 328] width 90 height 12
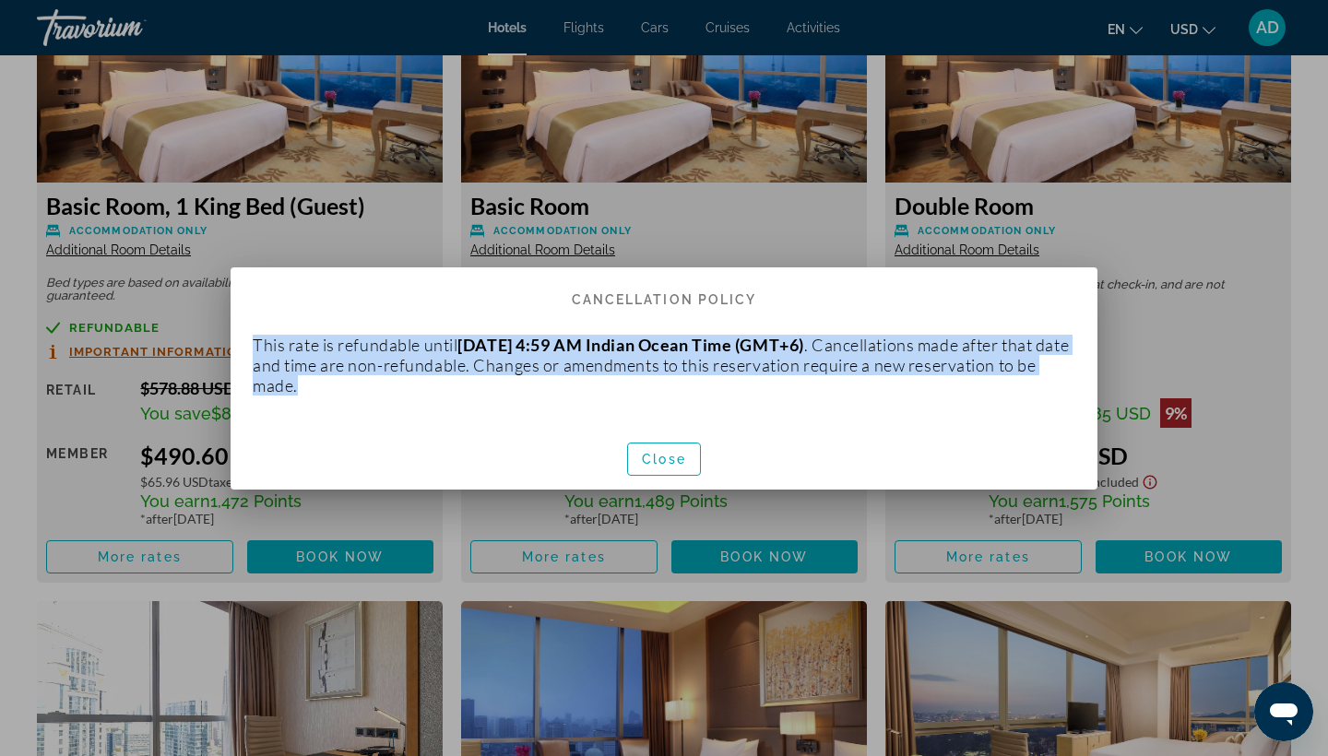
drag, startPoint x: 256, startPoint y: 347, endPoint x: 482, endPoint y: 383, distance: 228.8
click at [482, 387] on p "This rate is refundable until [DATE] 4:59 AM Indian Ocean Time (GMT+6) . Cancel…" at bounding box center [664, 365] width 823 height 61
copy p "This rate is refundable until [DATE] 4:59 AM Indian Ocean Time (GMT+6) . Cancel…"
click at [686, 455] on span "button" at bounding box center [664, 459] width 72 height 44
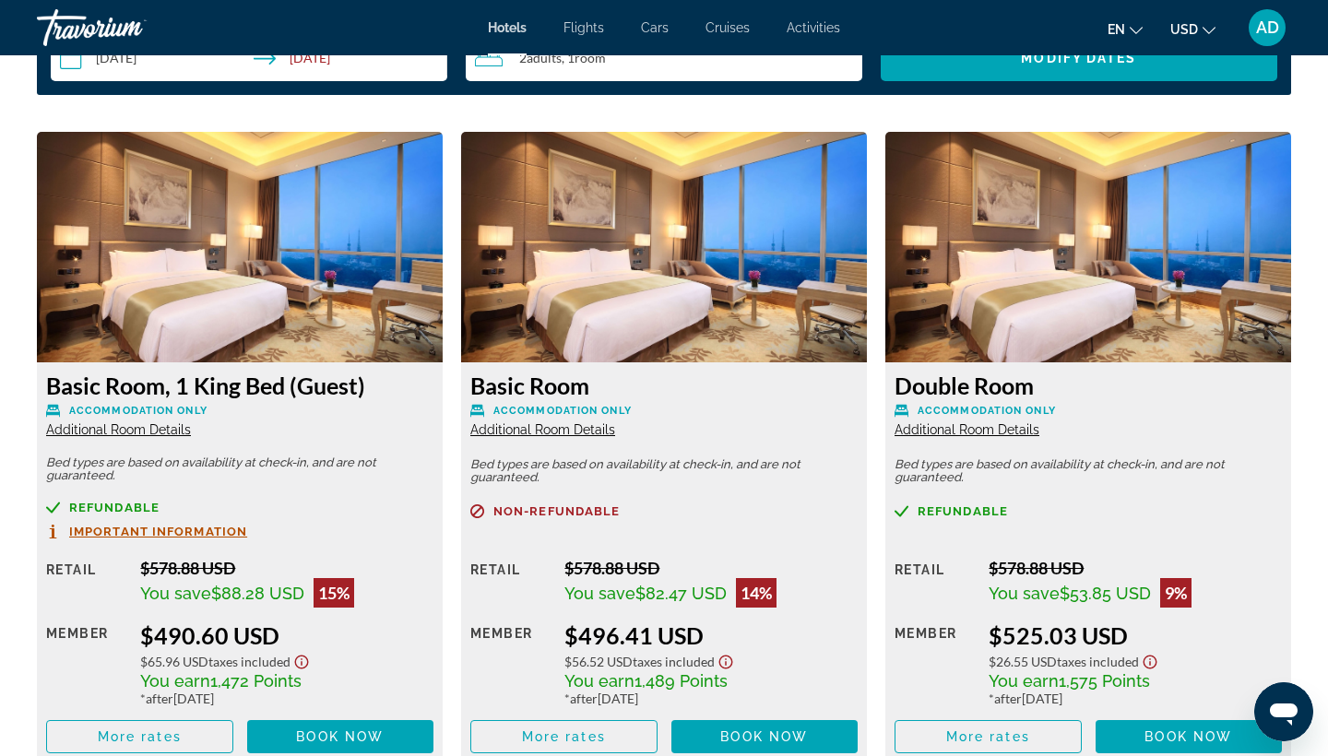
scroll to position [2443, 0]
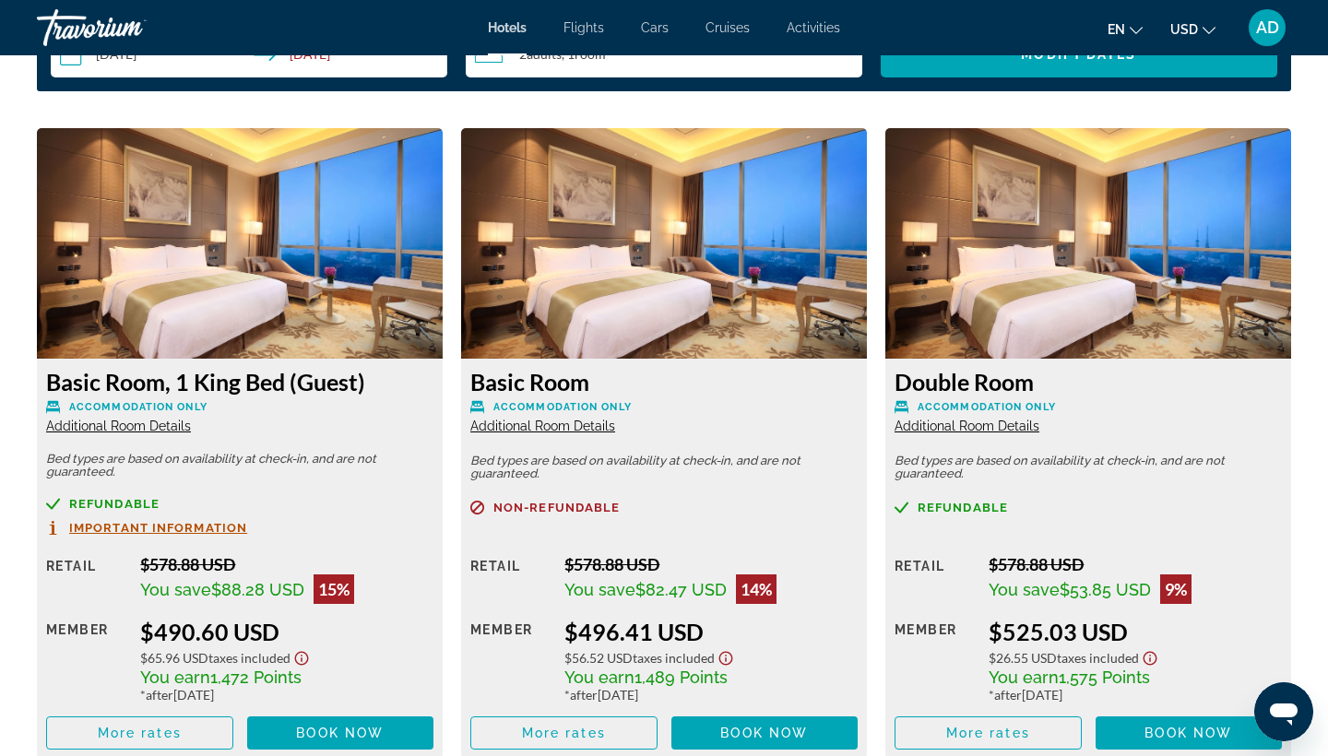
click at [161, 429] on span "Additional Room Details" at bounding box center [118, 426] width 145 height 15
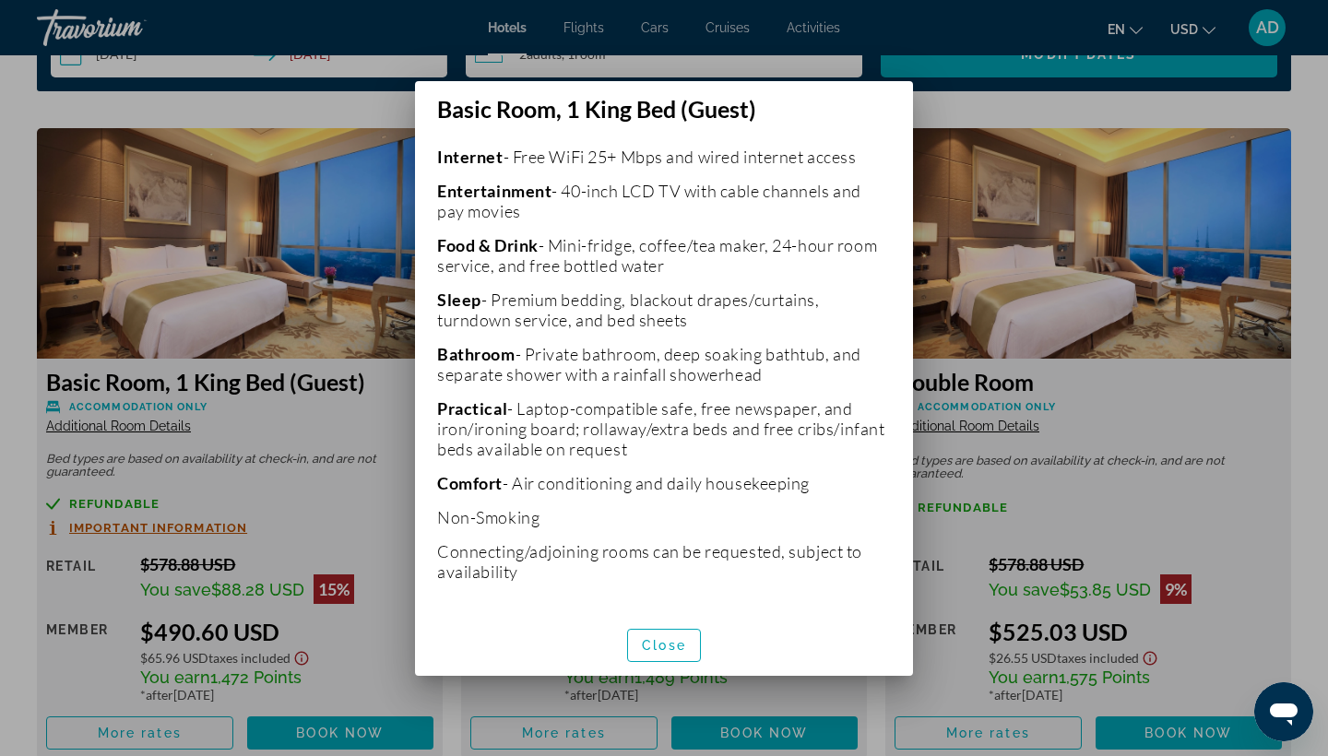
scroll to position [426, 0]
click at [662, 641] on span "Close" at bounding box center [664, 645] width 44 height 15
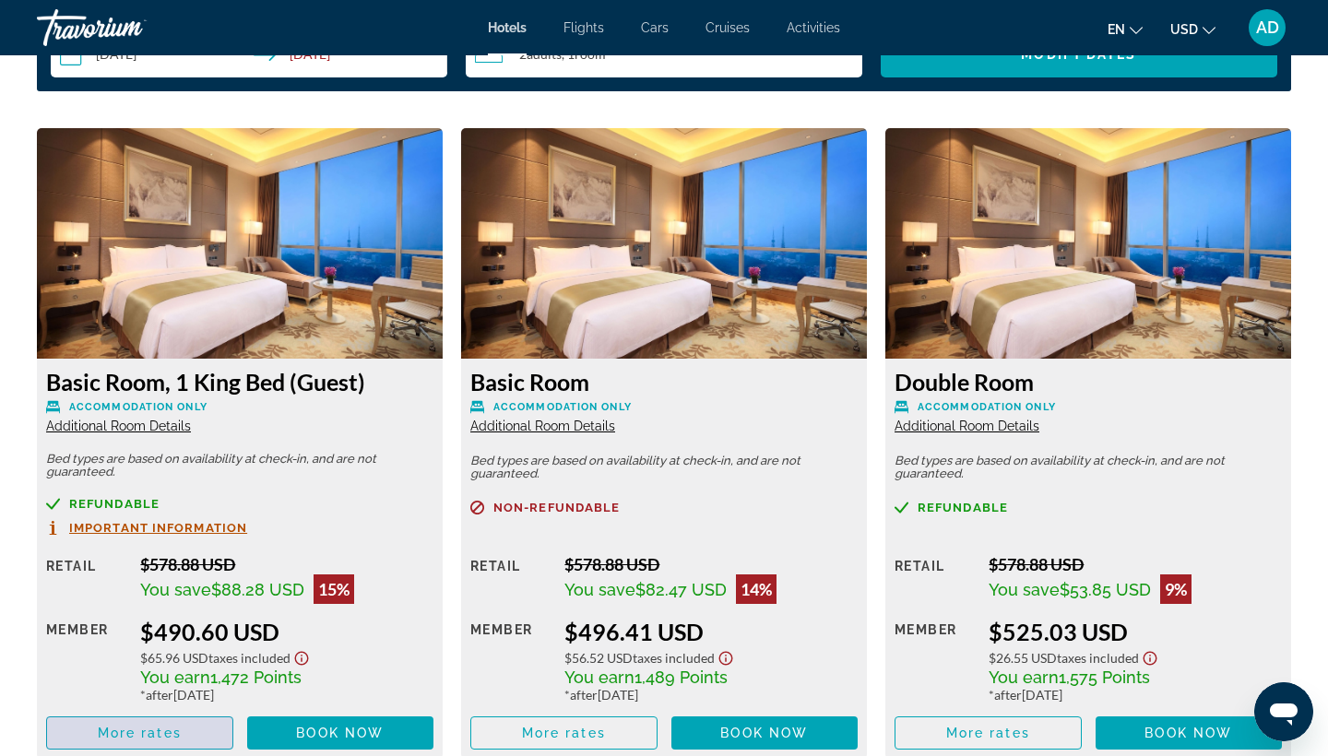
click at [176, 747] on span "Main content" at bounding box center [139, 733] width 185 height 44
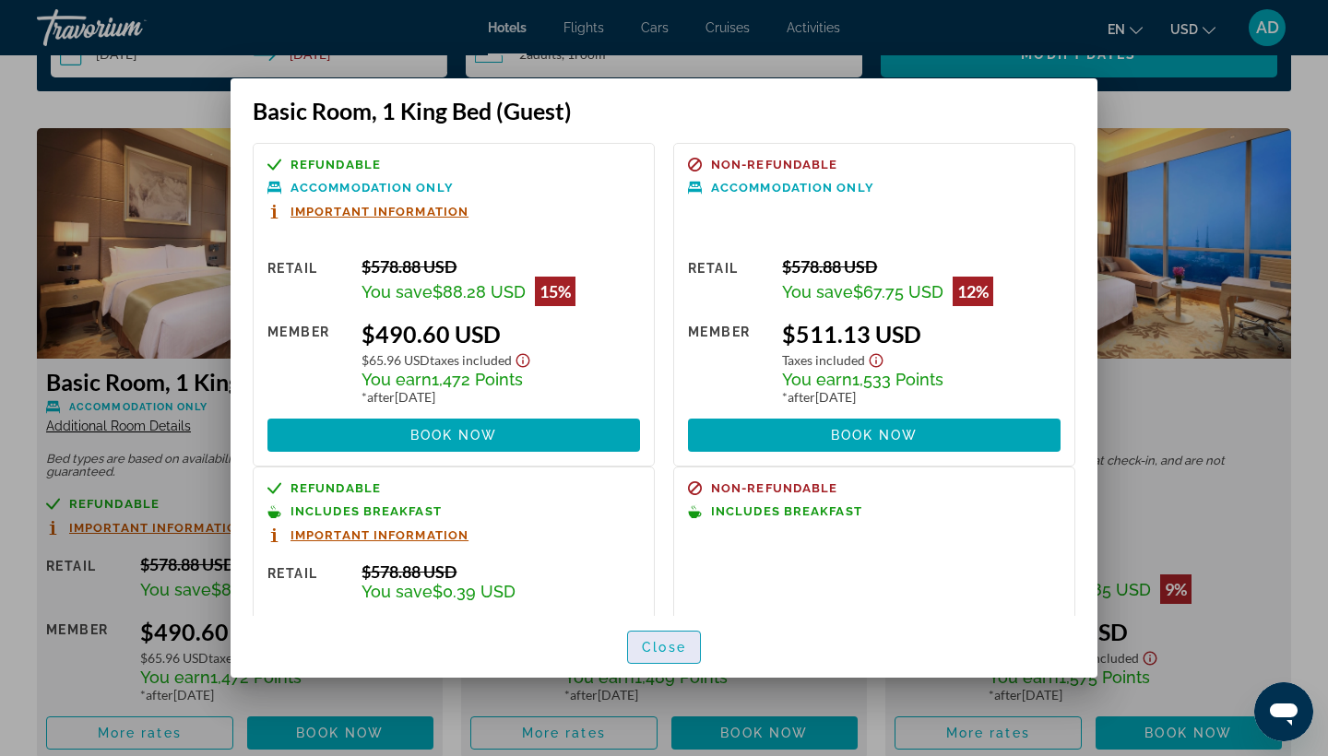
click at [681, 637] on span "button" at bounding box center [664, 647] width 72 height 44
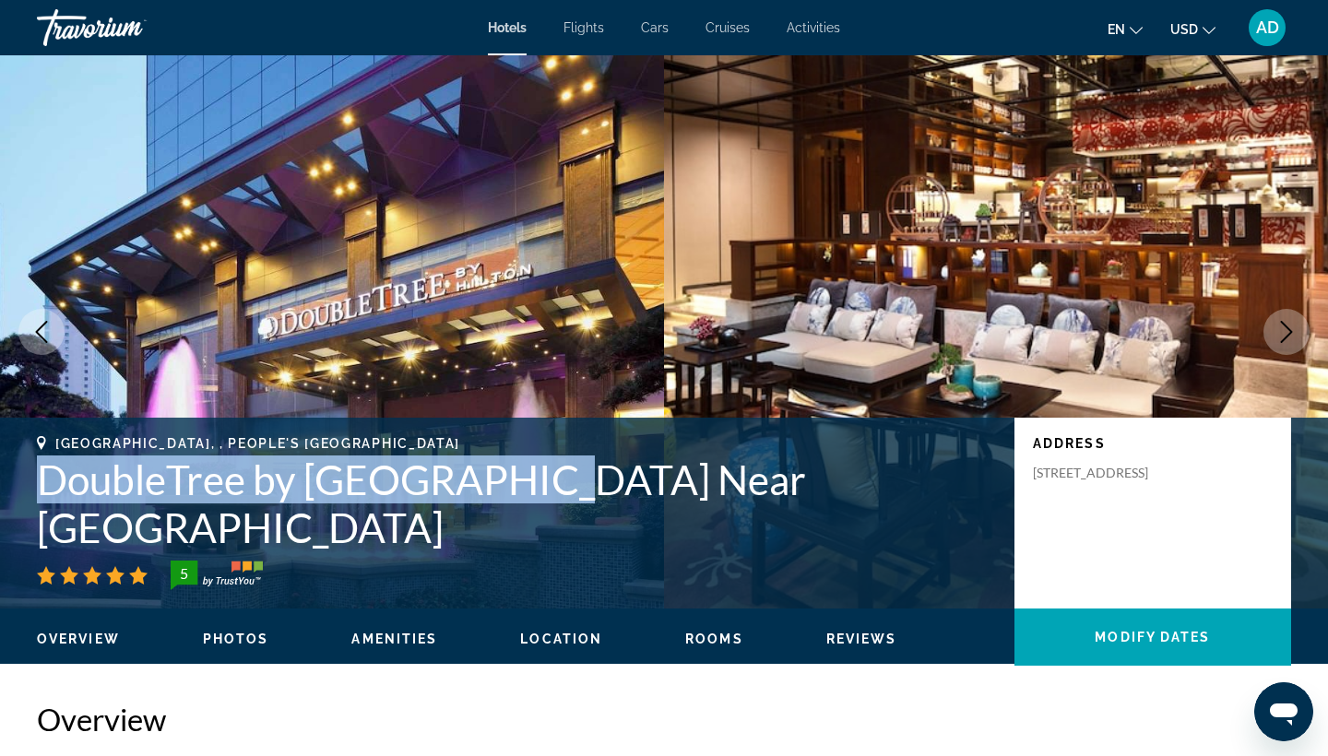
drag, startPoint x: 41, startPoint y: 481, endPoint x: 533, endPoint y: 500, distance: 493.0
click at [533, 500] on h1 "DoubleTree by [GEOGRAPHIC_DATA] Near [GEOGRAPHIC_DATA]" at bounding box center [516, 504] width 959 height 96
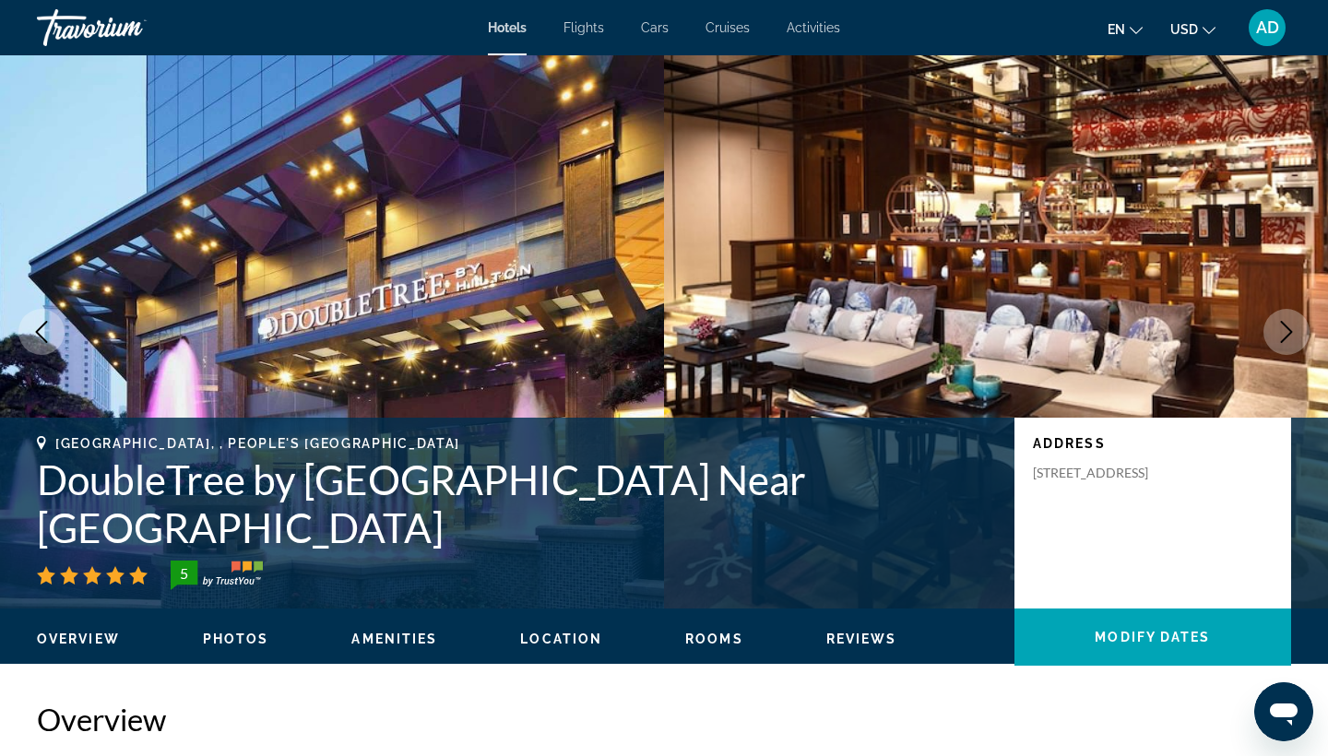
click at [48, 488] on h1 "DoubleTree by [GEOGRAPHIC_DATA] Near [GEOGRAPHIC_DATA]" at bounding box center [516, 504] width 959 height 96
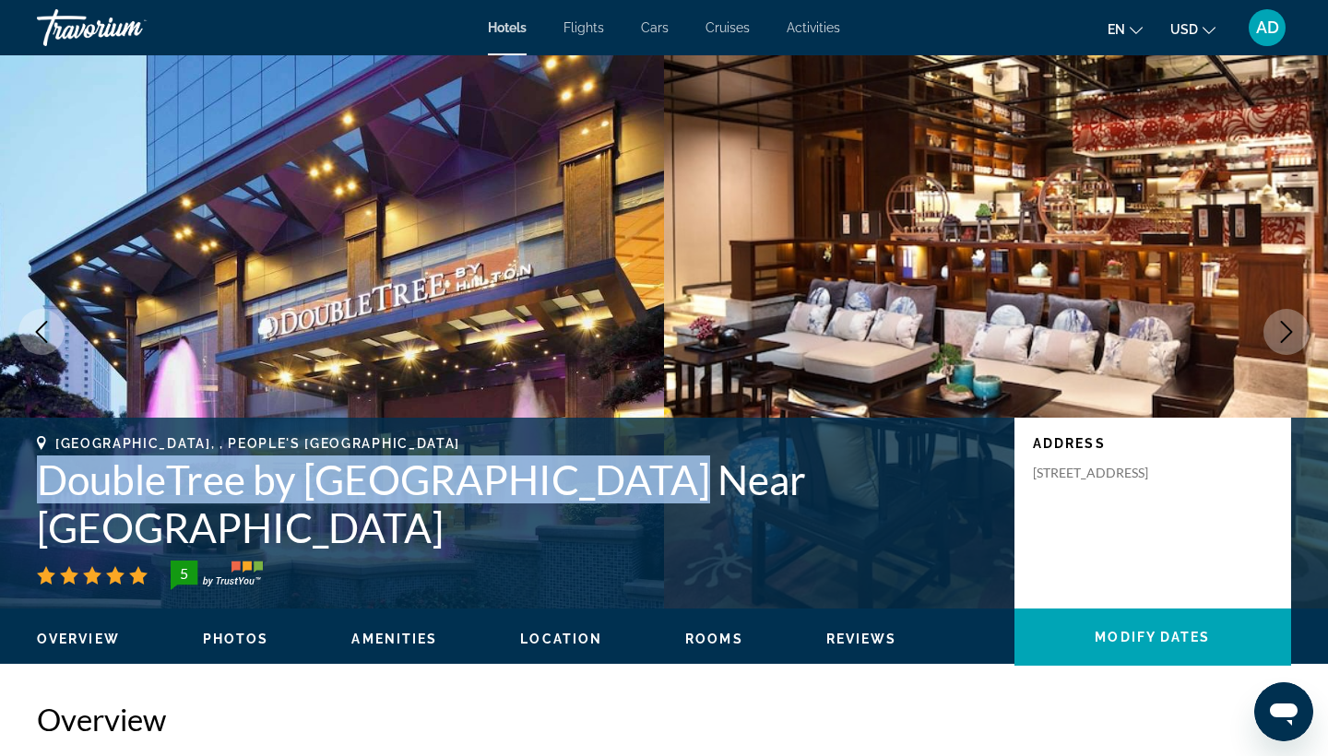
drag, startPoint x: 40, startPoint y: 489, endPoint x: 635, endPoint y: 494, distance: 595.0
click at [635, 494] on h1 "DoubleTree by [GEOGRAPHIC_DATA] Near [GEOGRAPHIC_DATA]" at bounding box center [516, 504] width 959 height 96
copy h1 "DoubleTree by Hilton Guangzhou"
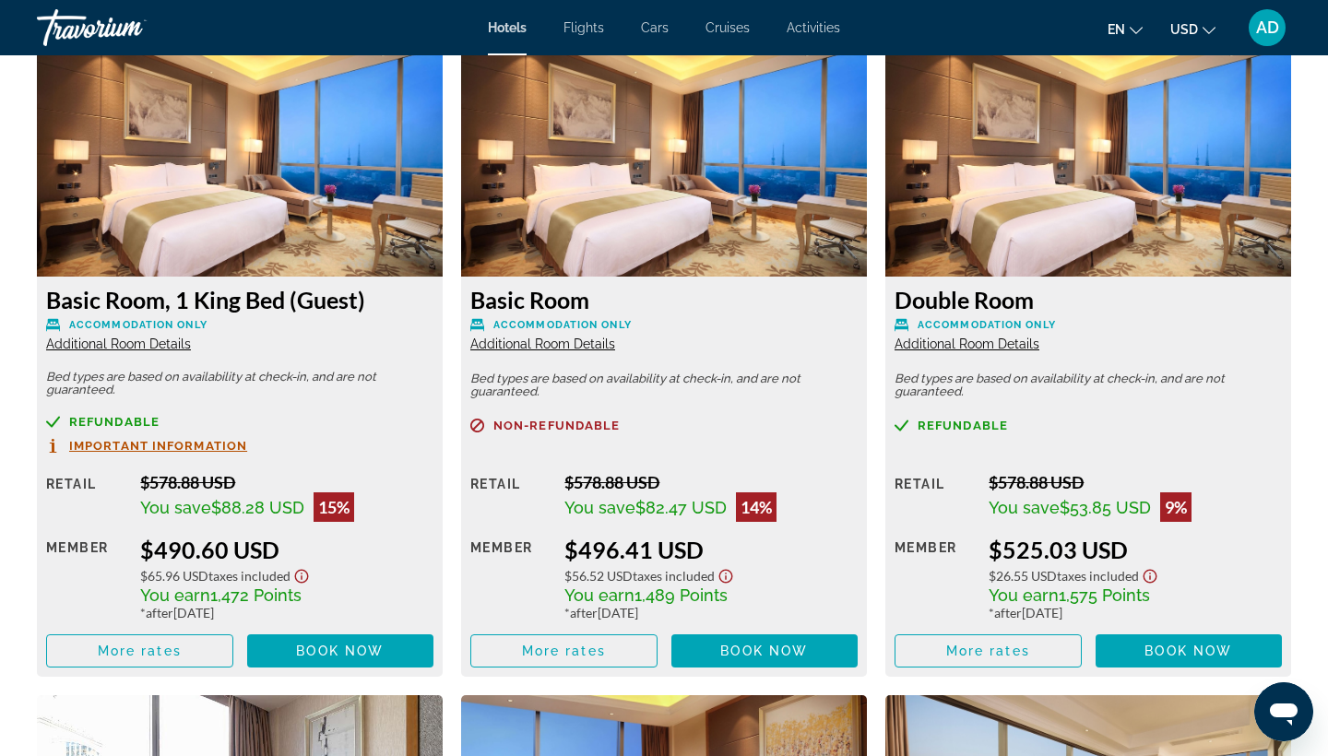
scroll to position [2528, 0]
